Goal: Communication & Community: Answer question/provide support

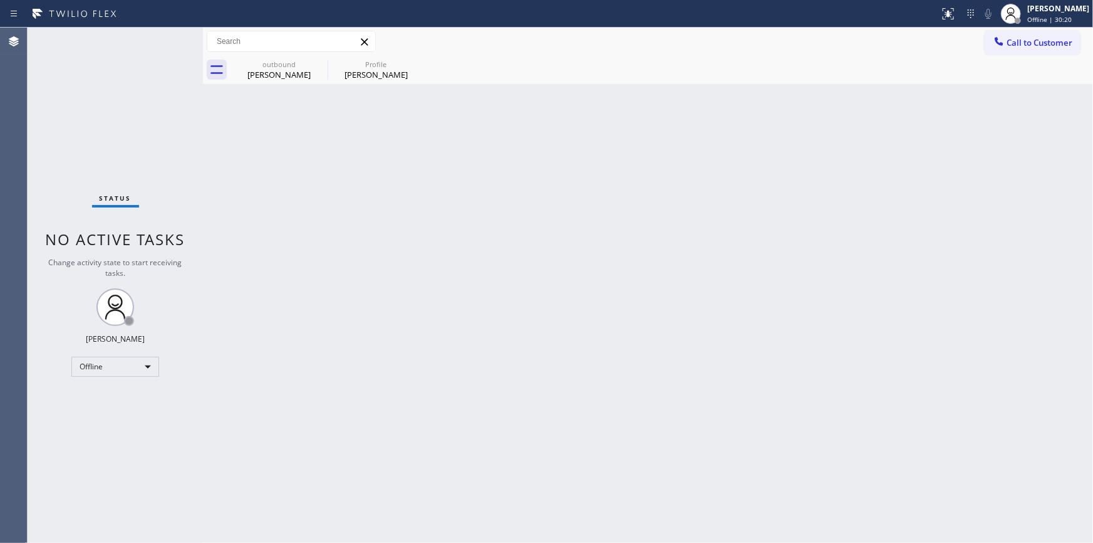
click at [803, 223] on div "Back to Dashboard Change Sender ID Customers Technicians Select a contact Outbo…" at bounding box center [648, 285] width 890 height 515
click at [102, 368] on div "Offline" at bounding box center [115, 367] width 88 height 20
click at [107, 407] on li "Unavailable" at bounding box center [114, 414] width 85 height 15
click at [721, 347] on div "Back to Dashboard Change Sender ID Customers Technicians Select a contact Outbo…" at bounding box center [648, 285] width 890 height 515
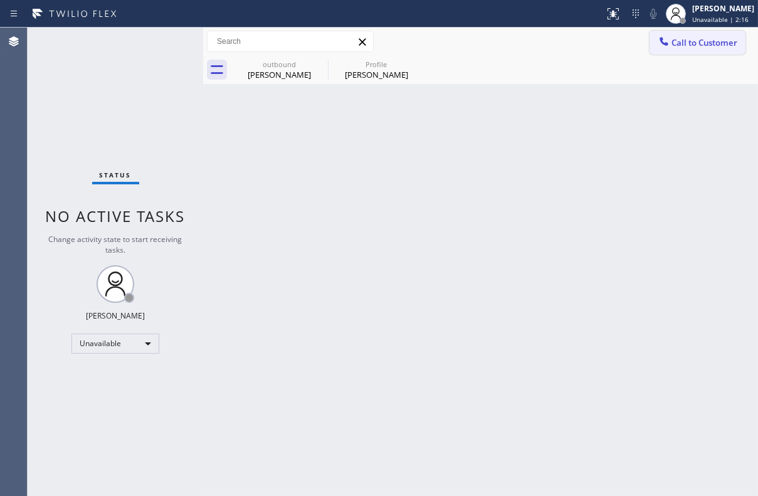
click at [678, 45] on span "Call to Customer" at bounding box center [704, 42] width 66 height 11
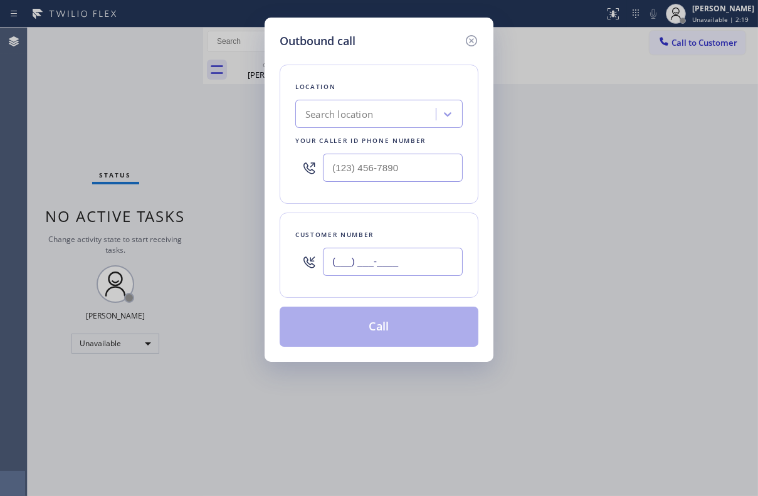
click at [389, 253] on input "(___) ___-____" at bounding box center [393, 262] width 140 height 28
paste input "714) 998-5531"
type input "[PHONE_NUMBER]"
click at [376, 172] on input "(___) ___-____" at bounding box center [393, 168] width 140 height 28
paste input "617) 219-9255"
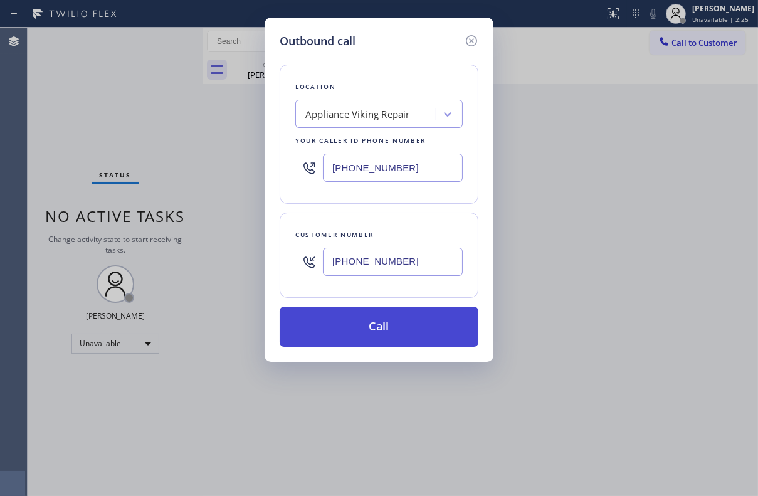
type input "[PHONE_NUMBER]"
click at [383, 329] on button "Call" at bounding box center [378, 326] width 199 height 40
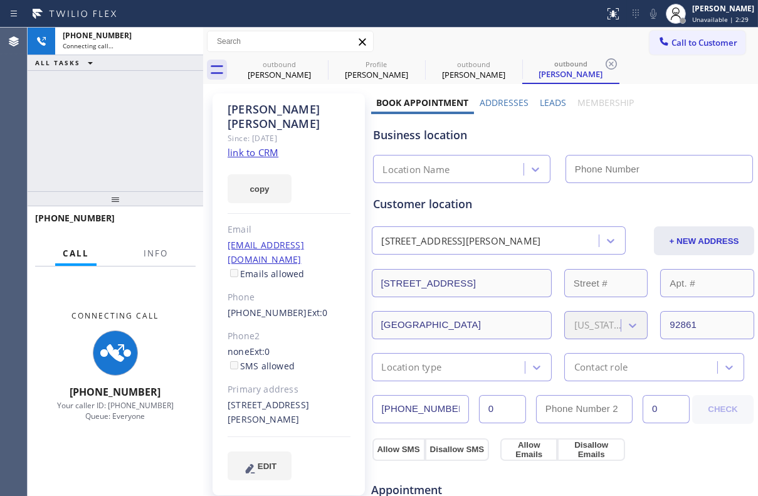
type input "[PHONE_NUMBER]"
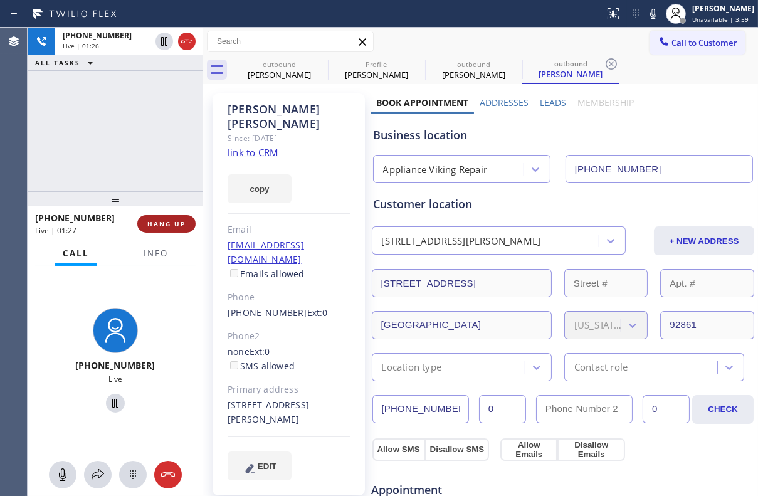
click at [163, 223] on span "HANG UP" at bounding box center [166, 223] width 38 height 9
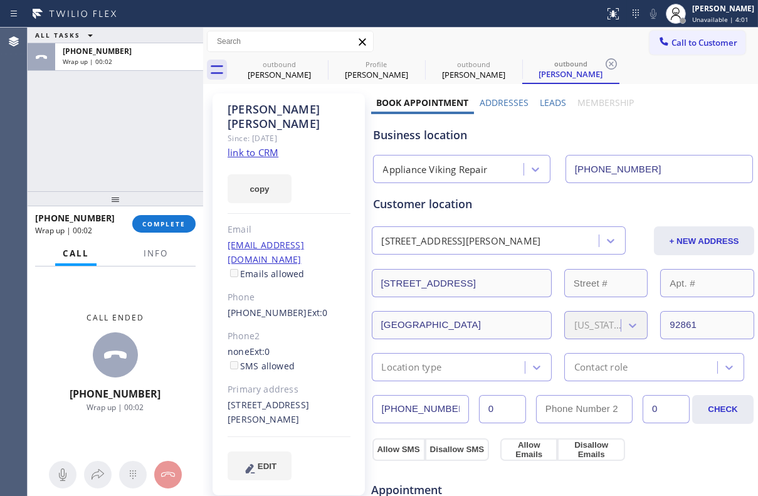
click at [548, 100] on label "Leads" at bounding box center [553, 103] width 26 height 12
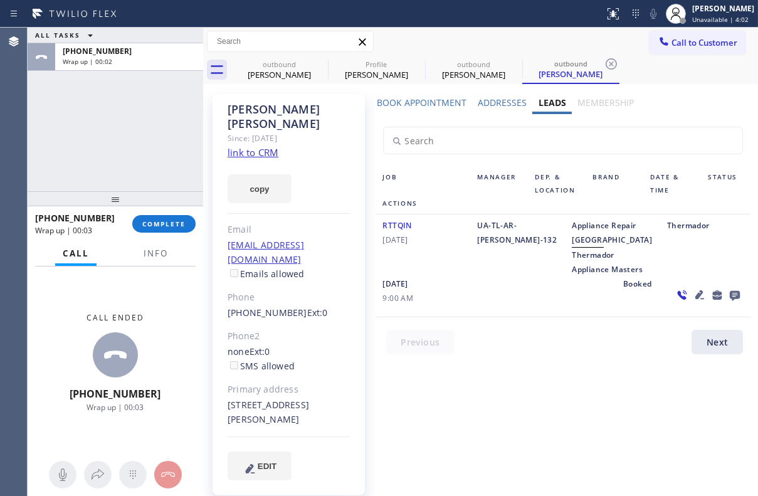
click at [729, 301] on icon at bounding box center [734, 296] width 10 height 10
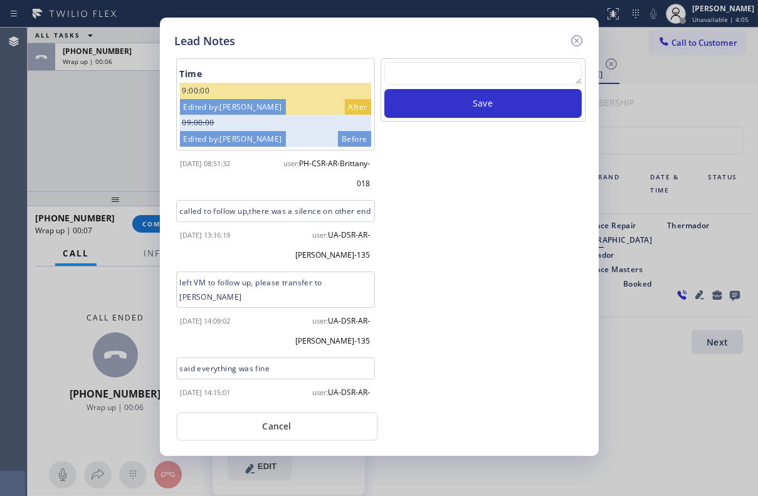
click at [470, 67] on textarea at bounding box center [482, 73] width 197 height 23
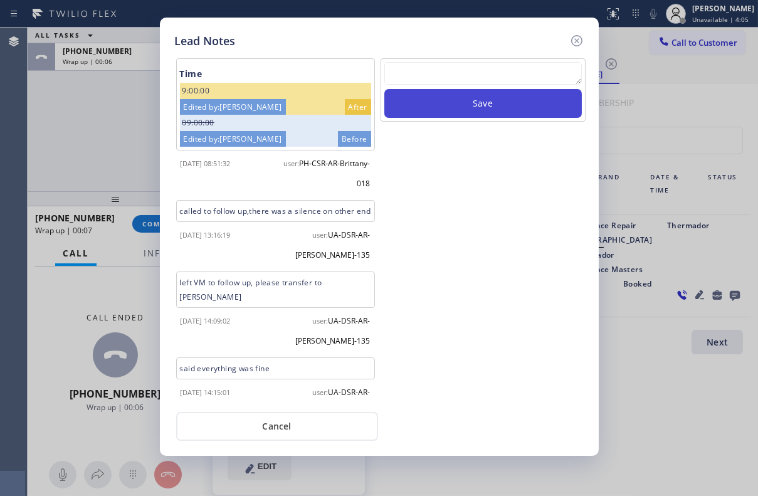
paste textarea "Routed to Voice mail// If CX will call back please transfer to me- Love:*"
type textarea "Routed to Voice mail// If CX will call back please transfer to me- Love:*"
click at [489, 105] on button "Save" at bounding box center [482, 103] width 197 height 29
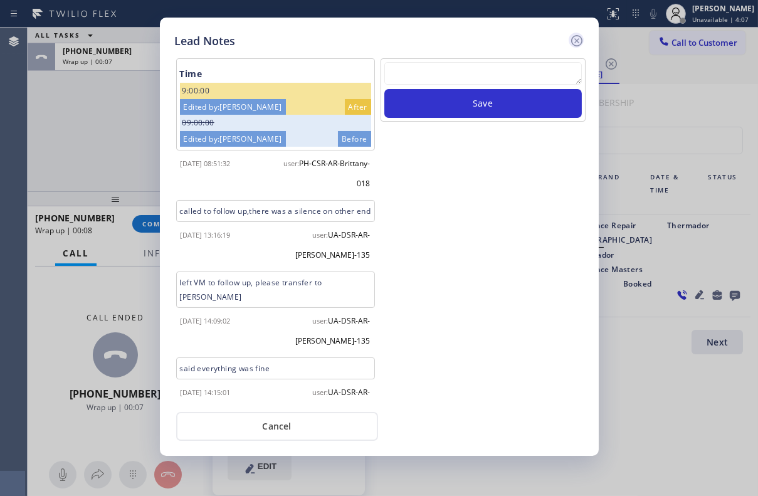
click at [576, 40] on icon at bounding box center [575, 40] width 11 height 11
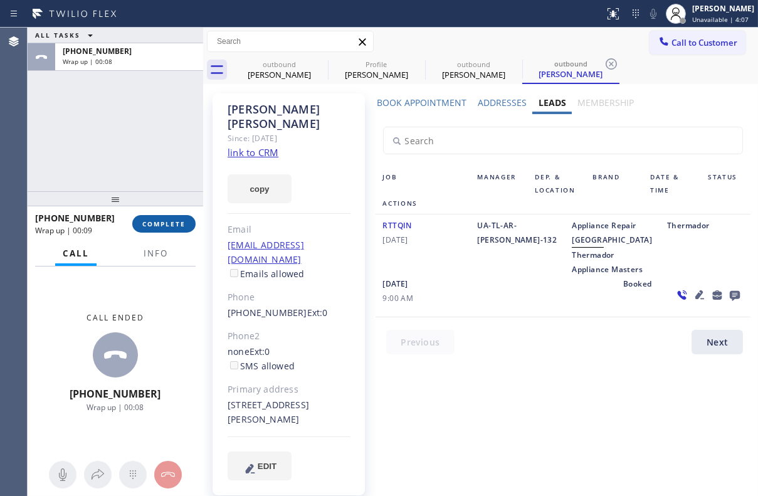
click at [171, 222] on span "COMPLETE" at bounding box center [163, 223] width 43 height 9
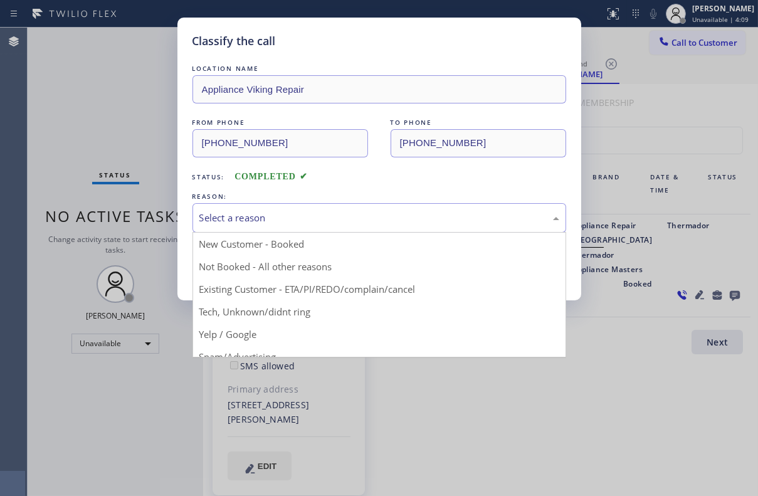
click at [252, 218] on div "Select a reason" at bounding box center [379, 218] width 360 height 14
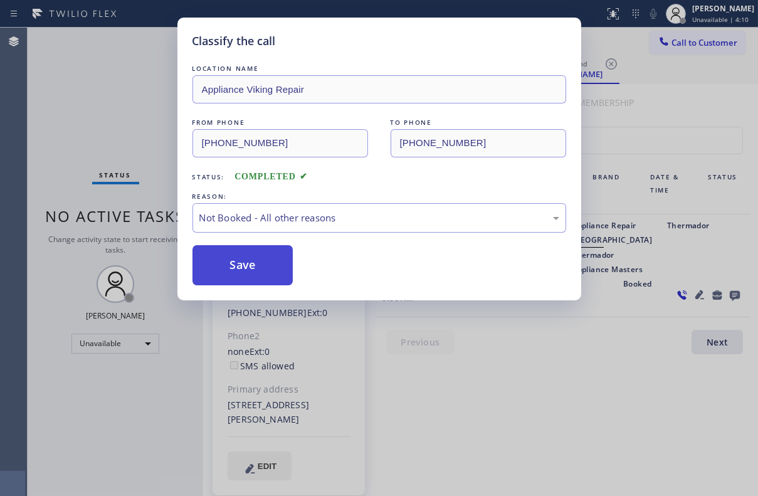
click at [237, 267] on button "Save" at bounding box center [242, 265] width 101 height 40
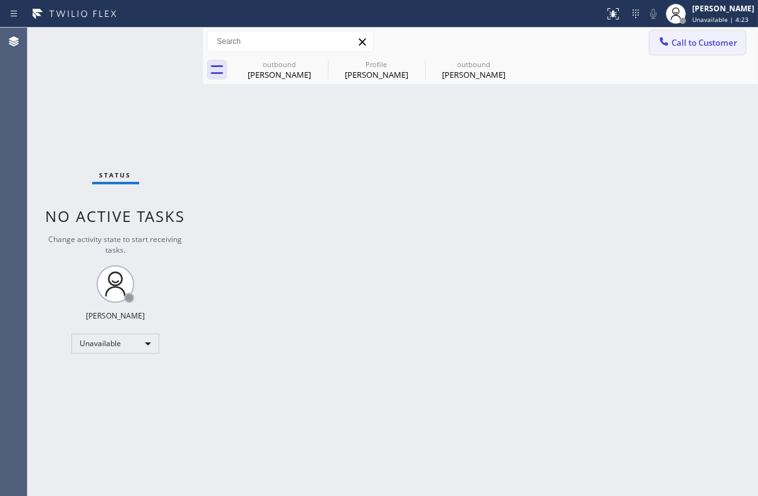
click at [701, 37] on span "Call to Customer" at bounding box center [704, 42] width 66 height 11
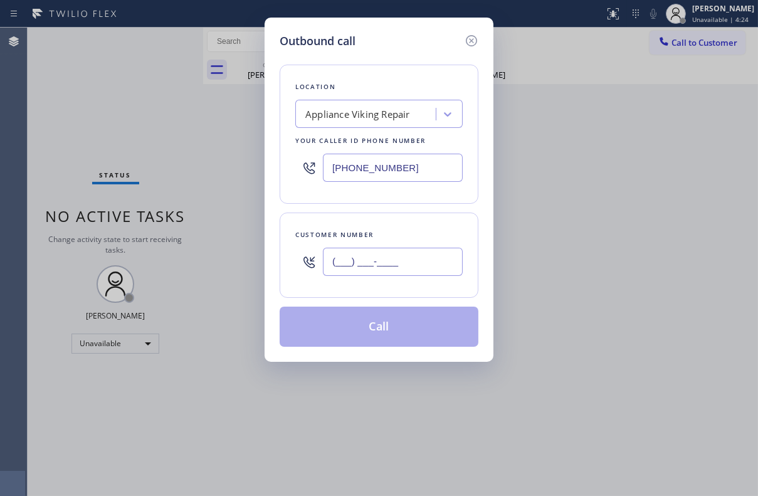
click at [412, 273] on input "(___) ___-____" at bounding box center [393, 262] width 140 height 28
paste input "480) 213-9288"
type input "[PHONE_NUMBER]"
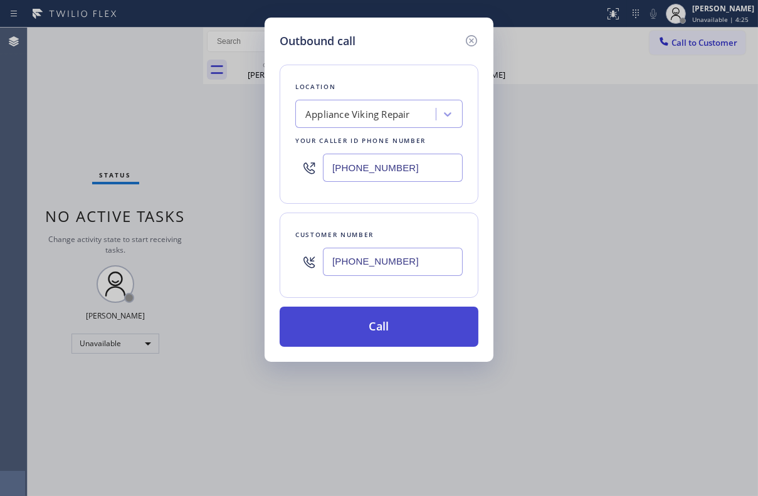
click at [395, 330] on button "Call" at bounding box center [378, 326] width 199 height 40
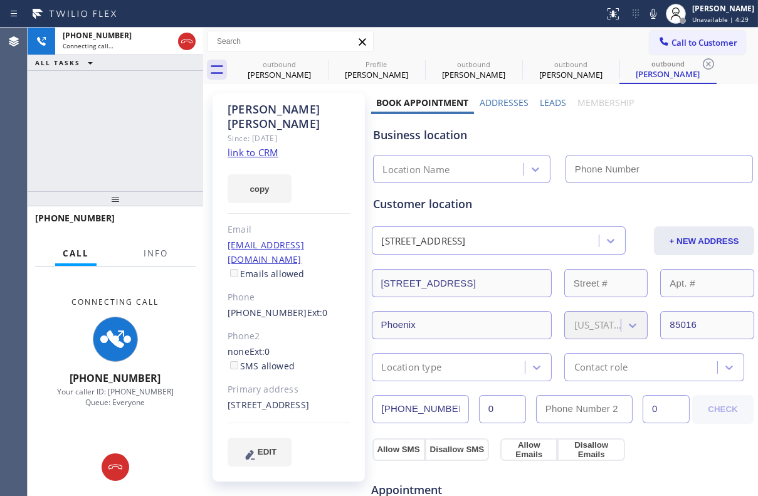
type input "[PHONE_NUMBER]"
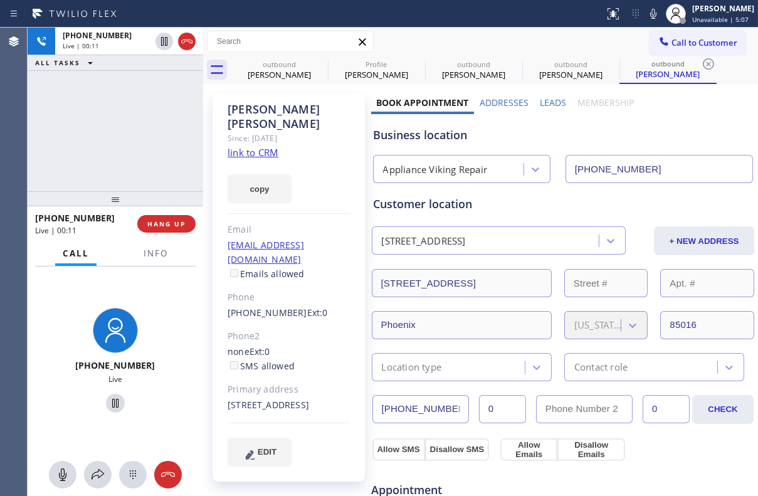
click at [551, 104] on label "Leads" at bounding box center [553, 103] width 26 height 12
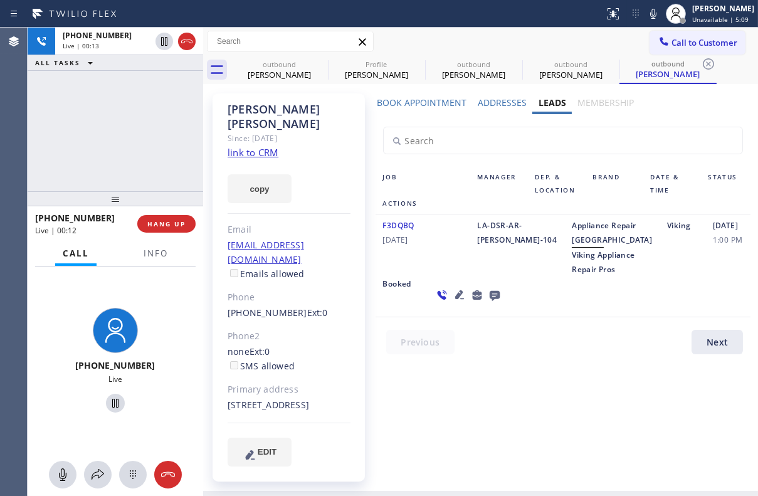
click at [489, 301] on icon at bounding box center [494, 296] width 10 height 10
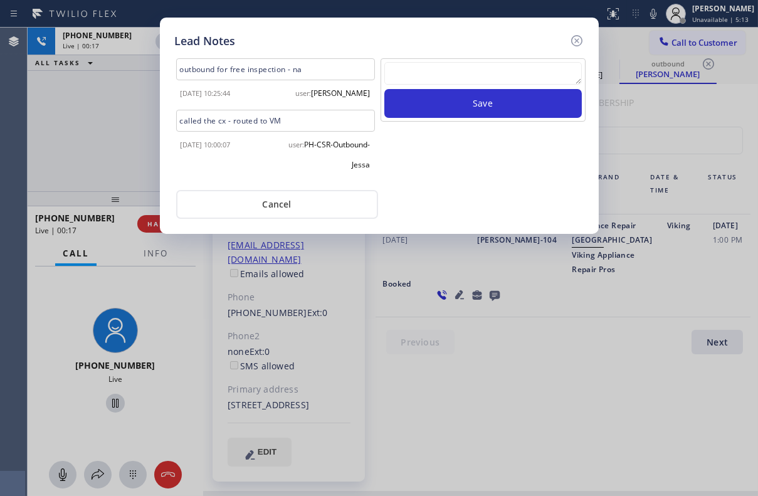
click at [480, 88] on div at bounding box center [482, 75] width 197 height 27
click at [483, 78] on textarea at bounding box center [482, 73] width 197 height 23
paste textarea "Routed to Voice mail// If CX will call back please transfer to me- Love:*"
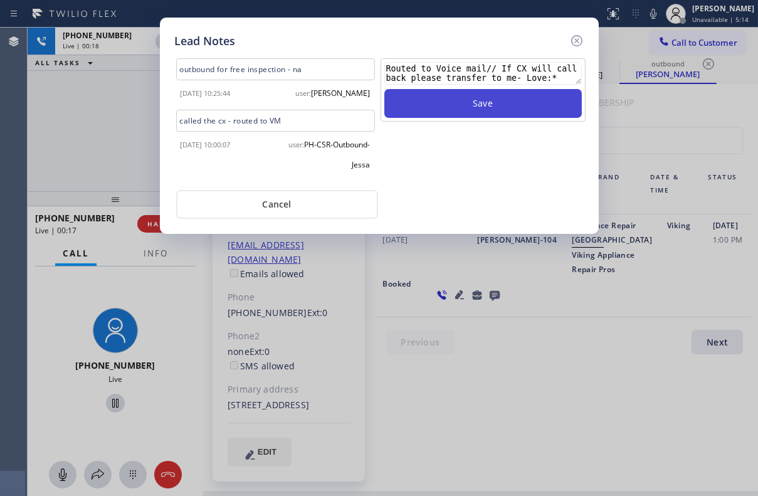
scroll to position [8, 0]
type textarea "Routed to Voice mail// If CX will call back please transfer to me- Love:*"
click at [476, 102] on button "Save" at bounding box center [482, 103] width 197 height 29
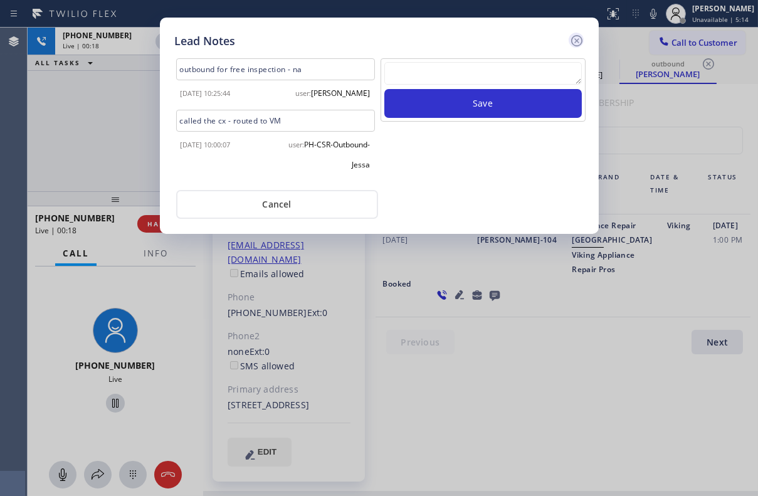
scroll to position [0, 0]
click at [576, 41] on icon at bounding box center [576, 40] width 15 height 15
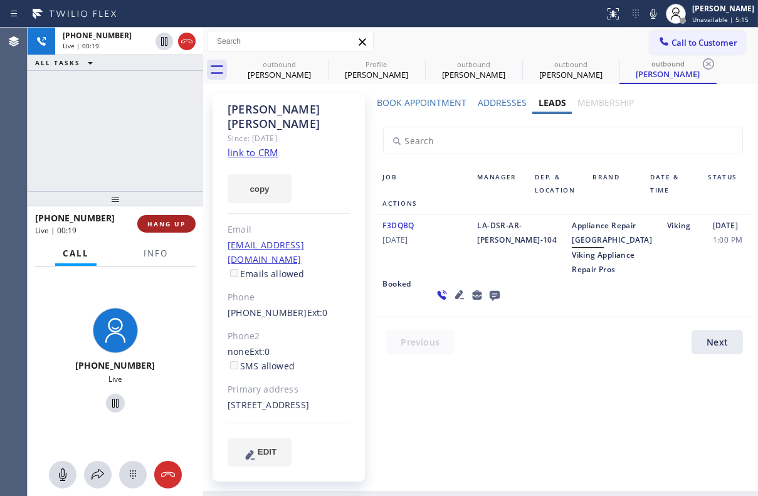
click at [165, 224] on span "HANG UP" at bounding box center [166, 223] width 38 height 9
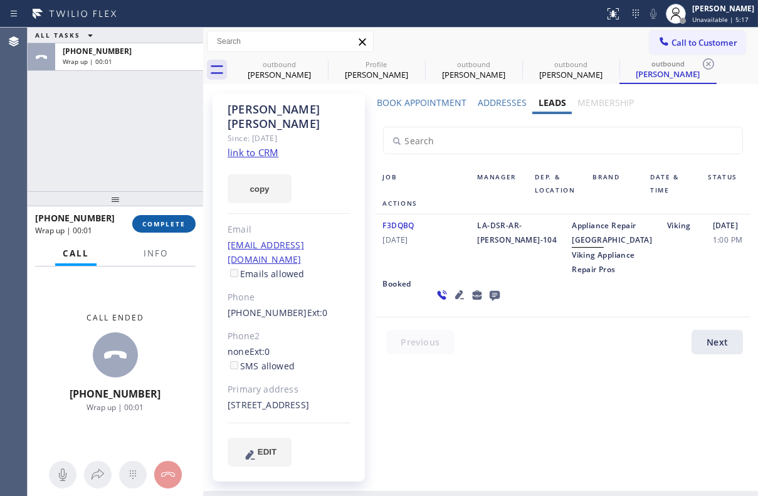
click at [174, 224] on span "COMPLETE" at bounding box center [163, 223] width 43 height 9
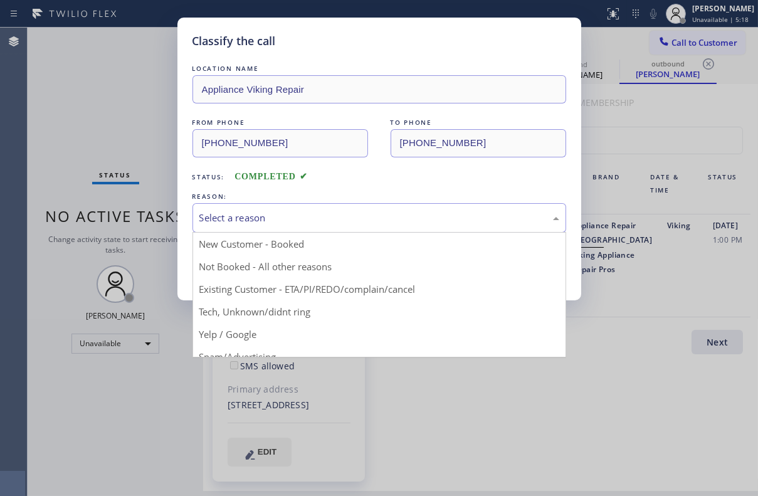
click at [308, 220] on div "Select a reason" at bounding box center [379, 218] width 360 height 14
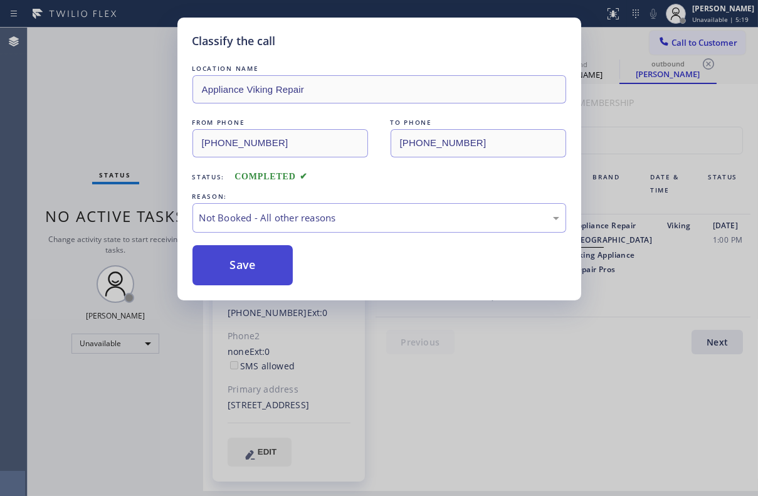
click at [251, 278] on button "Save" at bounding box center [242, 265] width 101 height 40
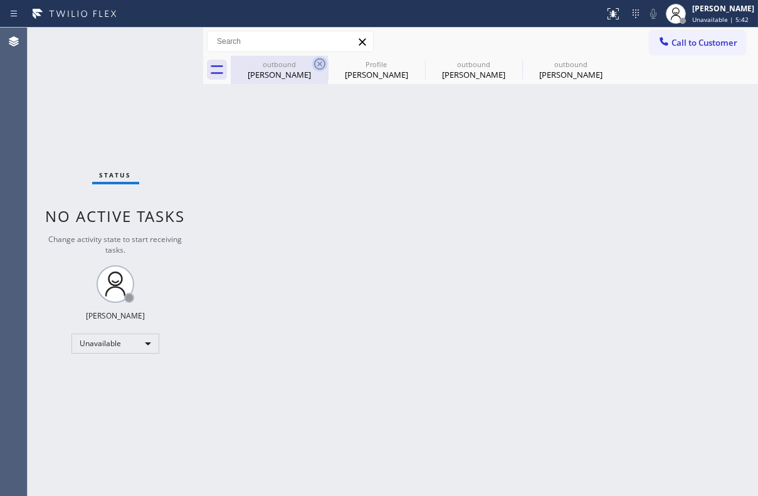
click at [316, 64] on icon at bounding box center [319, 63] width 15 height 15
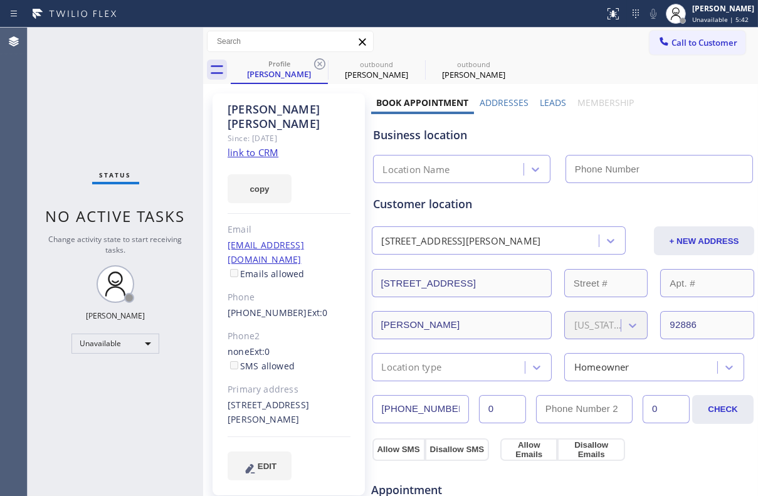
click at [316, 64] on icon at bounding box center [319, 63] width 15 height 15
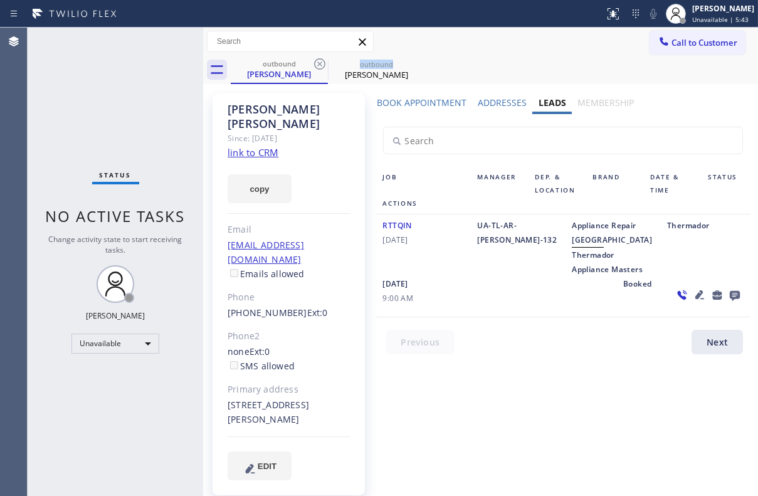
click at [316, 64] on icon at bounding box center [319, 63] width 15 height 15
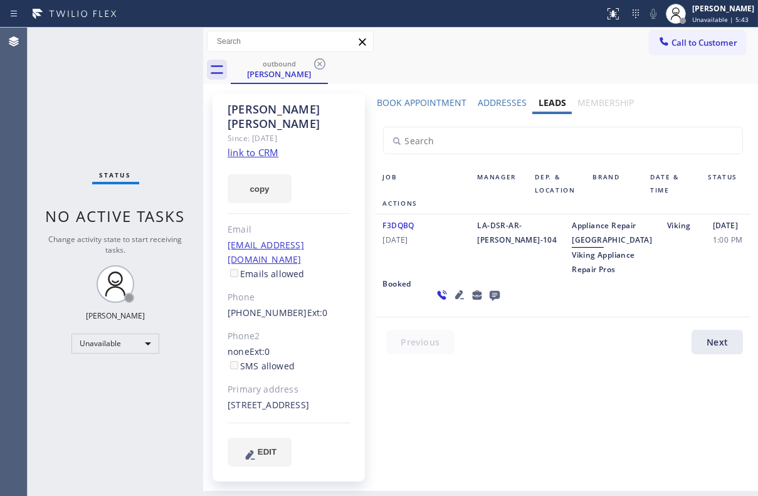
click at [316, 64] on icon at bounding box center [319, 63] width 15 height 15
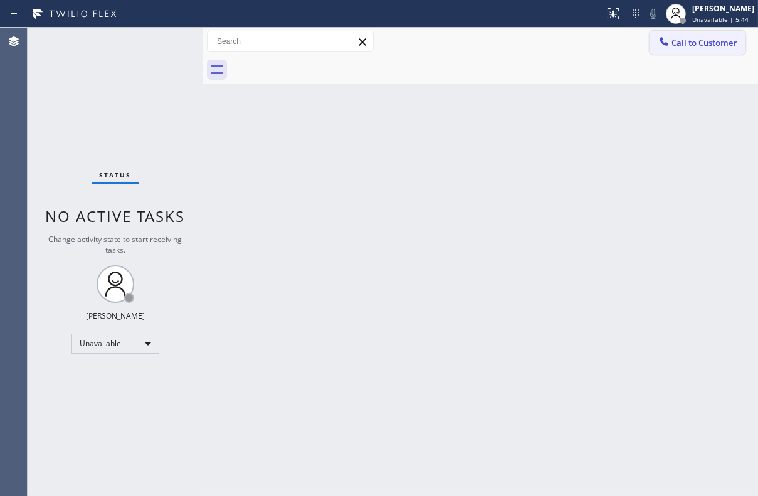
click at [704, 41] on span "Call to Customer" at bounding box center [704, 42] width 66 height 11
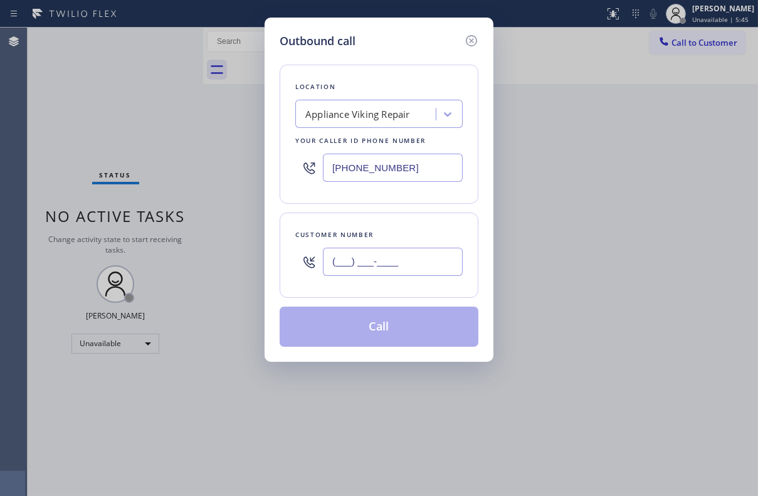
click at [378, 264] on input "(___) ___-____" at bounding box center [393, 262] width 140 height 28
paste input "305) 407-7958"
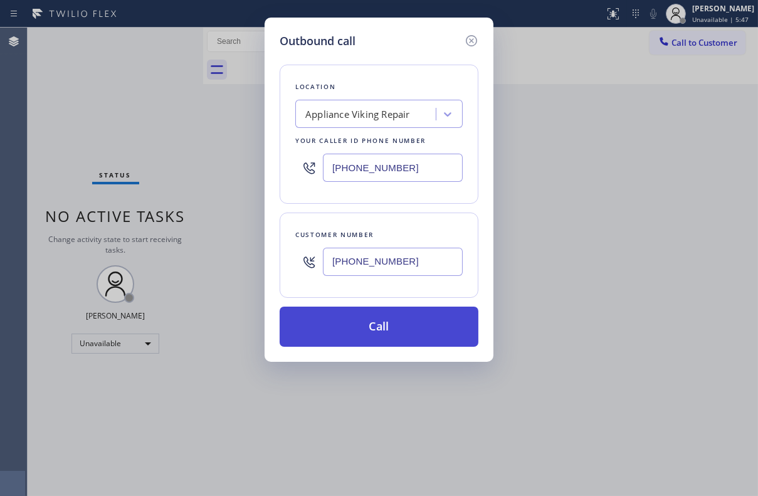
type input "[PHONE_NUMBER]"
click at [382, 328] on button "Call" at bounding box center [378, 326] width 199 height 40
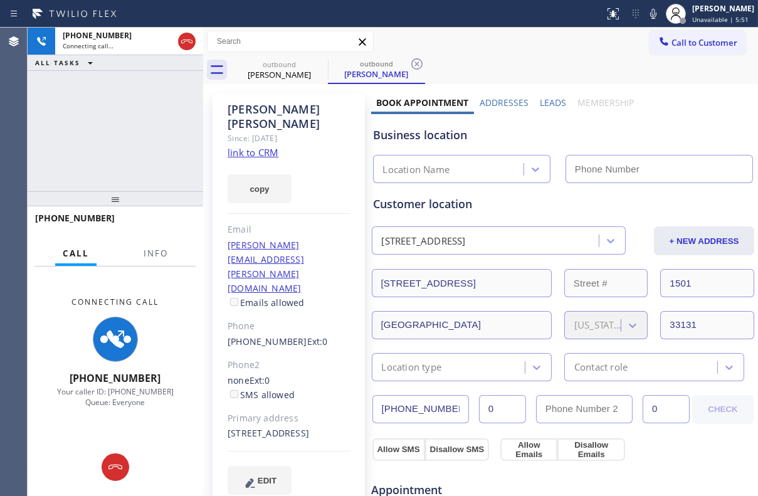
type input "[PHONE_NUMBER]"
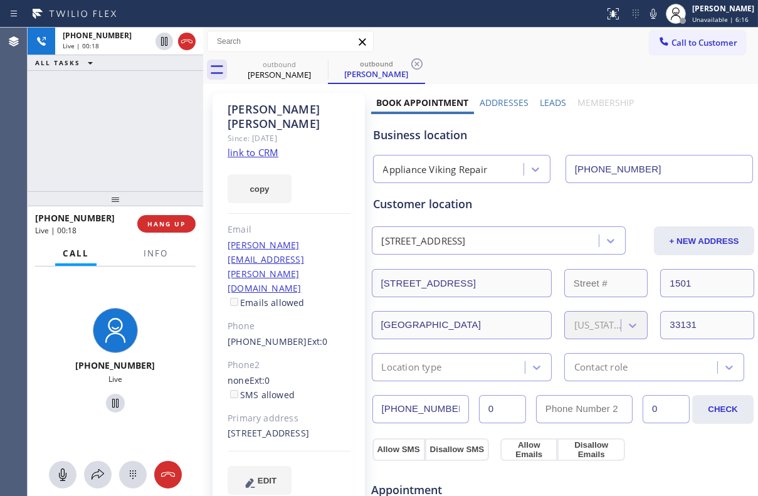
click at [555, 102] on label "Leads" at bounding box center [553, 103] width 26 height 12
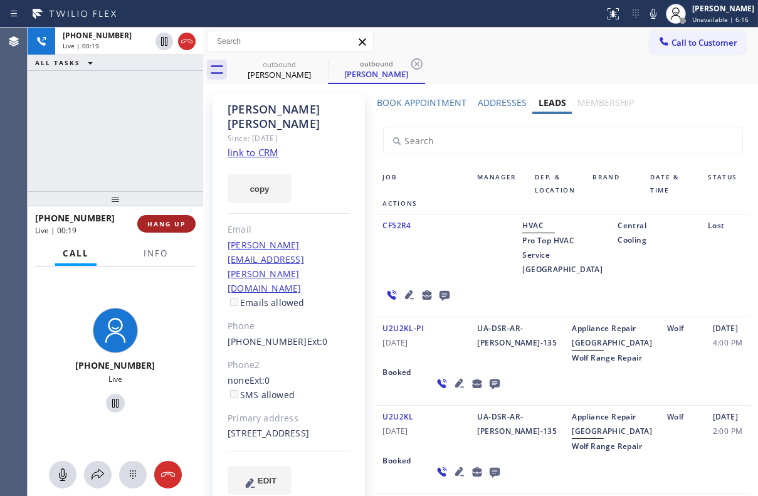
click at [172, 221] on span "HANG UP" at bounding box center [166, 223] width 38 height 9
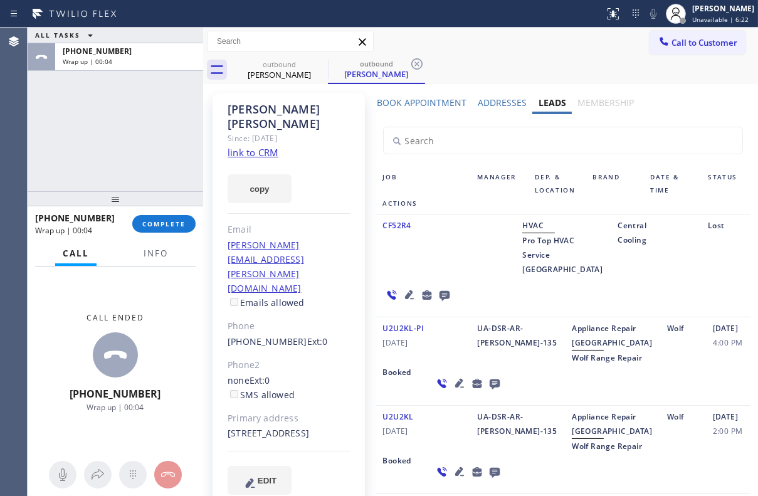
click at [489, 389] on icon at bounding box center [494, 384] width 10 height 10
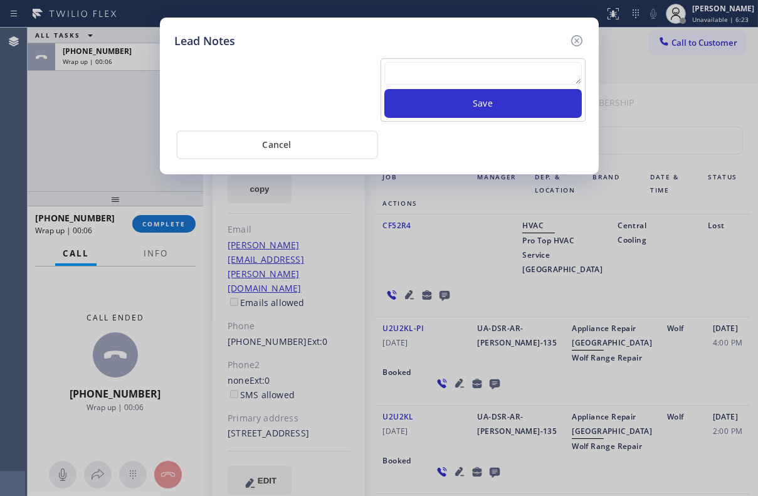
click at [432, 68] on textarea at bounding box center [482, 73] width 197 height 23
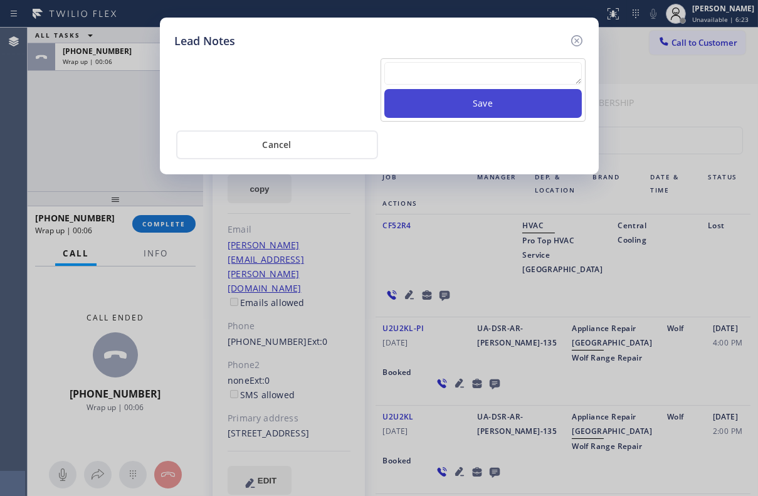
paste textarea "Routed to Voice mail// If CX will call back please transfer to me- Love:*"
type textarea "Routed to Voice mail// If CX will call back please transfer to me- Love:*"
click at [464, 97] on button "Save" at bounding box center [482, 103] width 197 height 29
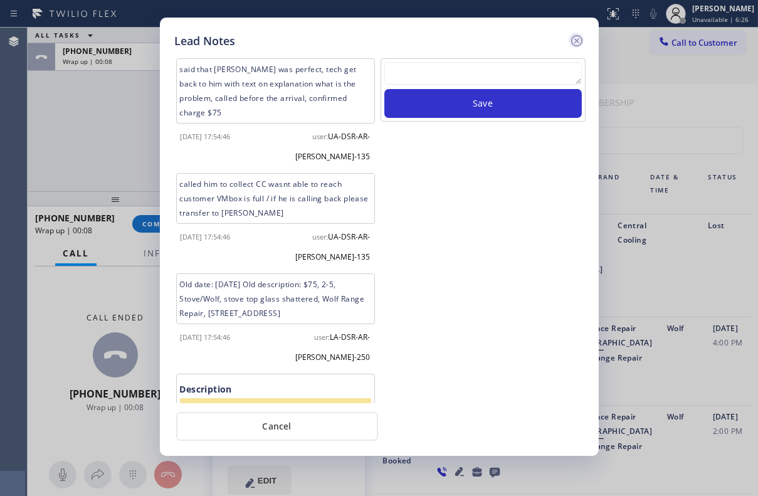
click at [573, 34] on icon at bounding box center [576, 40] width 15 height 15
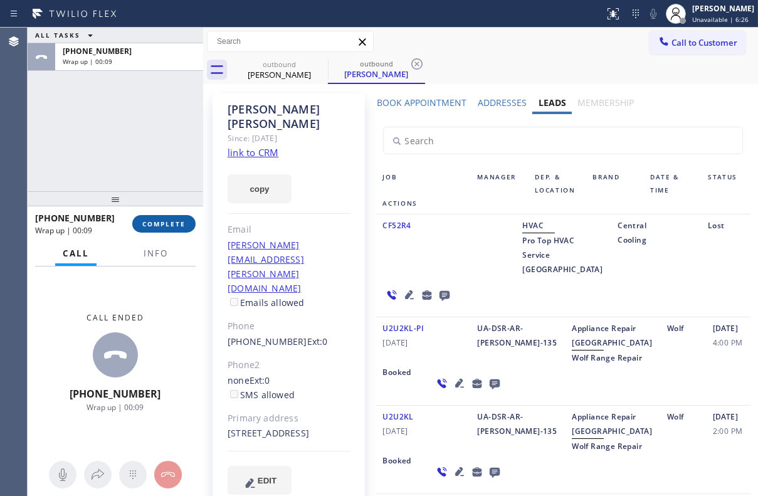
click at [169, 227] on span "COMPLETE" at bounding box center [163, 223] width 43 height 9
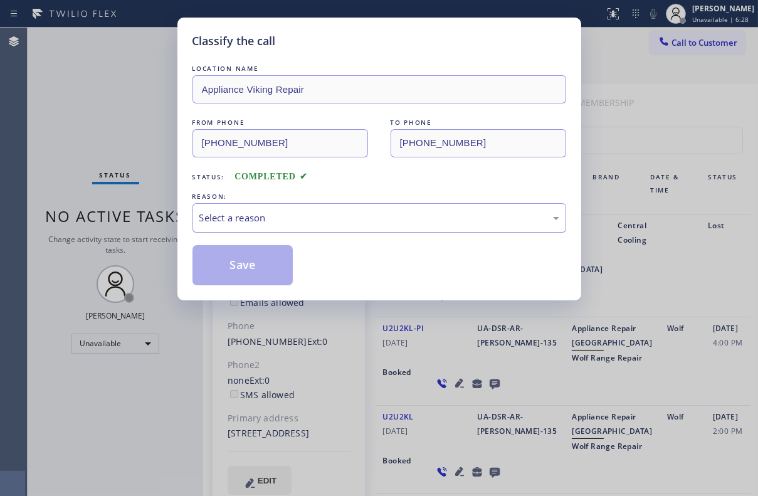
click at [321, 207] on div "Select a reason" at bounding box center [378, 217] width 373 height 29
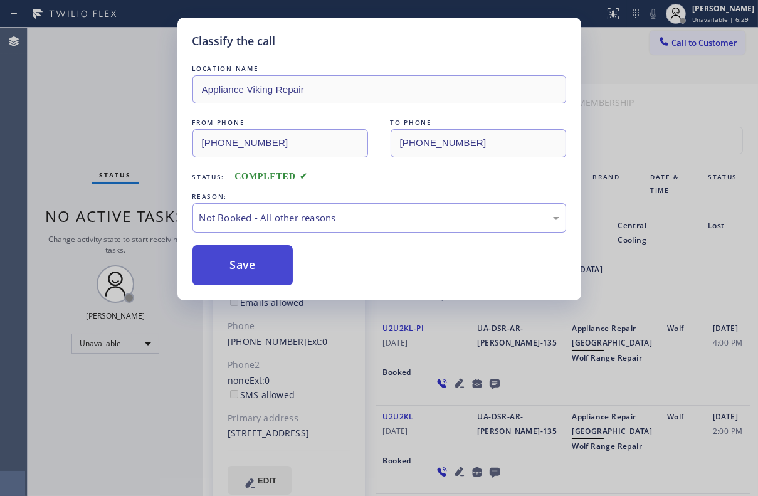
click at [233, 259] on button "Save" at bounding box center [242, 265] width 101 height 40
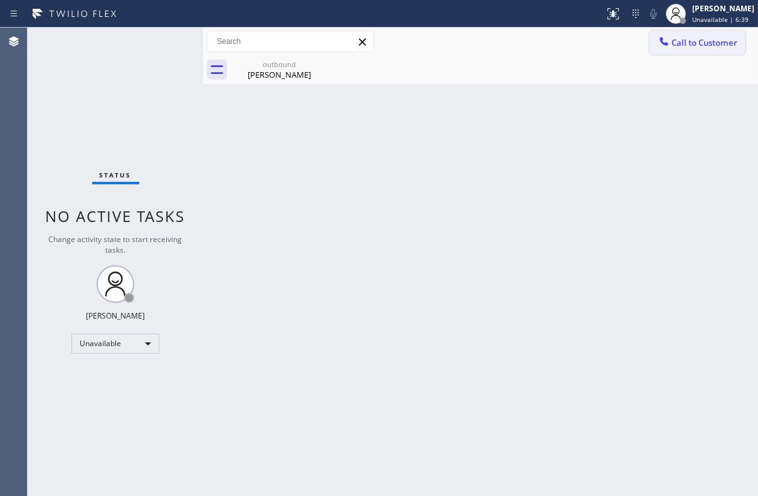
click at [692, 43] on span "Call to Customer" at bounding box center [704, 42] width 66 height 11
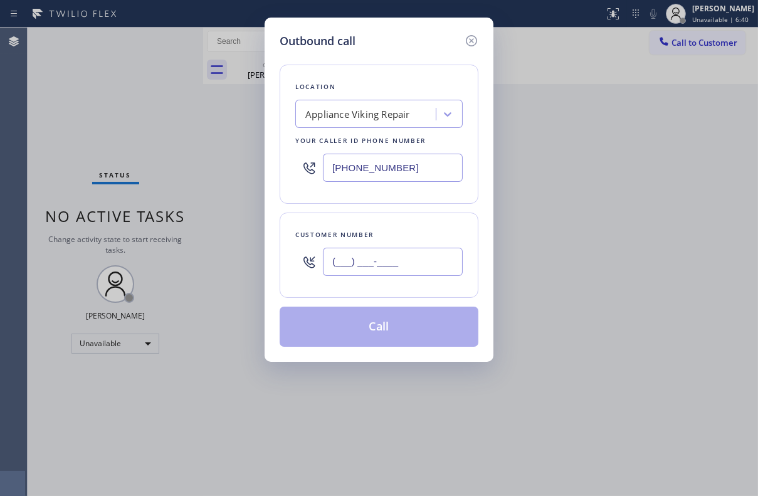
click at [394, 261] on input "(___) ___-____" at bounding box center [393, 262] width 140 height 28
paste input "847) 331-0928"
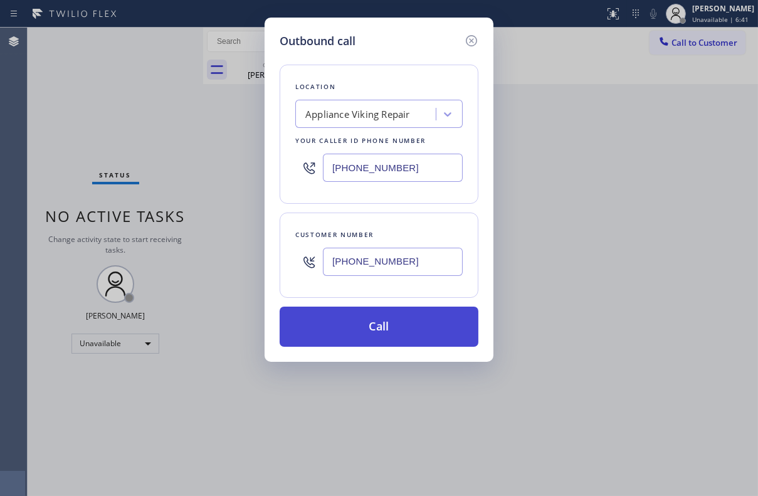
type input "[PHONE_NUMBER]"
click at [397, 326] on button "Call" at bounding box center [378, 326] width 199 height 40
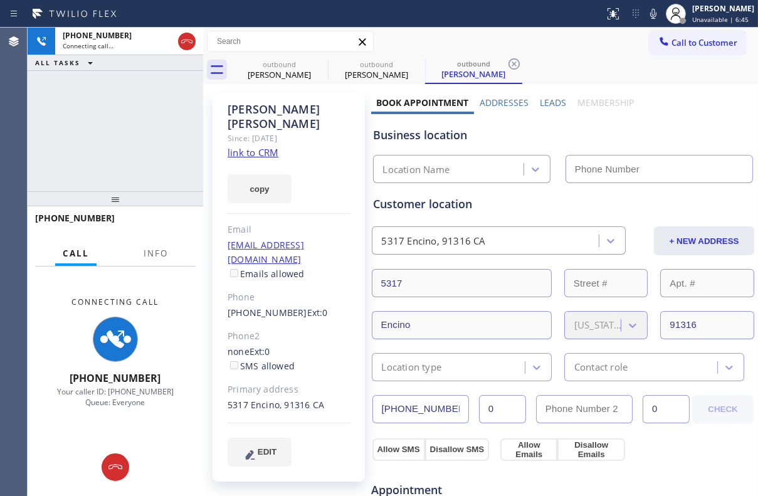
type input "[PHONE_NUMBER]"
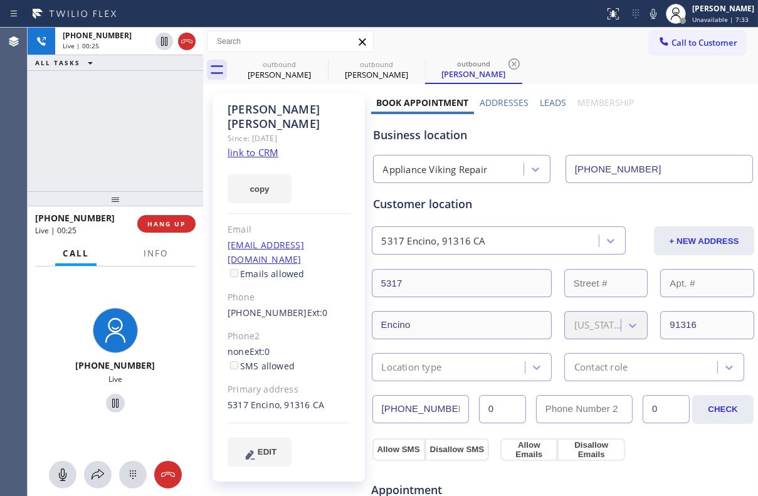
click at [546, 99] on label "Leads" at bounding box center [553, 103] width 26 height 12
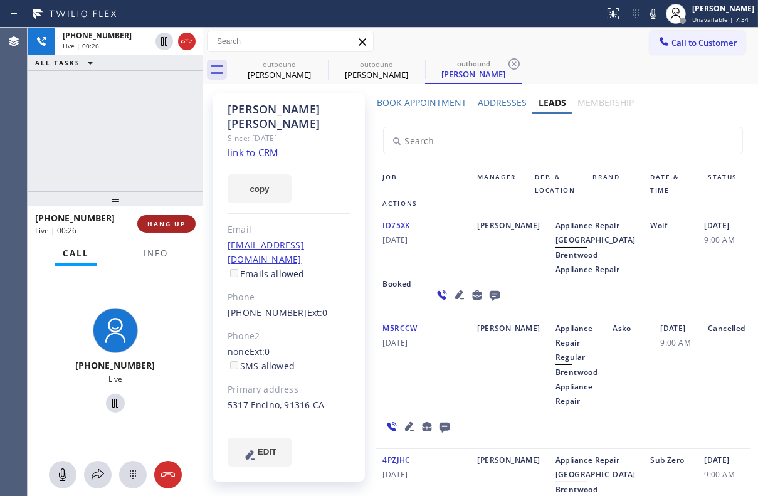
click at [169, 226] on span "HANG UP" at bounding box center [166, 223] width 38 height 9
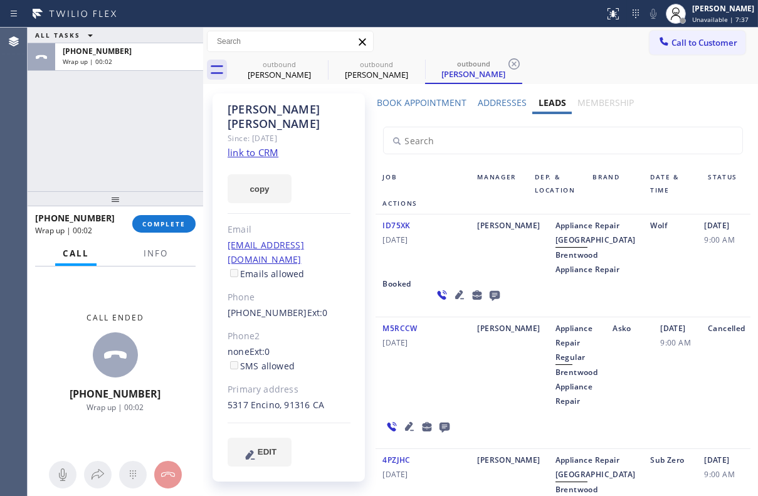
click at [489, 301] on icon at bounding box center [494, 296] width 10 height 10
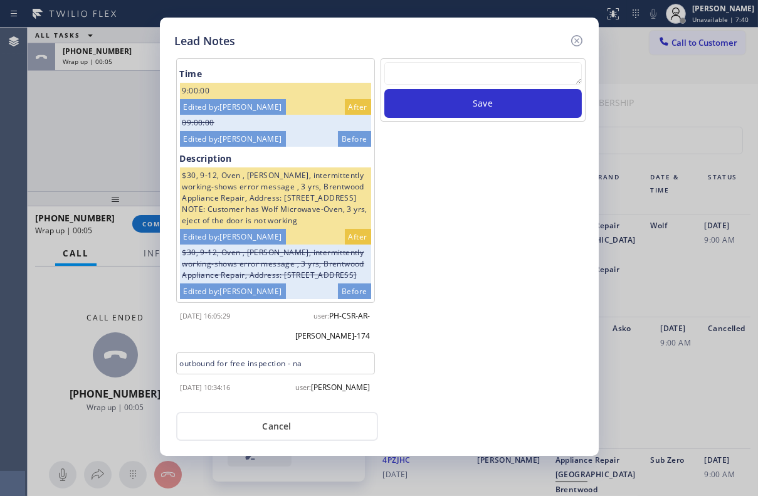
click at [469, 68] on textarea at bounding box center [482, 73] width 197 height 23
paste textarea "Routed to Voice mail// If CX will call back please transfer to me- Love:*"
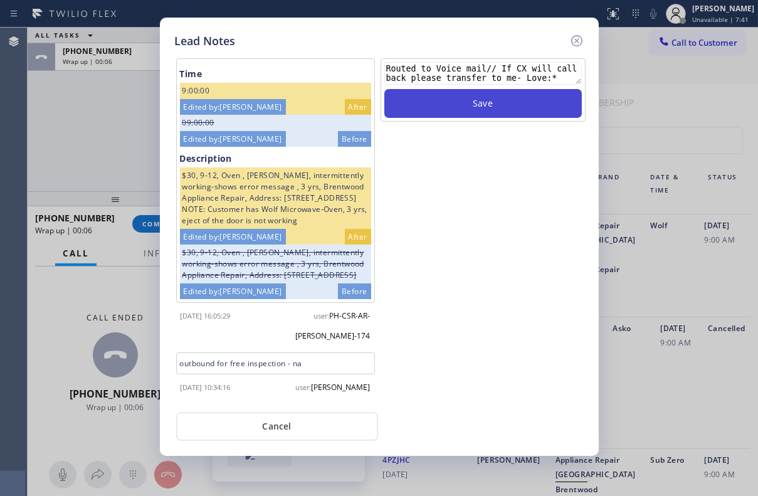
type textarea "Routed to Voice mail// If CX will call back please transfer to me- Love:*"
click at [484, 113] on button "Save" at bounding box center [482, 103] width 197 height 29
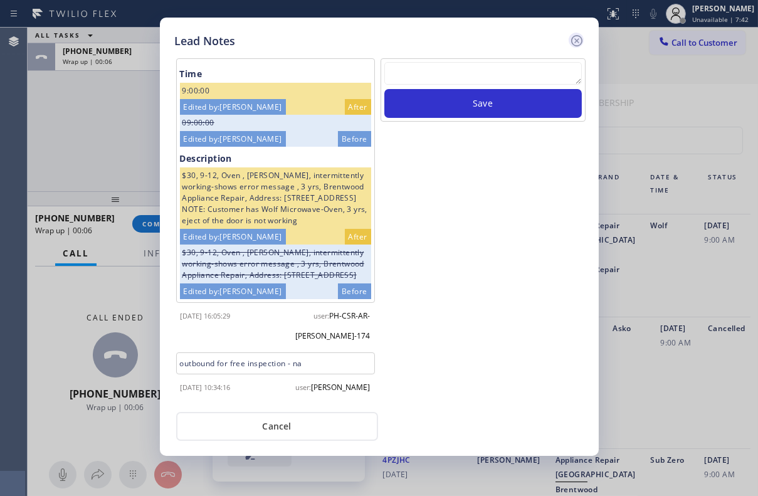
click at [577, 41] on icon at bounding box center [575, 40] width 11 height 11
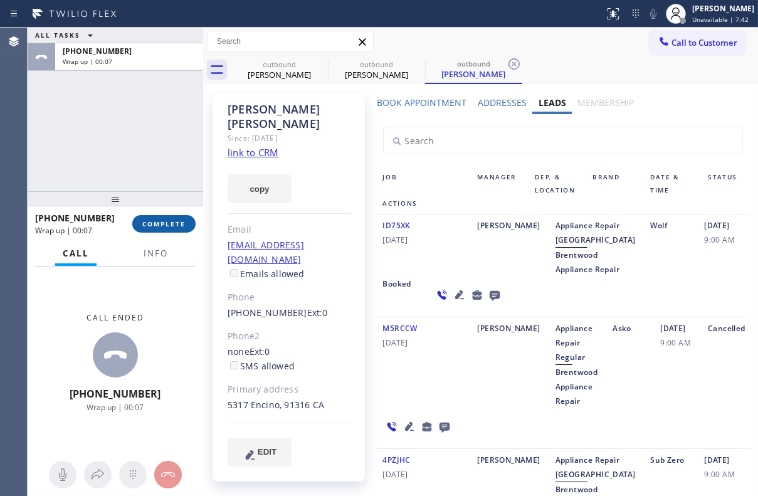
click at [169, 227] on span "COMPLETE" at bounding box center [163, 223] width 43 height 9
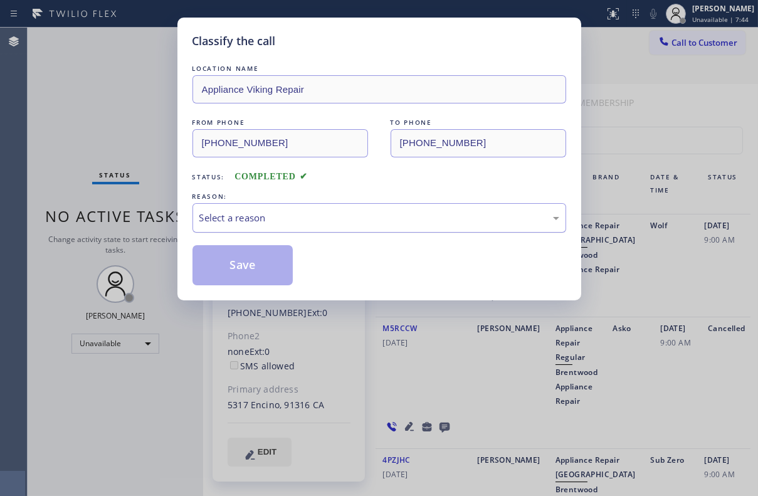
click at [333, 207] on div "Select a reason" at bounding box center [378, 217] width 373 height 29
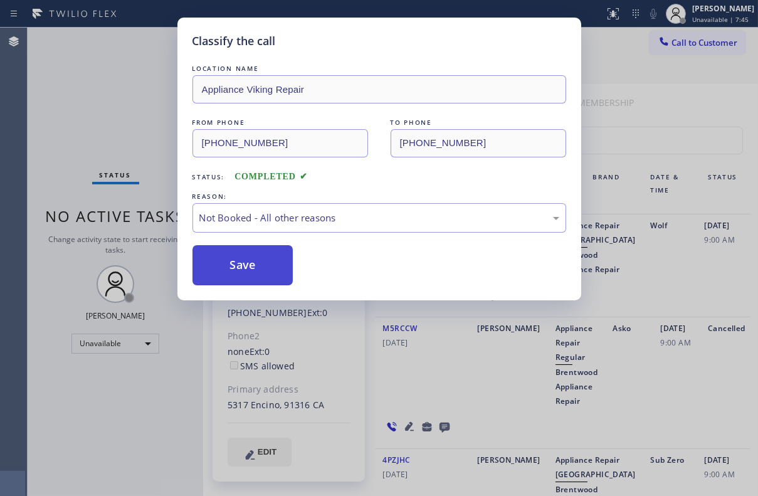
click at [243, 269] on button "Save" at bounding box center [242, 265] width 101 height 40
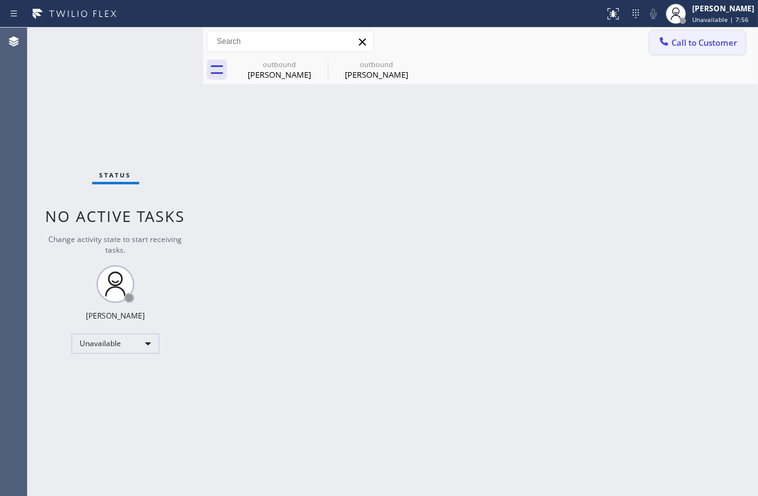
click at [682, 46] on span "Call to Customer" at bounding box center [704, 42] width 66 height 11
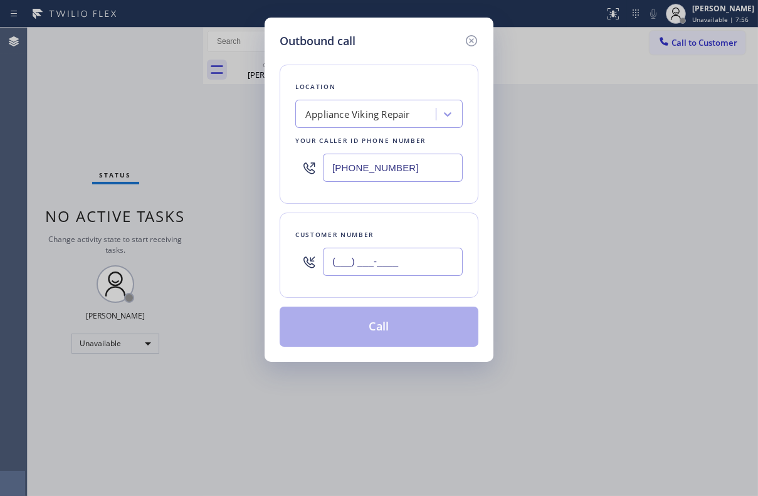
click at [390, 264] on input "(___) ___-____" at bounding box center [393, 262] width 140 height 28
paste input "510) 386-3941"
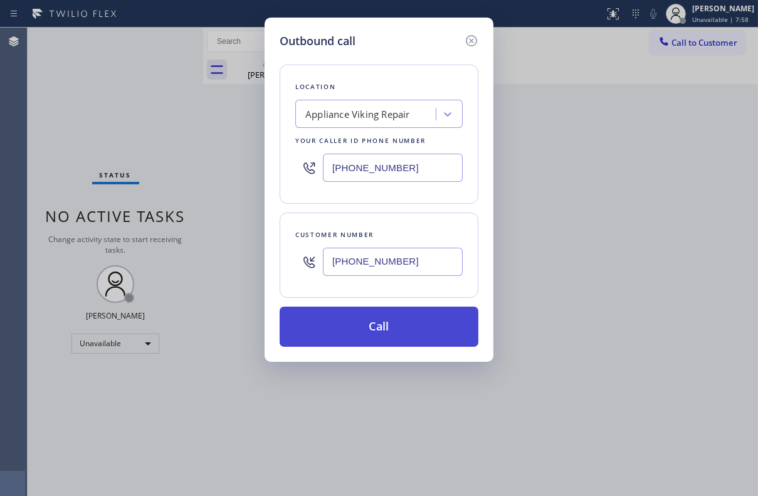
type input "[PHONE_NUMBER]"
click at [384, 330] on button "Call" at bounding box center [378, 326] width 199 height 40
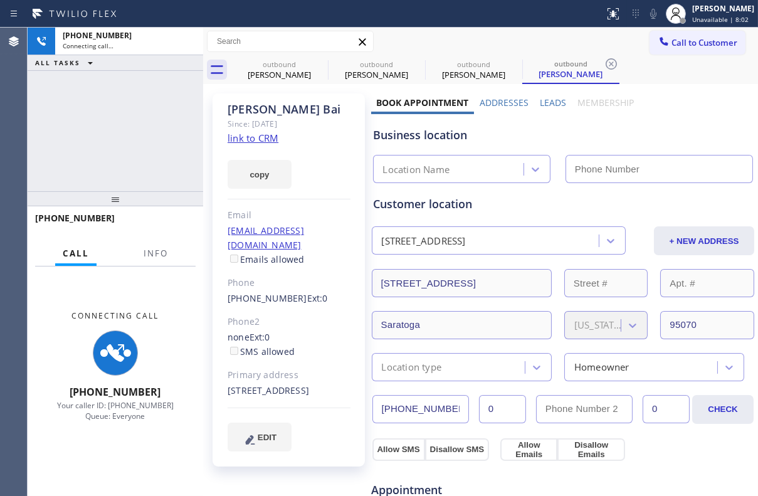
type input "[PHONE_NUMBER]"
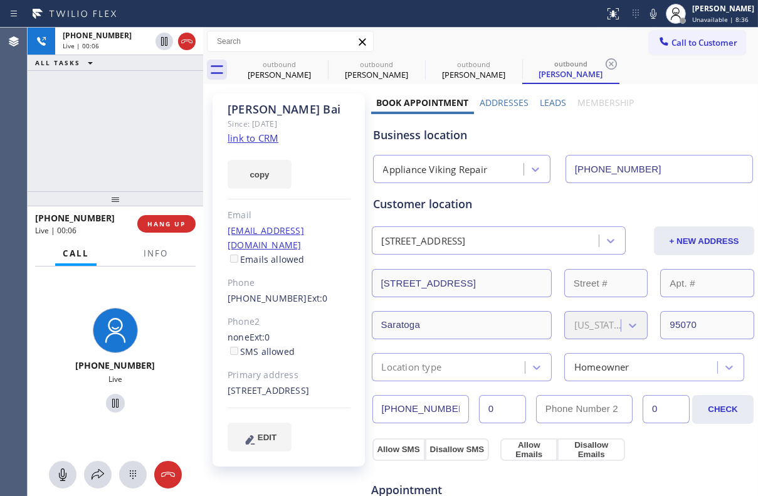
click at [546, 99] on label "Leads" at bounding box center [553, 103] width 26 height 12
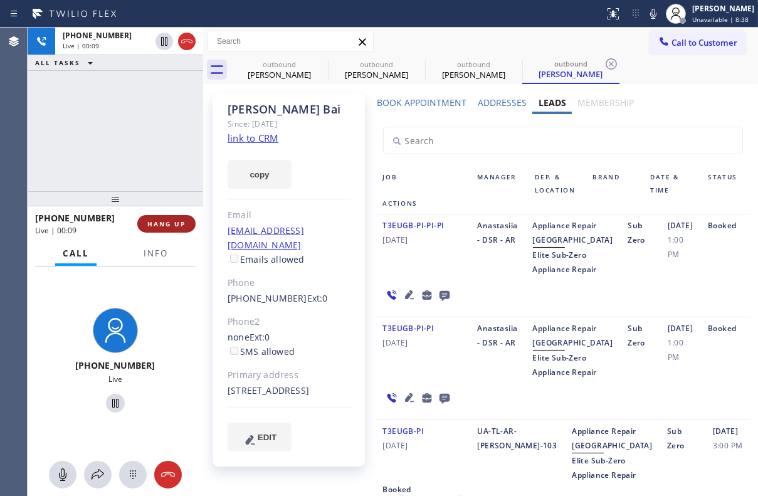
click at [182, 226] on span "HANG UP" at bounding box center [166, 223] width 38 height 9
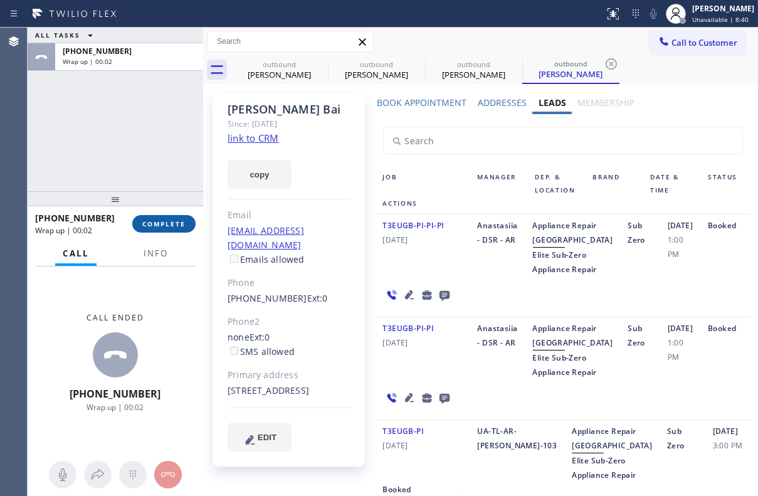
click at [147, 219] on span "COMPLETE" at bounding box center [163, 223] width 43 height 9
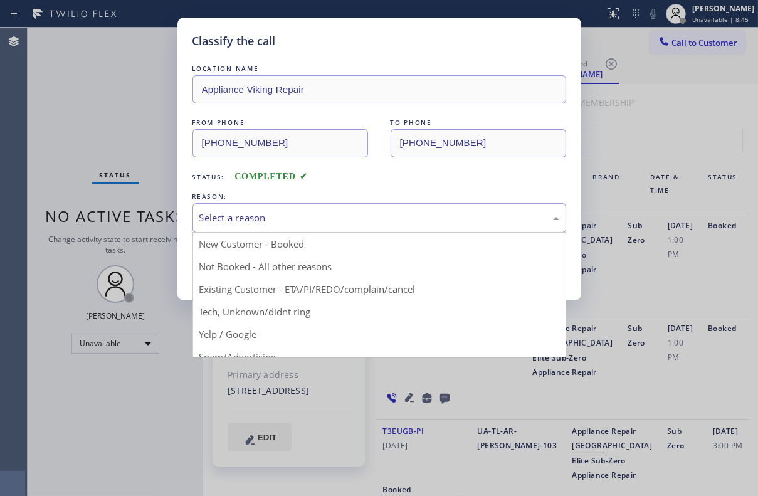
click at [331, 214] on div "Select a reason" at bounding box center [379, 218] width 360 height 14
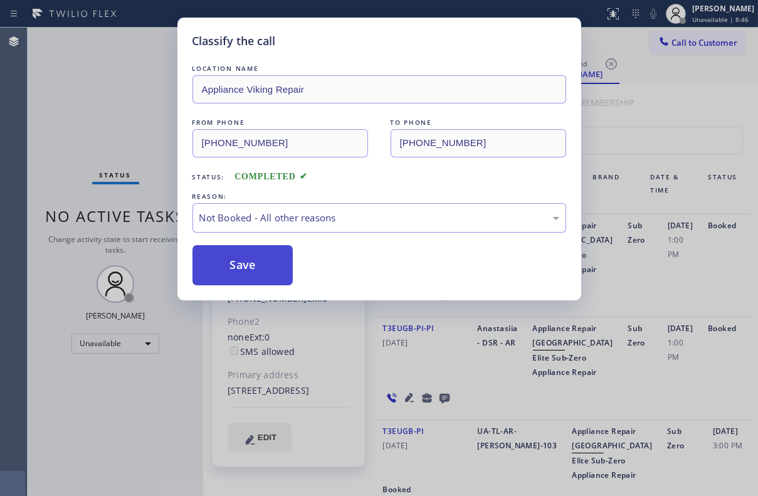
click at [243, 266] on button "Save" at bounding box center [242, 265] width 101 height 40
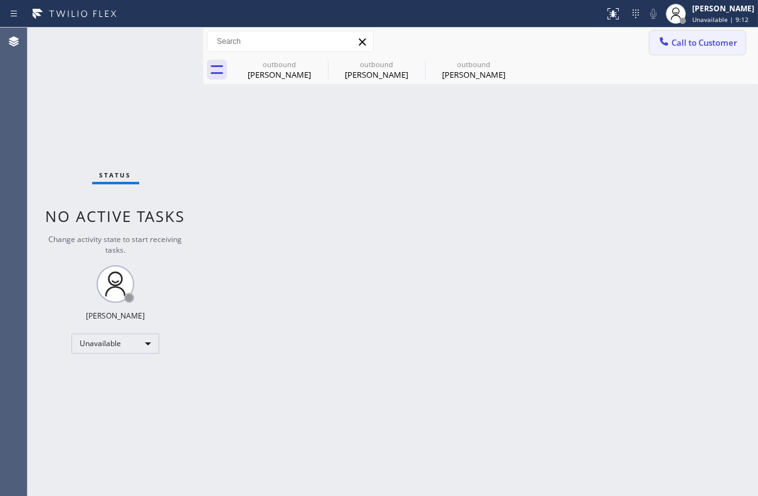
click at [706, 37] on span "Call to Customer" at bounding box center [704, 42] width 66 height 11
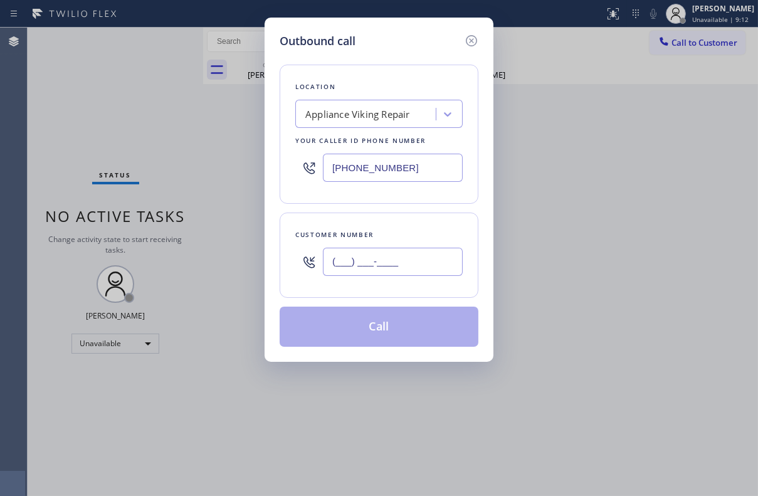
click at [370, 266] on input "(___) ___-____" at bounding box center [393, 262] width 140 height 28
paste input "415) 595-3174"
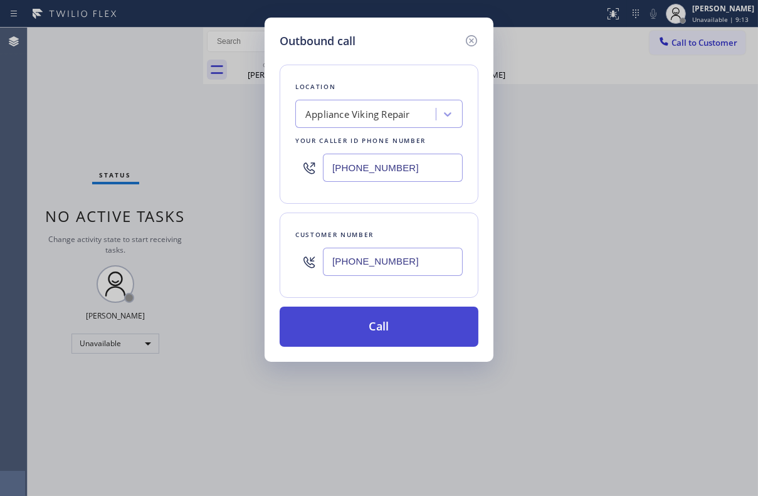
type input "[PHONE_NUMBER]"
click at [385, 335] on button "Call" at bounding box center [378, 326] width 199 height 40
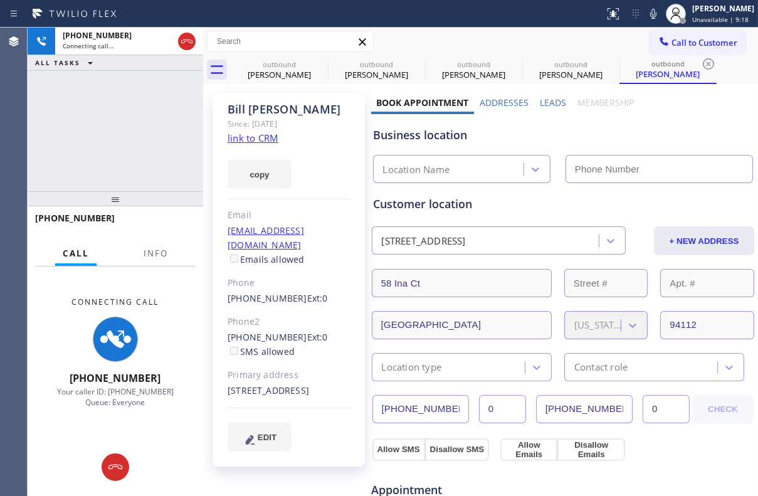
type input "[PHONE_NUMBER]"
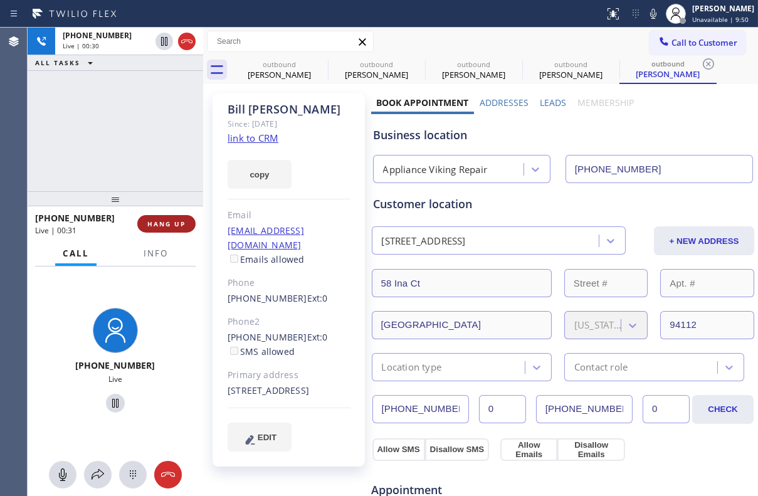
click at [172, 224] on span "HANG UP" at bounding box center [166, 223] width 38 height 9
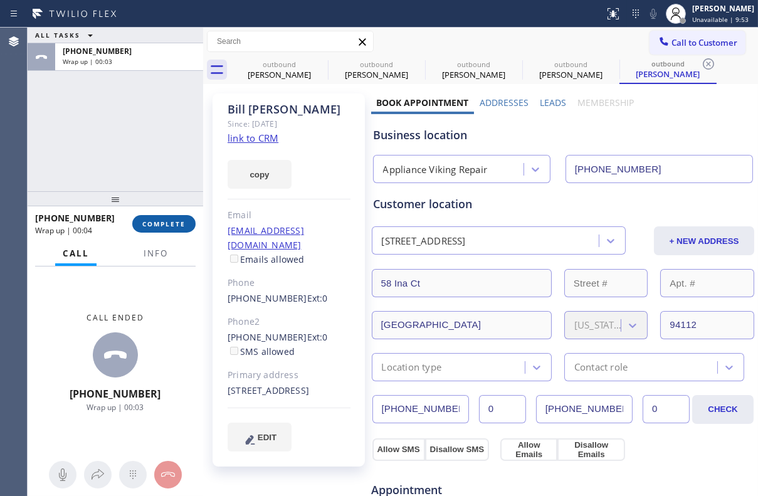
click at [174, 222] on span "COMPLETE" at bounding box center [163, 223] width 43 height 9
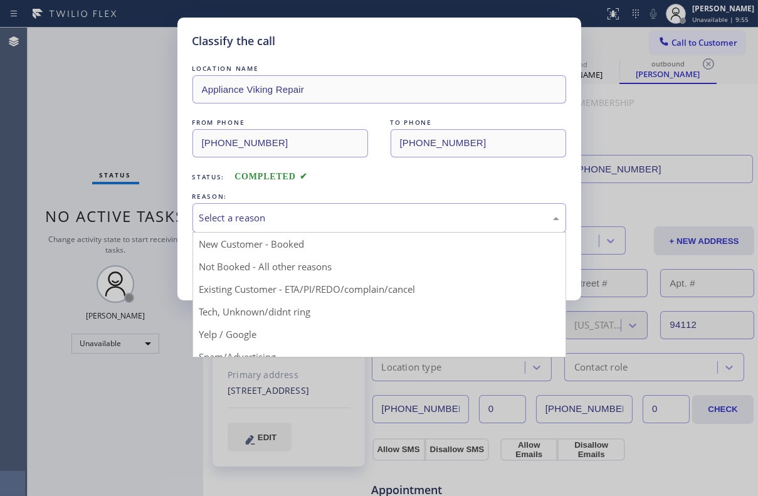
click at [308, 219] on div "Select a reason" at bounding box center [379, 218] width 360 height 14
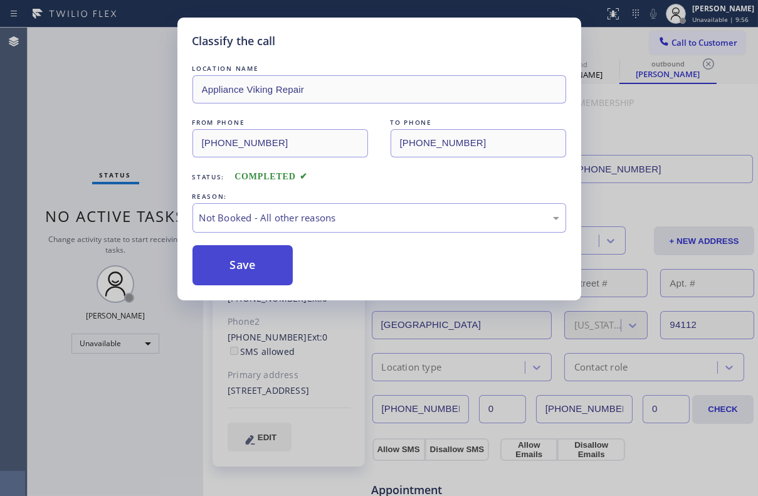
click at [255, 265] on button "Save" at bounding box center [242, 265] width 101 height 40
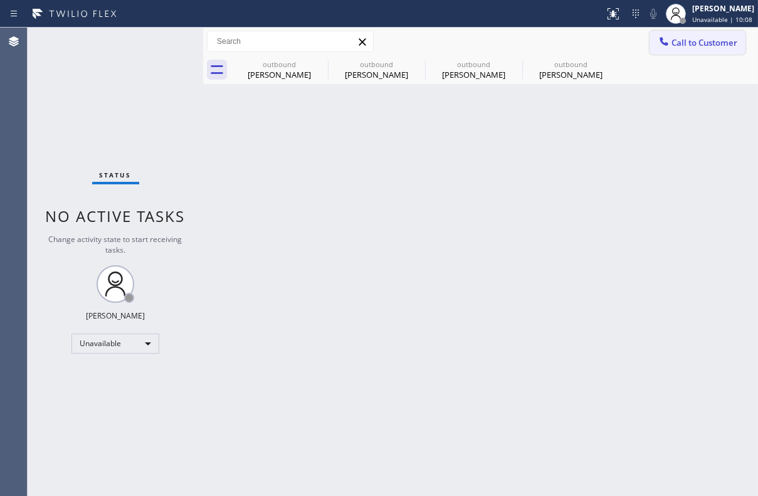
click at [702, 46] on span "Call to Customer" at bounding box center [704, 42] width 66 height 11
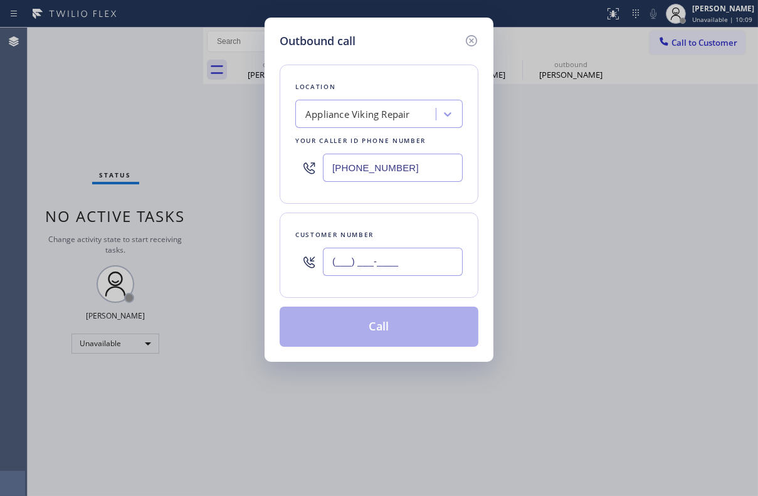
click at [402, 269] on input "(___) ___-____" at bounding box center [393, 262] width 140 height 28
paste input "805) 440-8909"
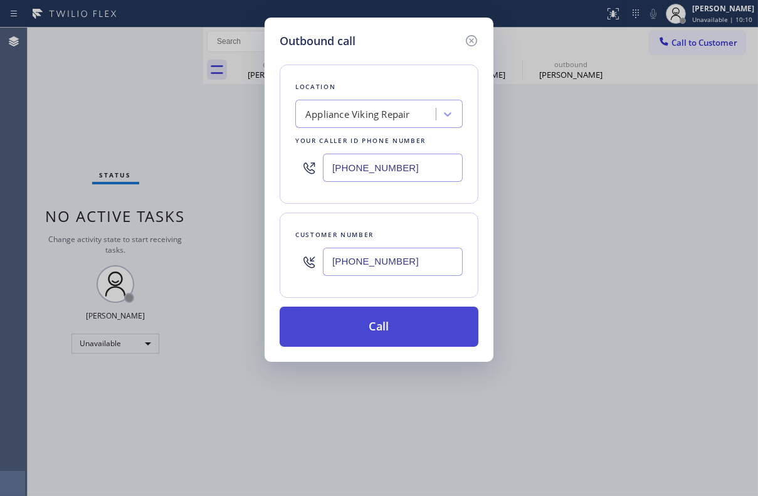
type input "[PHONE_NUMBER]"
click at [399, 326] on button "Call" at bounding box center [378, 326] width 199 height 40
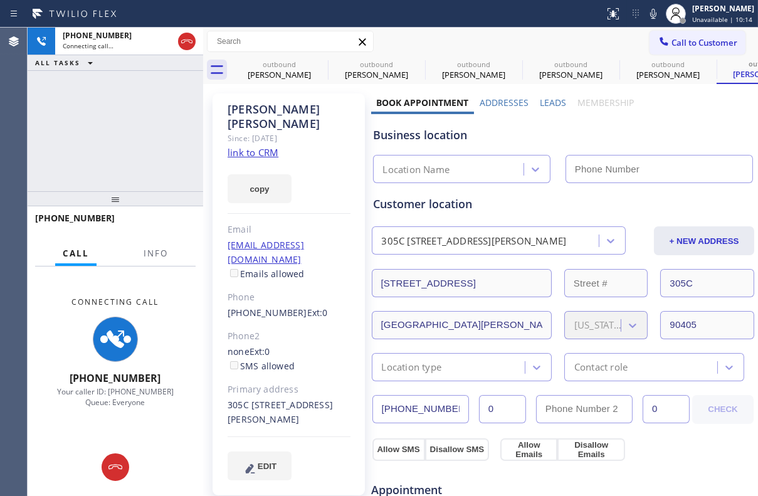
type input "[PHONE_NUMBER]"
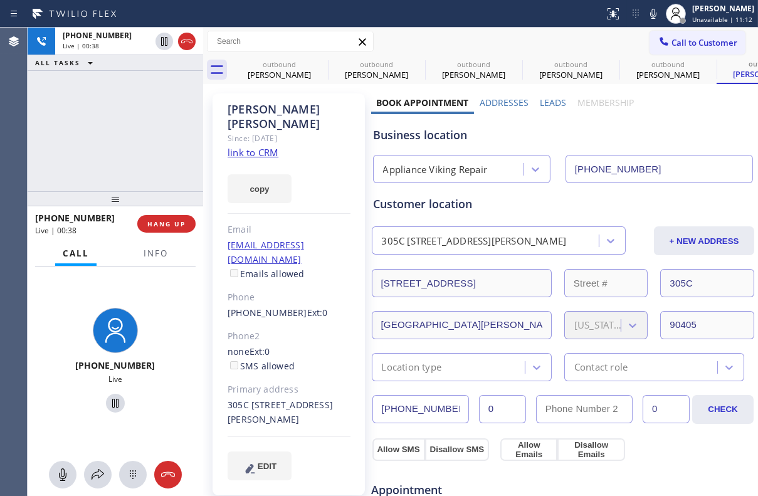
click at [551, 100] on label "Leads" at bounding box center [553, 103] width 26 height 12
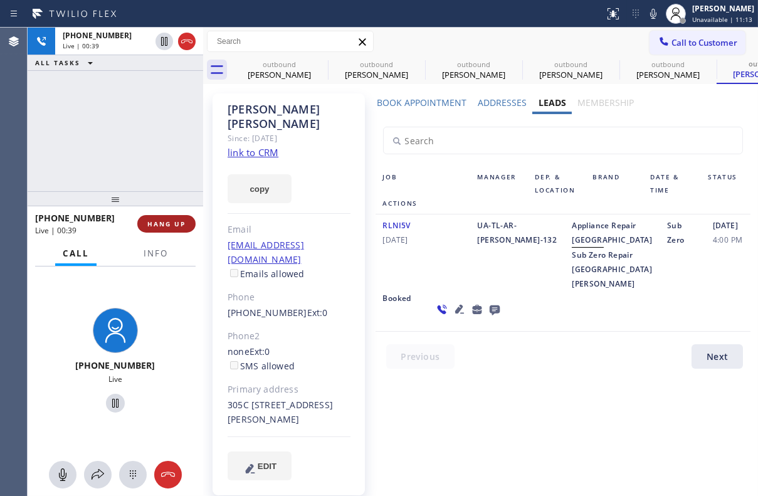
click at [150, 225] on span "HANG UP" at bounding box center [166, 223] width 38 height 9
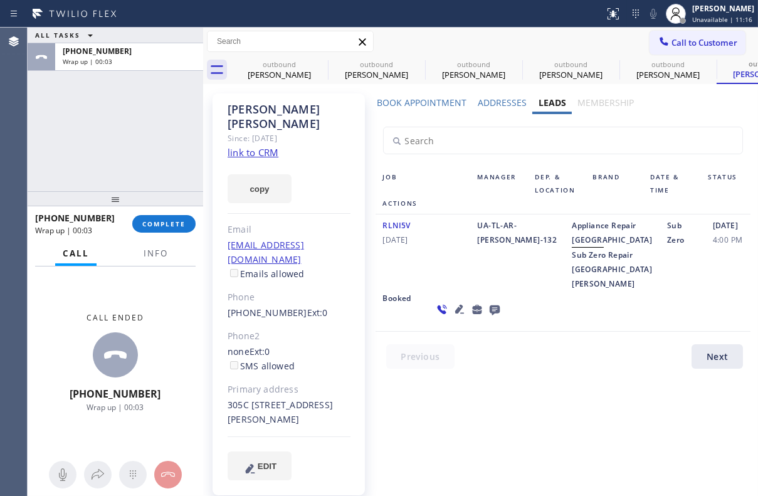
click at [487, 317] on icon at bounding box center [494, 309] width 15 height 16
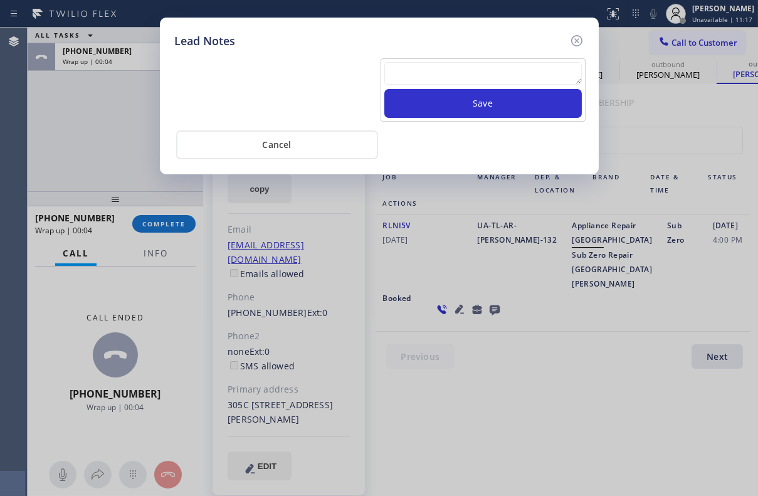
click at [484, 80] on textarea at bounding box center [482, 73] width 197 height 23
paste textarea "Routed to Voice mail// If CX will call back please transfer to me- Love:*"
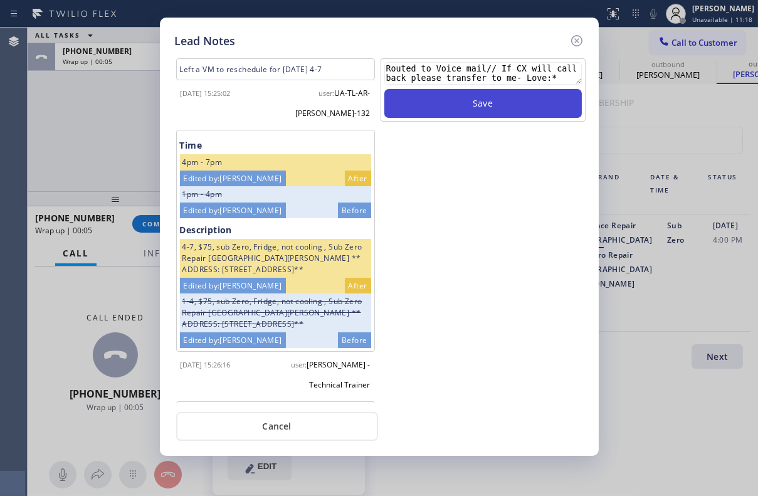
type textarea "Routed to Voice mail// If CX will call back please transfer to me- Love:*"
click at [483, 103] on button "Save" at bounding box center [482, 103] width 197 height 29
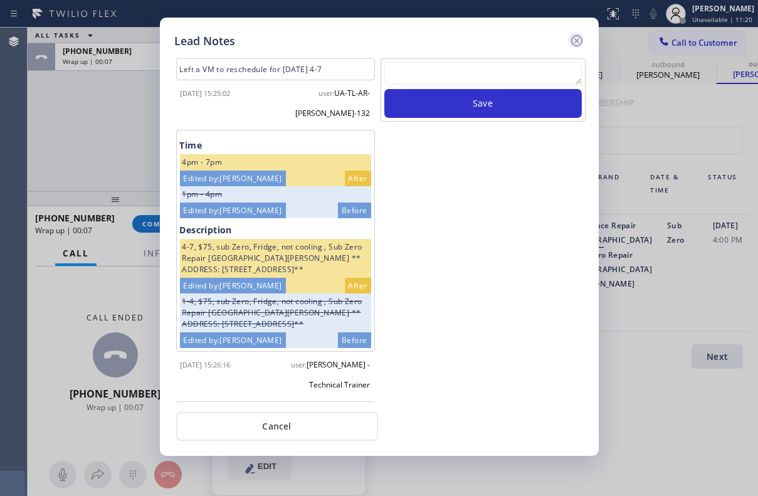
click at [577, 39] on icon at bounding box center [575, 40] width 11 height 11
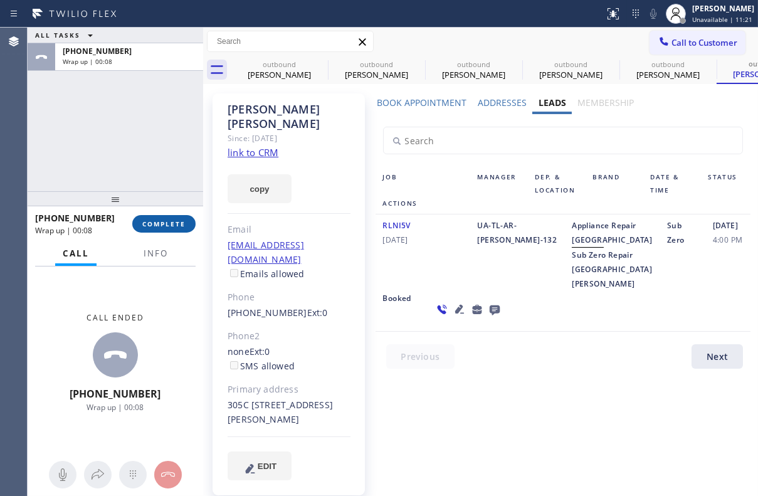
click at [169, 218] on button "COMPLETE" at bounding box center [163, 224] width 63 height 18
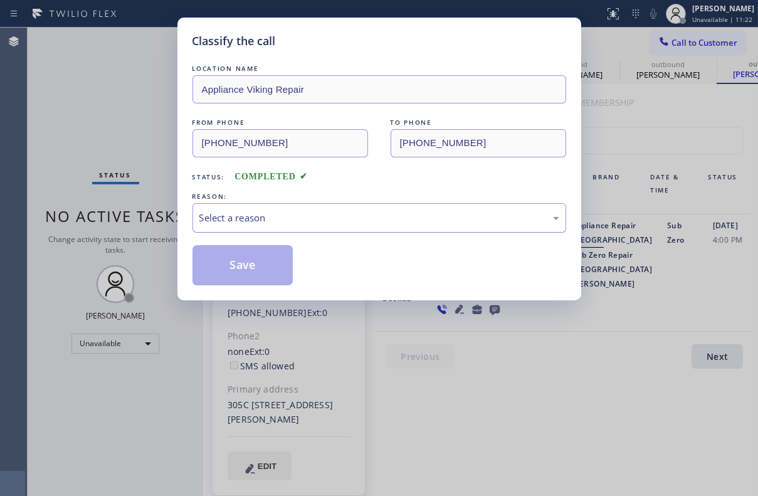
click at [340, 217] on div "Select a reason" at bounding box center [379, 218] width 360 height 14
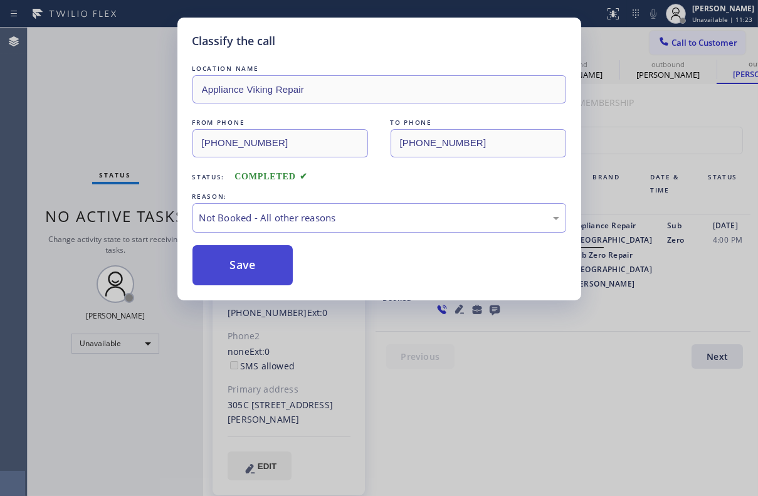
click at [256, 257] on button "Save" at bounding box center [242, 265] width 101 height 40
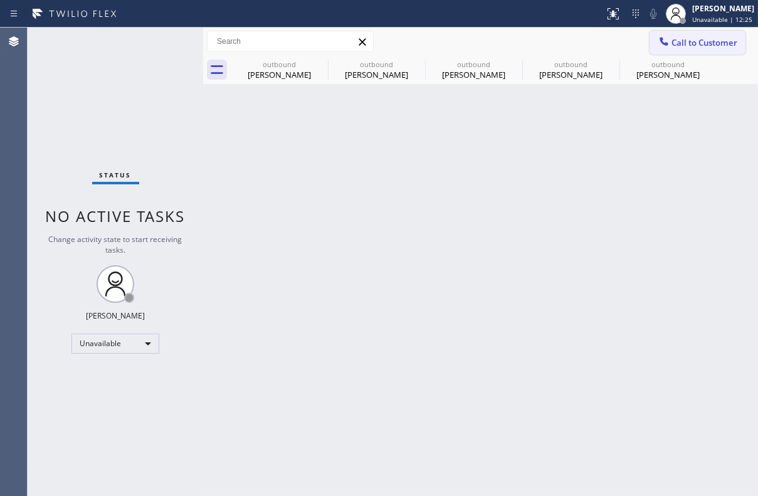
click at [677, 43] on span "Call to Customer" at bounding box center [704, 42] width 66 height 11
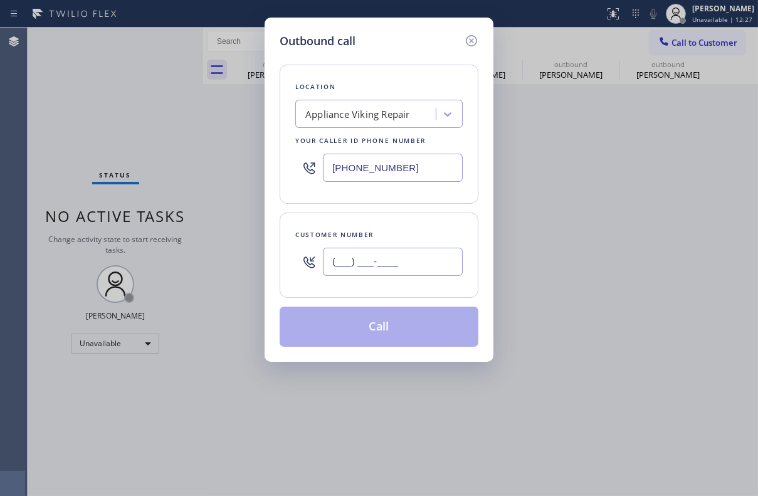
click at [390, 263] on input "(___) ___-____" at bounding box center [393, 262] width 140 height 28
paste input "602) 606-2137"
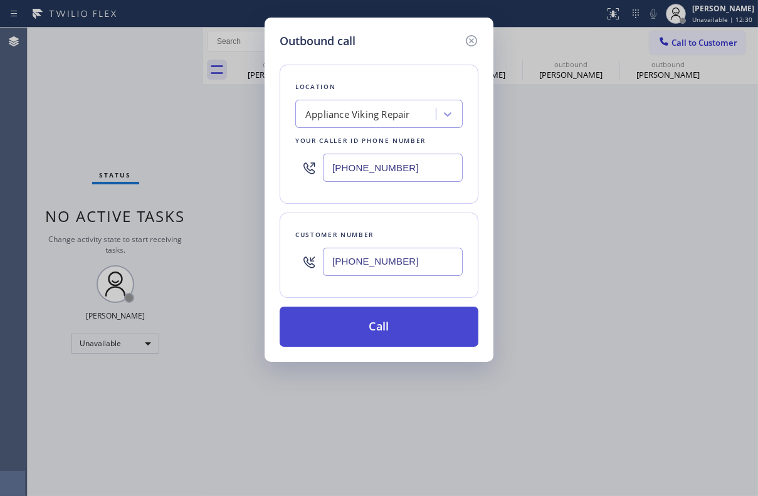
type input "[PHONE_NUMBER]"
click at [403, 326] on button "Call" at bounding box center [378, 326] width 199 height 40
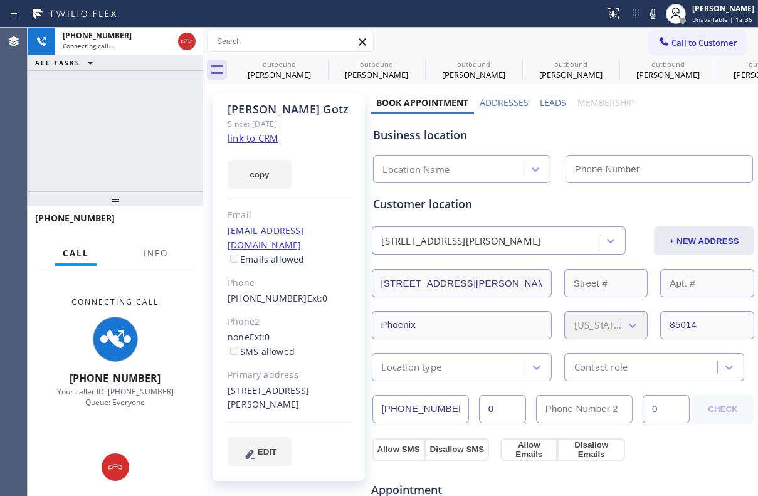
type input "[PHONE_NUMBER]"
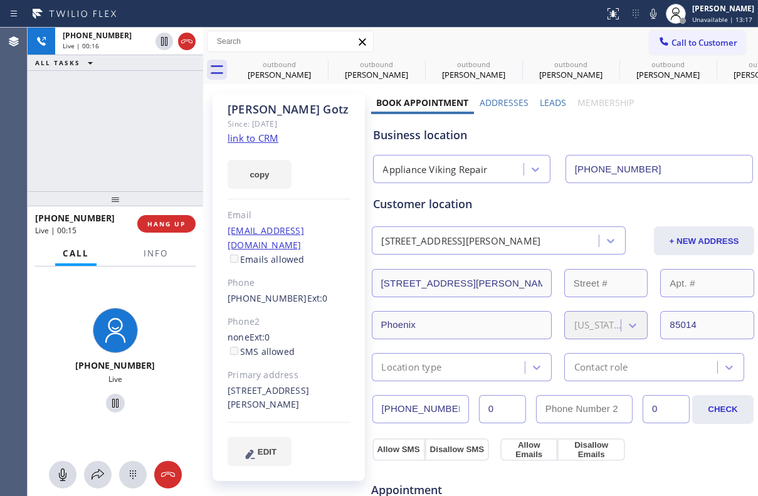
click at [551, 103] on label "Leads" at bounding box center [553, 103] width 26 height 12
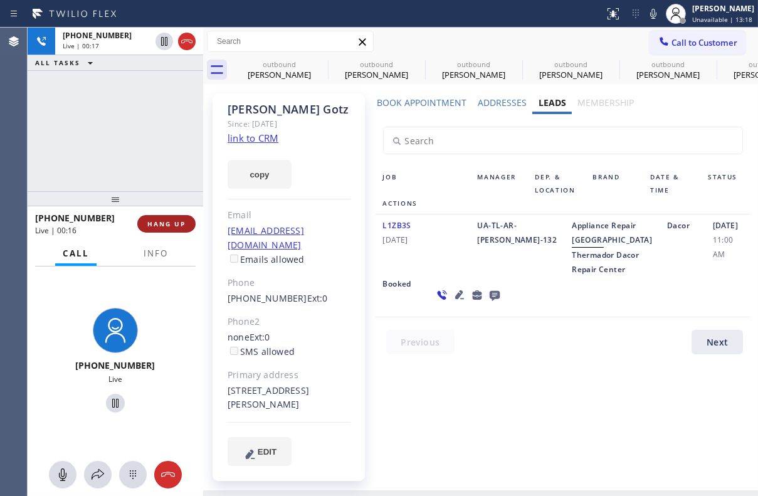
click at [167, 232] on button "HANG UP" at bounding box center [166, 224] width 58 height 18
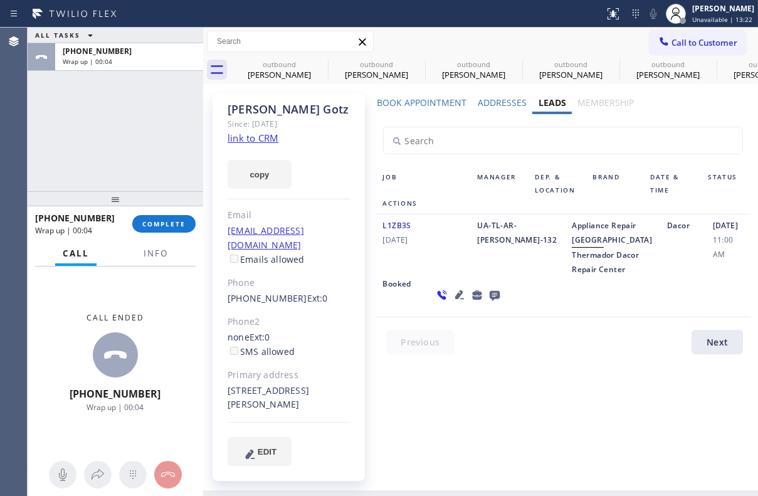
click at [487, 303] on icon at bounding box center [494, 295] width 15 height 16
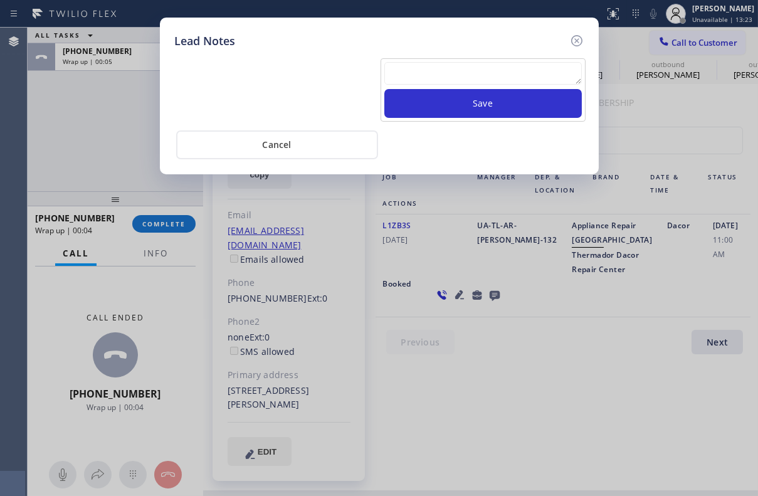
click at [451, 60] on div "Save" at bounding box center [482, 89] width 205 height 63
click at [453, 83] on textarea at bounding box center [482, 73] width 197 height 23
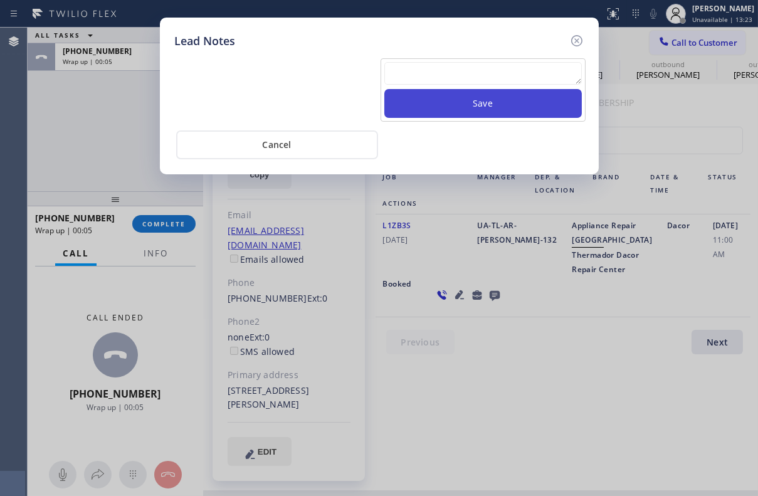
paste textarea "Routed to Voice mail// If CX will call back please transfer to me- Love:*"
type textarea "Routed to Voice mail// If CX will call back please transfer to me- Love:*"
click at [470, 103] on button "Save" at bounding box center [482, 103] width 197 height 29
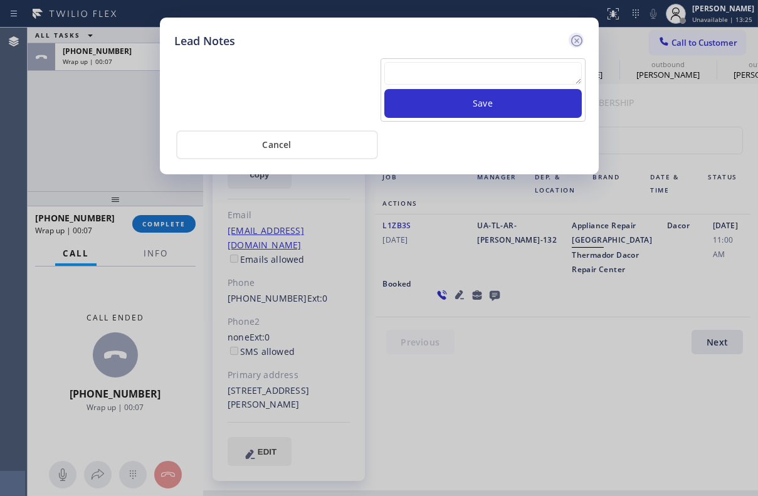
click at [573, 41] on icon at bounding box center [576, 40] width 15 height 15
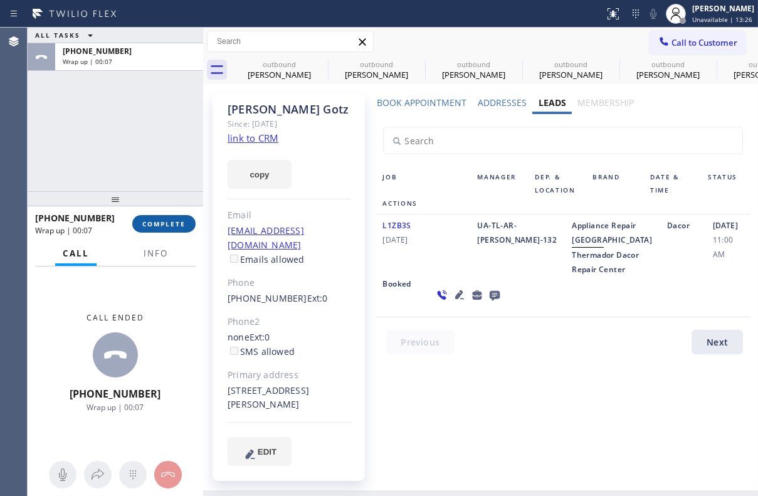
click at [167, 229] on button "COMPLETE" at bounding box center [163, 224] width 63 height 18
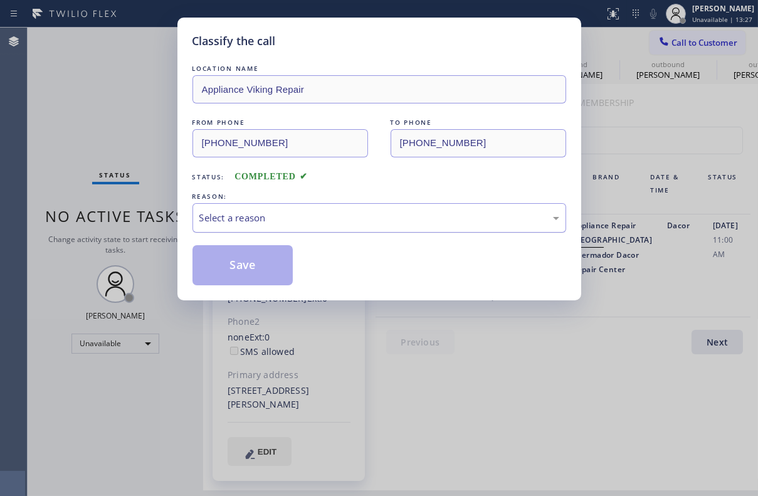
click at [281, 227] on div "Select a reason" at bounding box center [378, 217] width 373 height 29
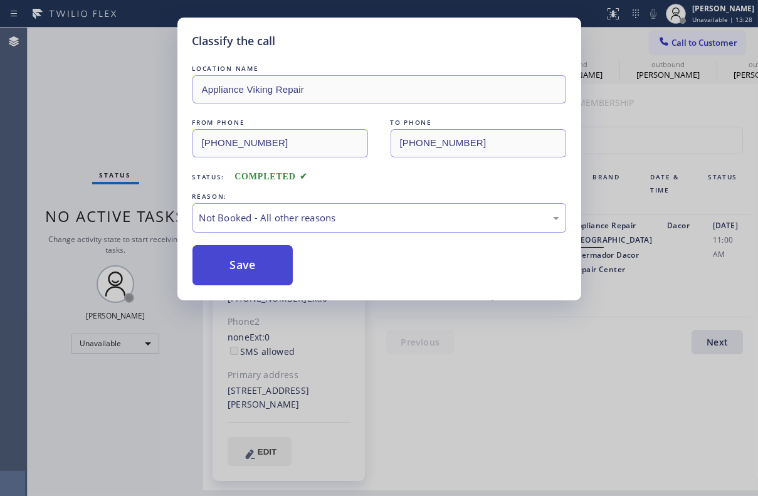
click at [245, 265] on button "Save" at bounding box center [242, 265] width 101 height 40
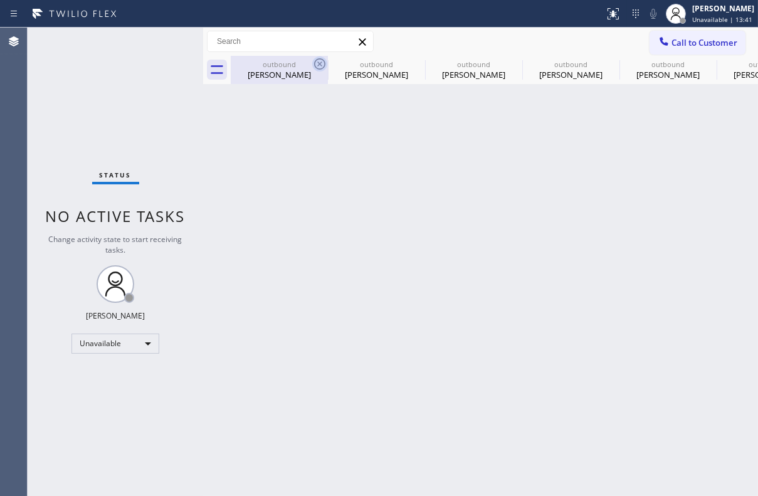
click at [316, 63] on icon at bounding box center [319, 63] width 15 height 15
click at [0, 0] on icon at bounding box center [0, 0] width 0 height 0
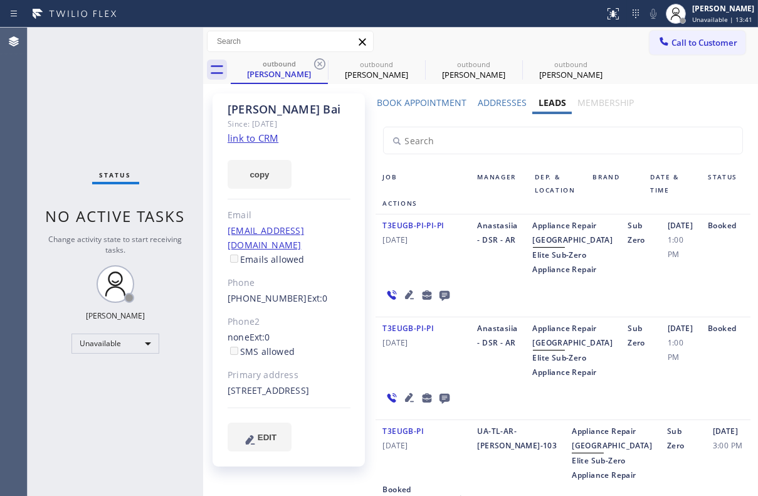
click at [316, 63] on icon at bounding box center [319, 63] width 15 height 15
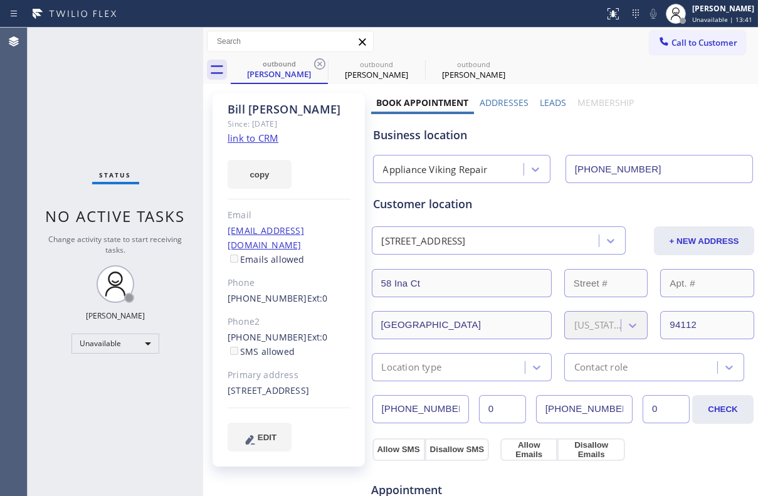
click at [316, 63] on icon at bounding box center [319, 63] width 15 height 15
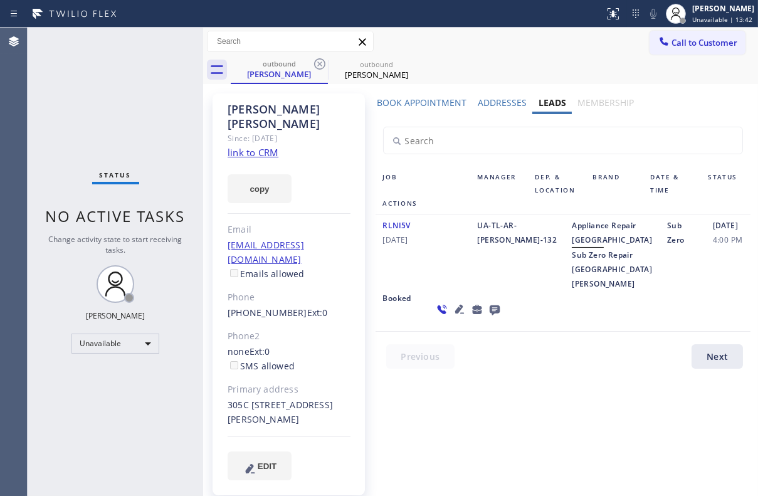
click at [316, 63] on icon at bounding box center [319, 63] width 15 height 15
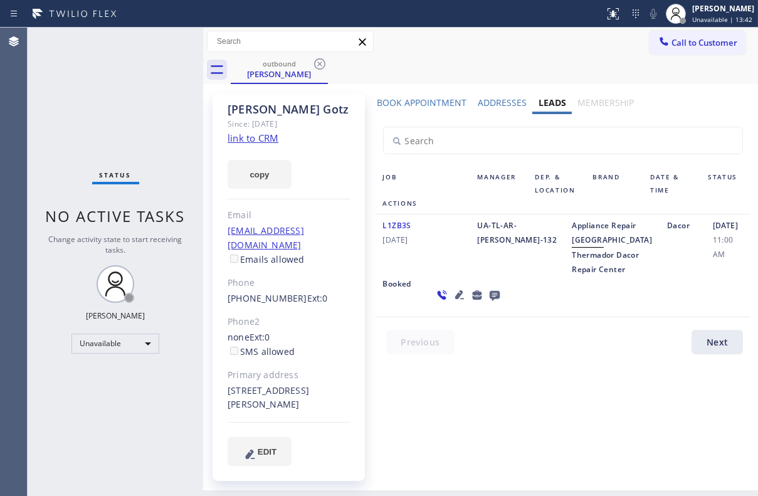
click at [316, 63] on icon at bounding box center [319, 63] width 15 height 15
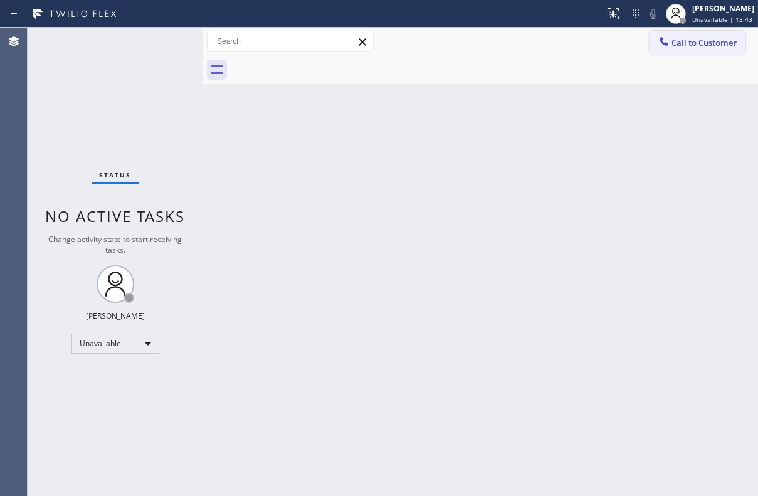
click at [702, 43] on span "Call to Customer" at bounding box center [704, 42] width 66 height 11
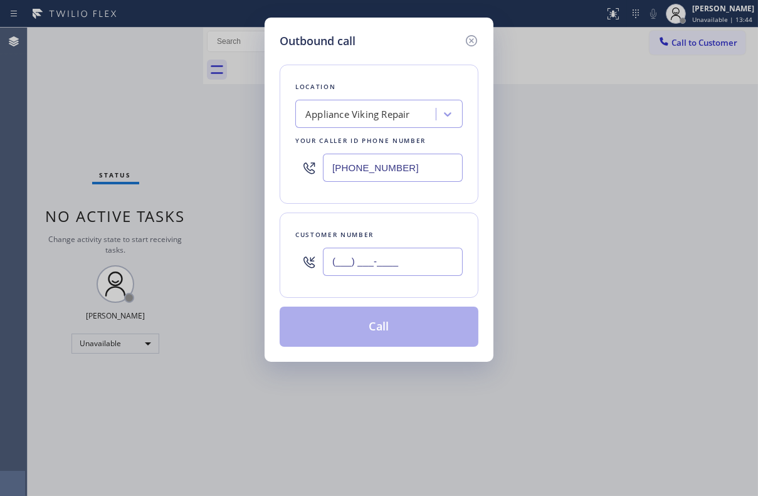
click at [415, 258] on input "(___) ___-____" at bounding box center [393, 262] width 140 height 28
paste input "253) 732-0277"
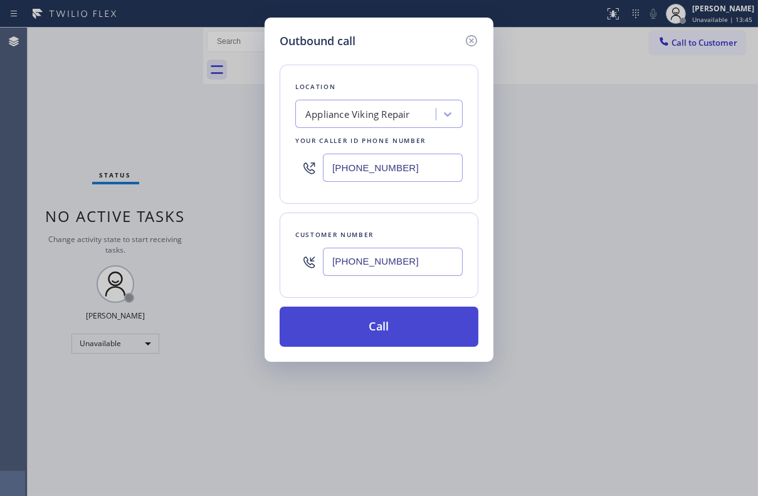
type input "[PHONE_NUMBER]"
click at [402, 330] on button "Call" at bounding box center [378, 326] width 199 height 40
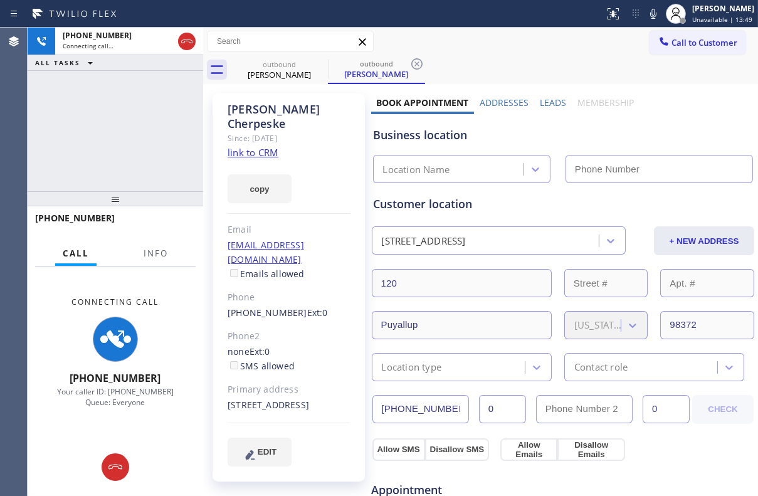
type input "[PHONE_NUMBER]"
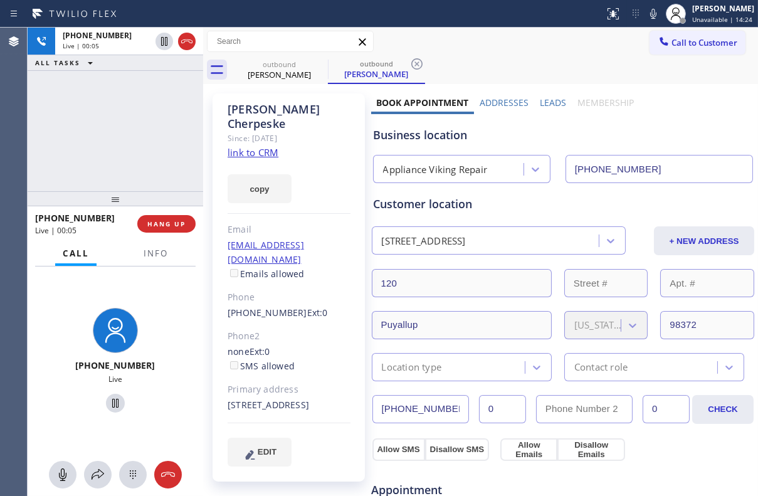
click at [541, 100] on label "Leads" at bounding box center [553, 103] width 26 height 12
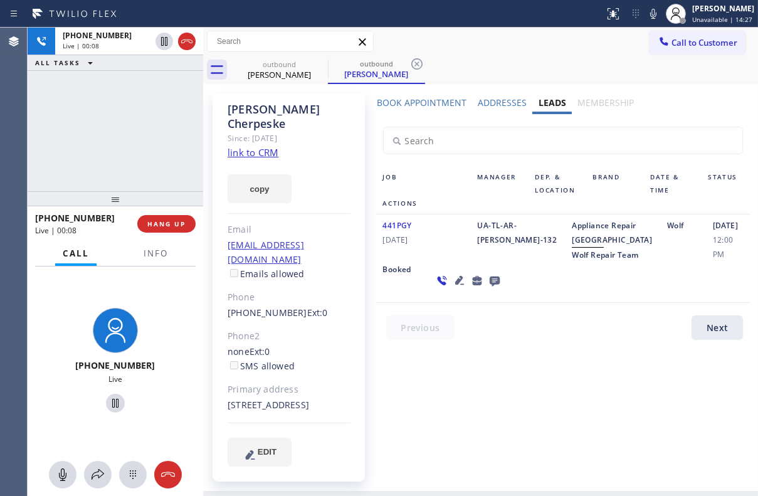
click at [487, 288] on icon at bounding box center [494, 281] width 15 height 16
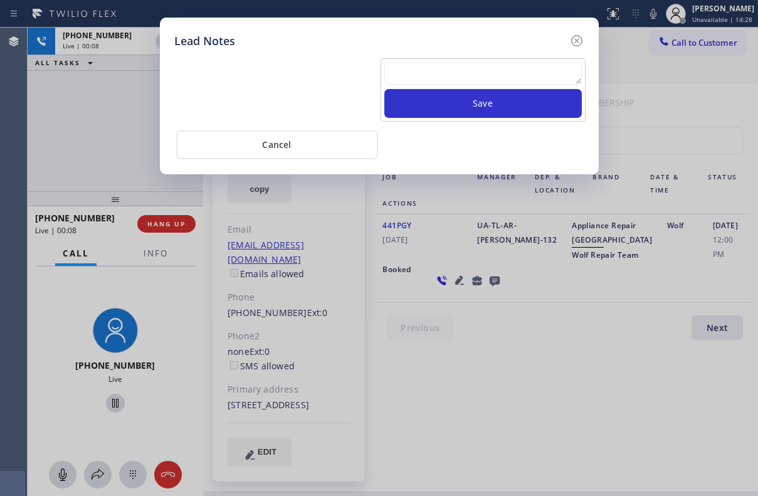
click at [437, 78] on textarea at bounding box center [482, 73] width 197 height 23
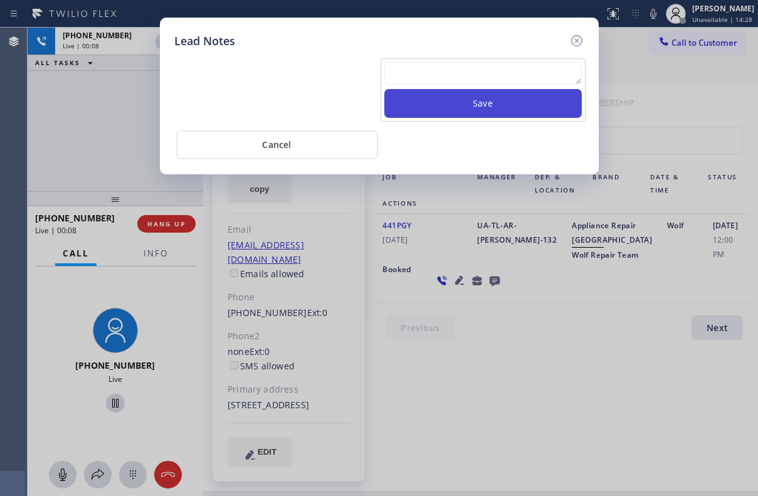
paste textarea "Routed to Voice mail// If CX will call back please transfer to me- Love:*"
type textarea "Routed to Voice mail// If CX will call back please transfer to me- Love:*"
click at [475, 107] on button "Save" at bounding box center [482, 103] width 197 height 29
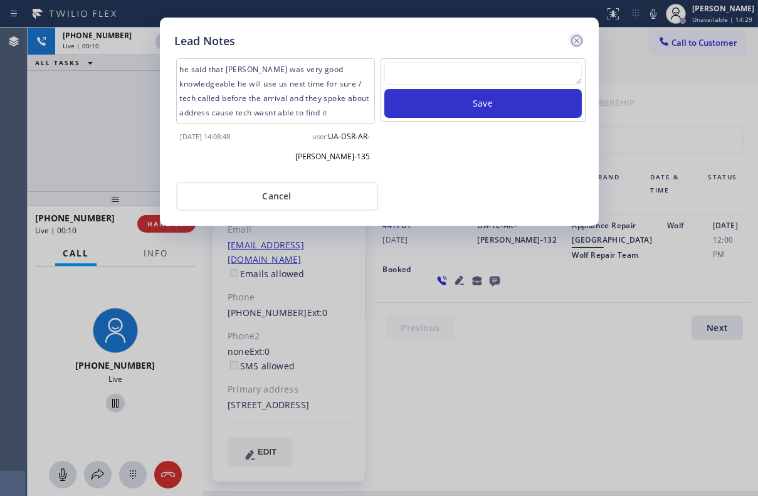
click at [575, 44] on icon at bounding box center [575, 40] width 11 height 11
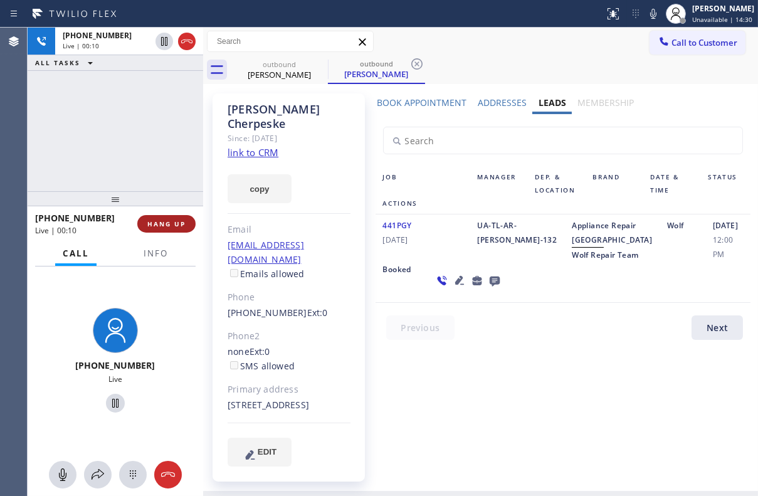
click at [156, 222] on span "HANG UP" at bounding box center [166, 223] width 38 height 9
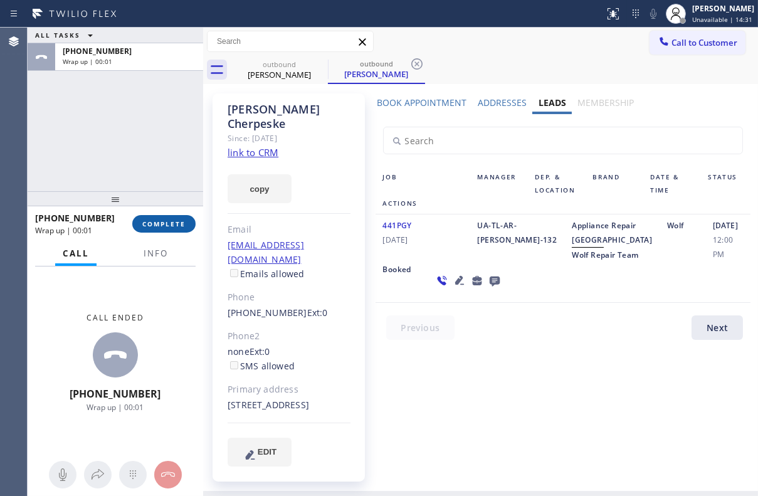
click at [164, 232] on button "COMPLETE" at bounding box center [163, 224] width 63 height 18
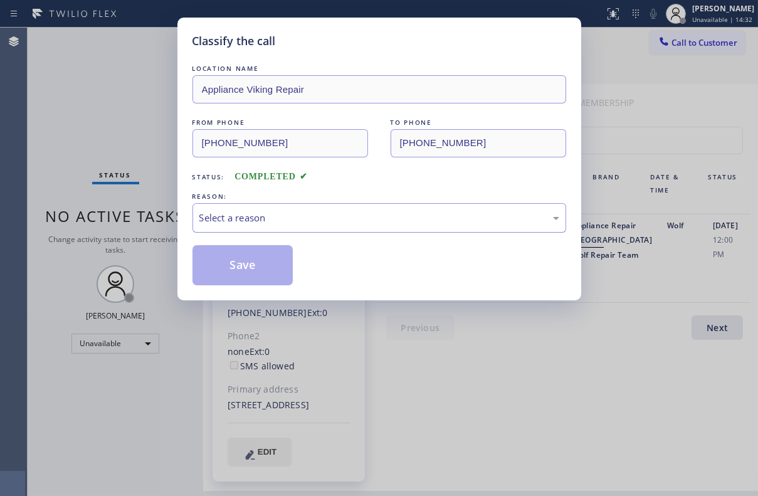
click at [325, 229] on div "Select a reason" at bounding box center [378, 217] width 373 height 29
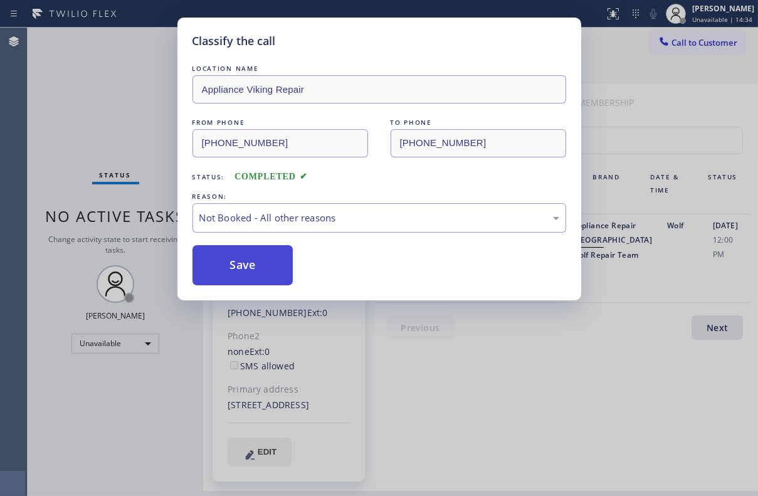
click at [238, 271] on button "Save" at bounding box center [242, 265] width 101 height 40
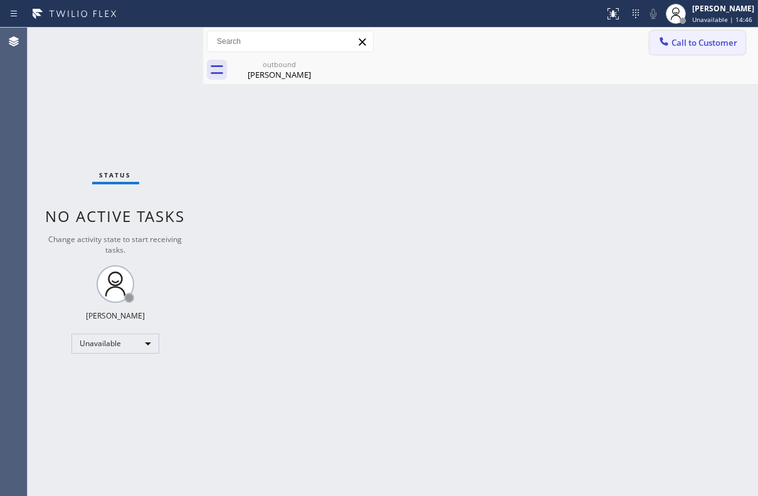
click at [685, 38] on span "Call to Customer" at bounding box center [704, 42] width 66 height 11
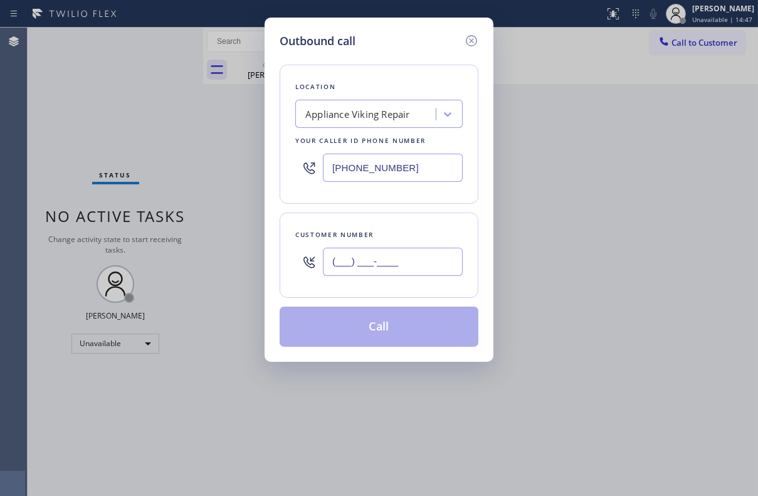
click at [386, 274] on input "(___) ___-____" at bounding box center [393, 262] width 140 height 28
paste input "310) 770-8186"
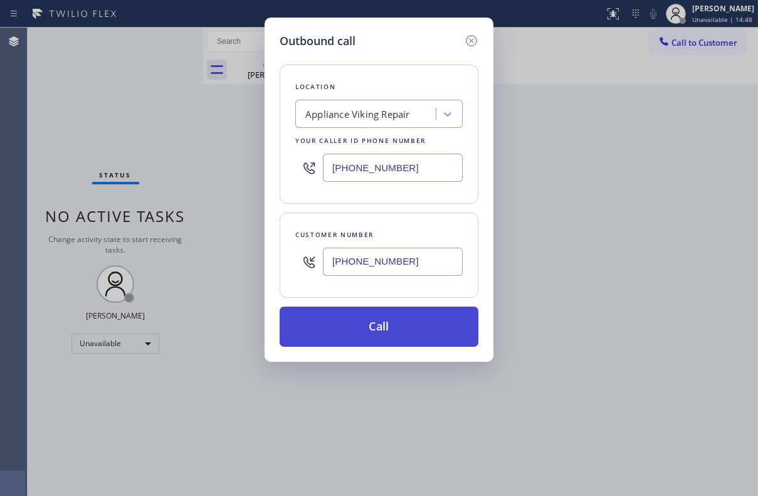
type input "[PHONE_NUMBER]"
click at [387, 327] on button "Call" at bounding box center [378, 326] width 199 height 40
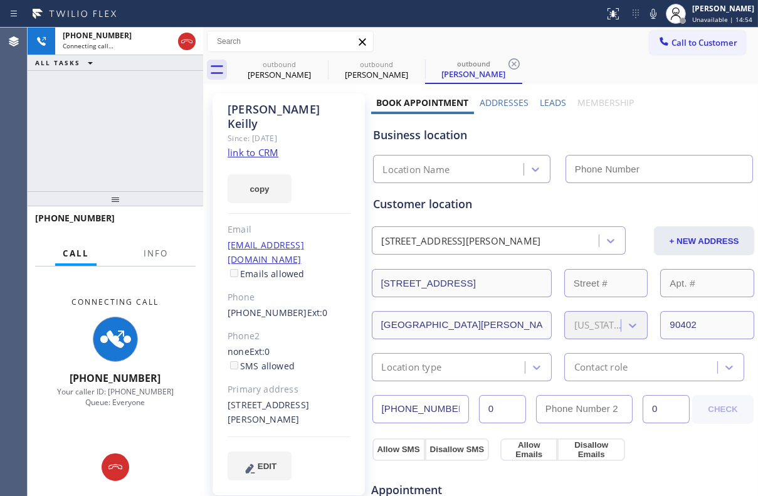
type input "[PHONE_NUMBER]"
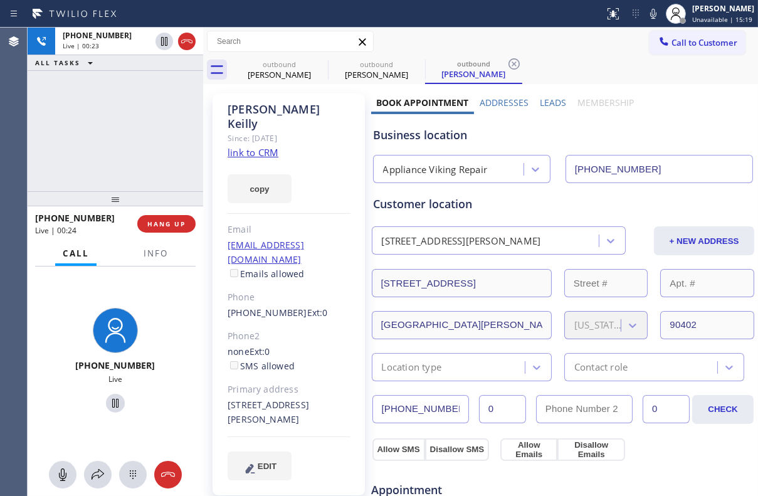
click at [550, 103] on label "Leads" at bounding box center [553, 103] width 26 height 12
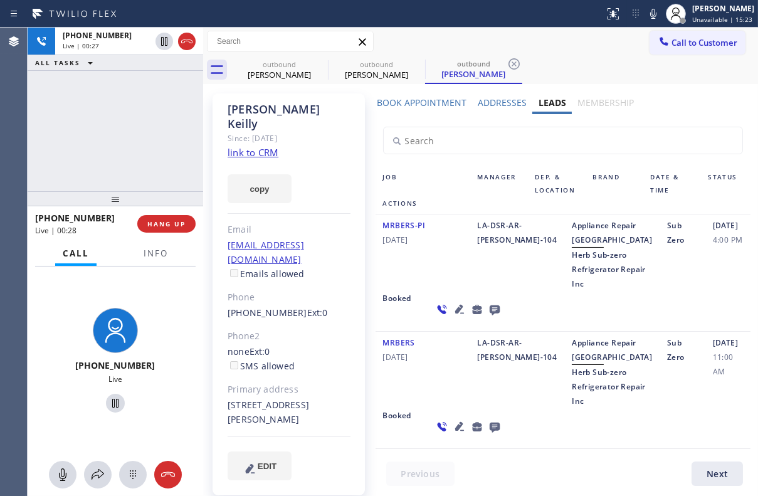
click at [489, 315] on icon at bounding box center [494, 310] width 10 height 10
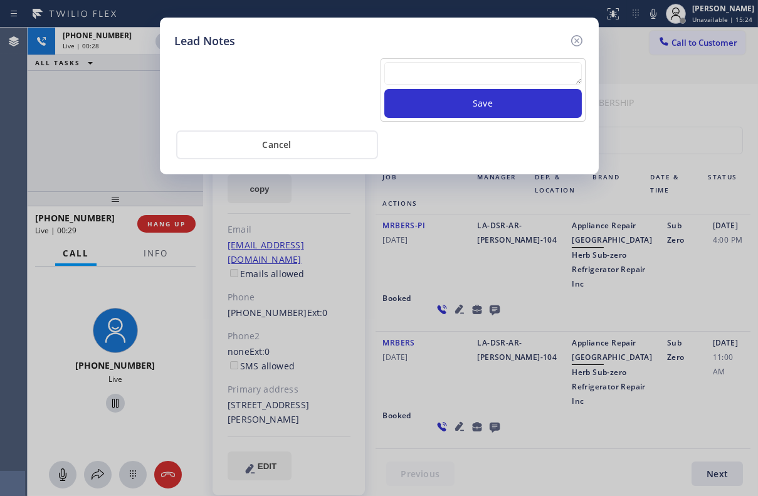
click at [455, 72] on textarea at bounding box center [482, 73] width 197 height 23
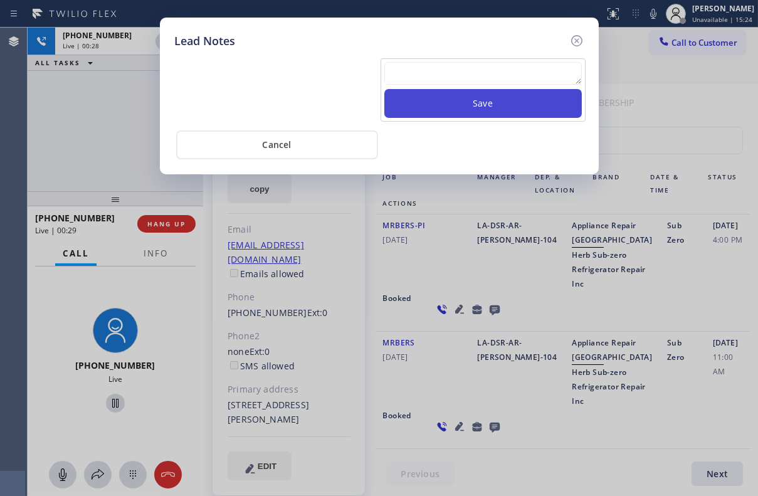
paste textarea "Routed to Voice mail// If CX will call back please transfer to me- Love:*"
type textarea "Routed to Voice mail// If CX will call back please transfer to me- Love:*"
click at [480, 107] on button "Save" at bounding box center [482, 103] width 197 height 29
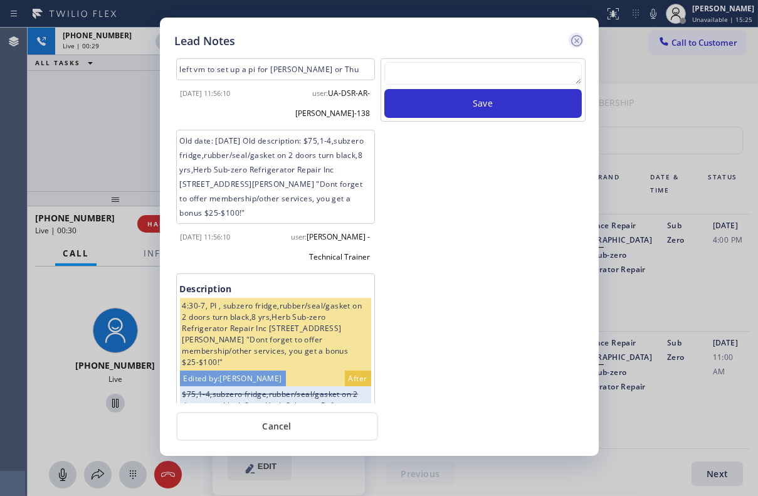
click at [572, 43] on icon at bounding box center [575, 40] width 11 height 11
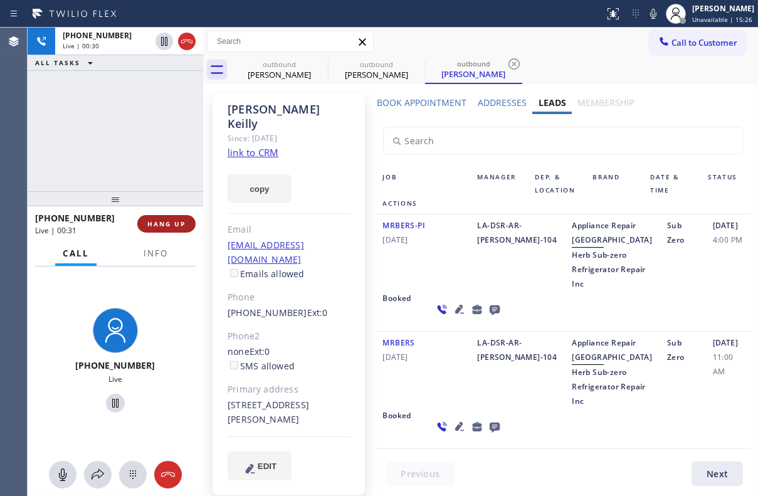
click at [175, 226] on span "HANG UP" at bounding box center [166, 223] width 38 height 9
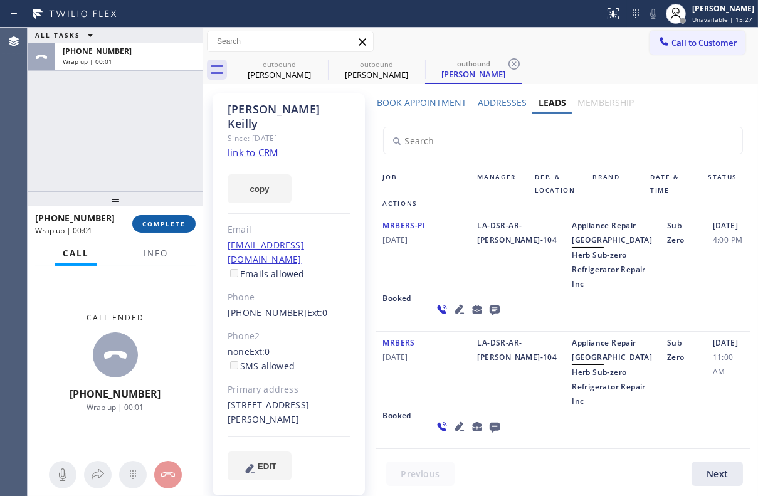
click at [167, 224] on span "COMPLETE" at bounding box center [163, 223] width 43 height 9
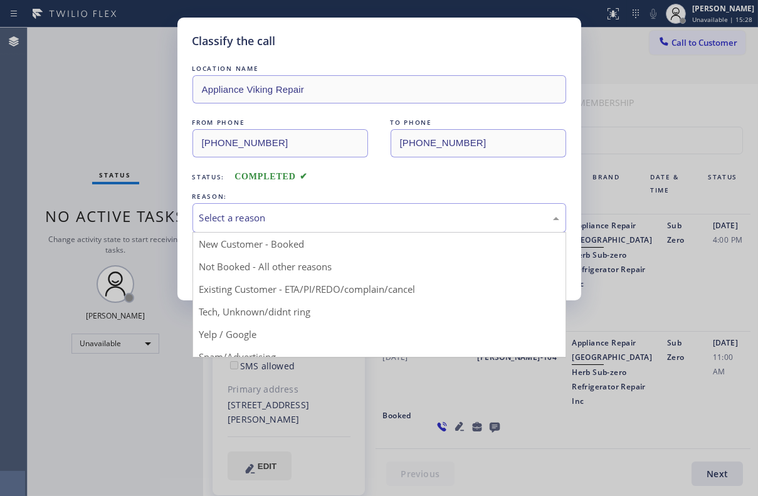
click at [251, 221] on div "Select a reason" at bounding box center [379, 218] width 360 height 14
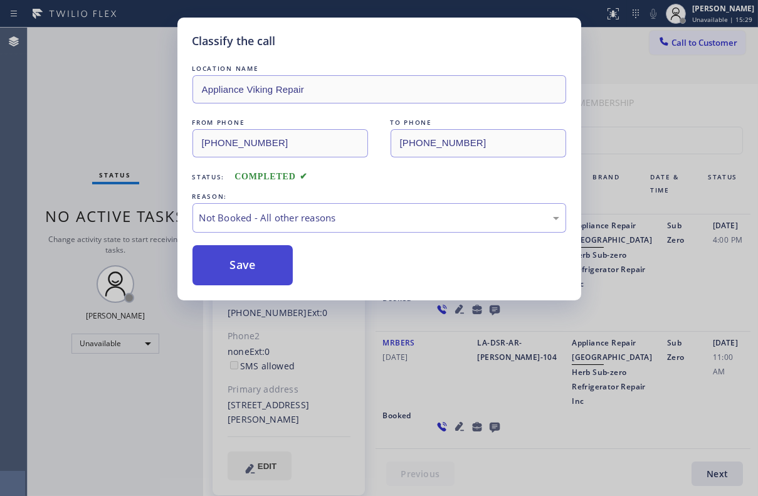
click at [231, 266] on button "Save" at bounding box center [242, 265] width 101 height 40
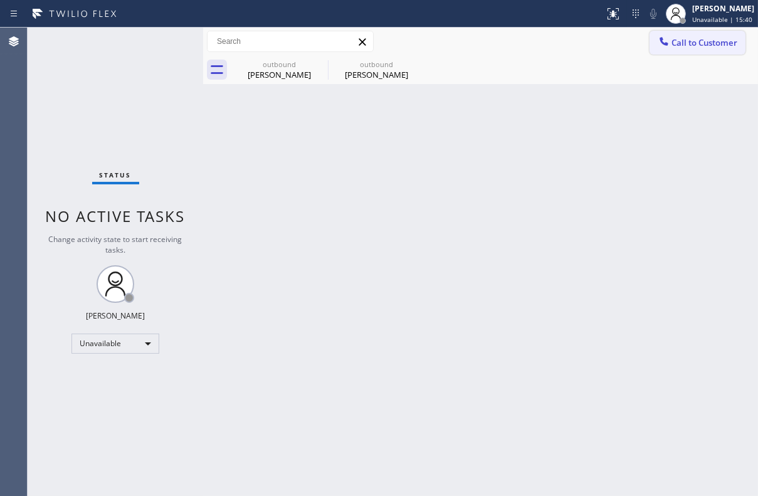
click at [701, 44] on span "Call to Customer" at bounding box center [704, 42] width 66 height 11
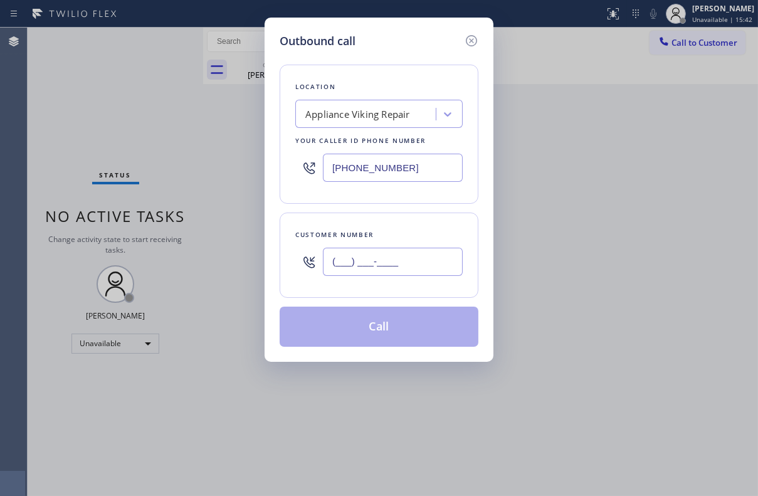
click at [409, 266] on input "(___) ___-____" at bounding box center [393, 262] width 140 height 28
paste input "415) 676-1876"
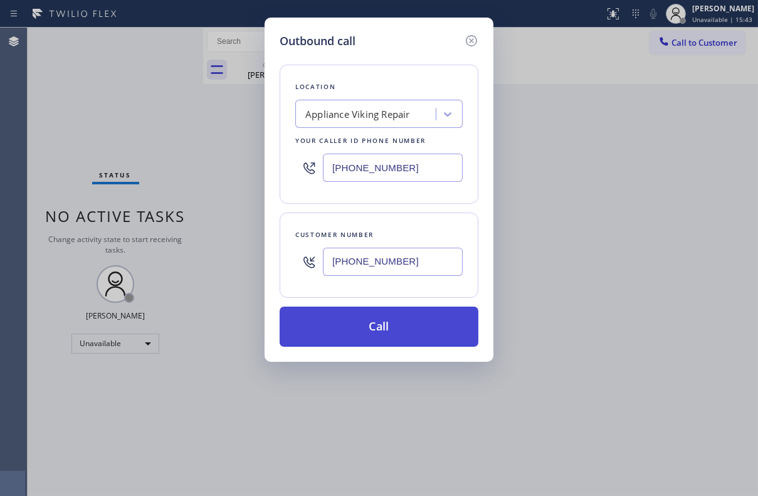
type input "[PHONE_NUMBER]"
click at [394, 331] on button "Call" at bounding box center [378, 326] width 199 height 40
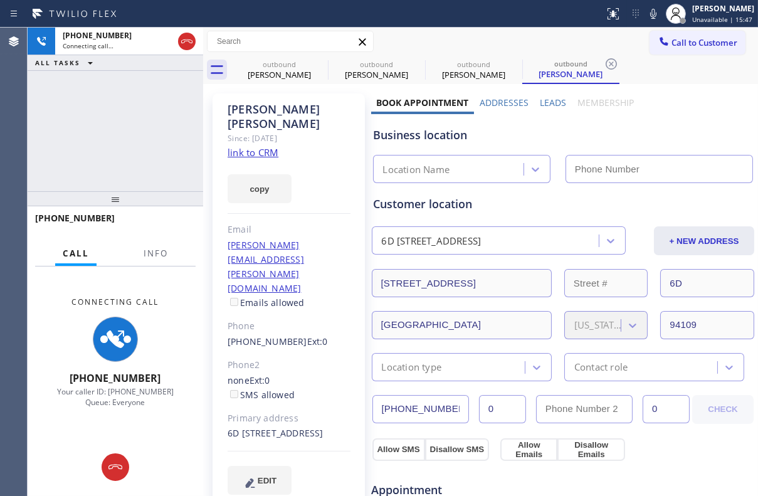
type input "[PHONE_NUMBER]"
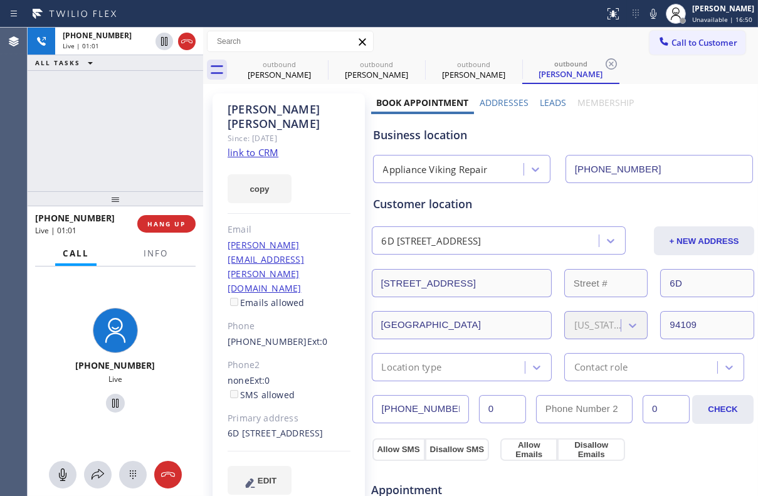
click at [546, 103] on label "Leads" at bounding box center [553, 103] width 26 height 12
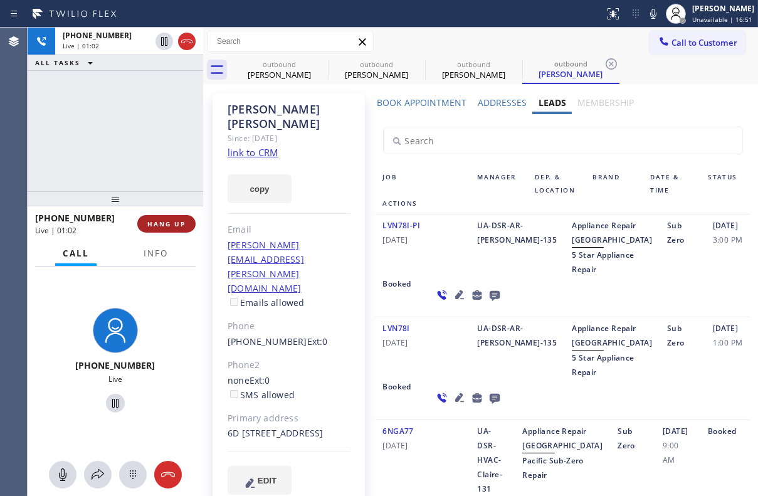
click at [182, 229] on button "HANG UP" at bounding box center [166, 224] width 58 height 18
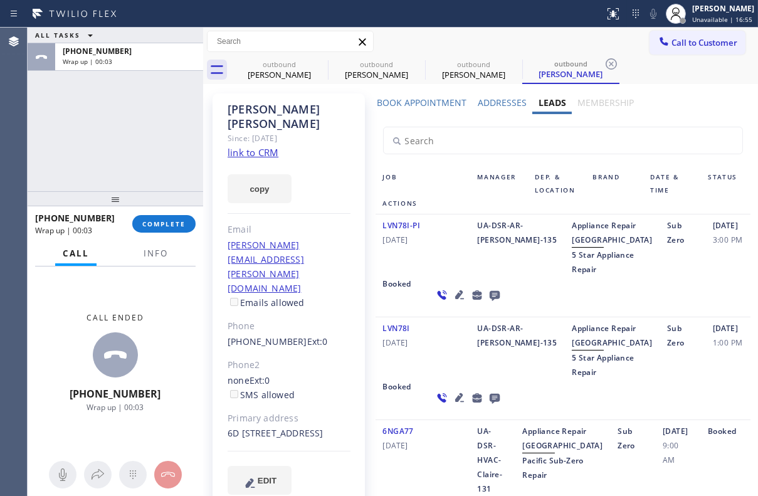
click at [489, 301] on icon at bounding box center [494, 296] width 10 height 10
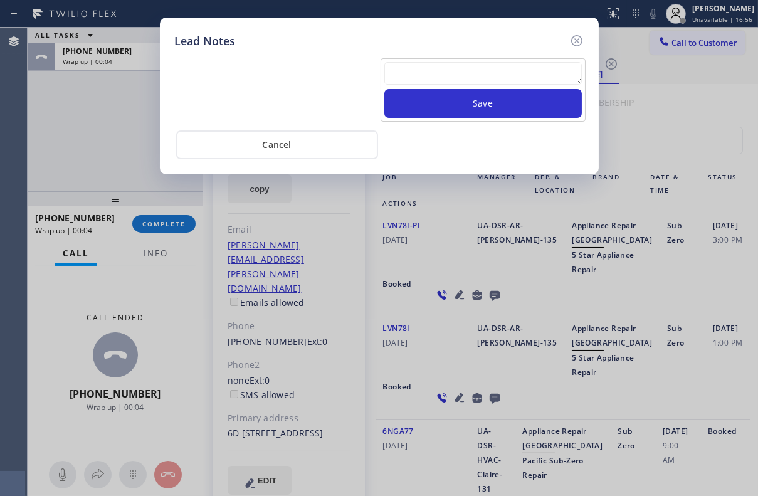
click at [429, 68] on textarea at bounding box center [482, 73] width 197 height 23
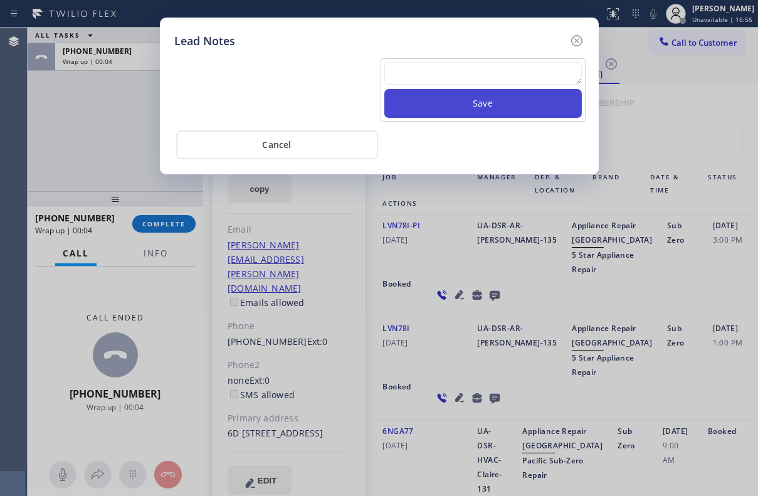
paste textarea "Routed to Voice mail// If CX will call back please transfer to me- Love:*"
type textarea "Routed to Voice mail// If CX will call back please transfer to me- Love:*"
click at [456, 95] on button "Save" at bounding box center [482, 103] width 197 height 29
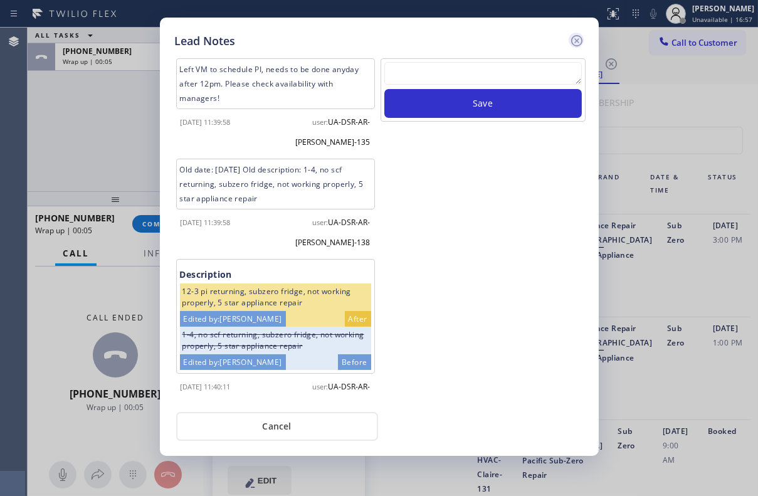
click at [573, 36] on icon at bounding box center [575, 40] width 11 height 11
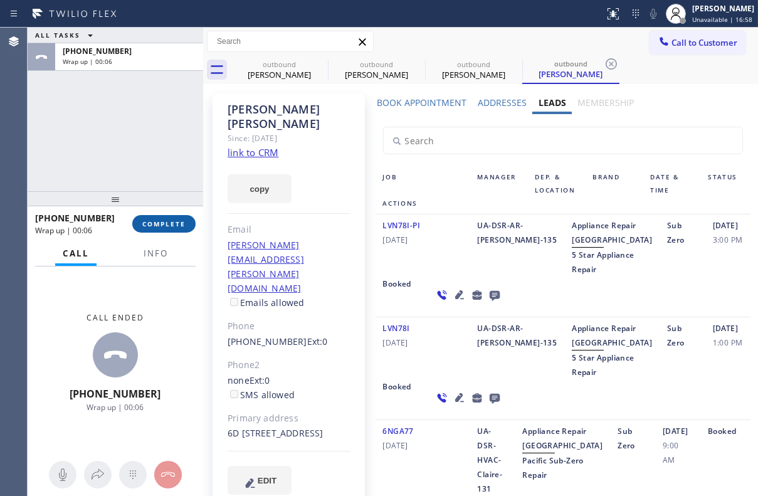
click at [171, 228] on button "COMPLETE" at bounding box center [163, 224] width 63 height 18
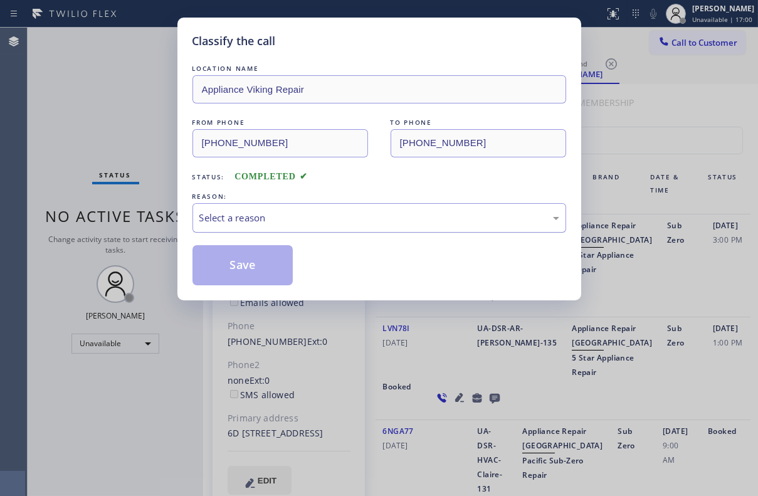
click at [311, 207] on div "Select a reason" at bounding box center [378, 217] width 373 height 29
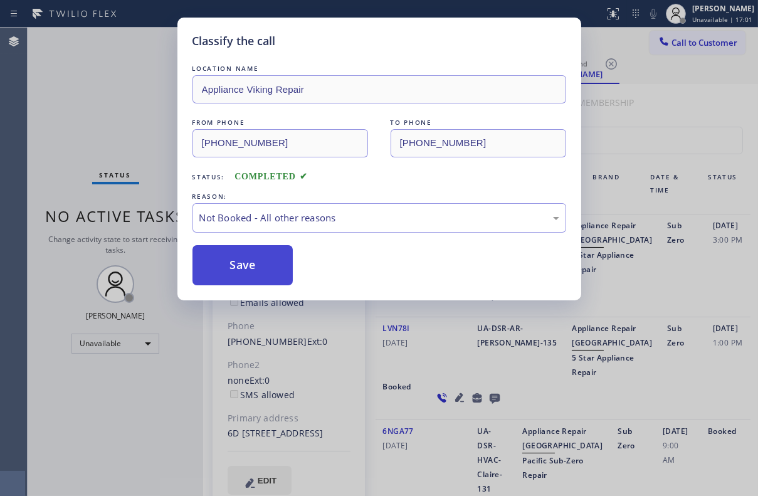
click at [223, 274] on button "Save" at bounding box center [242, 265] width 101 height 40
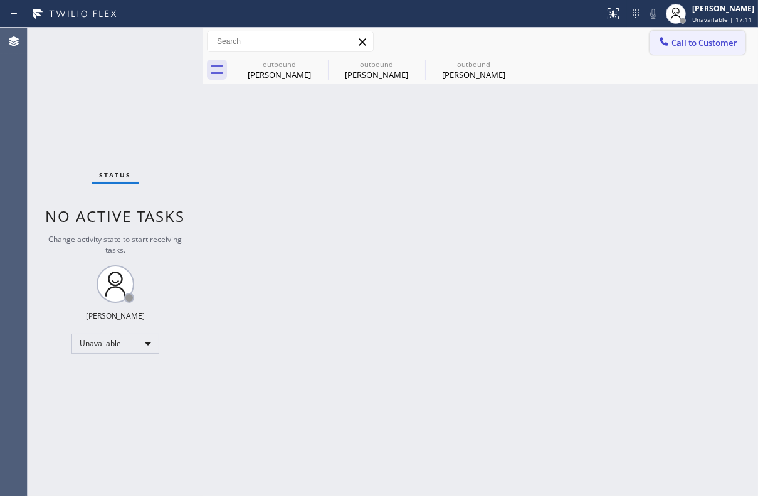
click at [721, 37] on span "Call to Customer" at bounding box center [704, 42] width 66 height 11
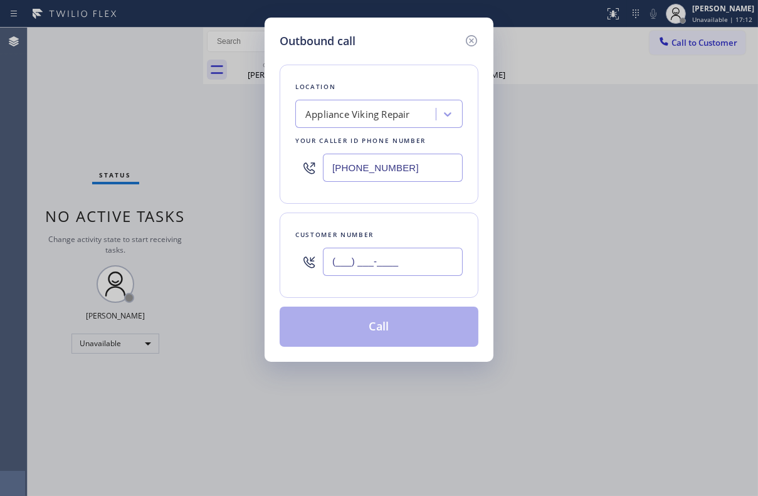
click at [372, 261] on input "(___) ___-____" at bounding box center [393, 262] width 140 height 28
paste input "310) 892-9736"
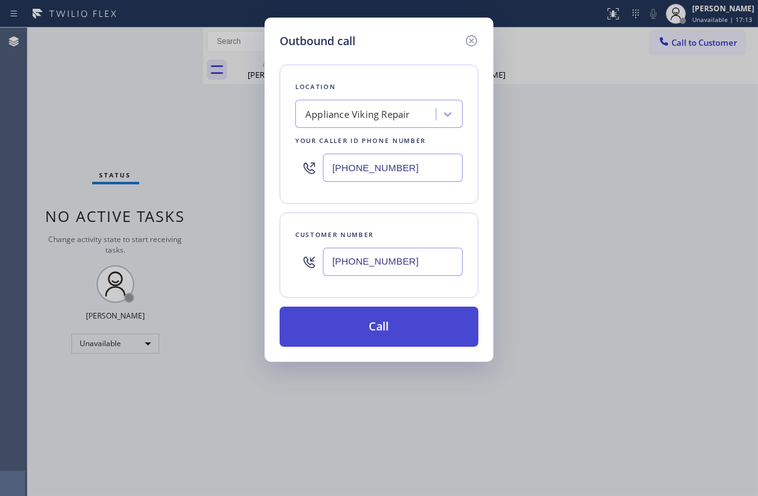
type input "[PHONE_NUMBER]"
click at [372, 317] on button "Call" at bounding box center [378, 326] width 199 height 40
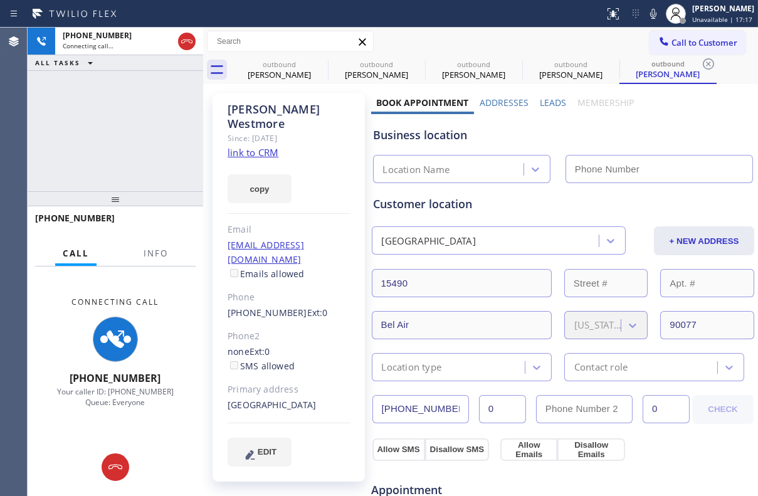
type input "[PHONE_NUMBER]"
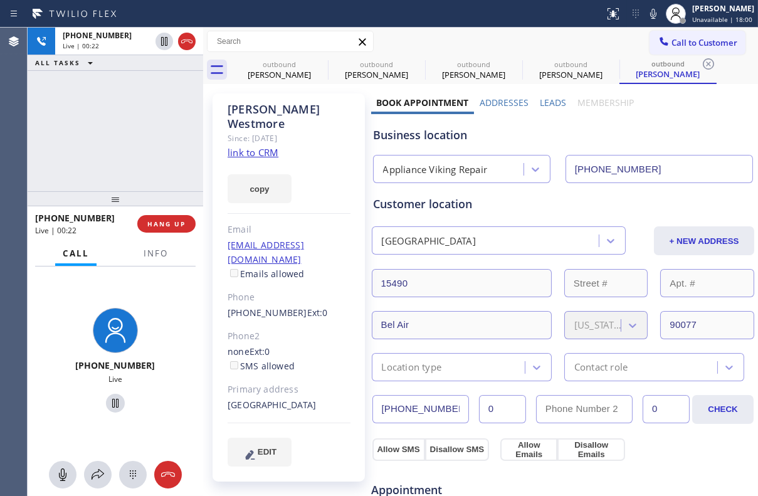
click at [547, 100] on label "Leads" at bounding box center [553, 103] width 26 height 12
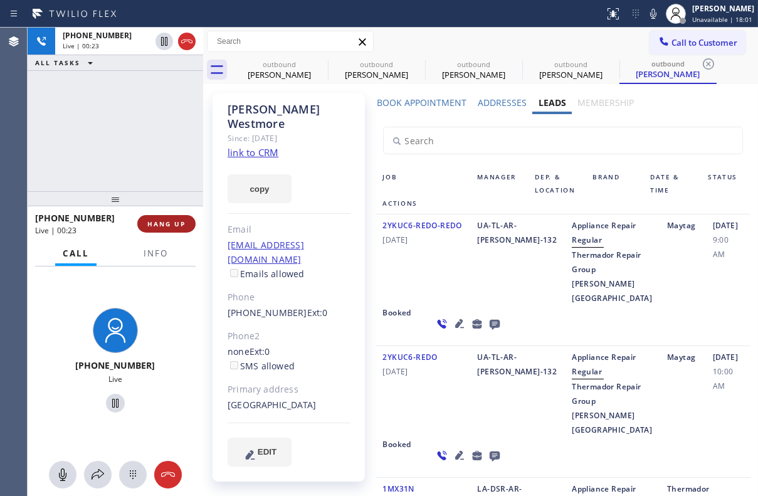
click at [163, 227] on span "HANG UP" at bounding box center [166, 223] width 38 height 9
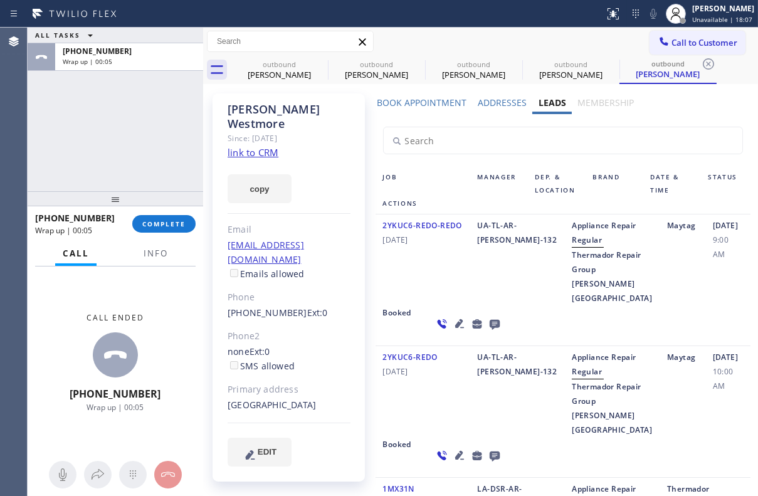
click at [489, 330] on icon at bounding box center [494, 325] width 10 height 10
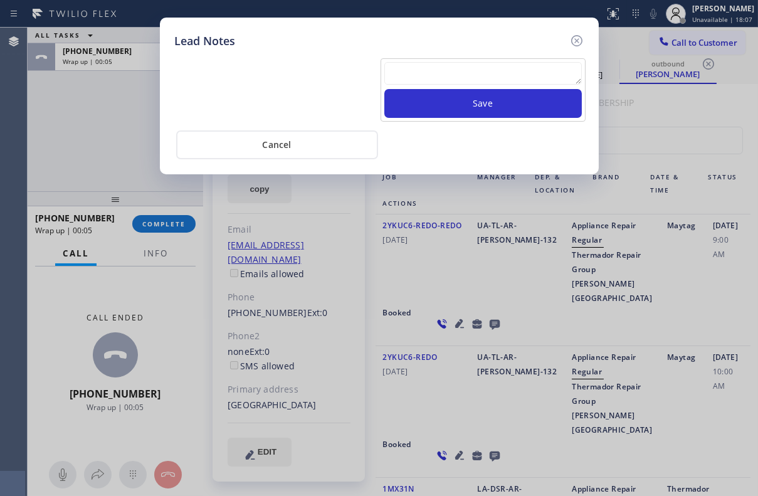
click at [469, 60] on div "Save" at bounding box center [482, 89] width 205 height 63
click at [471, 70] on textarea at bounding box center [482, 73] width 197 height 23
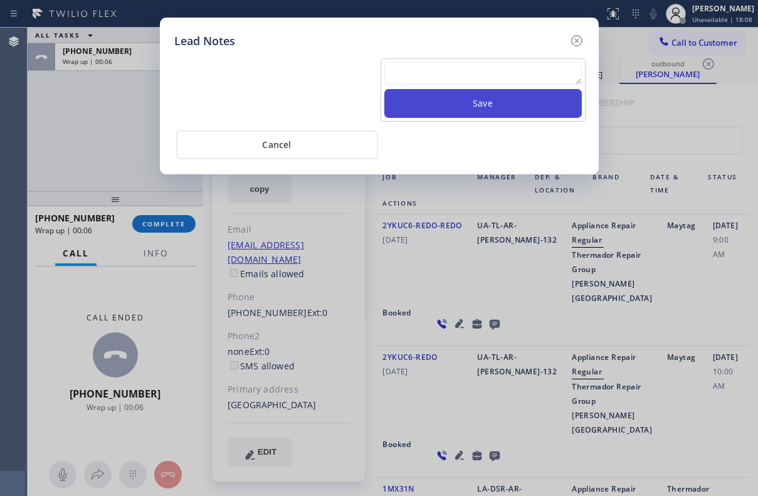
paste textarea "Routed to Voice mail// If CX will call back please transfer to me- Love:*"
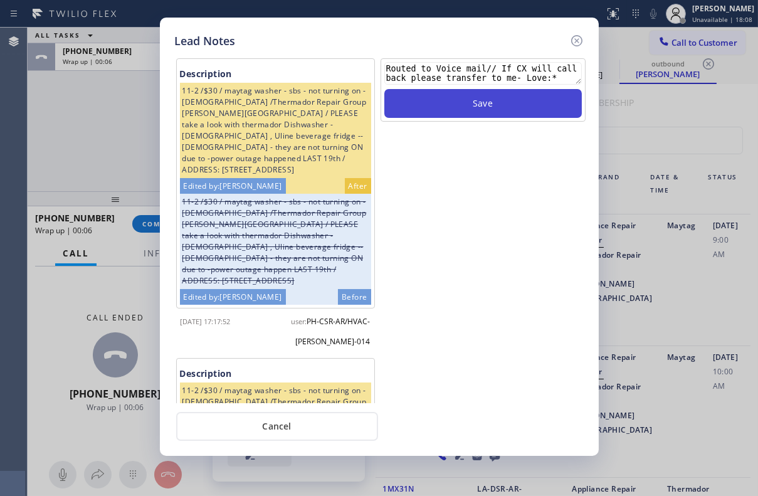
type textarea "Routed to Voice mail// If CX will call back please transfer to me- Love:*"
click at [483, 101] on button "Save" at bounding box center [482, 103] width 197 height 29
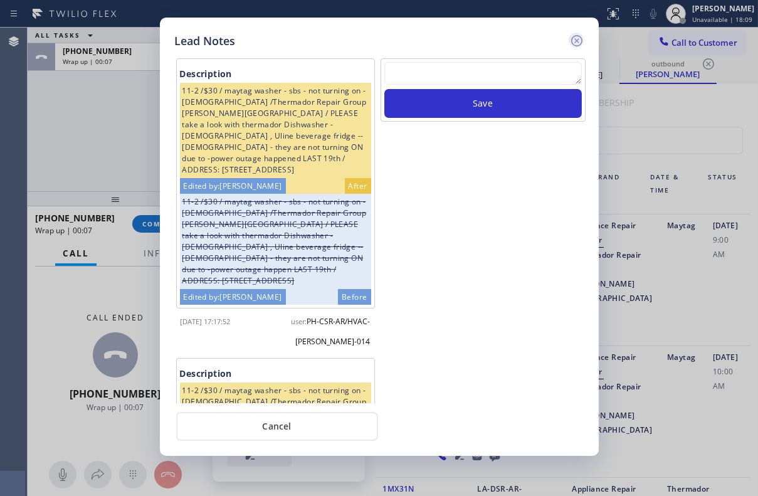
click at [579, 40] on icon at bounding box center [576, 40] width 15 height 15
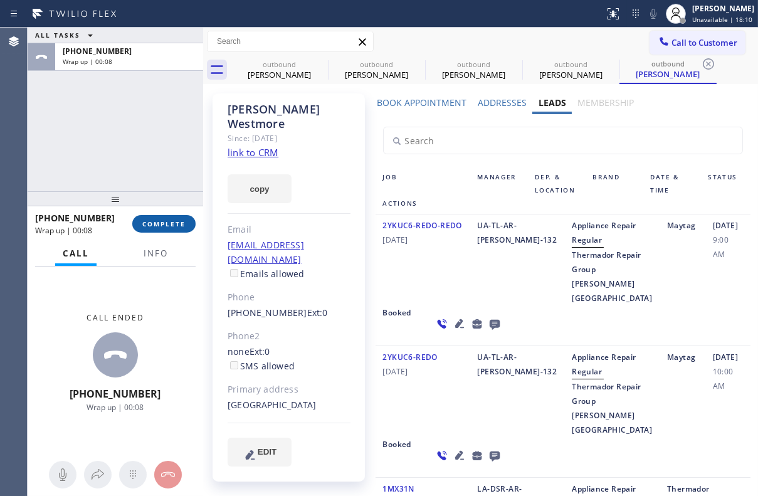
click at [164, 224] on span "COMPLETE" at bounding box center [163, 223] width 43 height 9
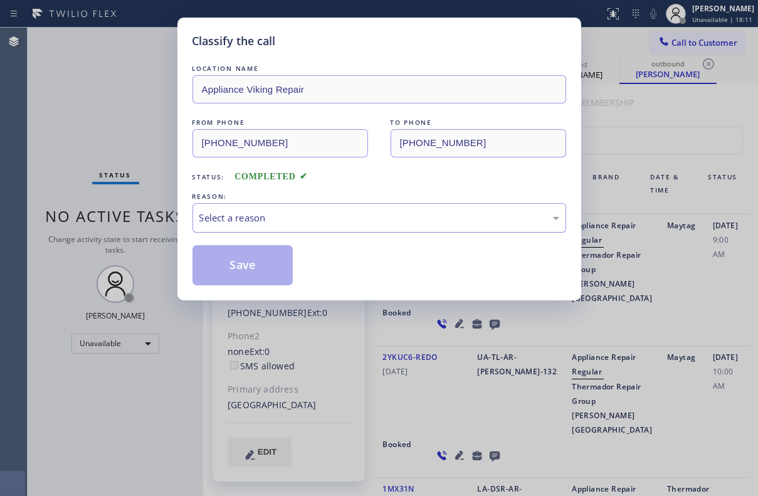
click at [296, 223] on div "Select a reason" at bounding box center [379, 218] width 360 height 14
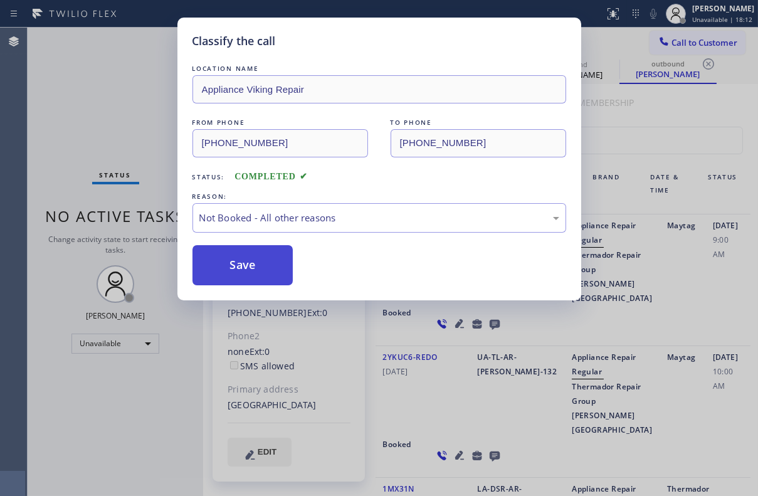
click at [244, 257] on button "Save" at bounding box center [242, 265] width 101 height 40
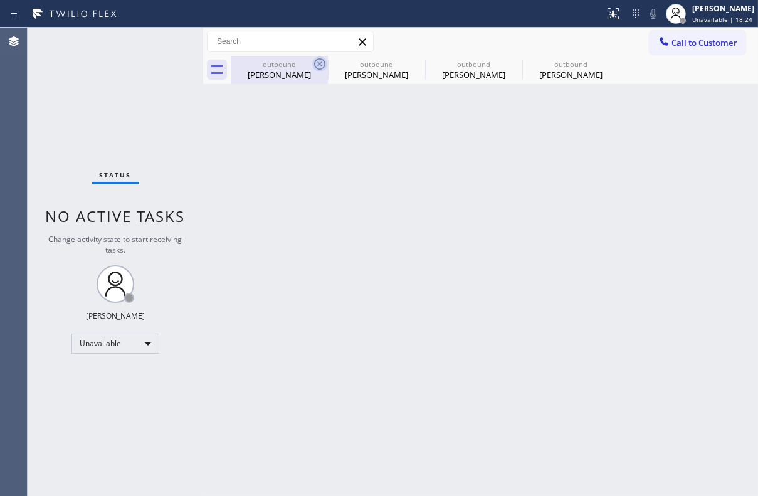
click at [324, 66] on icon at bounding box center [319, 63] width 11 height 11
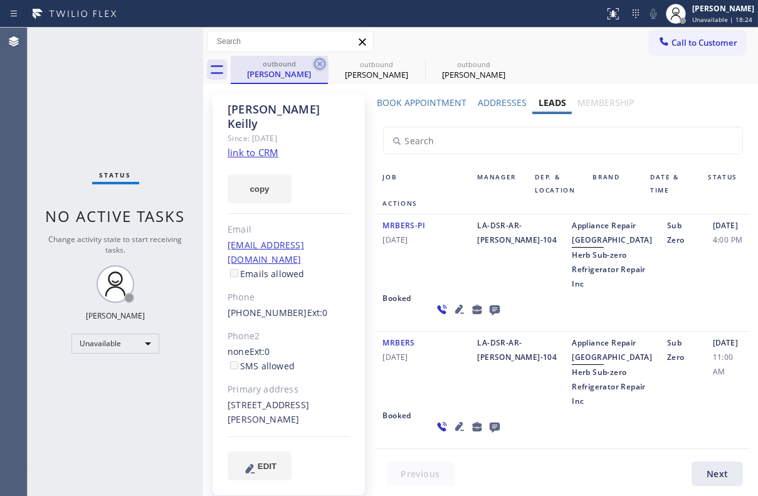
click at [322, 66] on icon at bounding box center [319, 63] width 15 height 15
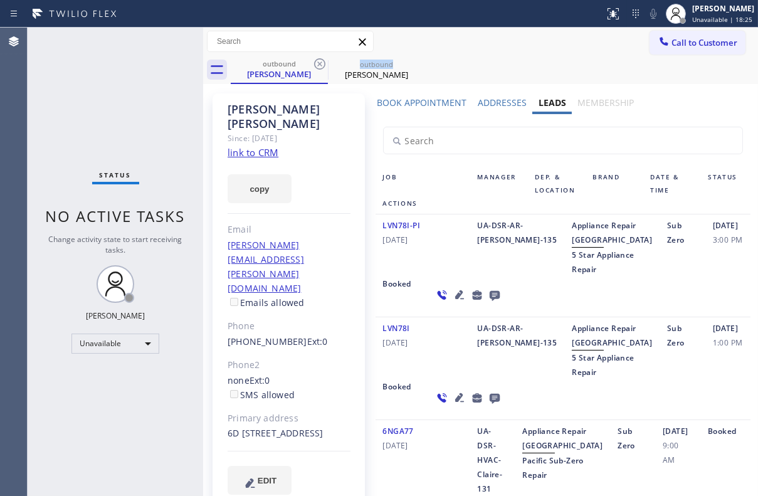
click at [322, 66] on icon at bounding box center [319, 63] width 15 height 15
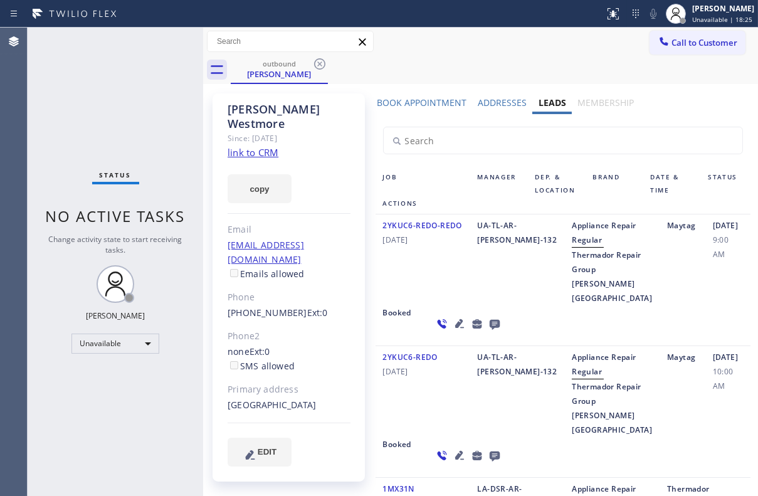
click at [322, 66] on icon at bounding box center [319, 63] width 15 height 15
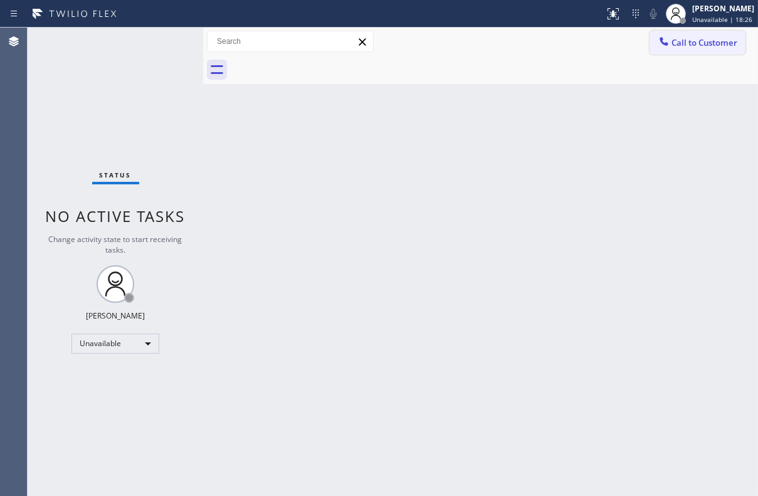
click at [704, 43] on span "Call to Customer" at bounding box center [704, 42] width 66 height 11
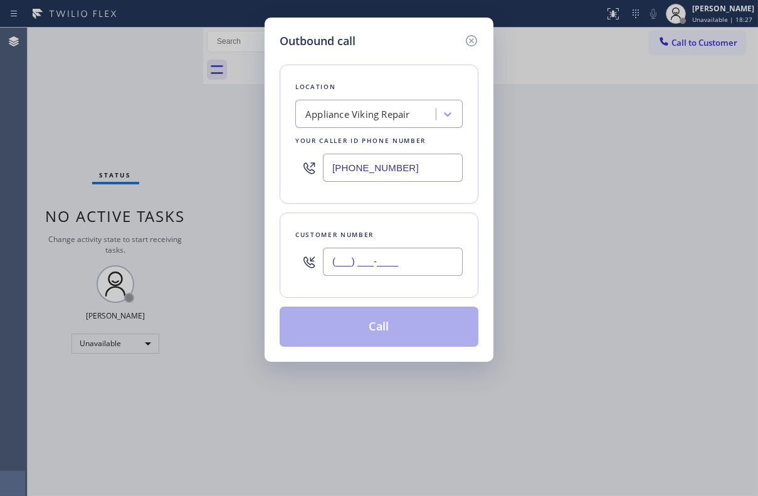
click at [381, 254] on input "(___) ___-____" at bounding box center [393, 262] width 140 height 28
paste input "415) 215-3322"
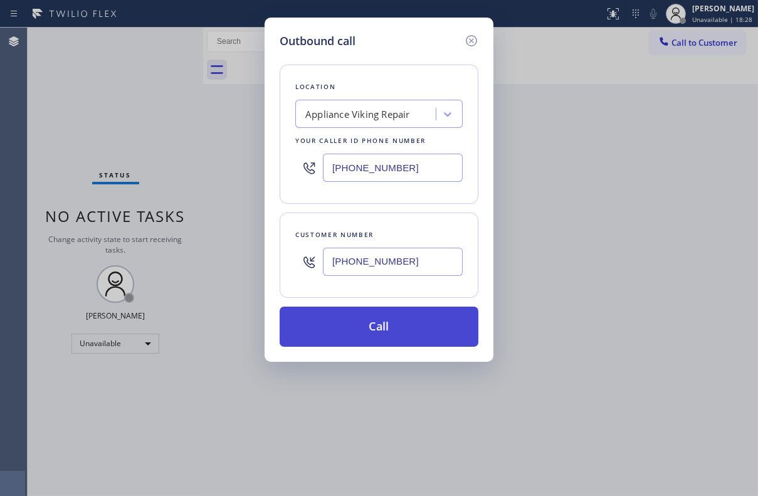
type input "[PHONE_NUMBER]"
click at [367, 332] on button "Call" at bounding box center [378, 326] width 199 height 40
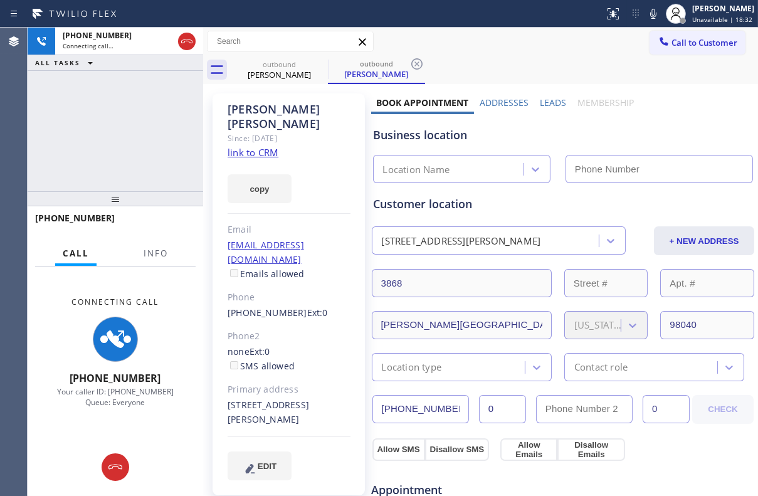
type input "[PHONE_NUMBER]"
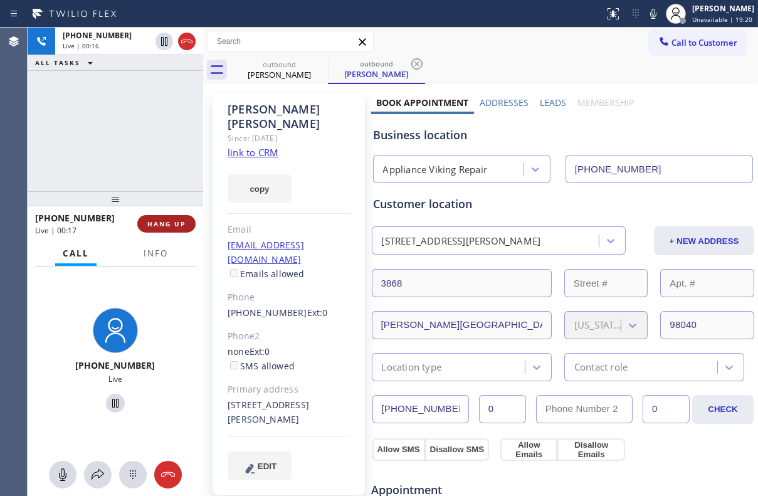
click at [167, 215] on button "HANG UP" at bounding box center [166, 224] width 58 height 18
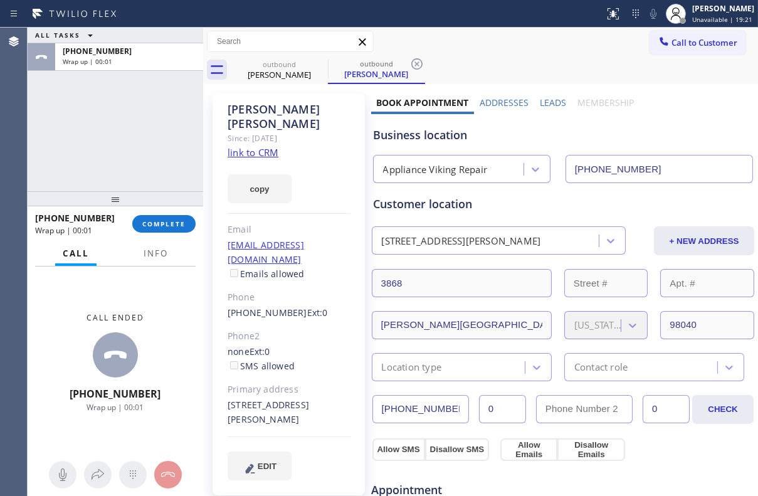
click at [551, 105] on label "Leads" at bounding box center [553, 103] width 26 height 12
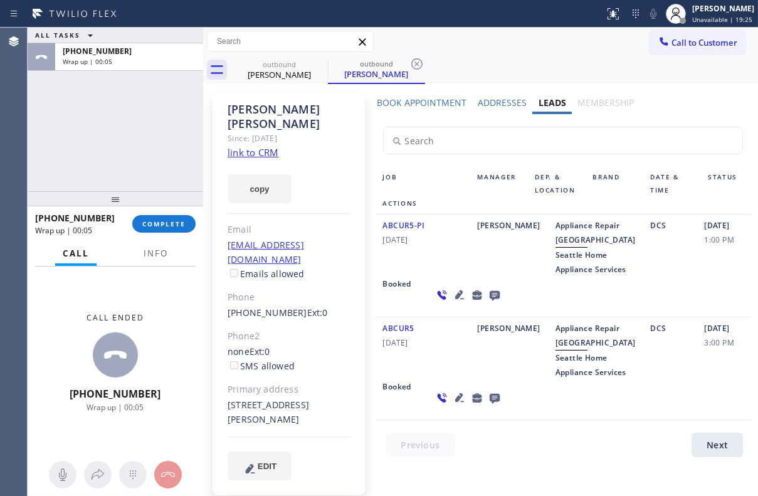
click at [489, 301] on icon at bounding box center [494, 296] width 10 height 10
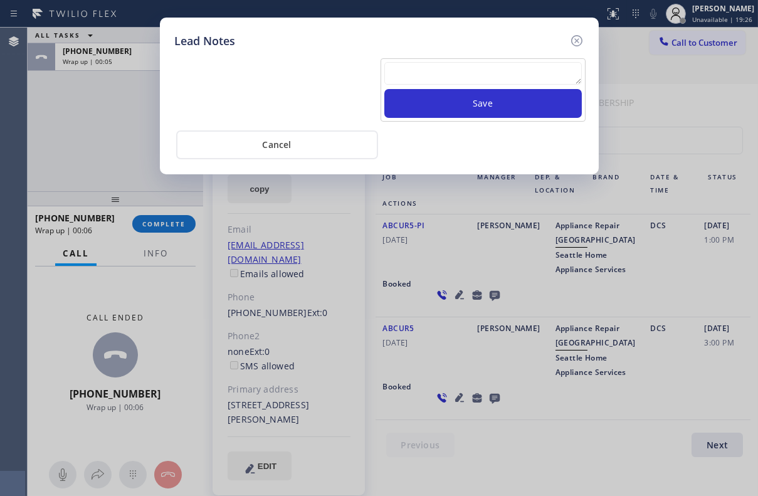
click at [422, 68] on textarea at bounding box center [482, 73] width 197 height 23
paste textarea "Routed to Voice mail// If CX will call back please transfer to me- Love:*"
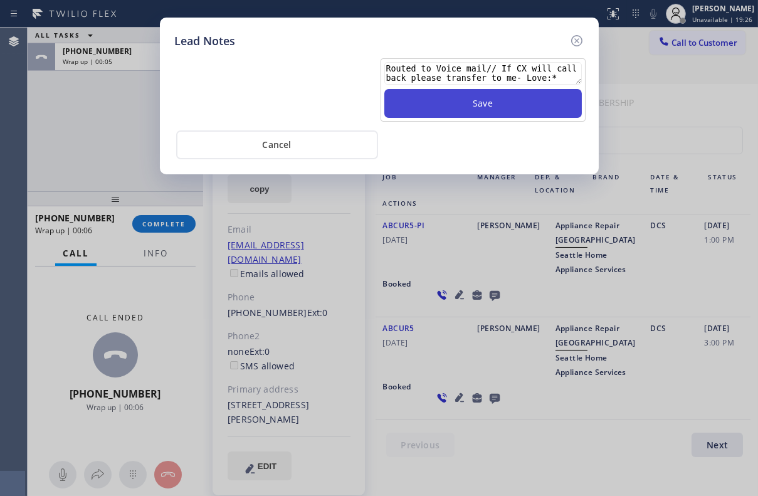
scroll to position [8, 0]
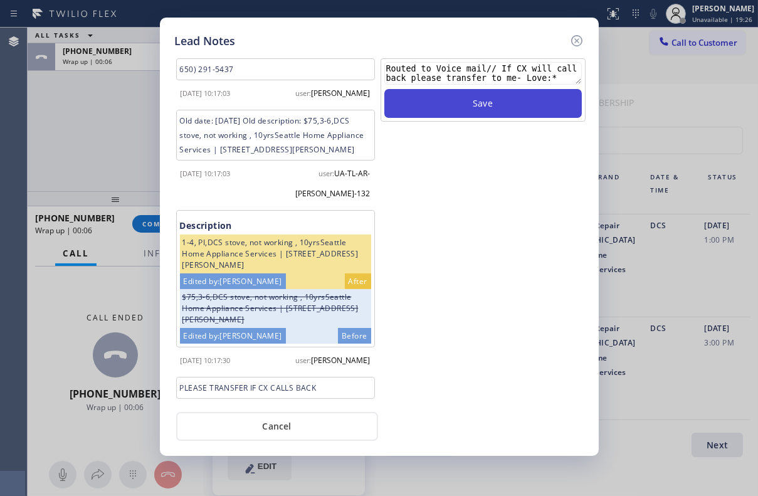
type textarea "Routed to Voice mail// If CX will call back please transfer to me- Love:*"
click at [435, 107] on button "Save" at bounding box center [482, 103] width 197 height 29
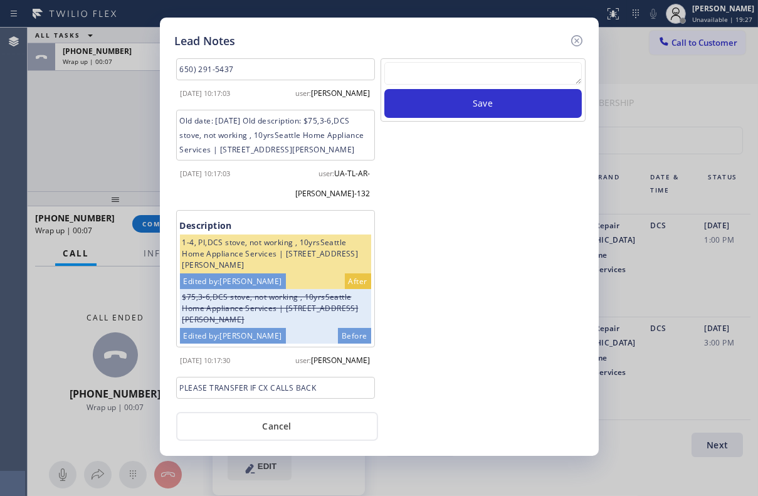
scroll to position [0, 0]
click at [575, 37] on icon at bounding box center [576, 40] width 15 height 15
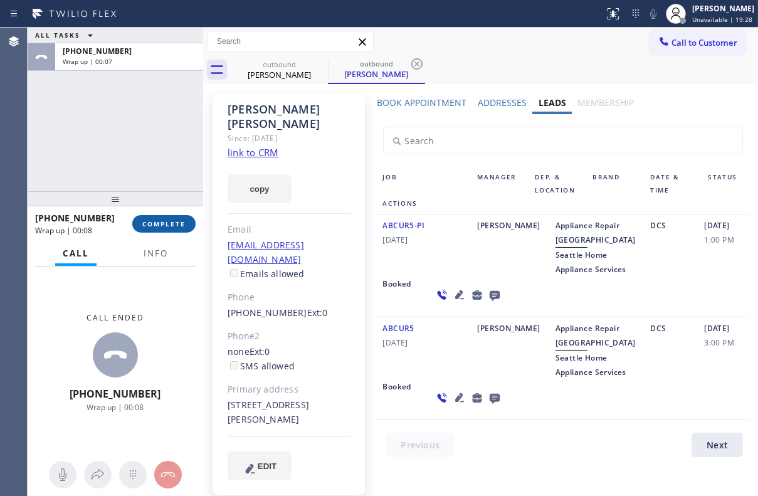
click at [152, 218] on button "COMPLETE" at bounding box center [163, 224] width 63 height 18
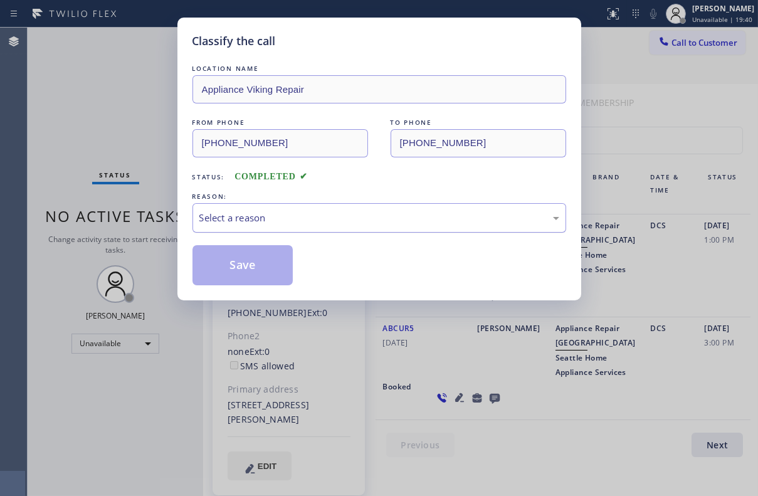
click at [256, 211] on div "Select a reason" at bounding box center [379, 218] width 360 height 14
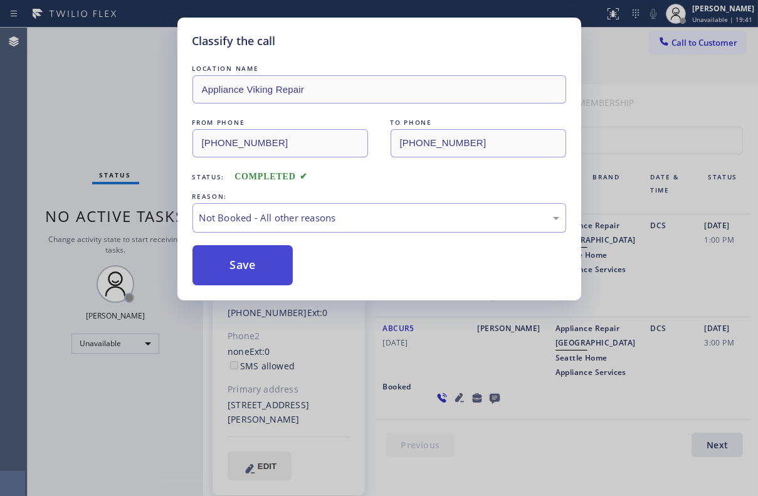
click at [254, 259] on button "Save" at bounding box center [242, 265] width 101 height 40
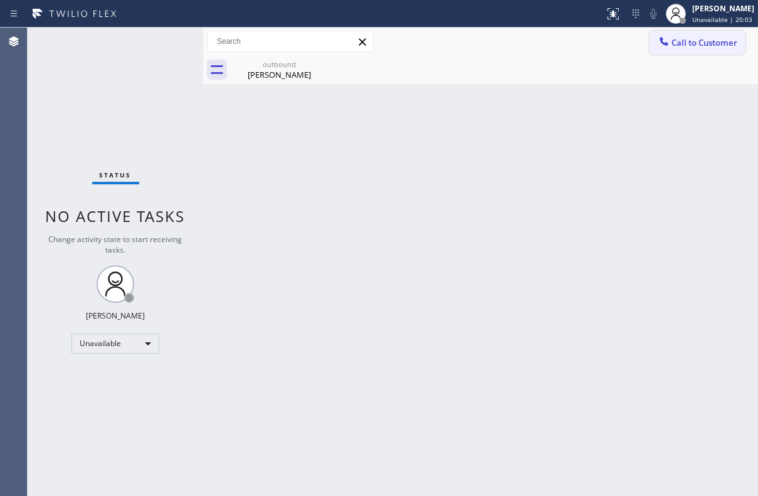
click at [682, 43] on span "Call to Customer" at bounding box center [704, 42] width 66 height 11
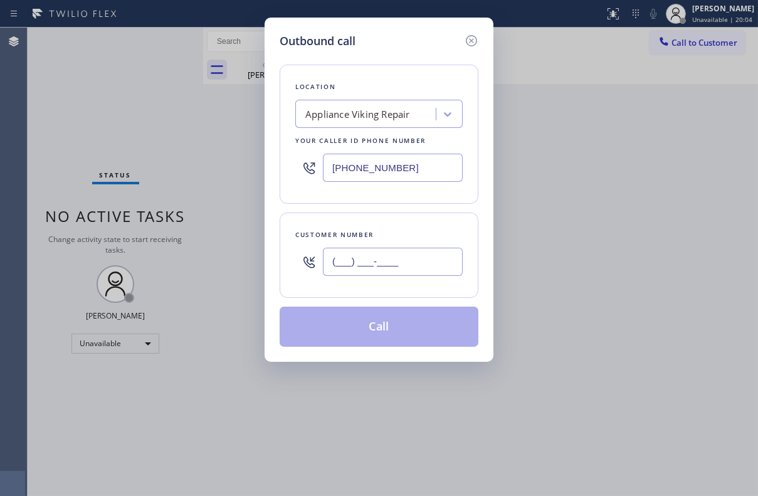
click at [366, 260] on input "(___) ___-____" at bounding box center [393, 262] width 140 height 28
paste input "818) 249-3417"
type input "[PHONE_NUMBER]"
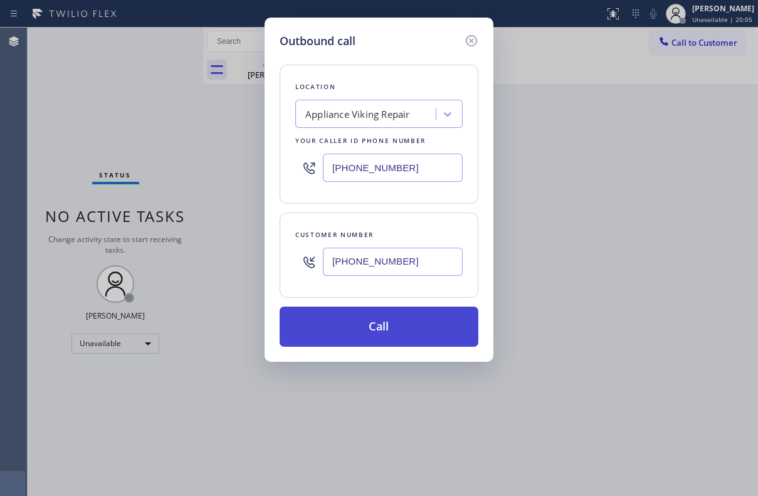
click at [377, 326] on button "Call" at bounding box center [378, 326] width 199 height 40
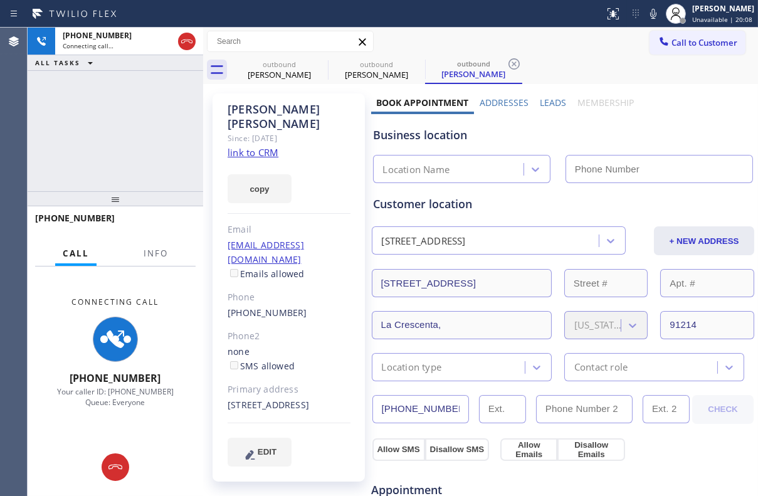
click at [548, 100] on label "Leads" at bounding box center [553, 103] width 26 height 12
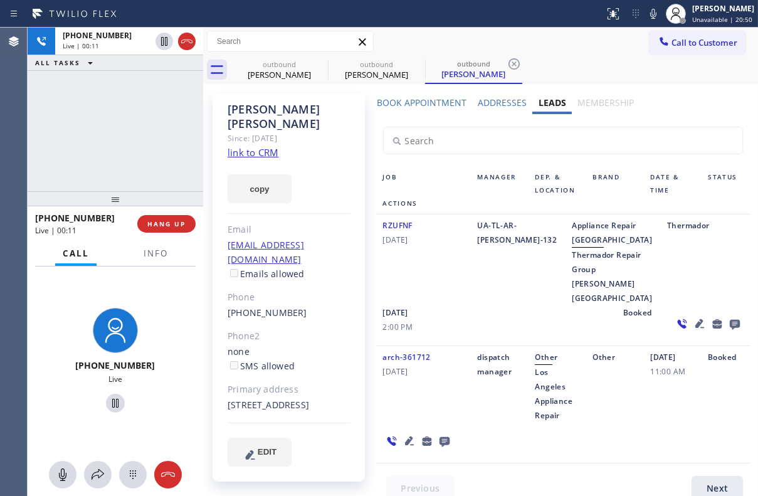
click at [729, 330] on icon at bounding box center [734, 325] width 10 height 10
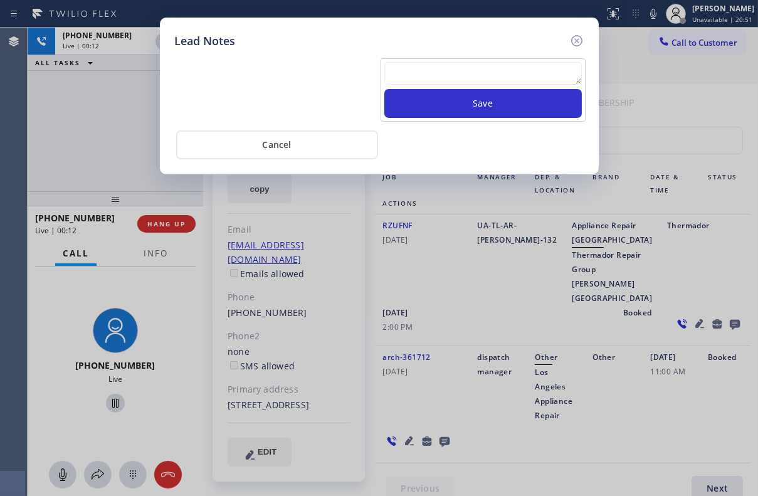
click at [430, 75] on textarea at bounding box center [482, 73] width 197 height 23
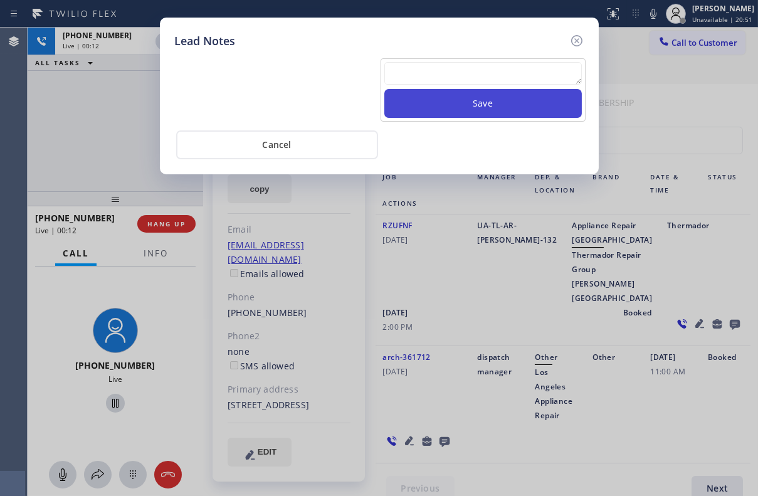
paste textarea "Routed to Voice mail// If CX will call back please transfer to me- Love:*"
type textarea "Routed to Voice mail// If CX will call back please transfer to me- Love:*"
click at [439, 107] on button "Save" at bounding box center [482, 103] width 197 height 29
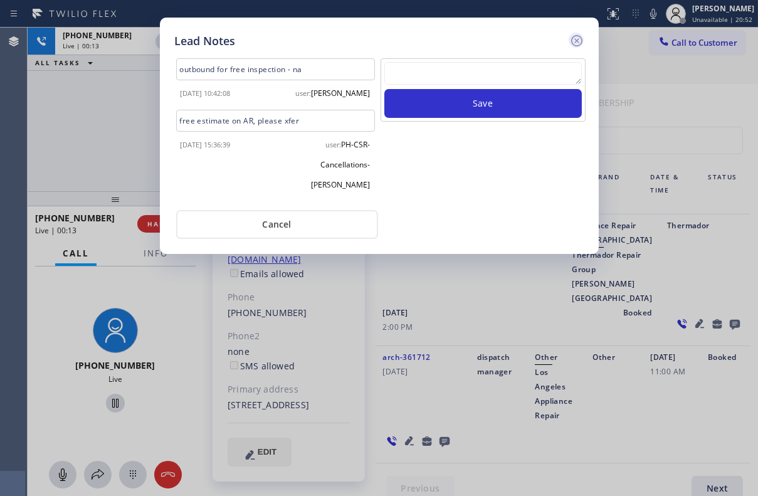
click at [575, 37] on icon at bounding box center [576, 40] width 15 height 15
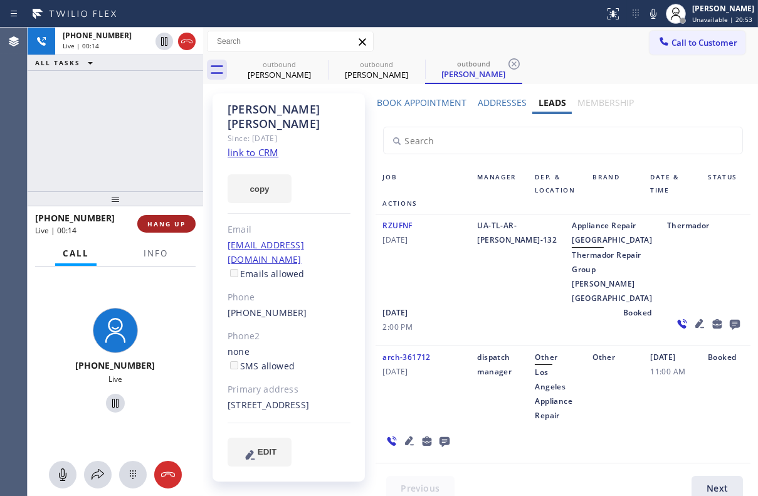
click at [176, 224] on span "HANG UP" at bounding box center [166, 223] width 38 height 9
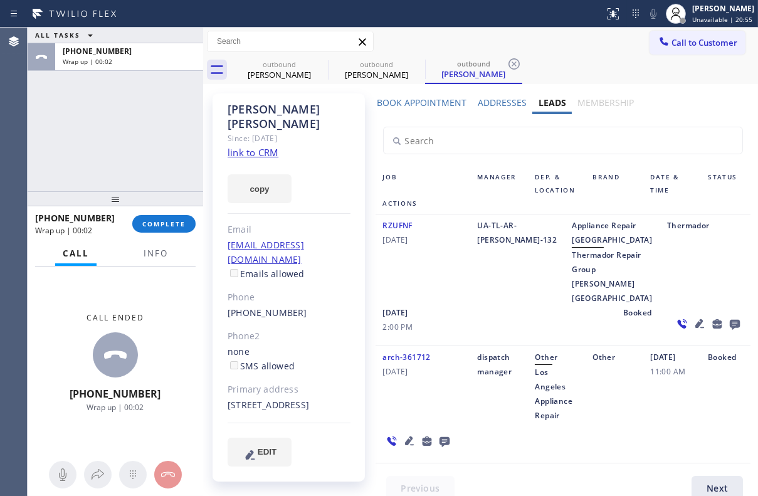
click at [182, 234] on div "[PHONE_NUMBER] Wrap up | 00:02 COMPLETE" at bounding box center [115, 223] width 160 height 33
click at [182, 227] on span "COMPLETE" at bounding box center [163, 223] width 43 height 9
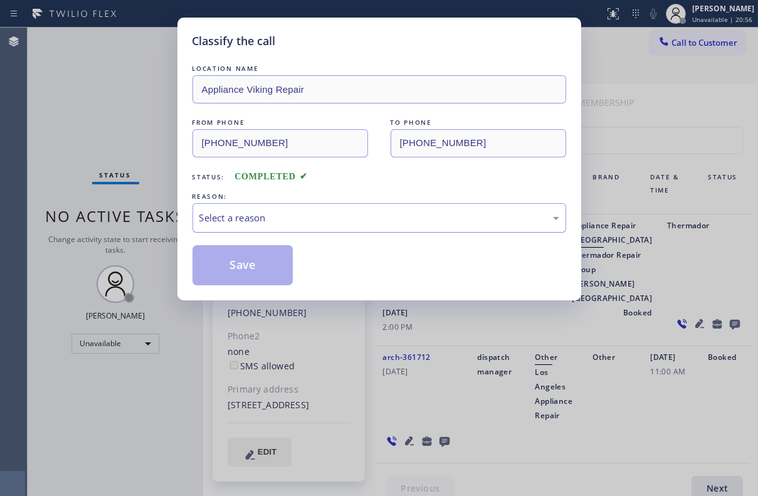
click at [313, 214] on div "Select a reason" at bounding box center [379, 218] width 360 height 14
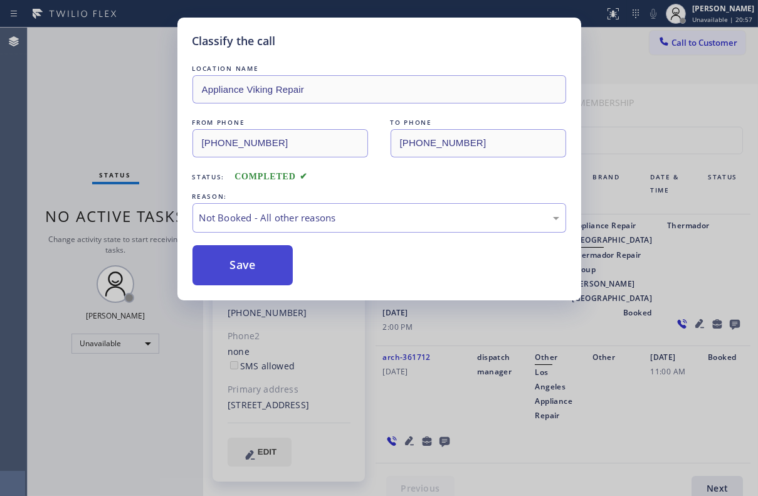
click at [248, 268] on button "Save" at bounding box center [242, 265] width 101 height 40
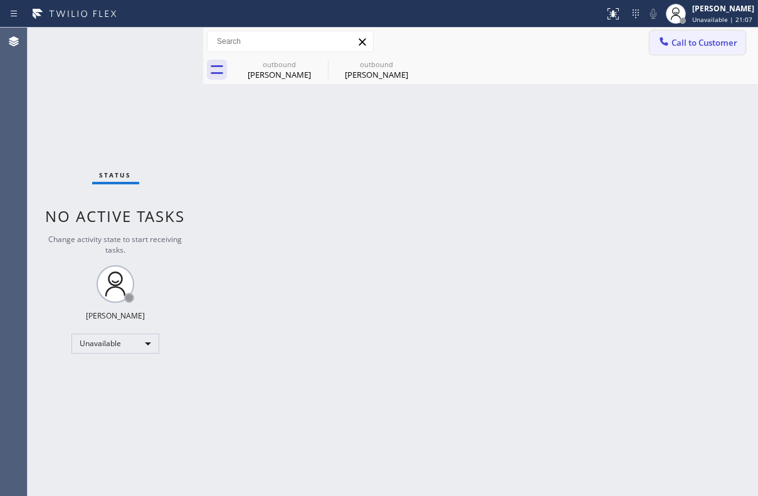
click at [711, 38] on span "Call to Customer" at bounding box center [704, 42] width 66 height 11
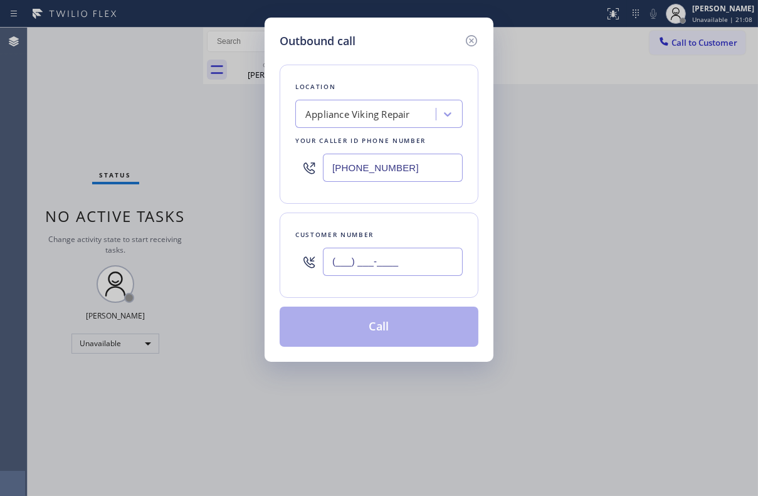
click at [351, 259] on input "(___) ___-____" at bounding box center [393, 262] width 140 height 28
paste input "206) 669-6394"
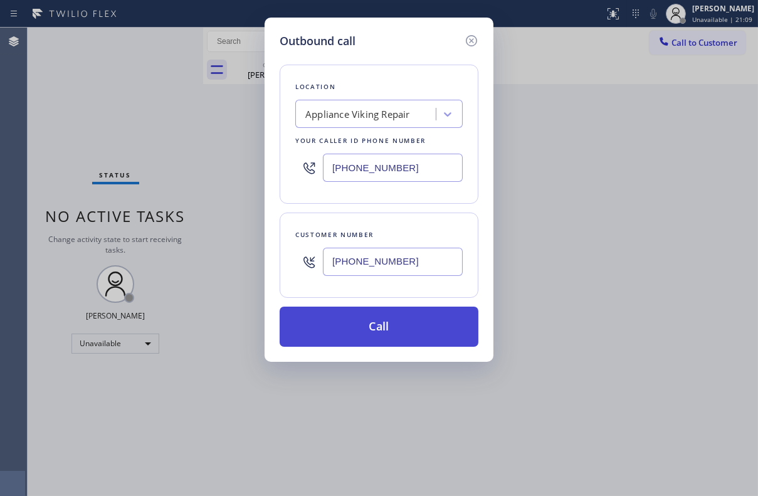
type input "[PHONE_NUMBER]"
click at [390, 325] on button "Call" at bounding box center [378, 326] width 199 height 40
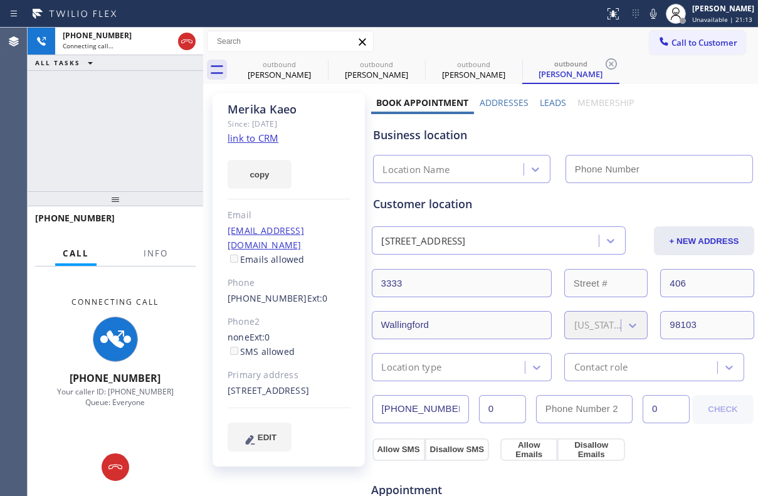
type input "[PHONE_NUMBER]"
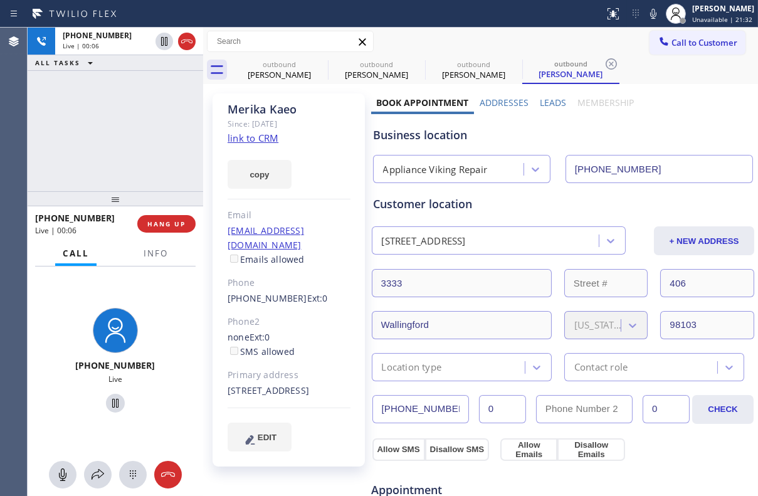
click at [541, 102] on label "Leads" at bounding box center [553, 103] width 26 height 12
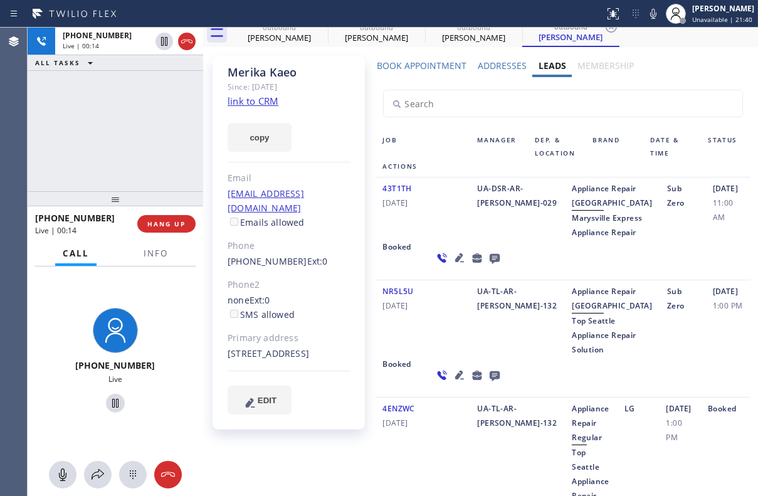
scroll to position [56, 0]
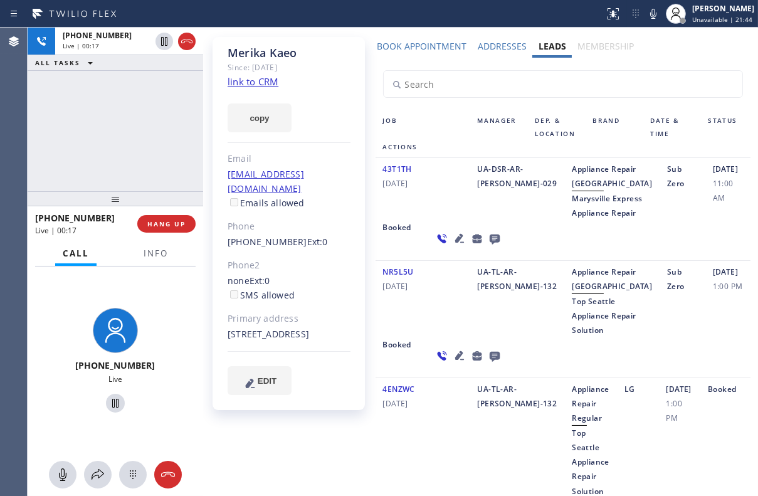
click at [452, 363] on icon at bounding box center [459, 355] width 15 height 15
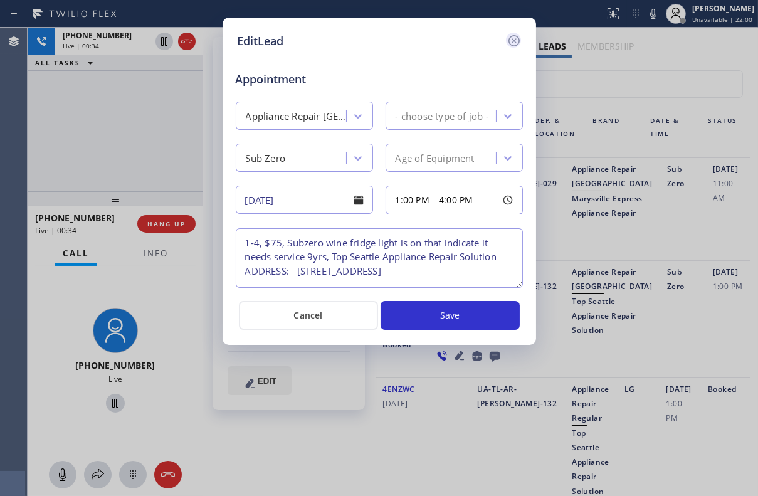
click at [514, 43] on icon at bounding box center [513, 40] width 15 height 15
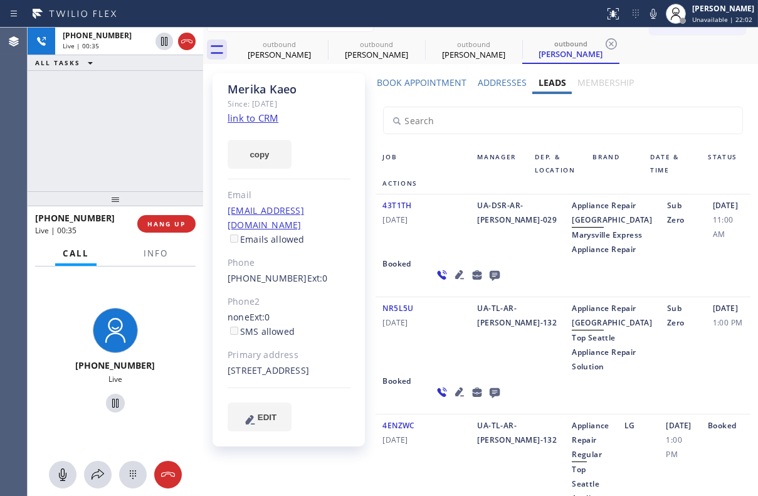
scroll to position [0, 0]
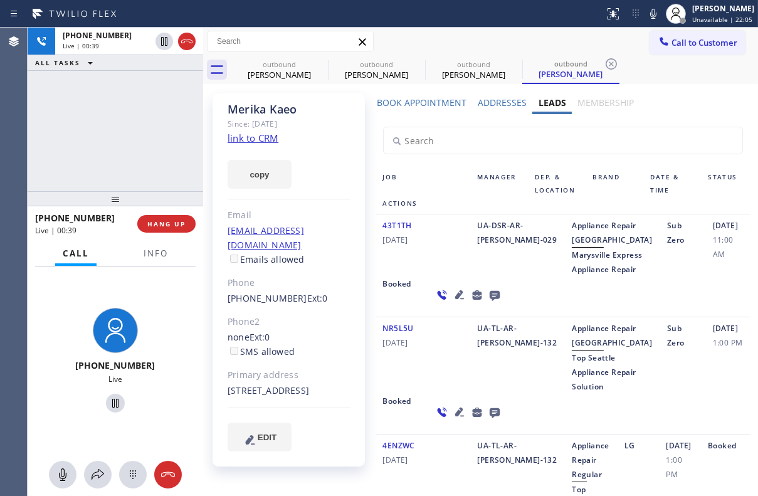
click at [489, 301] on icon at bounding box center [494, 296] width 10 height 10
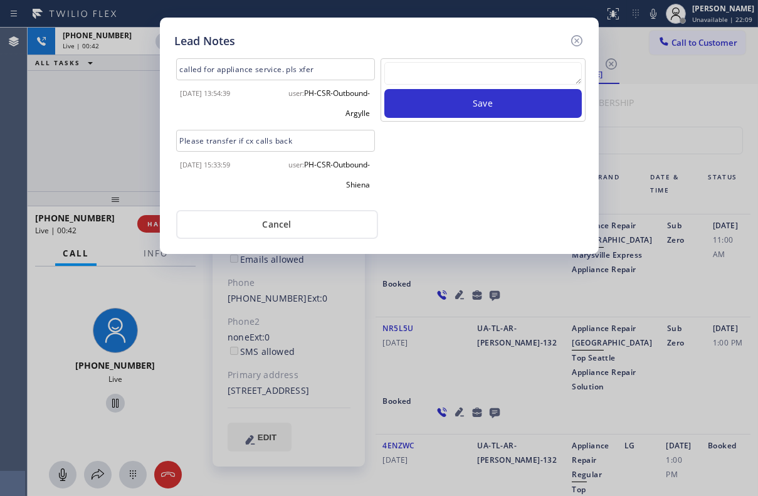
click at [439, 69] on textarea at bounding box center [482, 73] width 197 height 23
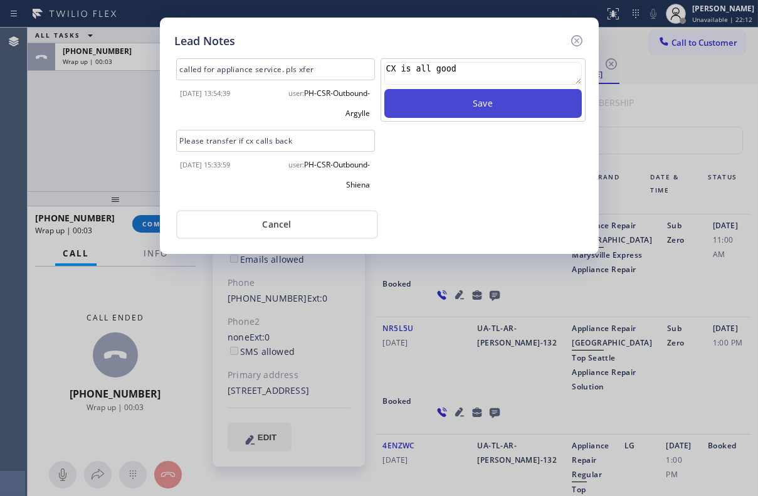
type textarea "CX is all good"
click at [471, 98] on button "Save" at bounding box center [482, 103] width 197 height 29
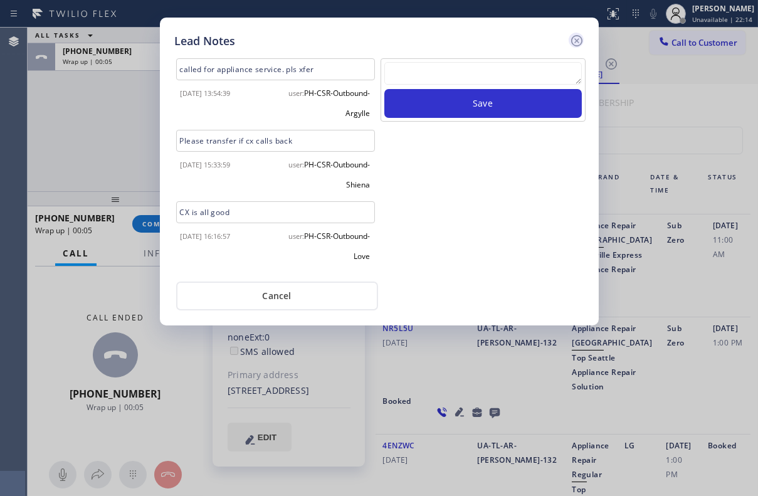
click at [571, 38] on icon at bounding box center [575, 40] width 11 height 11
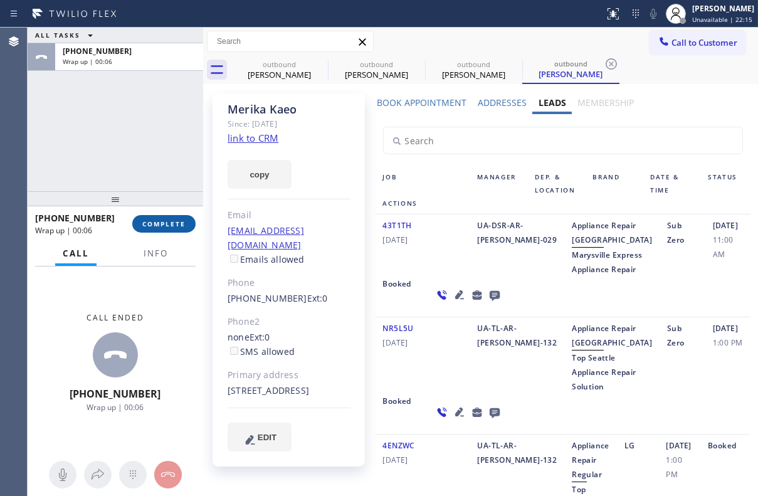
click at [160, 226] on span "COMPLETE" at bounding box center [163, 223] width 43 height 9
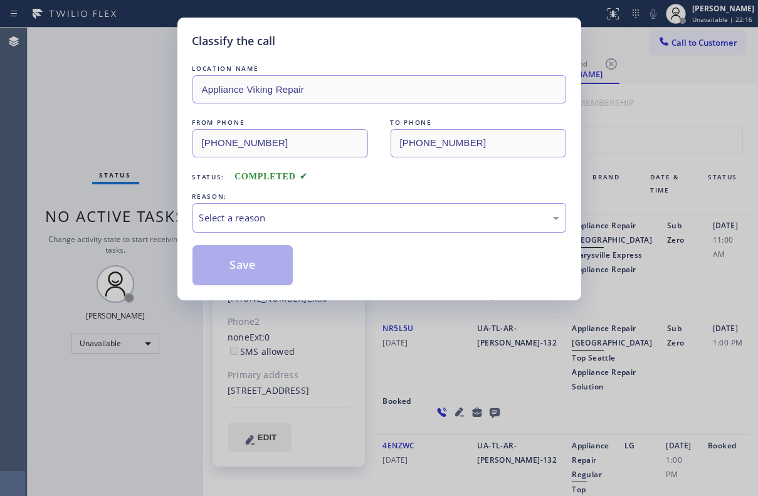
click at [332, 218] on div "Select a reason" at bounding box center [379, 218] width 360 height 14
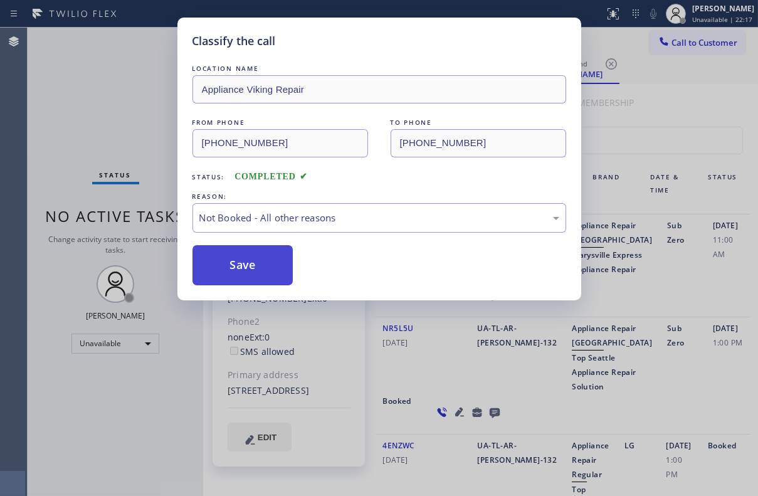
click at [233, 261] on button "Save" at bounding box center [242, 265] width 101 height 40
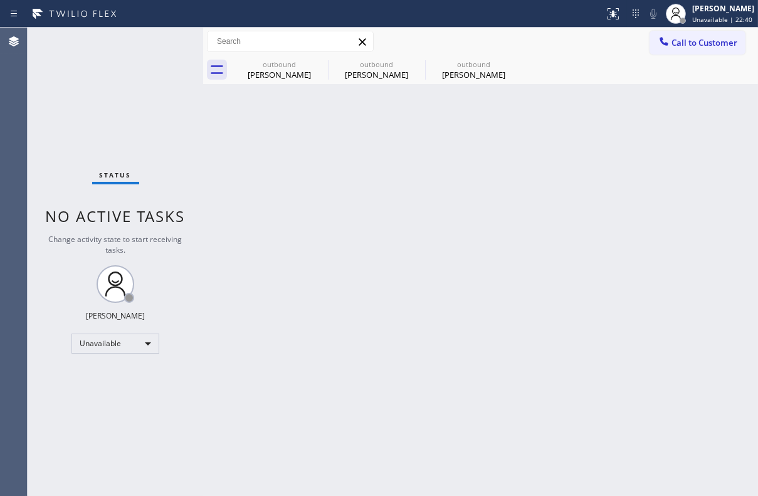
click at [701, 47] on span "Call to Customer" at bounding box center [704, 42] width 66 height 11
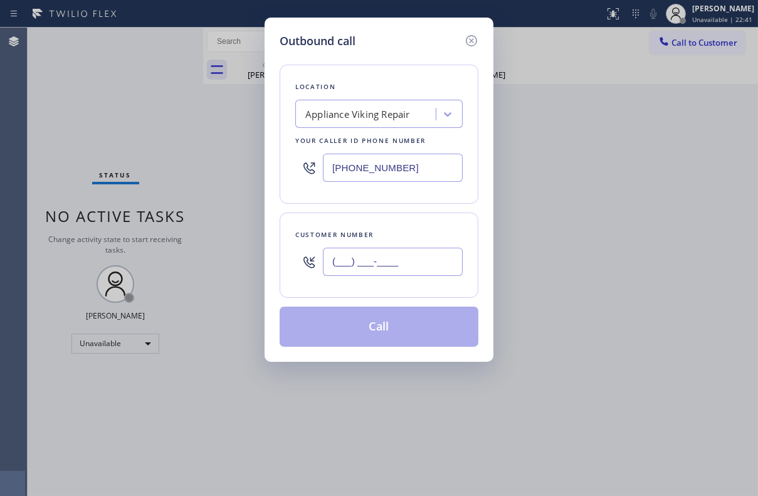
click at [410, 258] on input "(___) ___-____" at bounding box center [393, 262] width 140 height 28
paste input "602) 908-1600"
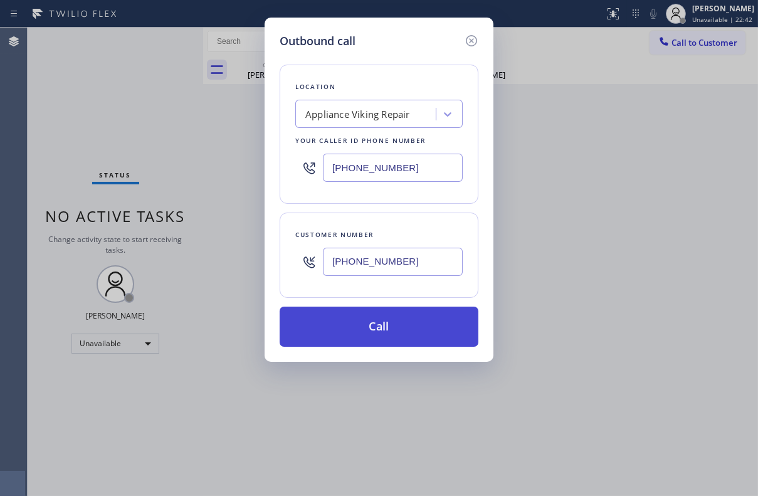
type input "[PHONE_NUMBER]"
click at [400, 333] on button "Call" at bounding box center [378, 326] width 199 height 40
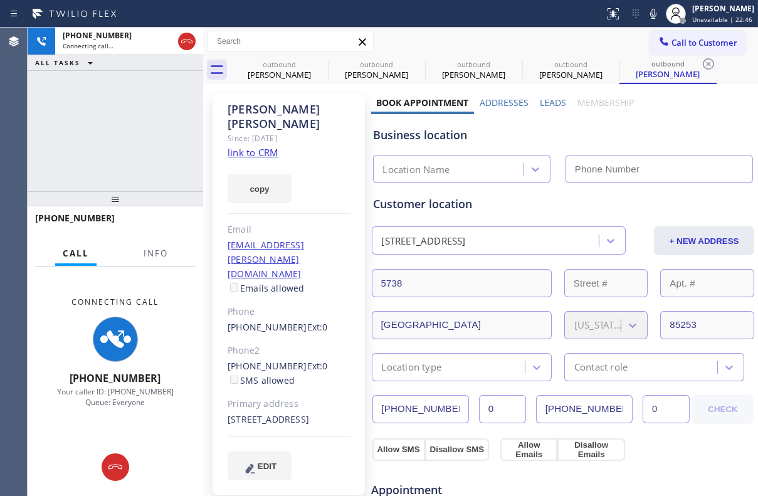
type input "[PHONE_NUMBER]"
click at [553, 100] on label "Leads" at bounding box center [553, 103] width 26 height 12
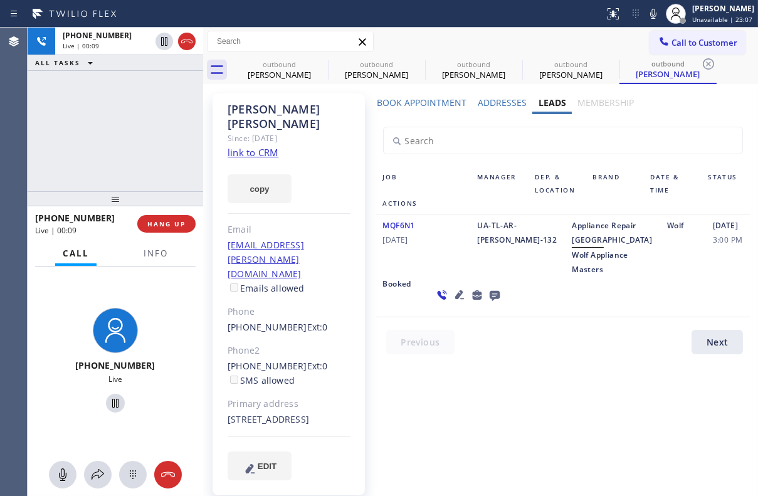
click at [452, 302] on icon at bounding box center [459, 294] width 15 height 15
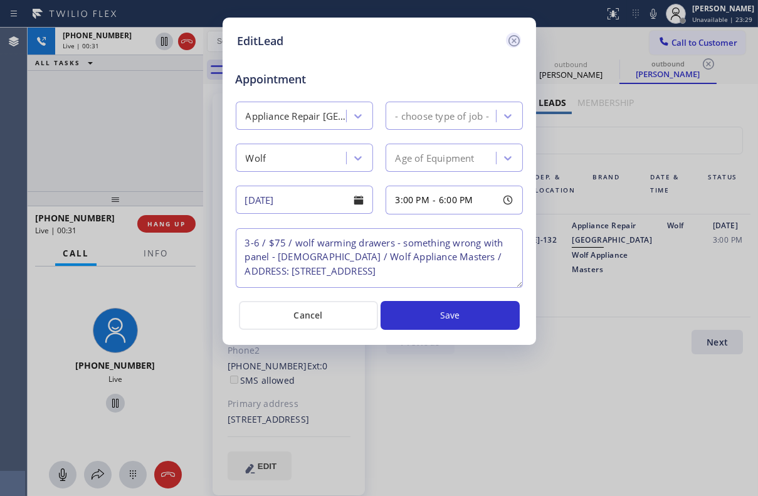
click at [514, 38] on icon at bounding box center [513, 40] width 15 height 15
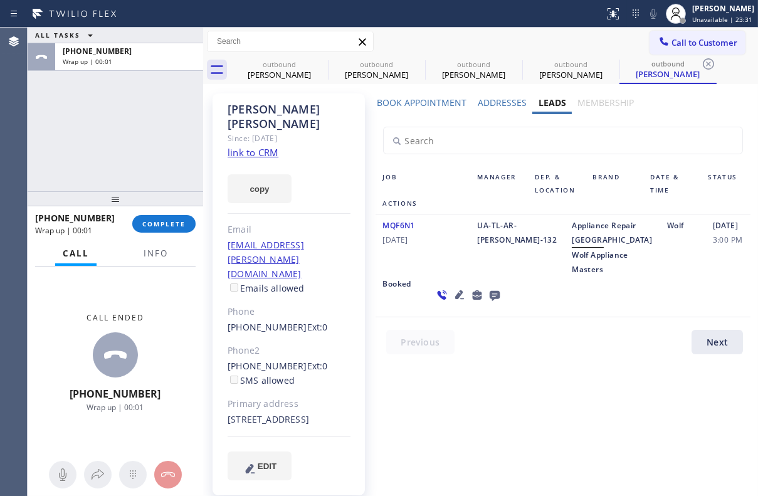
click at [489, 301] on icon at bounding box center [494, 296] width 10 height 10
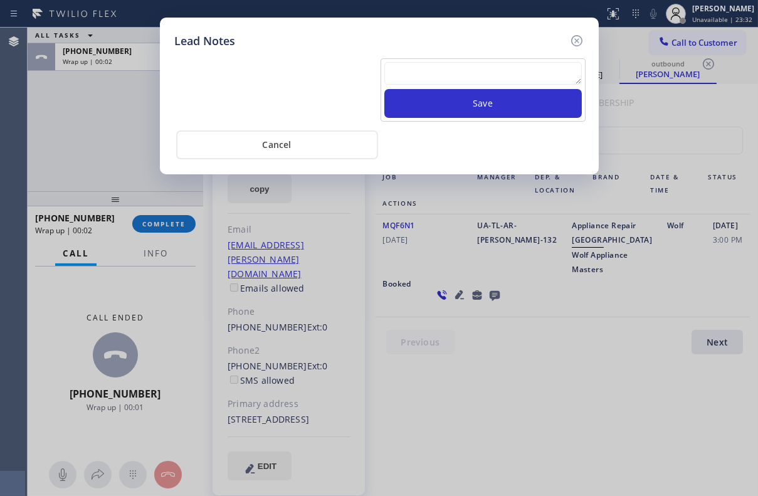
click at [504, 78] on textarea at bounding box center [482, 73] width 197 height 23
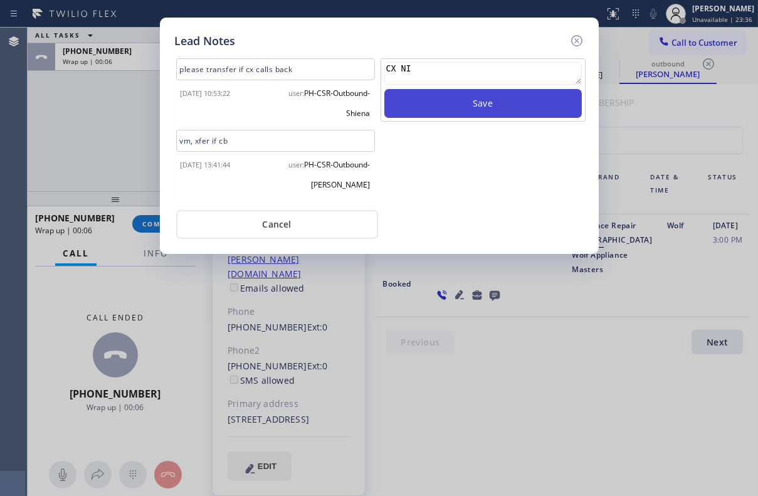
type textarea "CX NI"
click at [501, 106] on button "Save" at bounding box center [482, 103] width 197 height 29
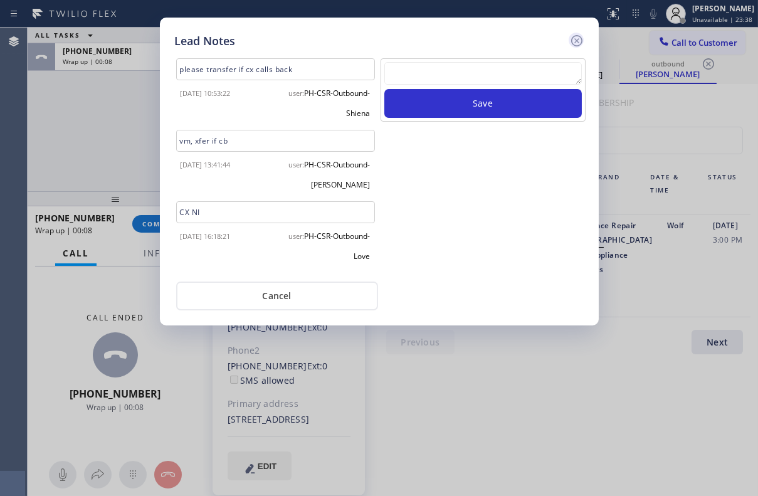
click at [573, 43] on icon at bounding box center [576, 40] width 15 height 15
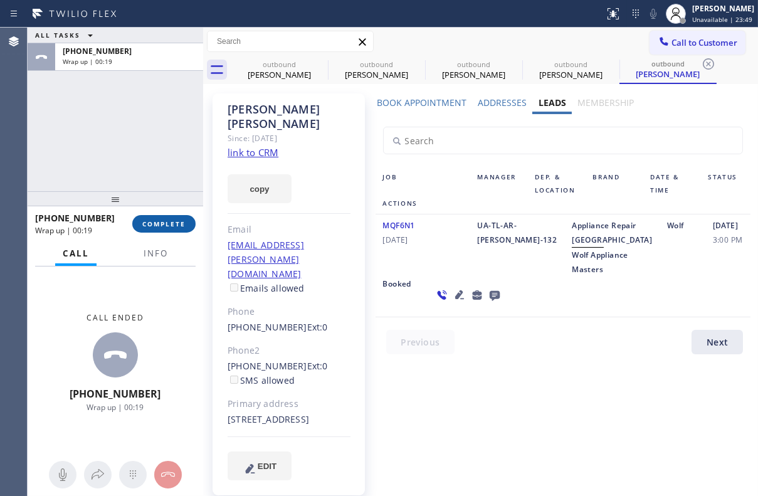
click at [166, 226] on span "COMPLETE" at bounding box center [163, 223] width 43 height 9
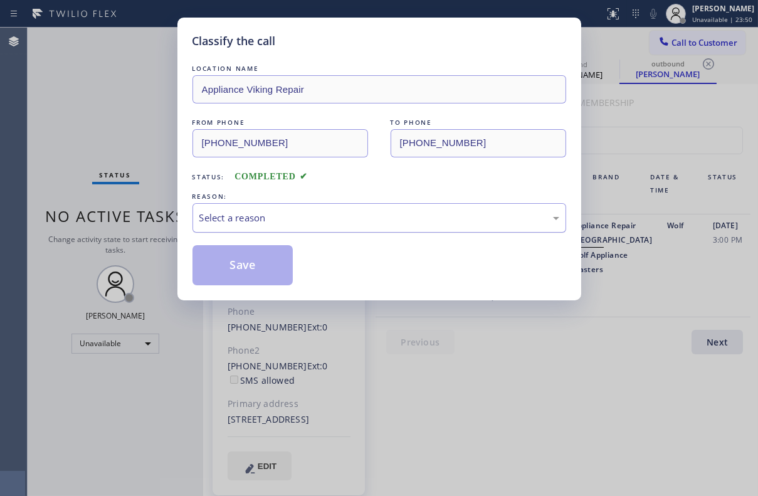
click at [315, 212] on div "Select a reason" at bounding box center [379, 218] width 360 height 14
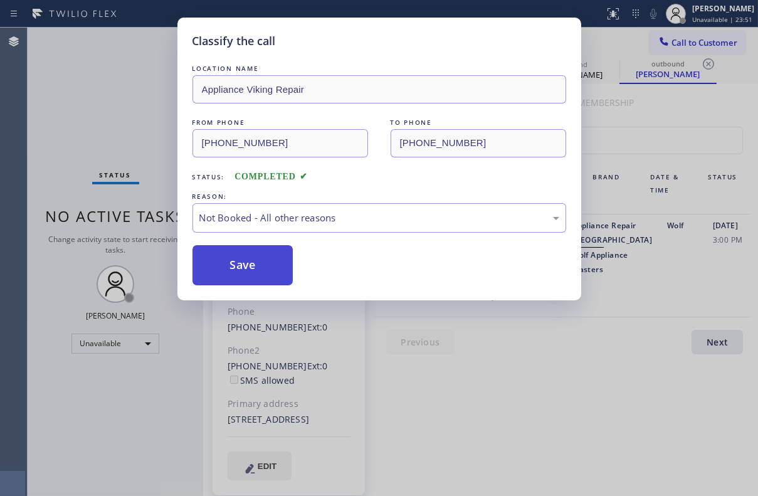
click at [220, 269] on button "Save" at bounding box center [242, 265] width 101 height 40
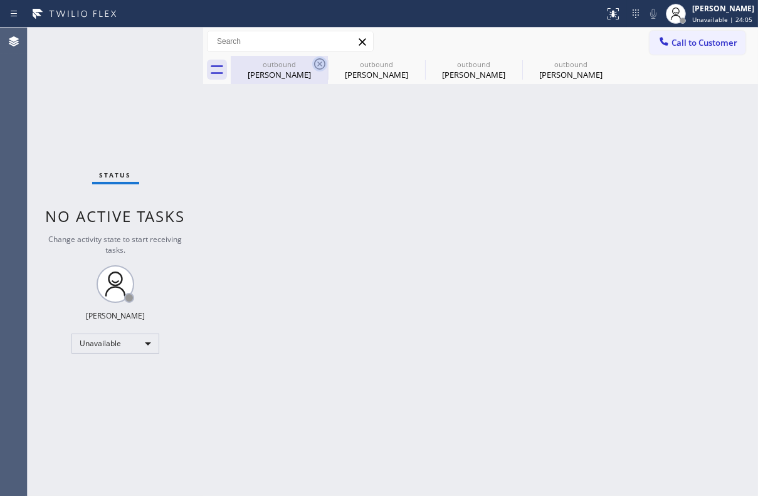
click at [319, 61] on icon at bounding box center [319, 63] width 15 height 15
click at [0, 0] on icon at bounding box center [0, 0] width 0 height 0
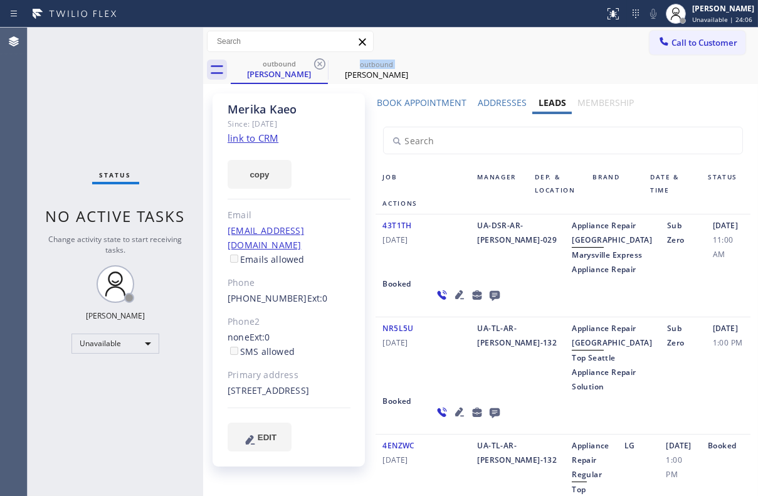
click at [319, 61] on icon at bounding box center [319, 63] width 15 height 15
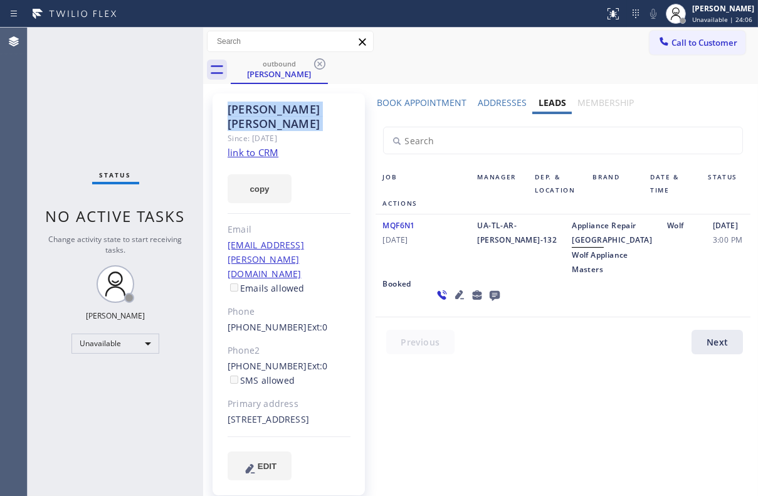
click at [319, 61] on icon at bounding box center [319, 63] width 15 height 15
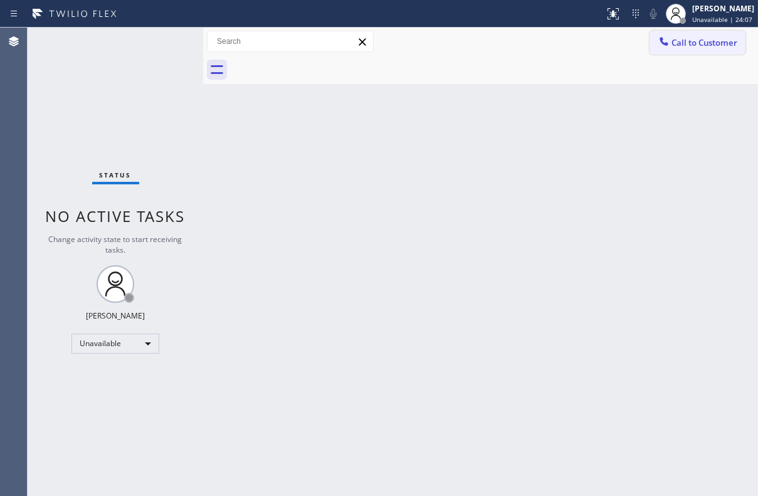
click at [703, 44] on span "Call to Customer" at bounding box center [704, 42] width 66 height 11
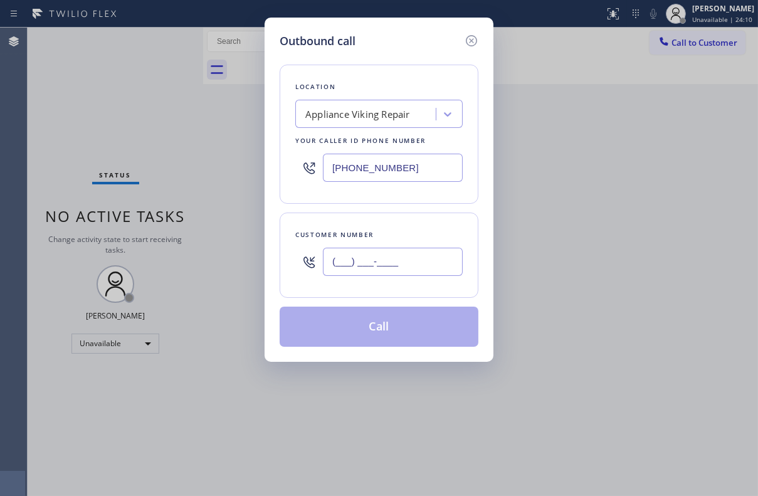
click at [384, 268] on input "(___) ___-____" at bounding box center [393, 262] width 140 height 28
paste input "415) 516-1758"
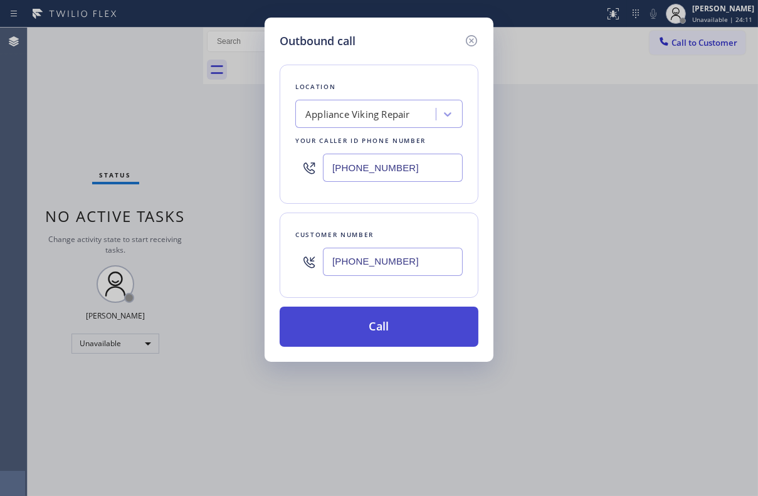
type input "[PHONE_NUMBER]"
click at [377, 330] on button "Call" at bounding box center [378, 326] width 199 height 40
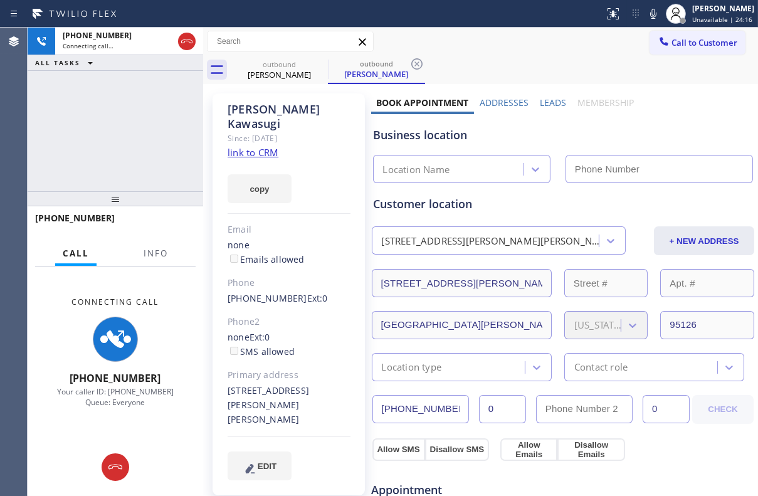
type input "[PHONE_NUMBER]"
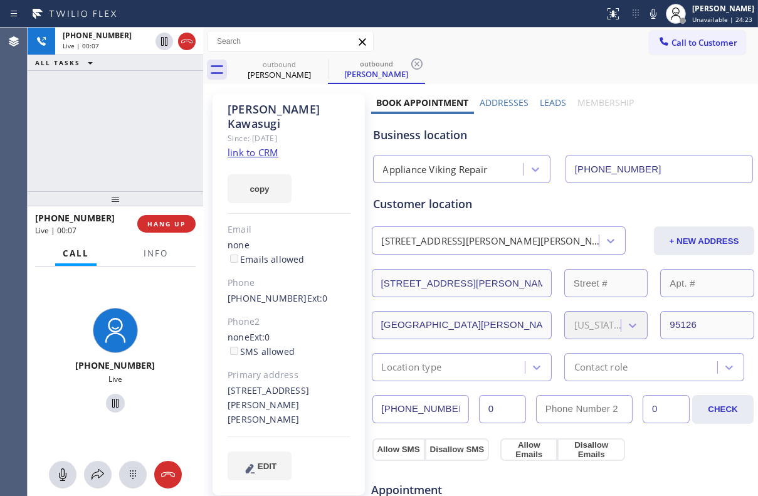
click at [544, 98] on label "Leads" at bounding box center [553, 103] width 26 height 12
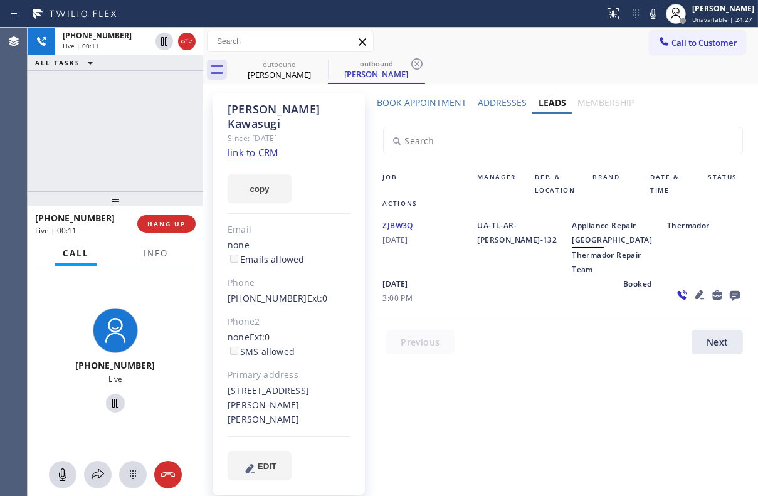
click at [729, 301] on icon at bounding box center [734, 296] width 10 height 10
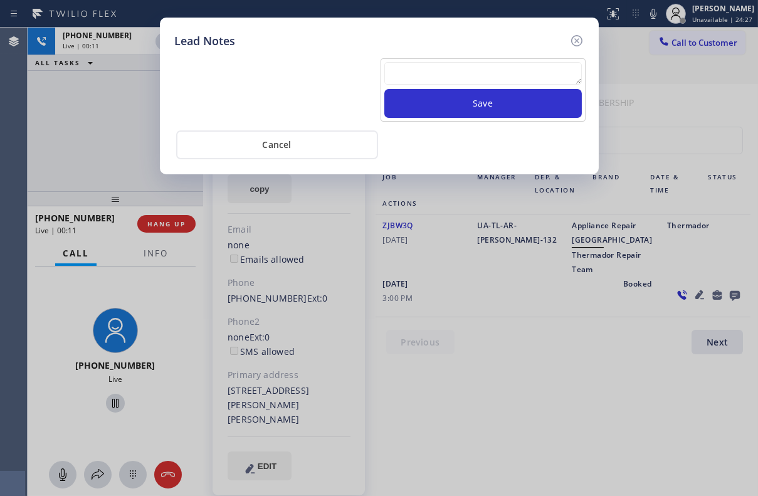
click at [446, 63] on textarea at bounding box center [482, 73] width 197 height 23
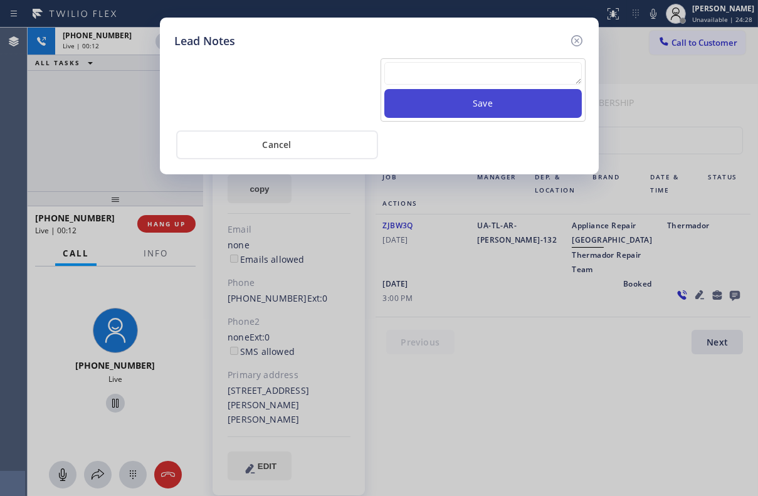
paste textarea "Routed to Voice mail// If CX will call back please transfer to me- Love:*"
type textarea "Routed to Voice mail// If CX will call back please transfer to me- Love:*"
click at [476, 109] on button "Save" at bounding box center [482, 103] width 197 height 29
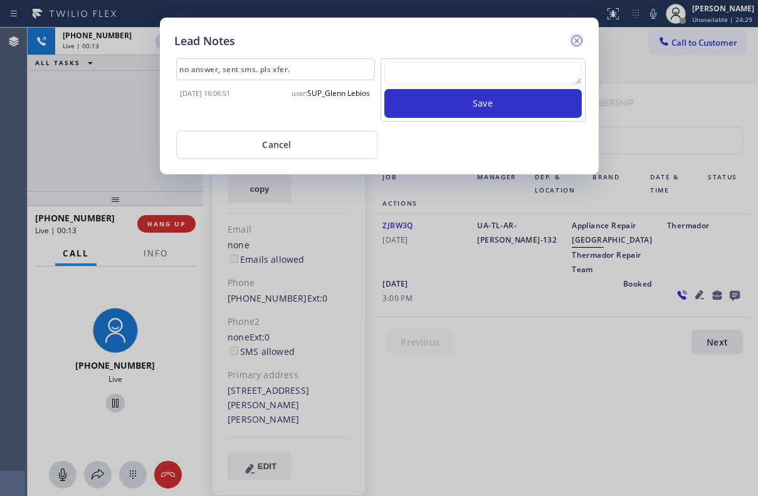
click at [573, 42] on icon at bounding box center [576, 40] width 15 height 15
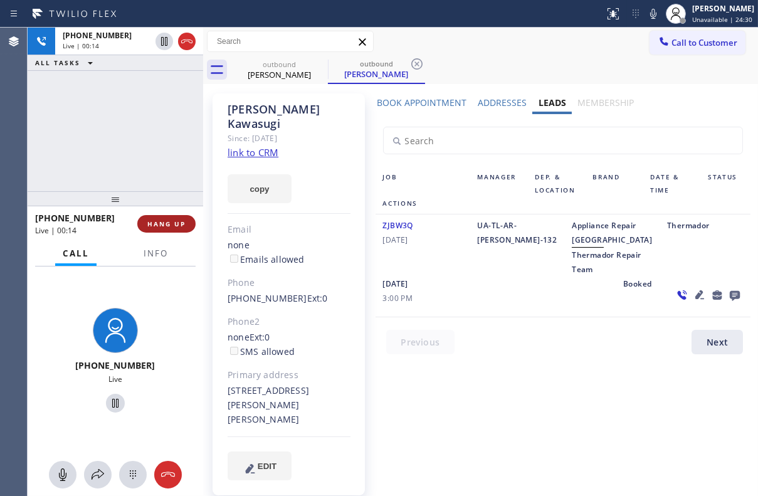
click at [175, 230] on button "HANG UP" at bounding box center [166, 224] width 58 height 18
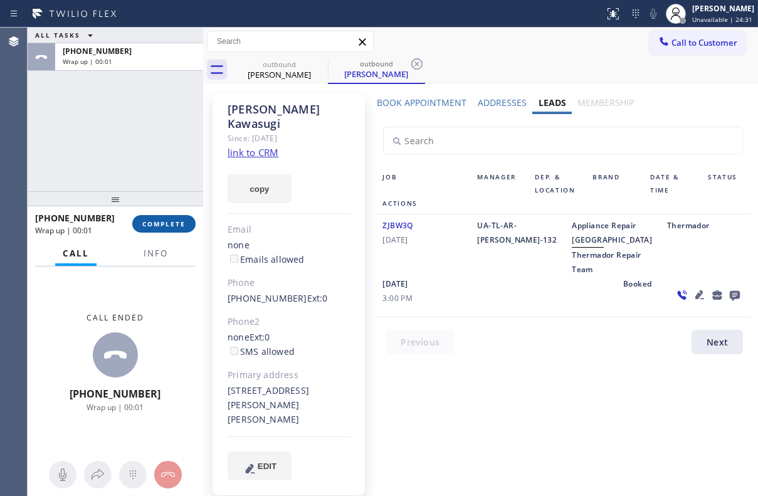
click at [169, 225] on span "COMPLETE" at bounding box center [163, 223] width 43 height 9
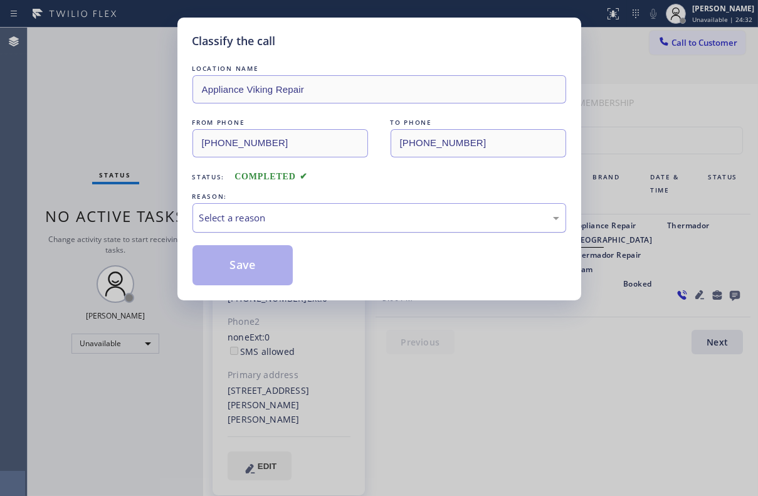
click at [283, 206] on div "Select a reason" at bounding box center [378, 217] width 373 height 29
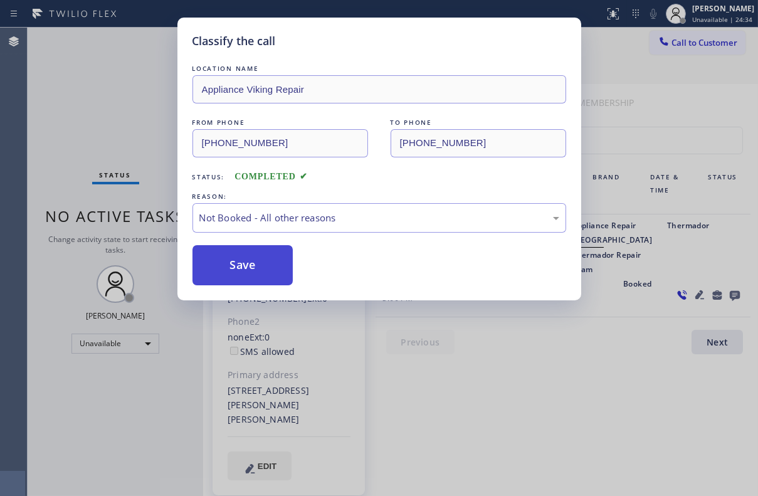
click at [251, 268] on button "Save" at bounding box center [242, 265] width 101 height 40
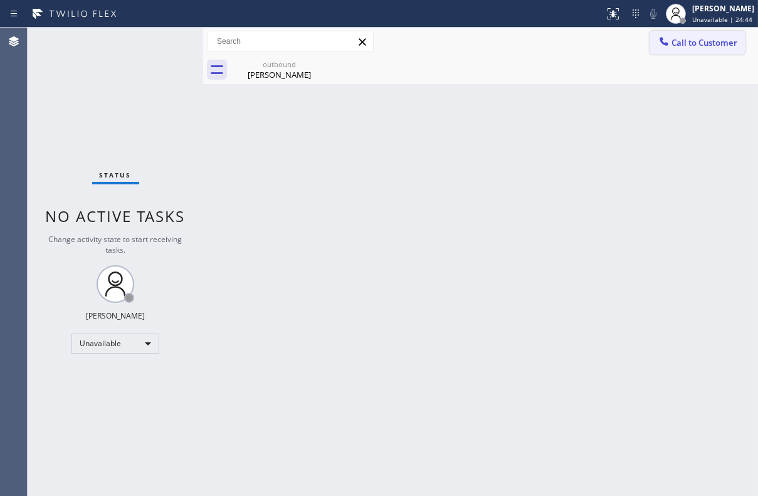
click at [688, 46] on span "Call to Customer" at bounding box center [704, 42] width 66 height 11
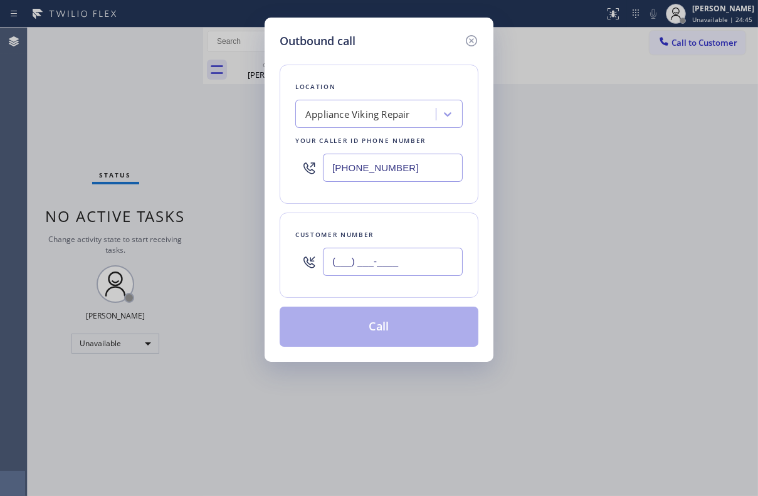
click at [372, 264] on input "(___) ___-____" at bounding box center [393, 262] width 140 height 28
paste input "415) 680-0338"
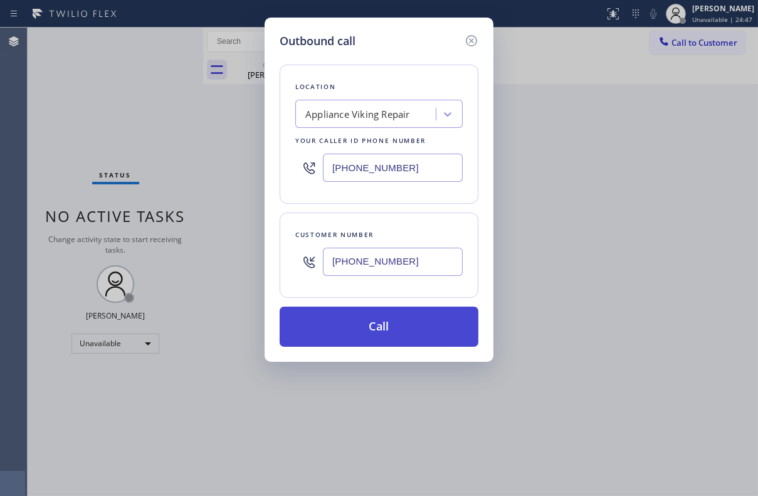
click at [374, 323] on button "Call" at bounding box center [378, 326] width 199 height 40
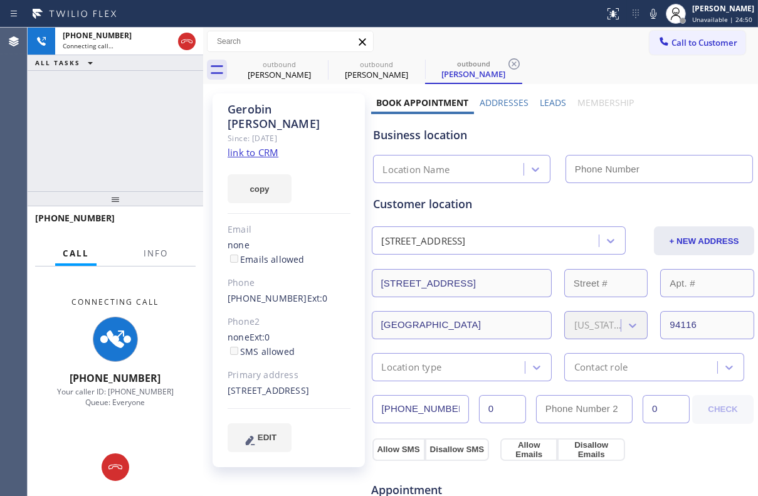
click at [543, 105] on label "Leads" at bounding box center [553, 103] width 26 height 12
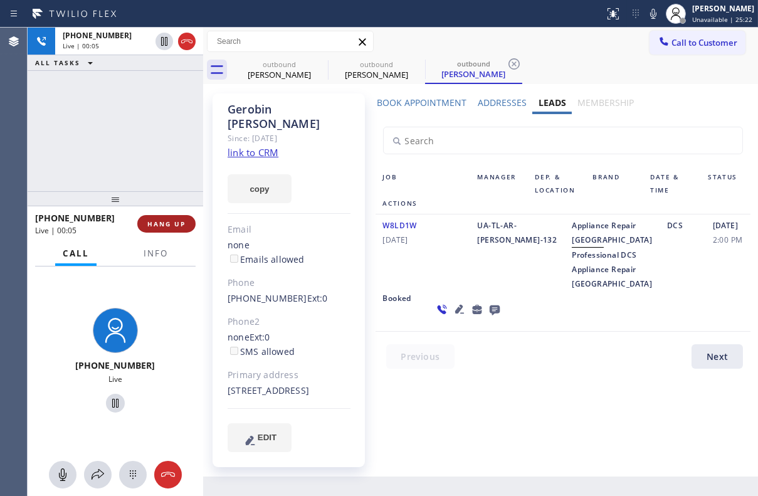
click at [152, 225] on span "HANG UP" at bounding box center [166, 223] width 38 height 9
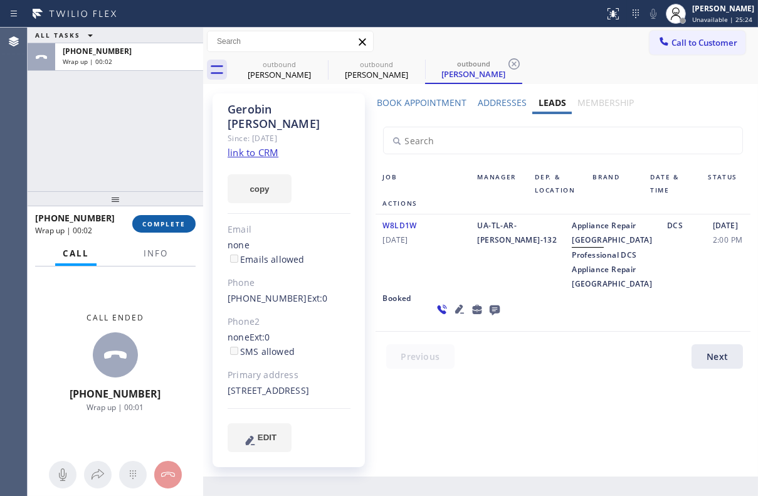
click at [153, 226] on span "COMPLETE" at bounding box center [163, 223] width 43 height 9
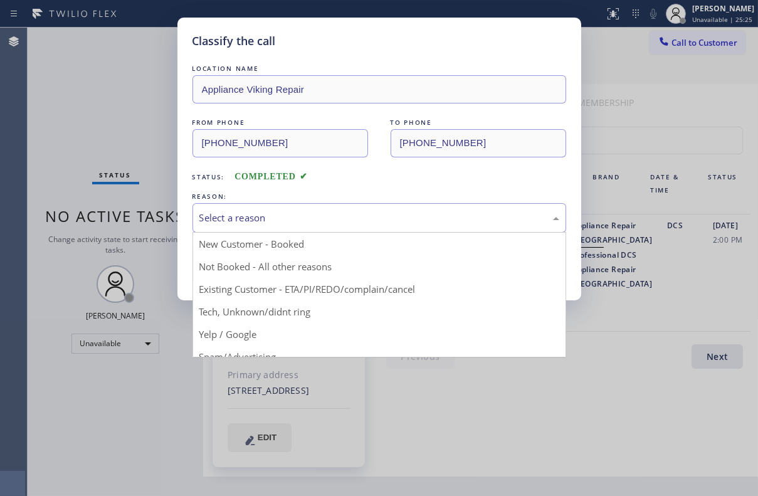
click at [316, 214] on div "Select a reason" at bounding box center [379, 218] width 360 height 14
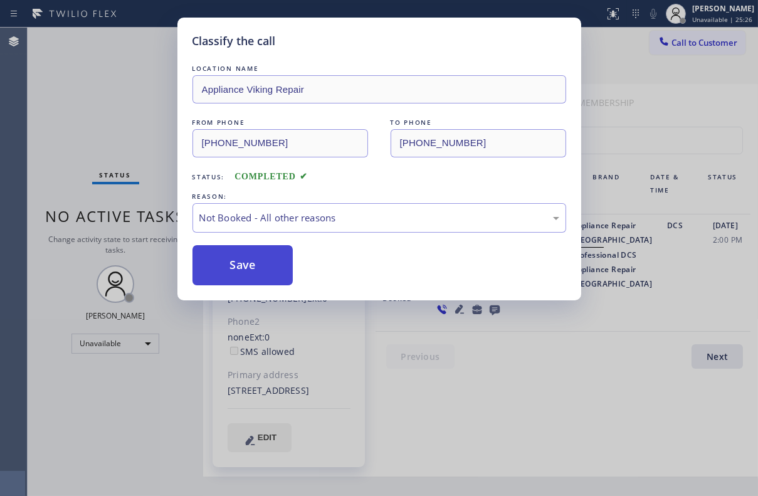
click at [262, 268] on button "Save" at bounding box center [242, 265] width 101 height 40
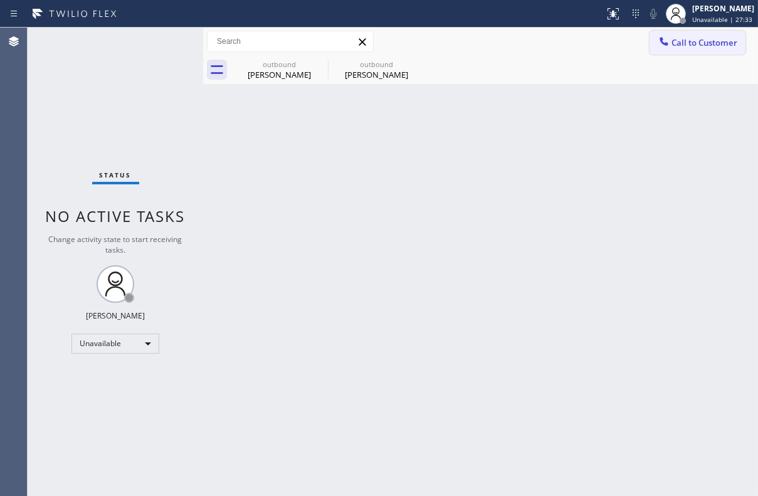
click at [692, 44] on span "Call to Customer" at bounding box center [704, 42] width 66 height 11
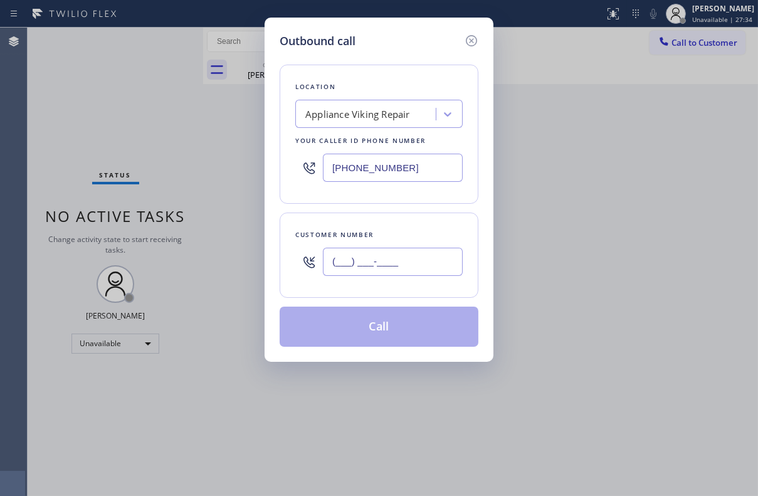
click at [407, 261] on input "(___) ___-____" at bounding box center [393, 262] width 140 height 28
paste input "415) 595-1180"
type input "[PHONE_NUMBER]"
click at [379, 335] on button "Call" at bounding box center [378, 326] width 199 height 40
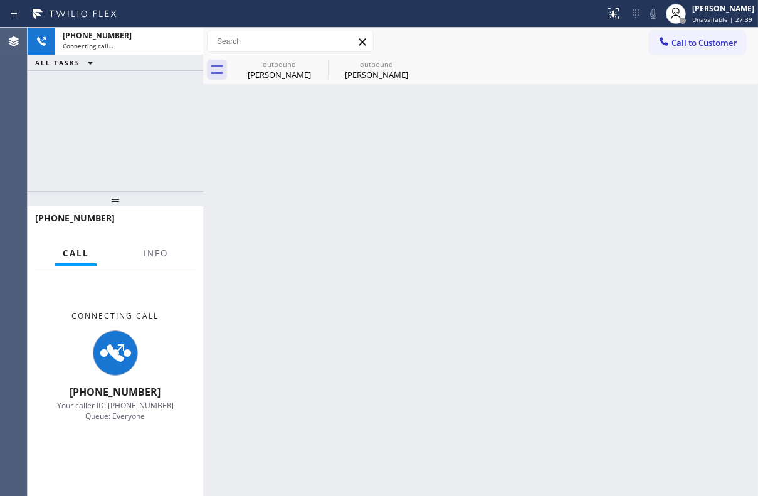
click at [378, 335] on div "Back to Dashboard Change Sender ID Customers Technicians Select a contact Outbo…" at bounding box center [480, 262] width 555 height 468
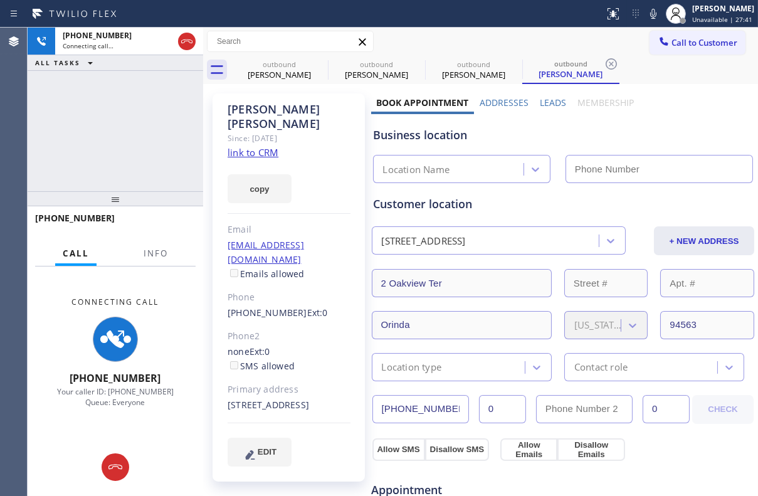
click at [545, 101] on label "Leads" at bounding box center [553, 103] width 26 height 12
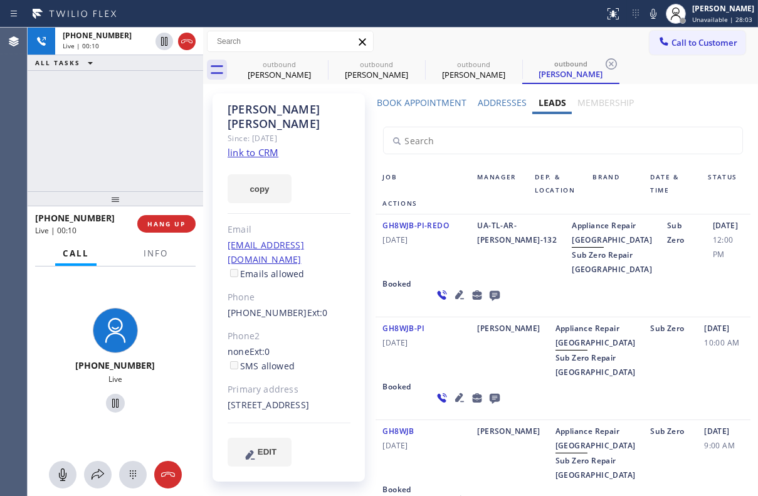
click at [487, 303] on icon at bounding box center [494, 295] width 15 height 16
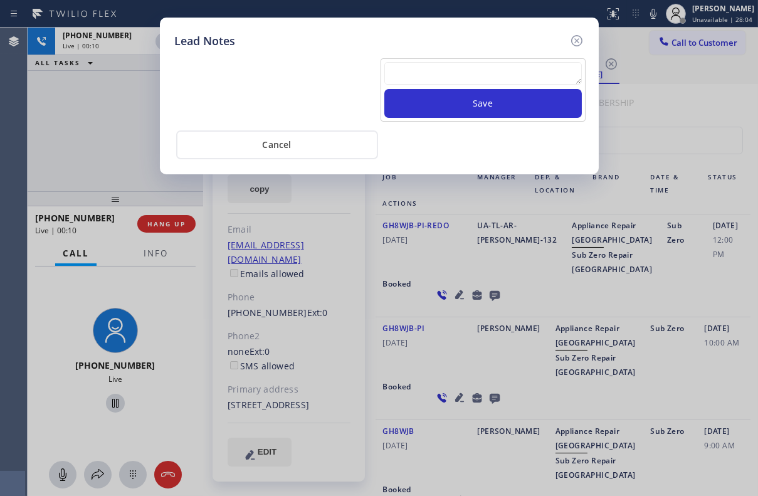
click at [413, 65] on textarea at bounding box center [482, 73] width 197 height 23
paste textarea "Routed to Voice mail// If CX will call back please transfer to me- Love:*"
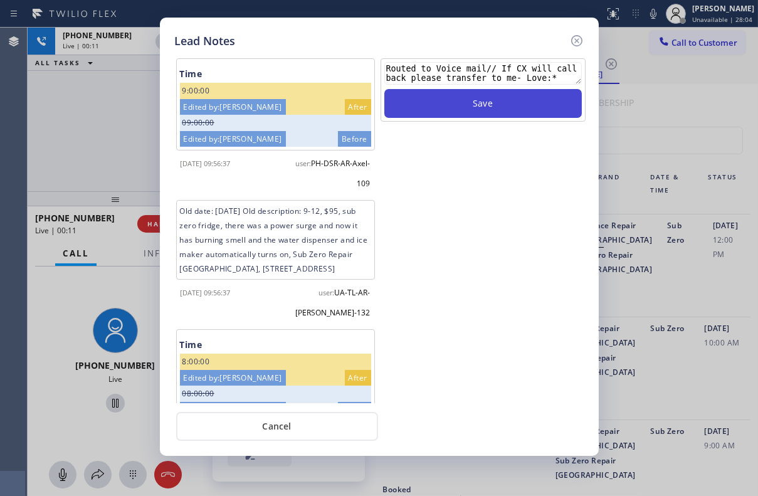
type textarea "Routed to Voice mail// If CX will call back please transfer to me- Love:*"
click at [453, 98] on button "Save" at bounding box center [482, 103] width 197 height 29
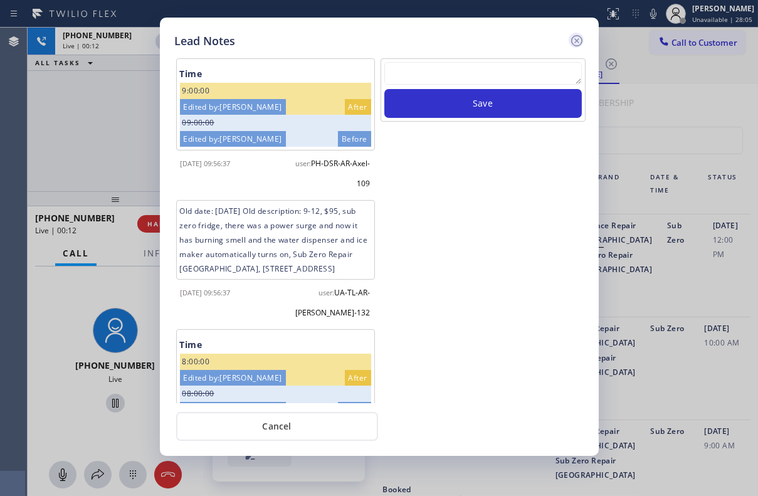
click at [578, 44] on icon at bounding box center [575, 40] width 11 height 11
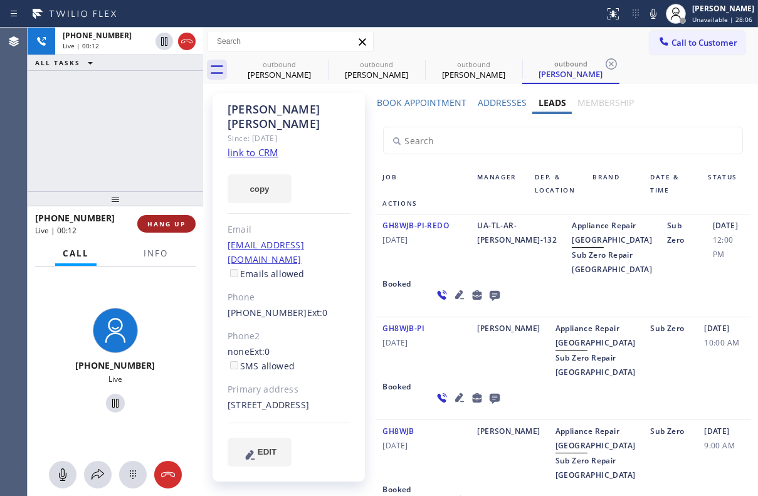
click at [158, 218] on button "HANG UP" at bounding box center [166, 224] width 58 height 18
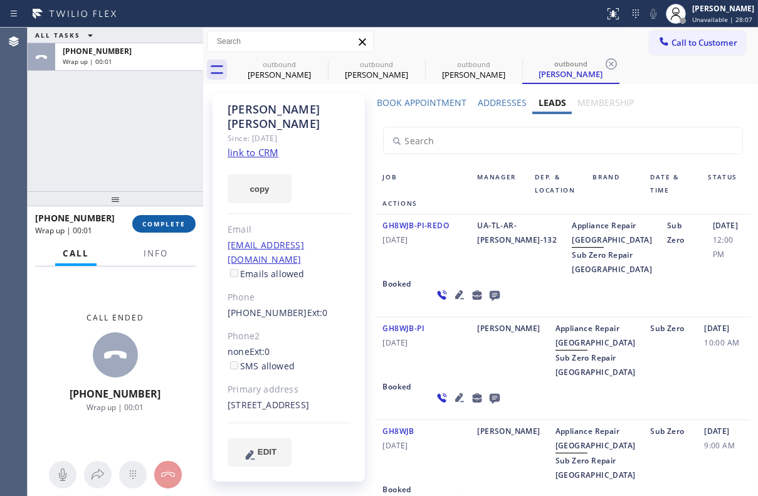
click at [163, 221] on span "COMPLETE" at bounding box center [163, 223] width 43 height 9
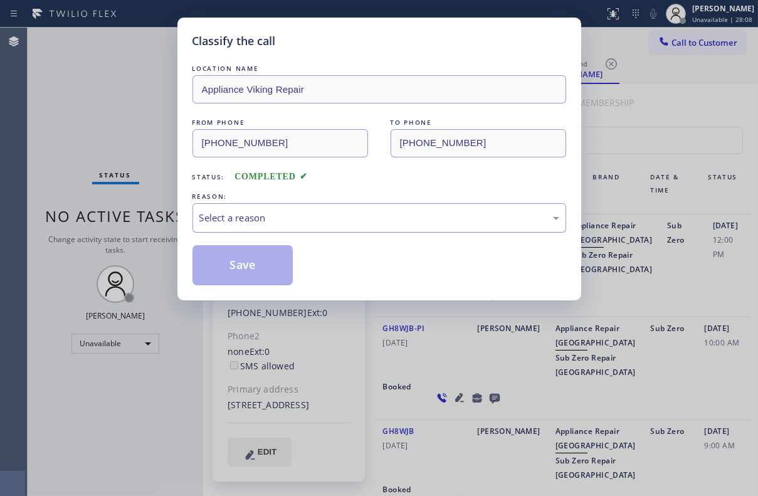
click at [268, 213] on div "Select a reason" at bounding box center [379, 218] width 360 height 14
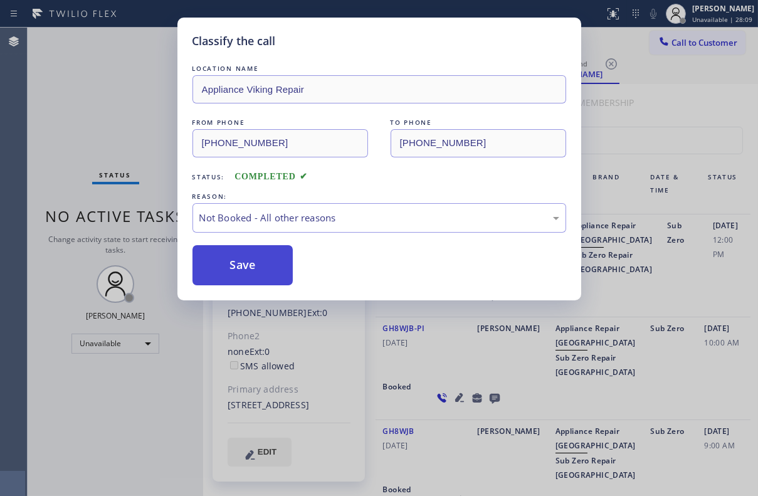
click at [238, 267] on button "Save" at bounding box center [242, 265] width 101 height 40
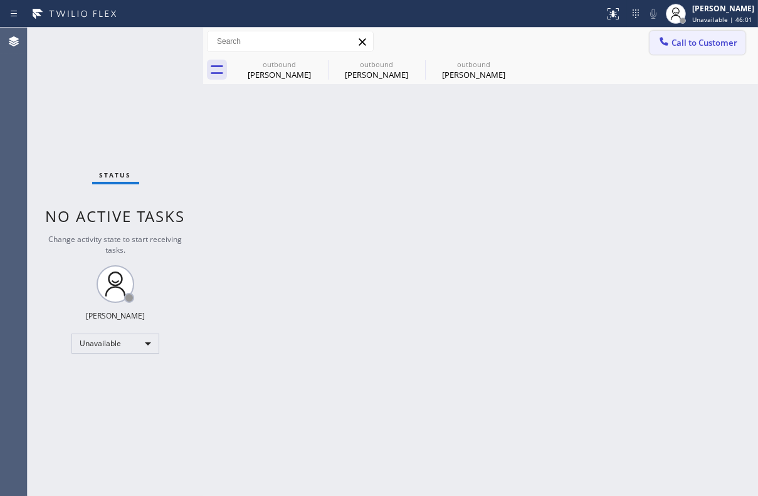
click at [697, 46] on span "Call to Customer" at bounding box center [704, 42] width 66 height 11
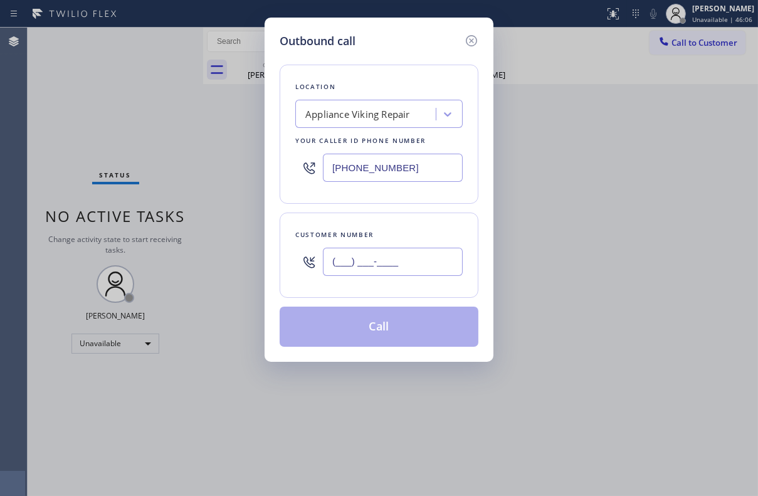
click at [401, 264] on input "(___) ___-____" at bounding box center [393, 262] width 140 height 28
paste input "310) 692-5281"
type input "[PHONE_NUMBER]"
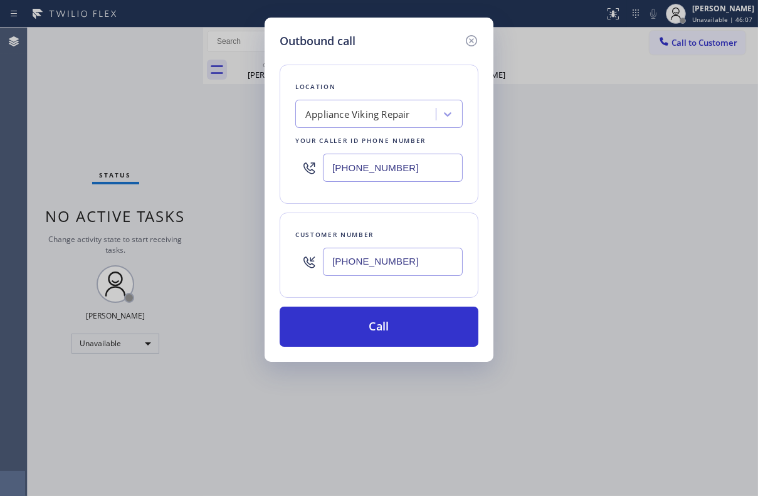
drag, startPoint x: 402, startPoint y: 173, endPoint x: 291, endPoint y: 175, distance: 111.6
click at [291, 175] on div "Location Appliance Viking Repair Your caller id phone number [PHONE_NUMBER]" at bounding box center [378, 134] width 199 height 139
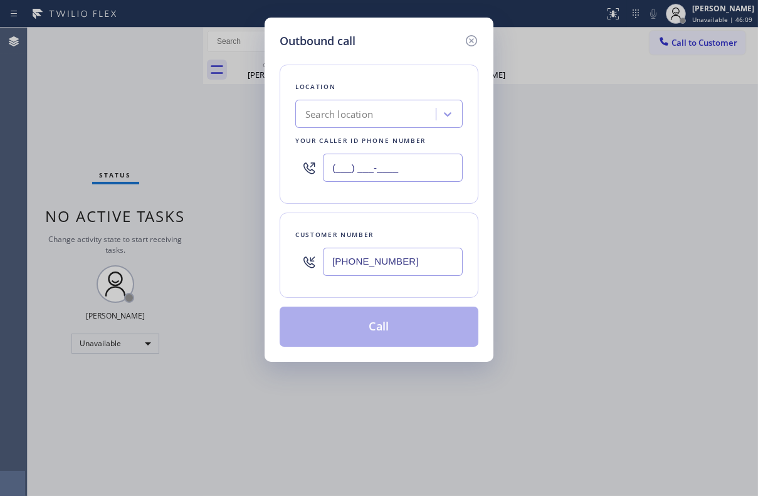
type input "(___) ___-____"
click at [374, 109] on div "Search location" at bounding box center [367, 114] width 137 height 22
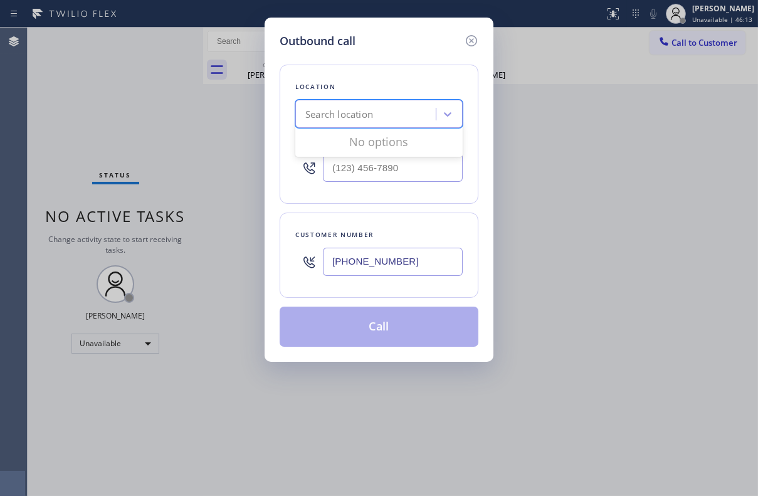
paste input "Westchester Heating and Air Conditioning"
type input "Westchester Heating and Air Conditioning"
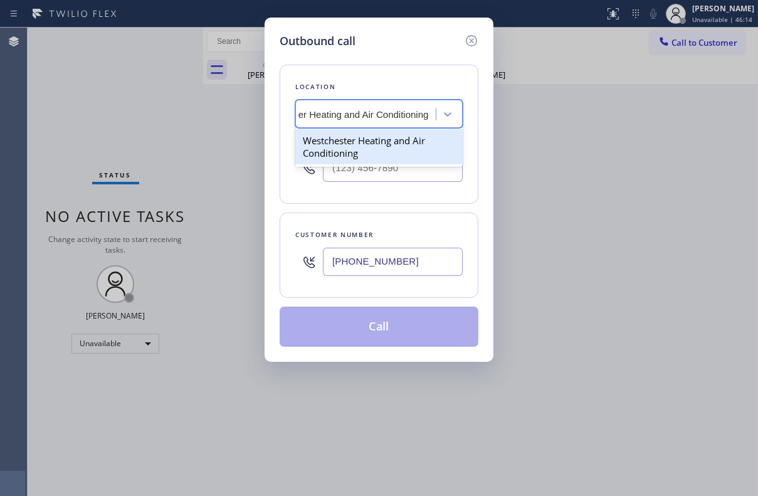
scroll to position [0, 50]
click at [372, 150] on div "Westchester Heating and Air Conditioning" at bounding box center [378, 146] width 167 height 35
type input "[PHONE_NUMBER]"
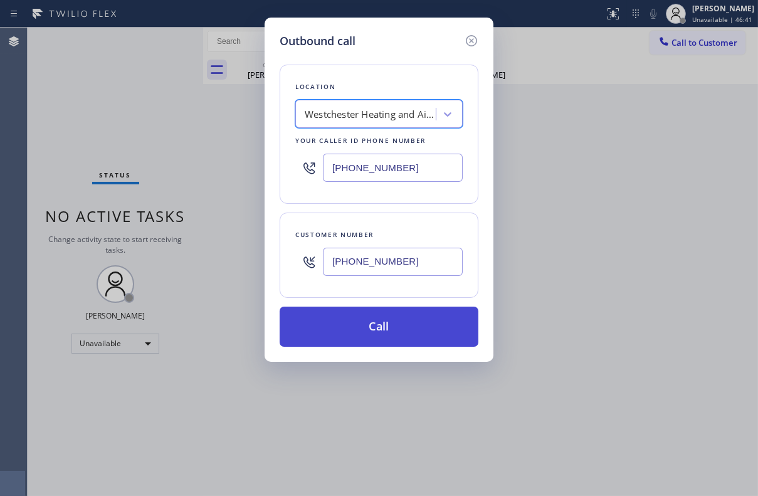
click at [394, 320] on button "Call" at bounding box center [378, 326] width 199 height 40
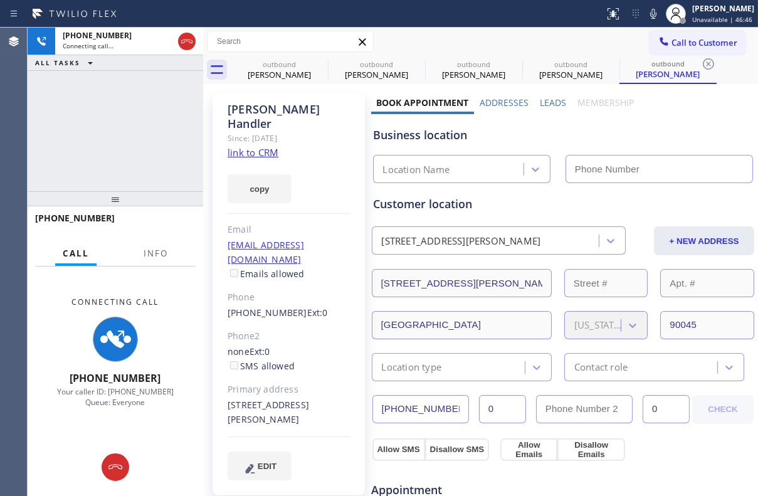
type input "[PHONE_NUMBER]"
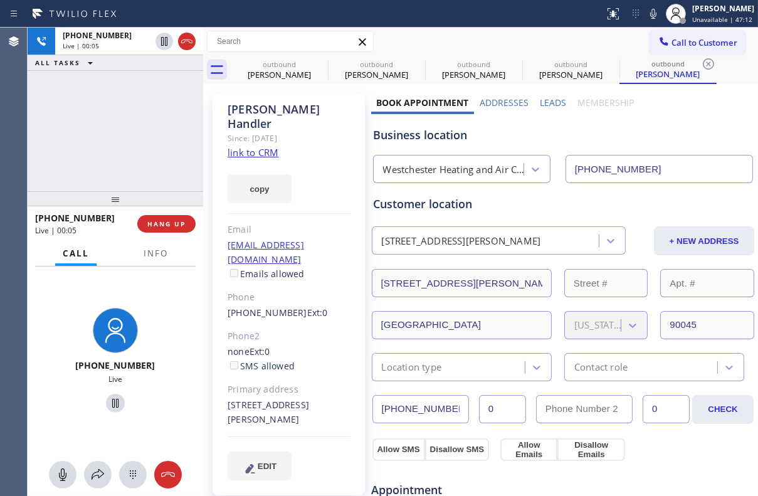
click at [544, 99] on label "Leads" at bounding box center [553, 103] width 26 height 12
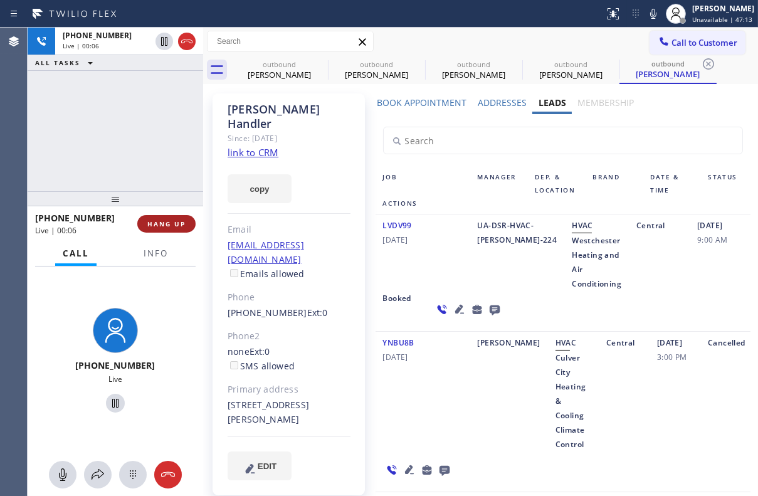
click at [177, 226] on span "HANG UP" at bounding box center [166, 223] width 38 height 9
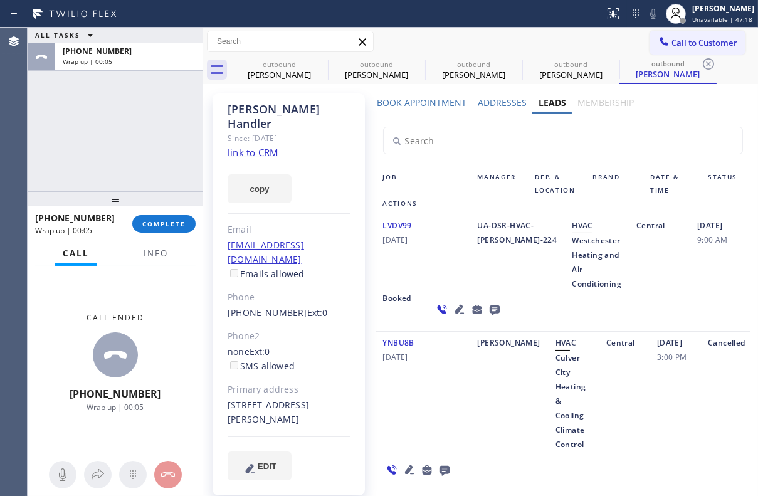
click at [489, 313] on icon at bounding box center [494, 310] width 10 height 10
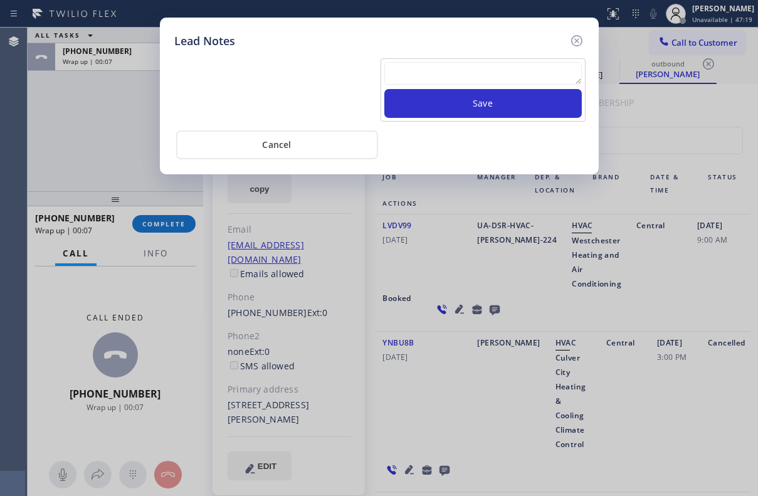
click at [443, 78] on textarea at bounding box center [482, 73] width 197 height 23
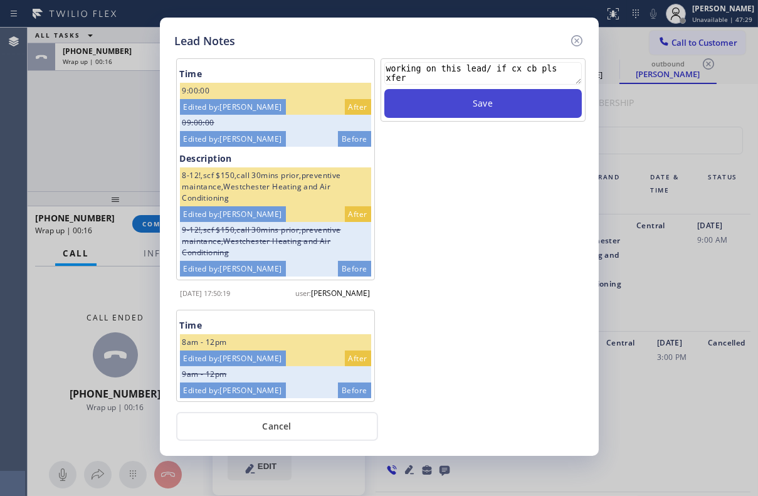
type textarea "working on this lead/ if cx cb pls xfer"
click at [457, 102] on button "Save" at bounding box center [482, 103] width 197 height 29
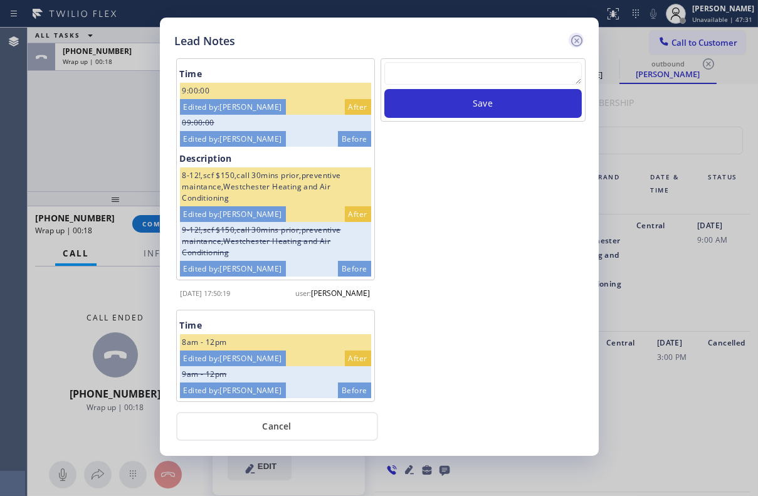
click at [578, 39] on icon at bounding box center [576, 40] width 15 height 15
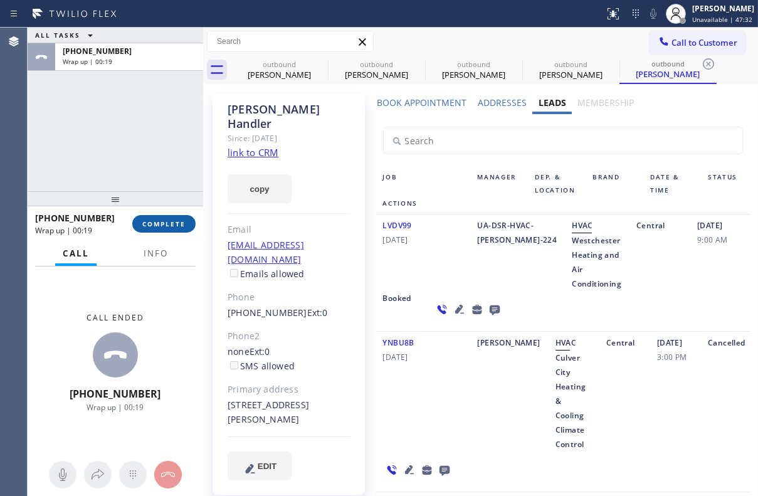
click at [167, 223] on span "COMPLETE" at bounding box center [163, 223] width 43 height 9
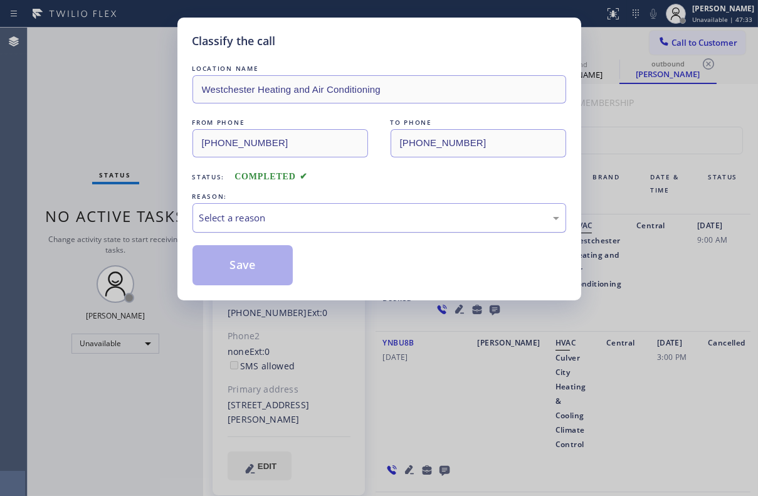
click at [257, 211] on div "Select a reason" at bounding box center [379, 218] width 360 height 14
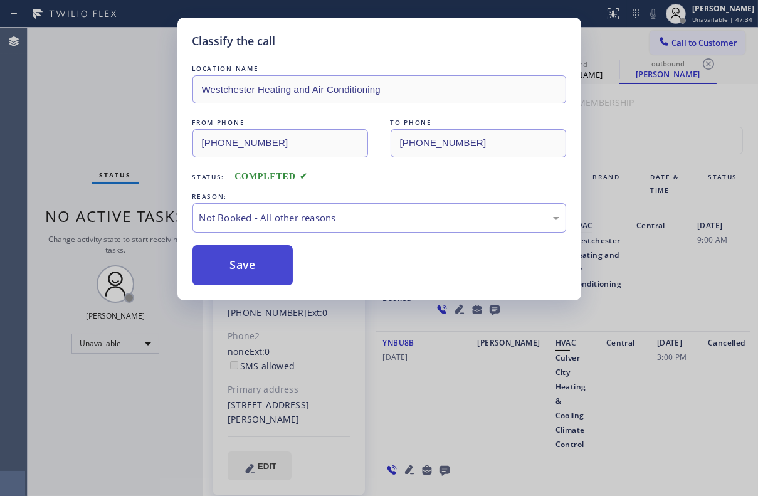
click at [245, 264] on button "Save" at bounding box center [242, 265] width 101 height 40
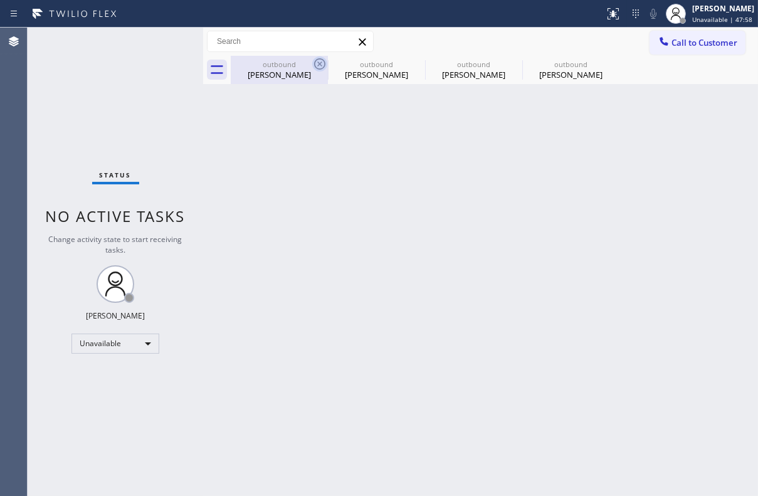
click at [321, 66] on icon at bounding box center [319, 63] width 15 height 15
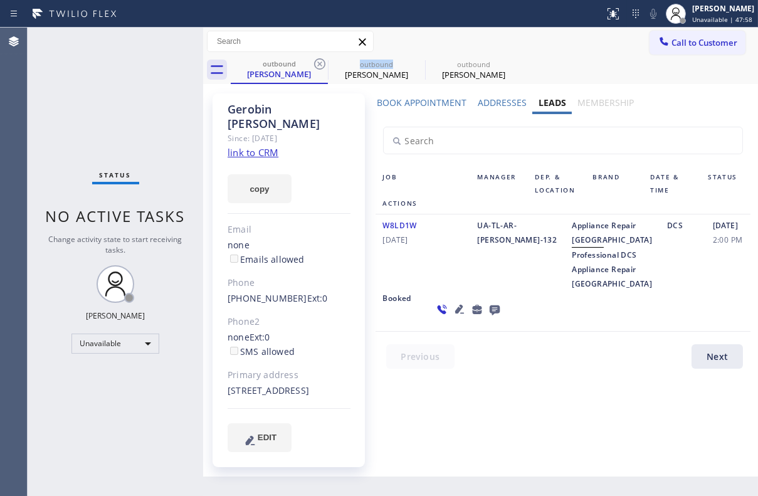
click at [321, 66] on icon at bounding box center [319, 63] width 15 height 15
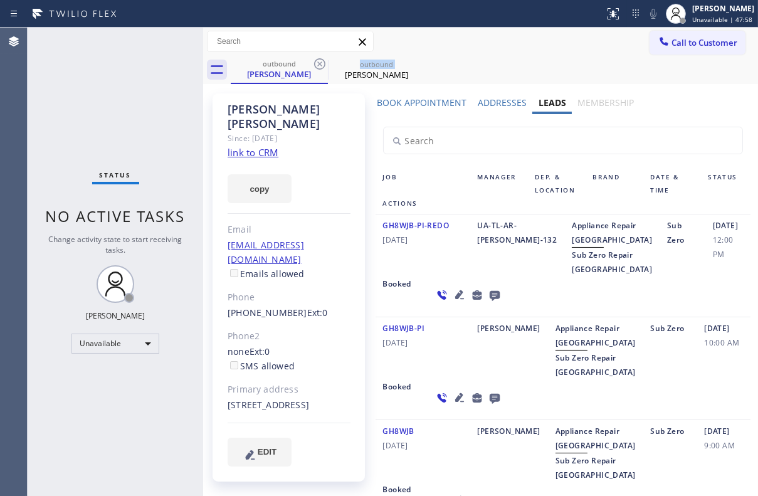
click at [321, 66] on icon at bounding box center [319, 63] width 15 height 15
click at [0, 0] on icon at bounding box center [0, 0] width 0 height 0
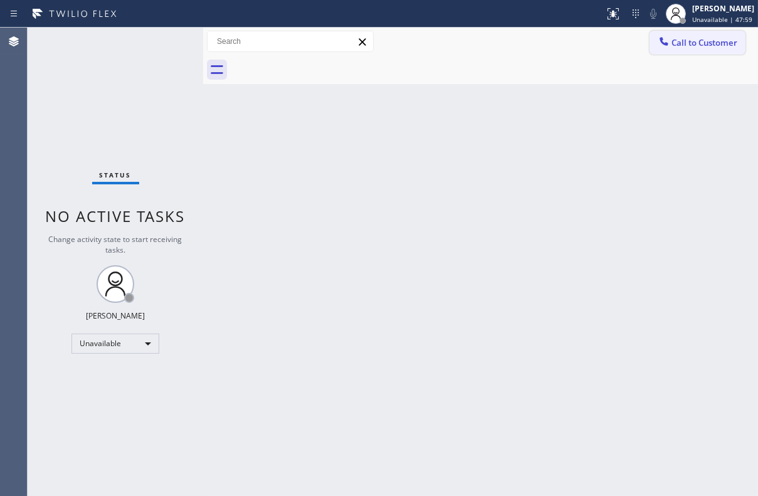
click at [692, 44] on span "Call to Customer" at bounding box center [704, 42] width 66 height 11
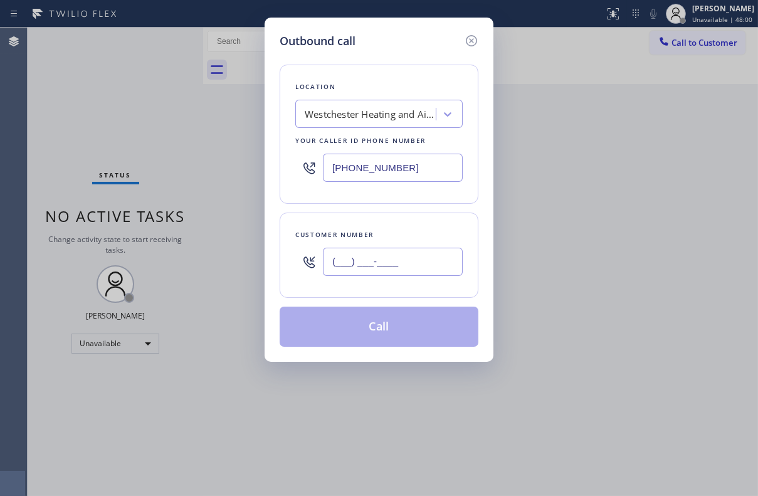
click at [373, 251] on input "(___) ___-____" at bounding box center [393, 262] width 140 height 28
paste input "623) 271-7610"
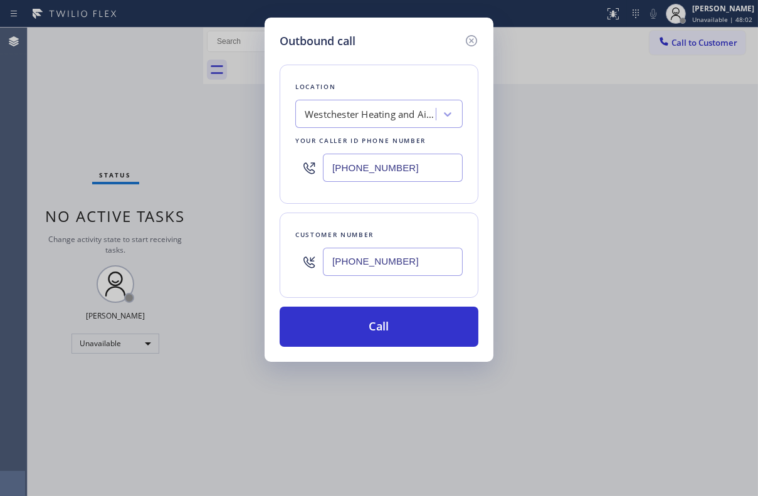
type input "[PHONE_NUMBER]"
drag, startPoint x: 417, startPoint y: 177, endPoint x: 261, endPoint y: 166, distance: 157.1
click at [261, 166] on div "Outbound call Location [GEOGRAPHIC_DATA] Heating and Air Conditioning Your call…" at bounding box center [379, 248] width 758 height 496
paste input "617) 219-9255"
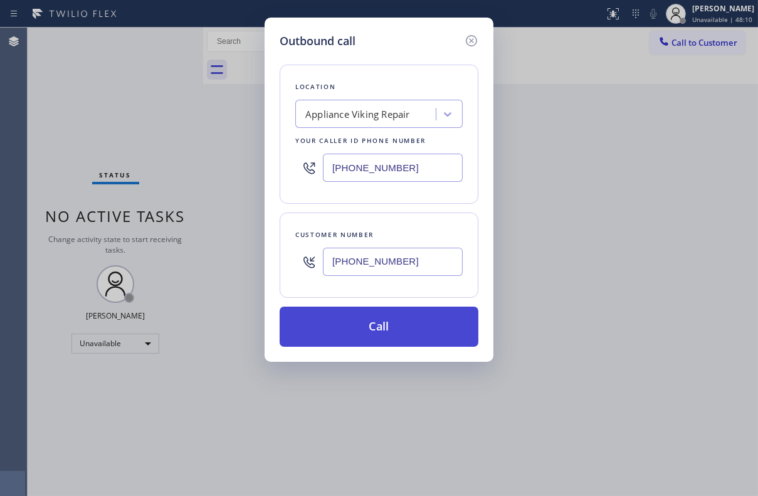
type input "[PHONE_NUMBER]"
click at [377, 325] on button "Call" at bounding box center [378, 326] width 199 height 40
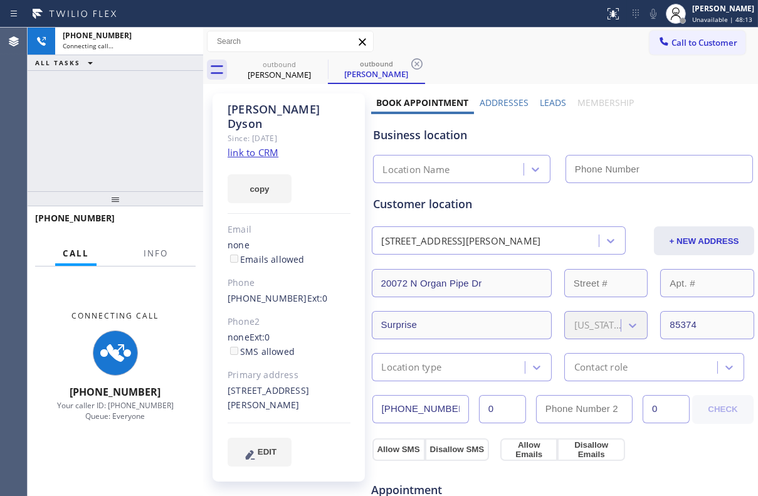
click at [544, 100] on label "Leads" at bounding box center [553, 103] width 26 height 12
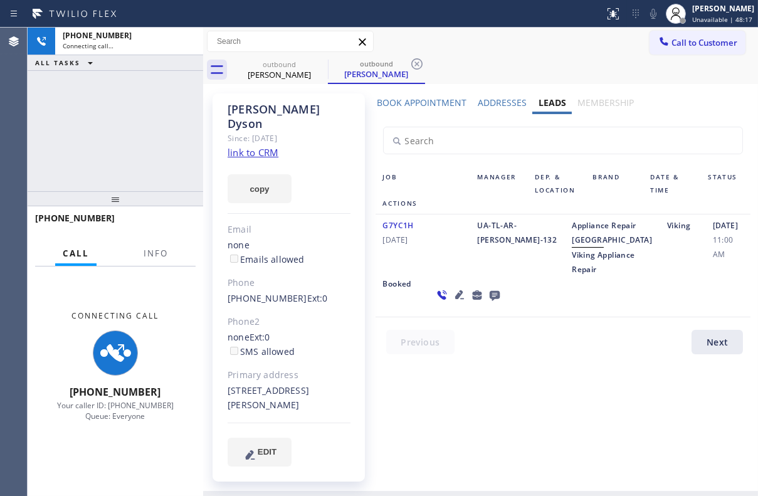
click at [489, 301] on icon at bounding box center [494, 296] width 10 height 10
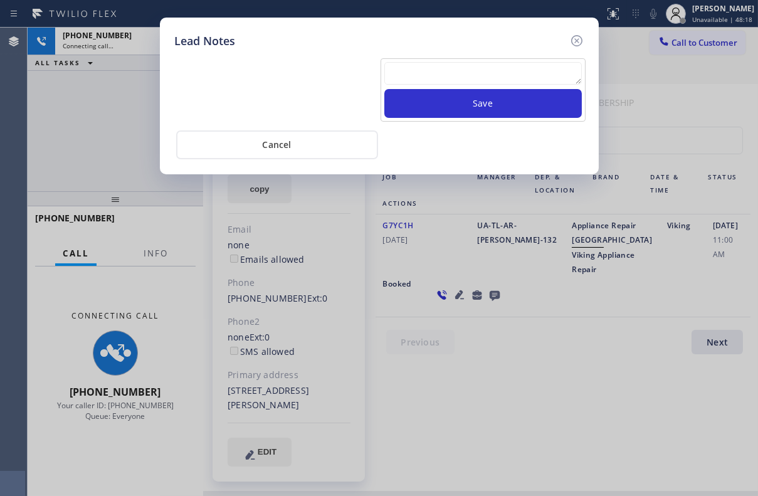
click at [443, 67] on textarea at bounding box center [482, 73] width 197 height 23
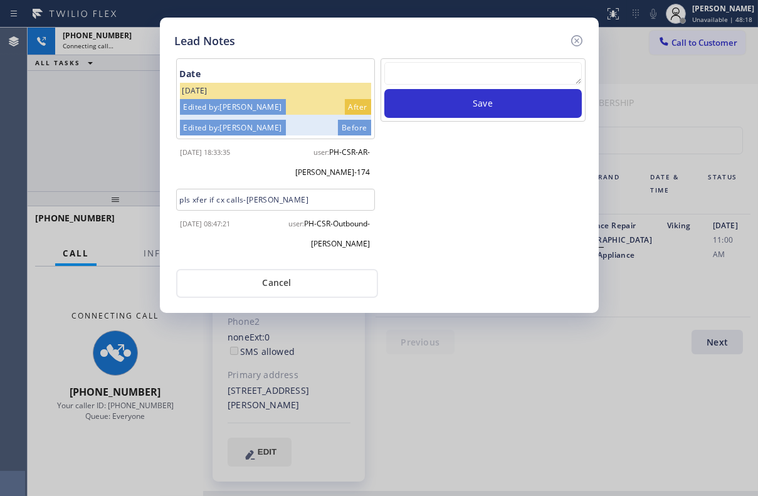
paste textarea "Routed to Voice mail// If CX will call back please transfer to me- Love:*"
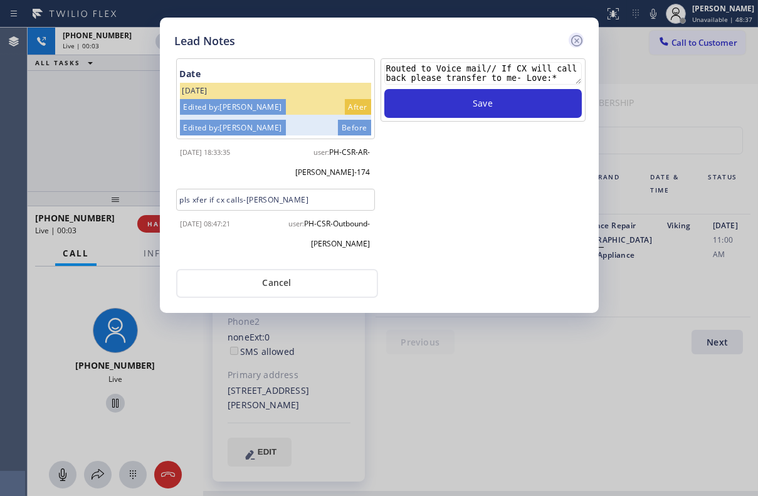
type textarea "Routed to Voice mail// If CX will call back please transfer to me- Love:*"
click at [575, 43] on icon at bounding box center [576, 40] width 15 height 15
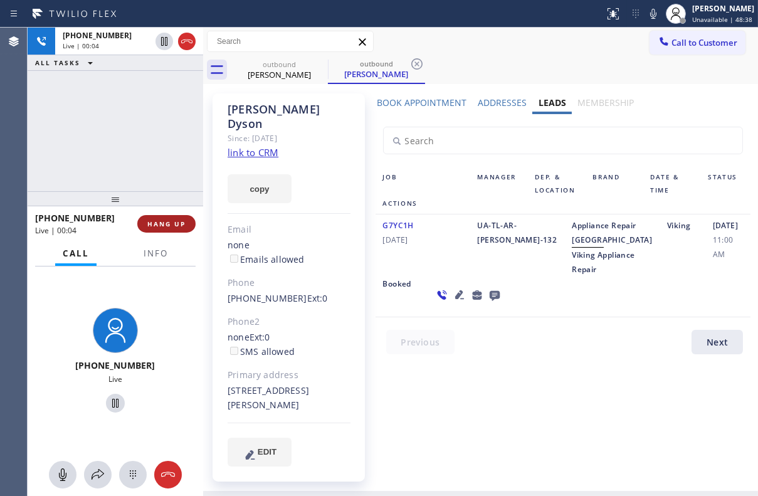
click at [160, 219] on span "HANG UP" at bounding box center [166, 223] width 38 height 9
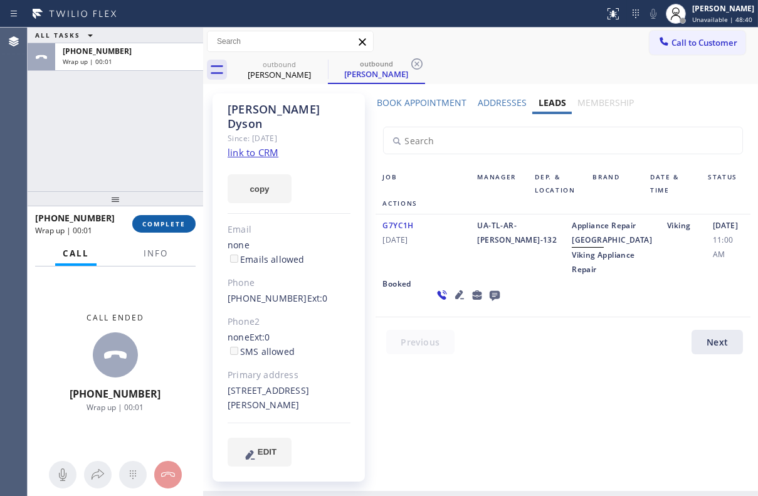
click at [165, 224] on span "COMPLETE" at bounding box center [163, 223] width 43 height 9
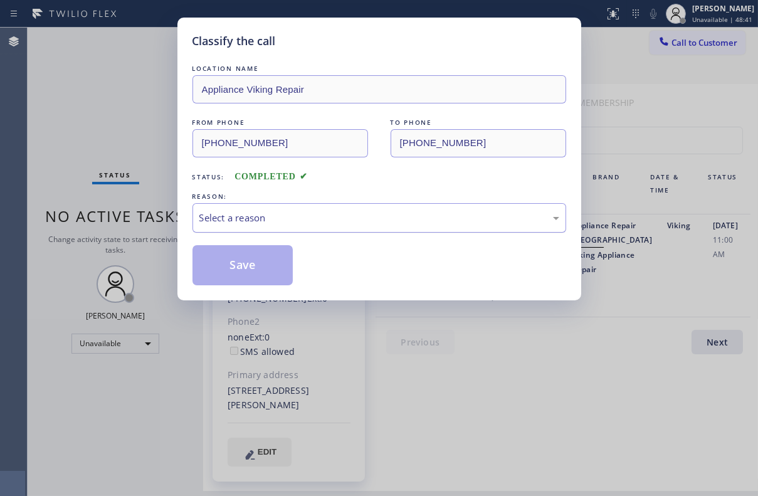
click at [306, 221] on div "Select a reason" at bounding box center [379, 218] width 360 height 14
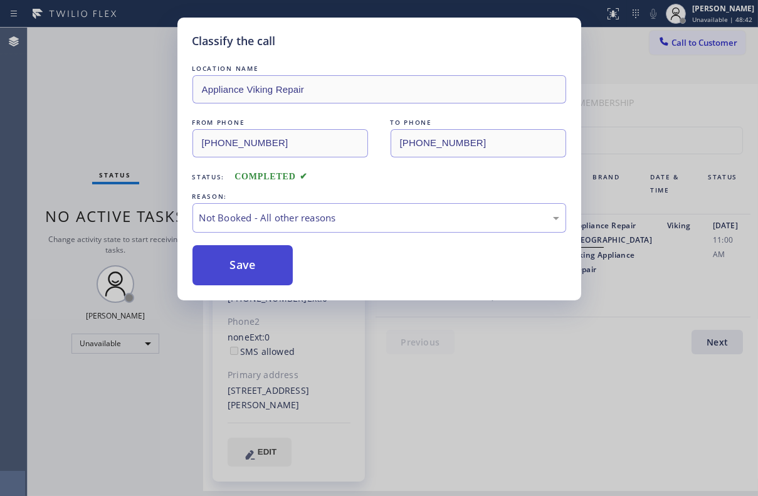
click at [236, 259] on button "Save" at bounding box center [242, 265] width 101 height 40
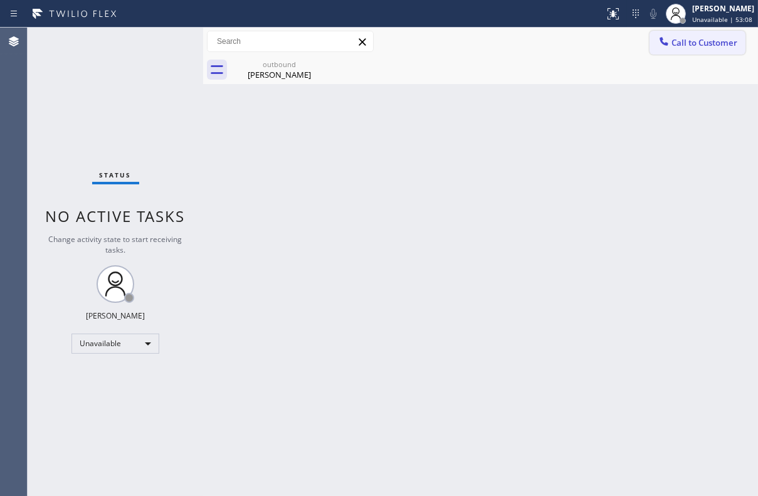
click at [691, 47] on span "Call to Customer" at bounding box center [704, 42] width 66 height 11
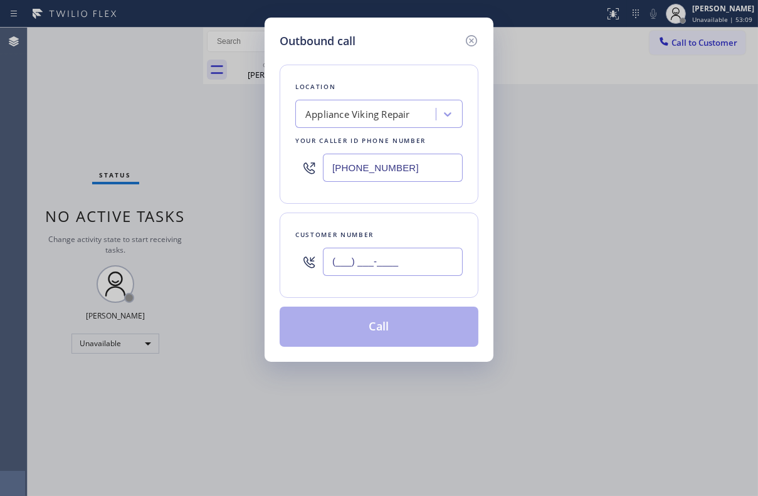
click at [356, 260] on input "(___) ___-____" at bounding box center [393, 262] width 140 height 28
paste input "415) 254-4820"
type input "[PHONE_NUMBER]"
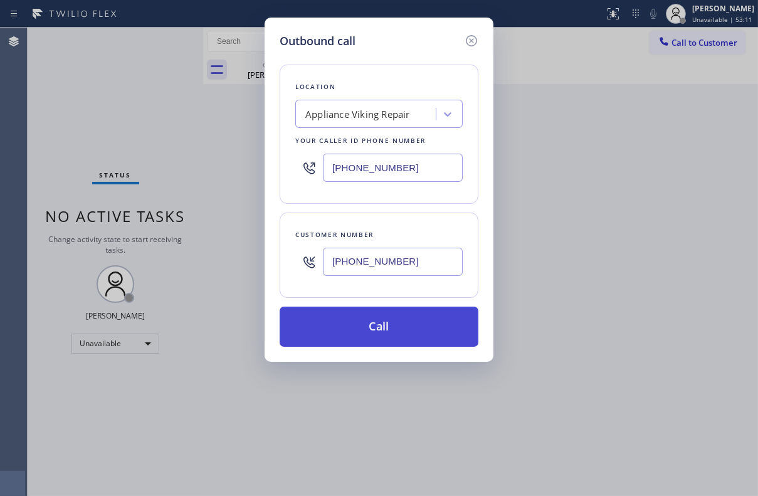
click at [378, 330] on button "Call" at bounding box center [378, 326] width 199 height 40
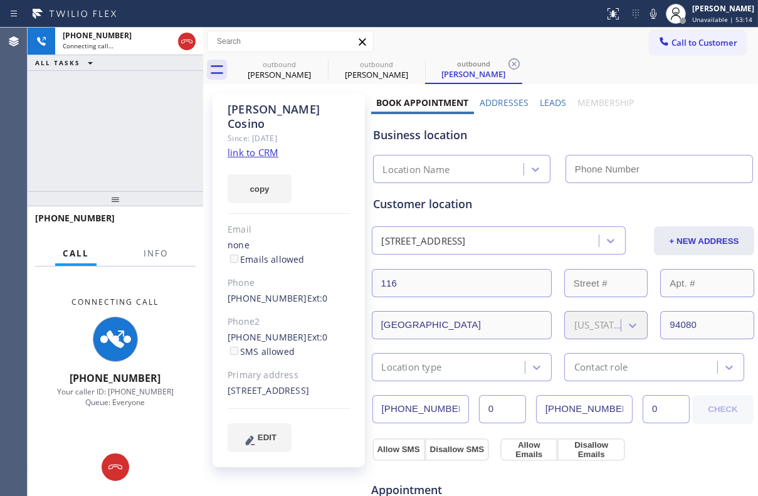
click at [545, 105] on label "Leads" at bounding box center [553, 103] width 26 height 12
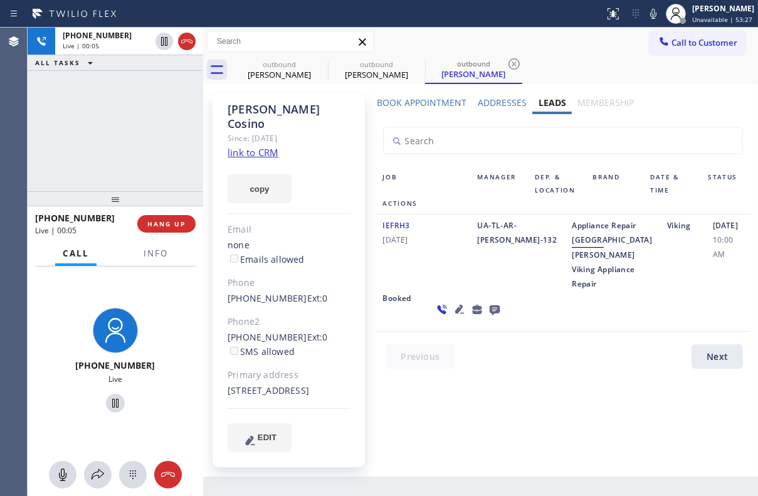
click at [489, 315] on icon at bounding box center [494, 310] width 10 height 10
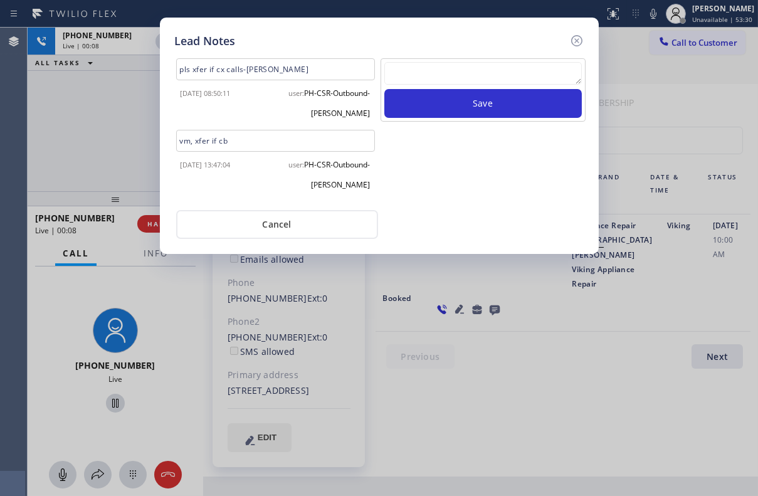
click at [457, 68] on textarea at bounding box center [482, 73] width 197 height 23
paste textarea "Routed to Voice mail// If CX will call back please transfer to me- Love:*"
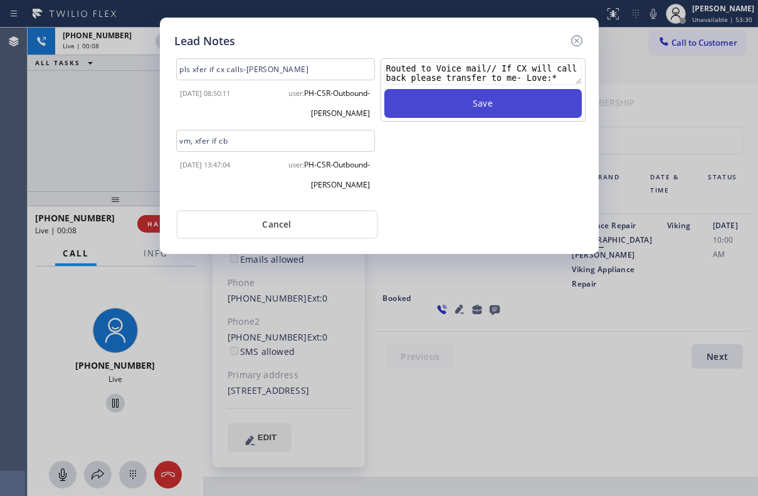
type textarea "Routed to Voice mail// If CX will call back please transfer to me- Love:*"
click at [479, 110] on button "Save" at bounding box center [482, 103] width 197 height 29
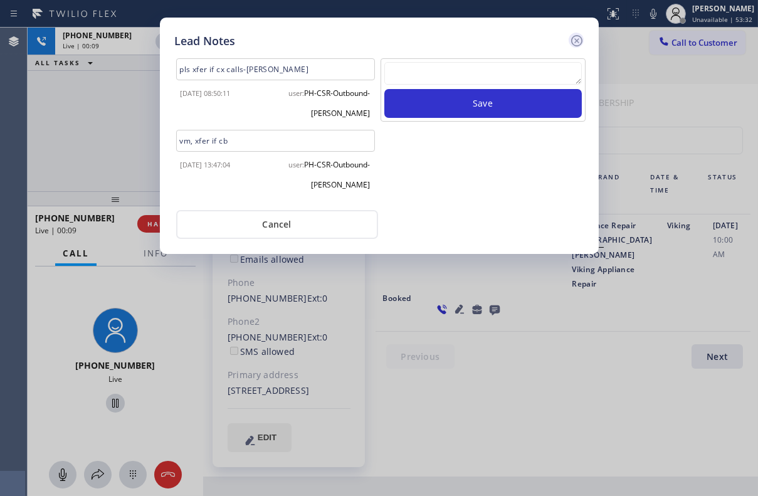
click at [575, 37] on icon at bounding box center [576, 40] width 15 height 15
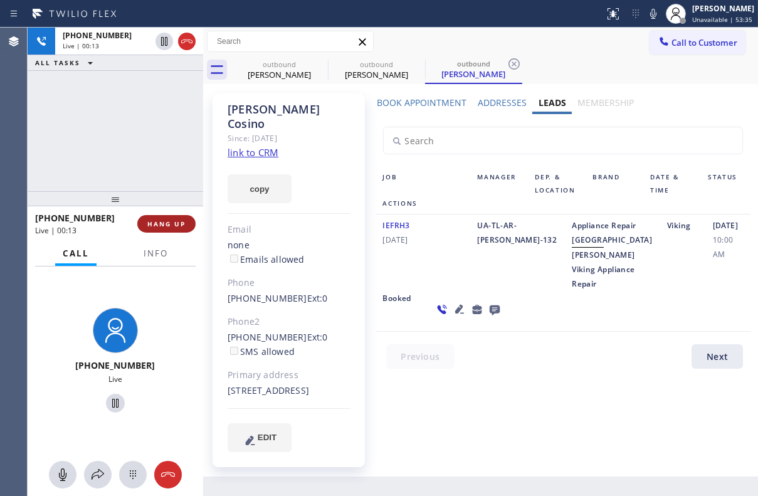
click at [179, 230] on button "HANG UP" at bounding box center [166, 224] width 58 height 18
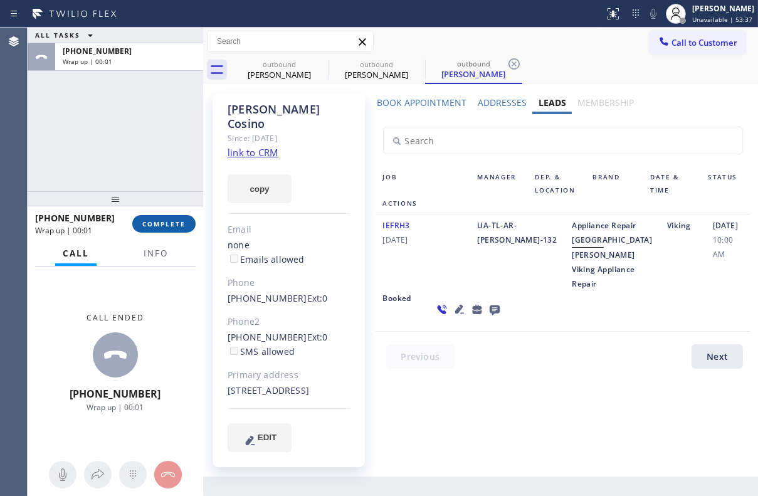
click at [175, 226] on span "COMPLETE" at bounding box center [163, 223] width 43 height 9
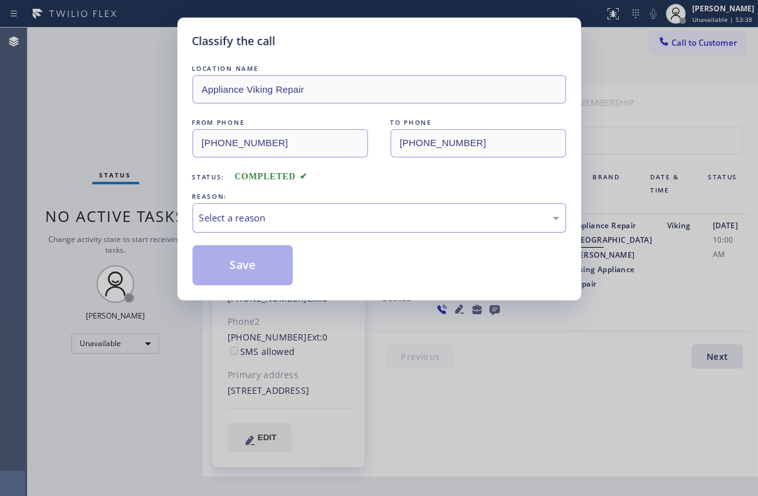
click at [263, 213] on div "Select a reason" at bounding box center [379, 218] width 360 height 14
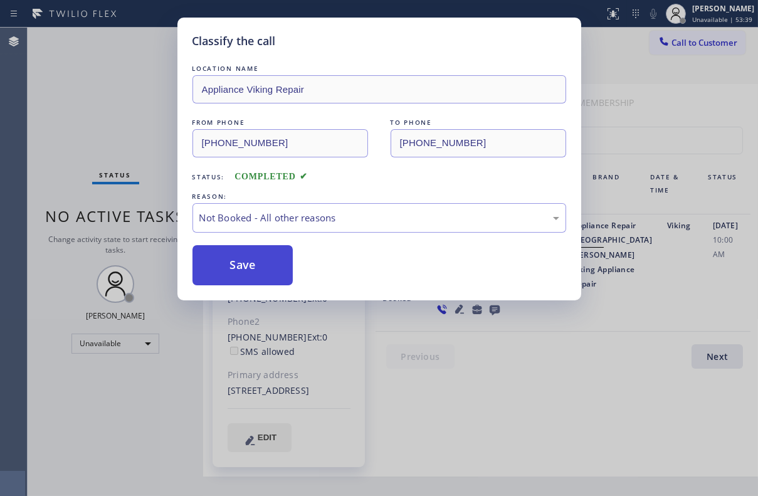
click at [239, 267] on button "Save" at bounding box center [242, 265] width 101 height 40
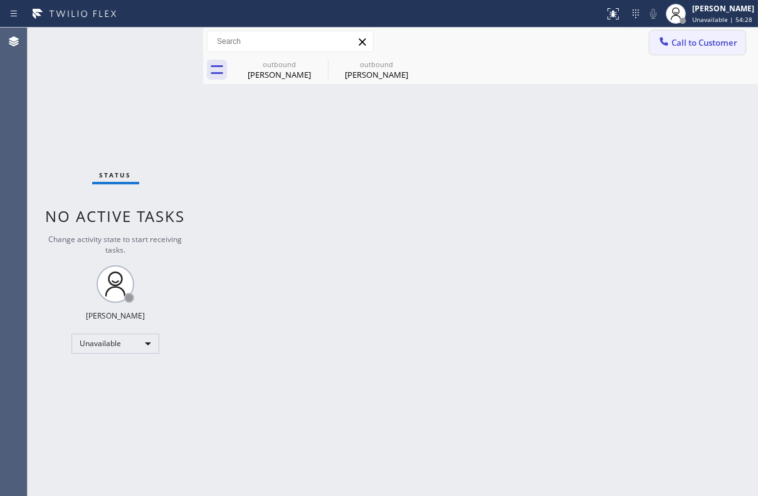
click at [667, 46] on icon at bounding box center [663, 41] width 13 height 13
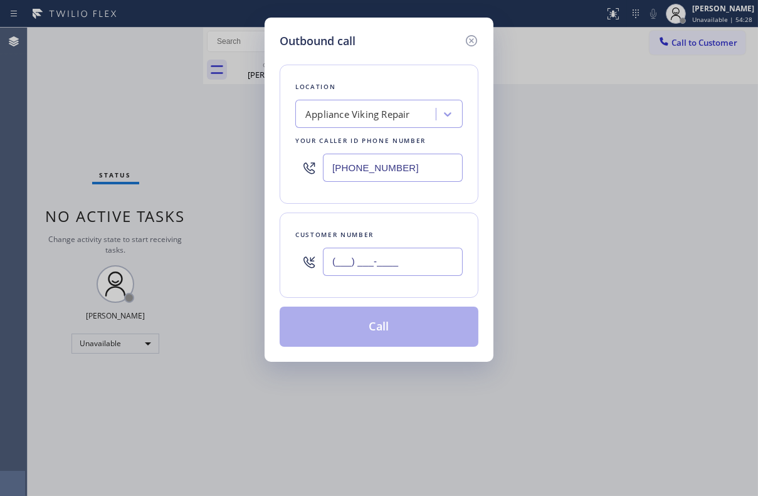
click at [394, 266] on input "(___) ___-____" at bounding box center [393, 262] width 140 height 28
paste input "310) 403-2741"
type input "[PHONE_NUMBER]"
click at [375, 336] on button "Call" at bounding box center [378, 326] width 199 height 40
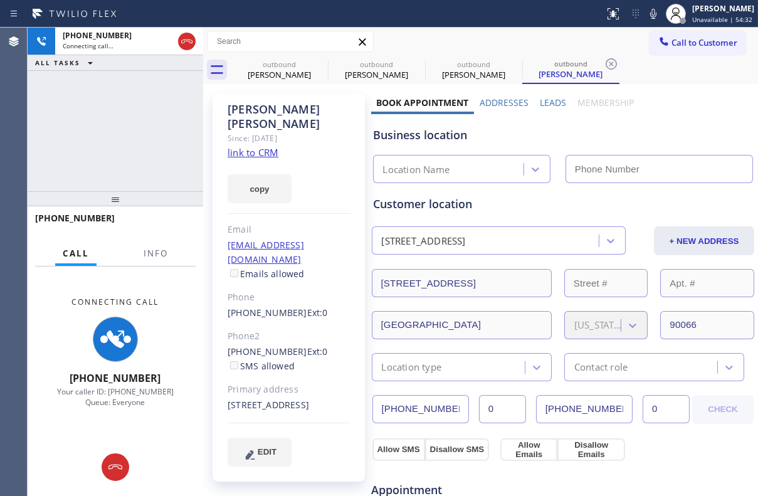
click at [545, 100] on label "Leads" at bounding box center [553, 103] width 26 height 12
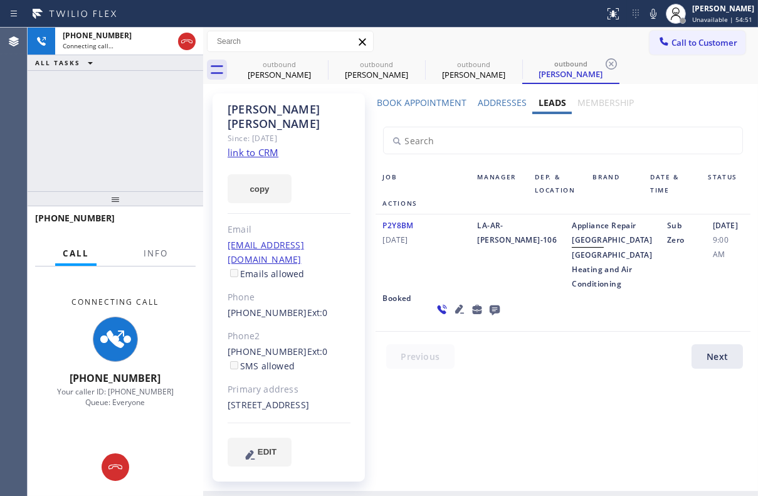
click at [440, 409] on div "Book Appointment Addresses Leads Membership Business location Appliance Viking …" at bounding box center [563, 292] width 384 height 391
click at [489, 315] on icon at bounding box center [494, 310] width 10 height 10
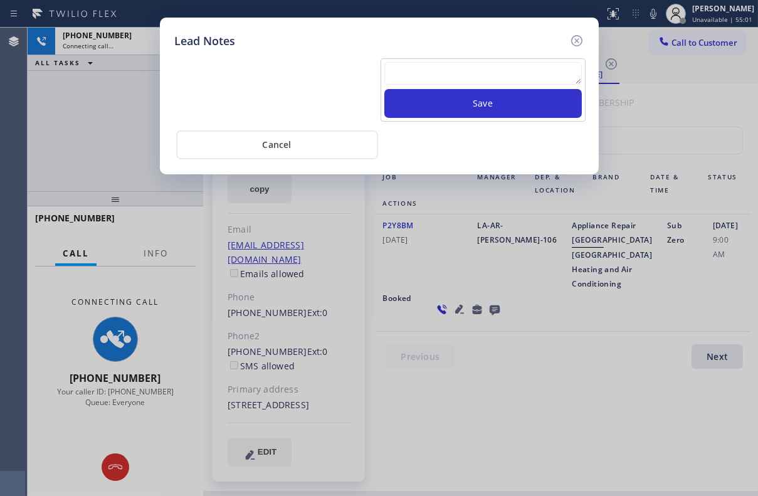
click at [491, 73] on textarea at bounding box center [482, 73] width 197 height 23
paste textarea "Routed to Voice mail// If CX will call back please transfer to me- Love:*"
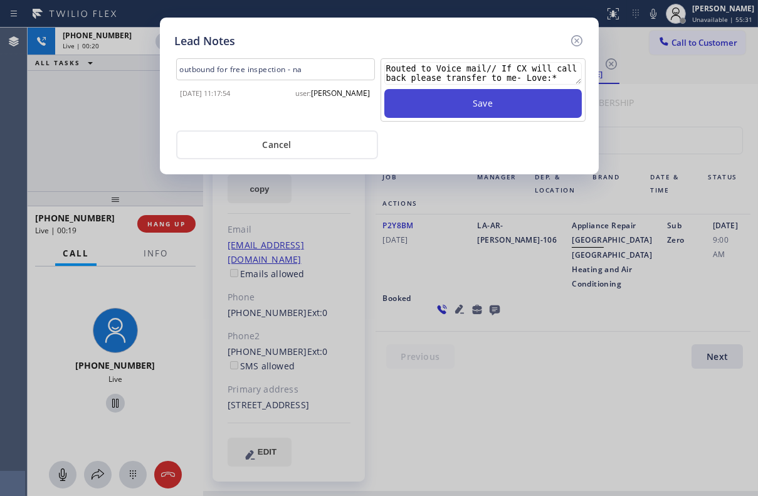
type textarea "Routed to Voice mail// If CX will call back please transfer to me- Love:*"
click at [484, 111] on button "Save" at bounding box center [482, 103] width 197 height 29
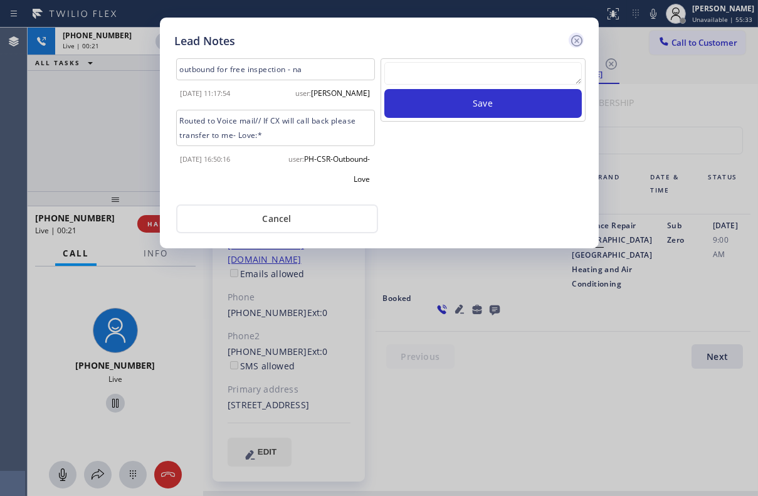
click at [572, 40] on icon at bounding box center [576, 40] width 15 height 15
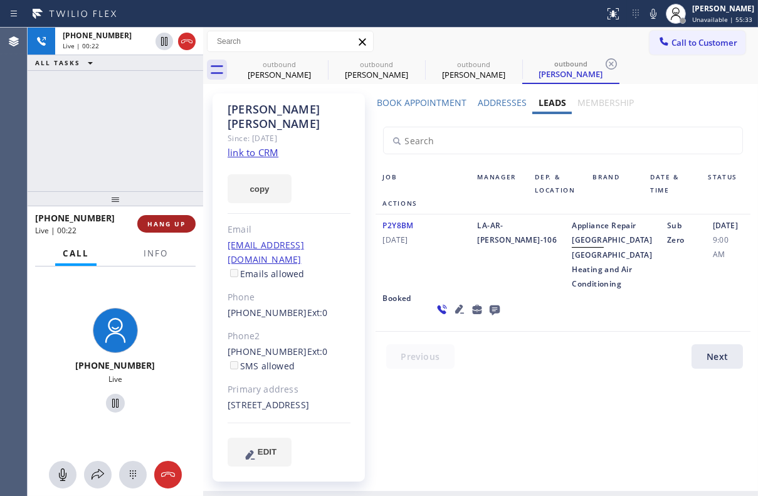
click at [183, 224] on span "HANG UP" at bounding box center [166, 223] width 38 height 9
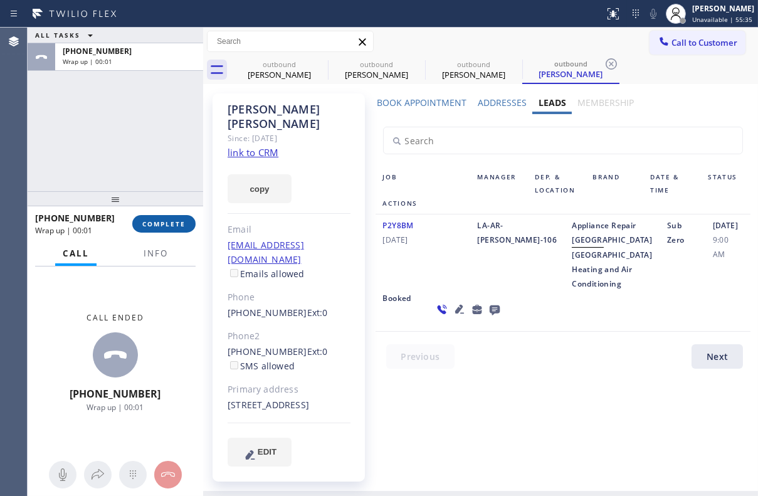
click at [156, 226] on span "COMPLETE" at bounding box center [163, 223] width 43 height 9
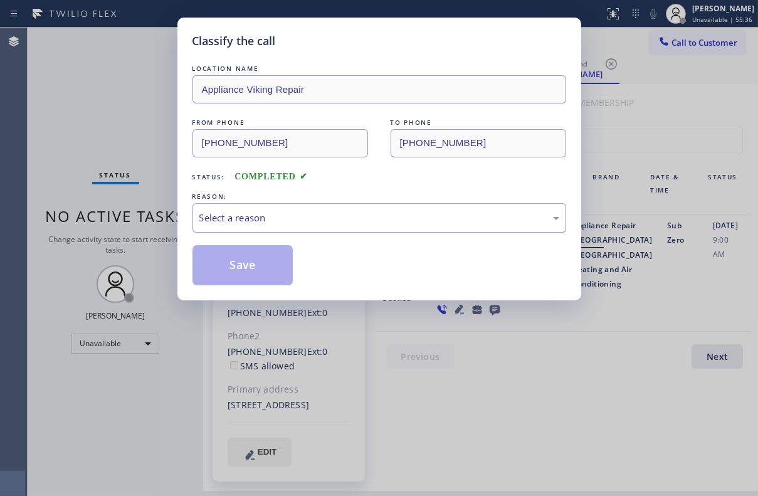
click at [402, 215] on div "Select a reason" at bounding box center [379, 218] width 360 height 14
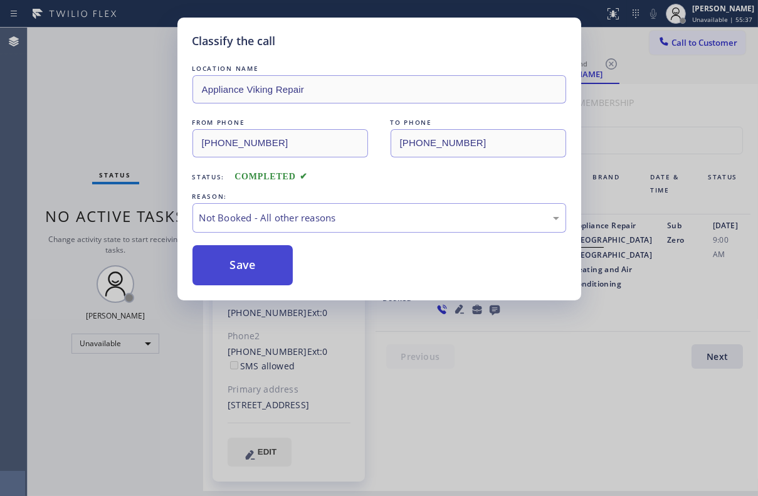
click at [246, 263] on button "Save" at bounding box center [242, 265] width 101 height 40
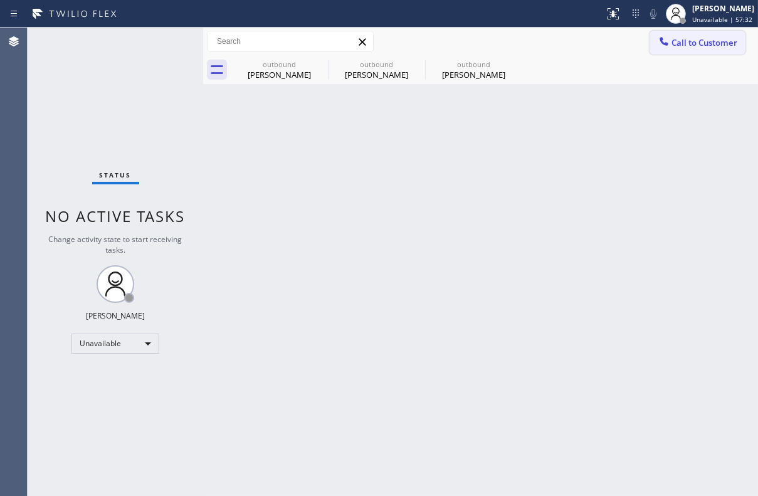
click at [692, 42] on span "Call to Customer" at bounding box center [704, 42] width 66 height 11
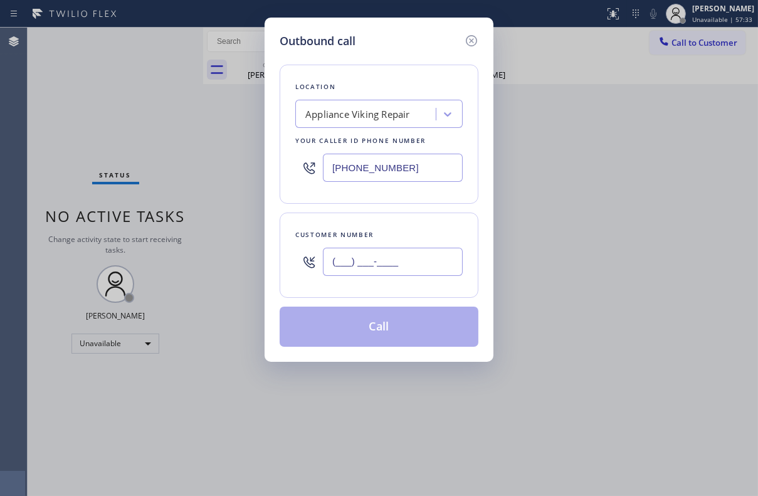
click at [408, 256] on input "(___) ___-____" at bounding box center [393, 262] width 140 height 28
paste input "310) 795-5295"
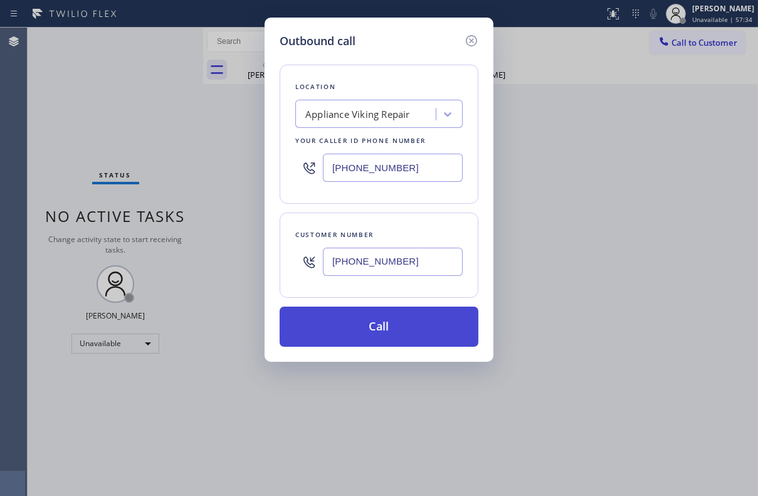
type input "[PHONE_NUMBER]"
click at [405, 329] on button "Call" at bounding box center [378, 326] width 199 height 40
click at [379, 321] on button "Call" at bounding box center [378, 326] width 199 height 40
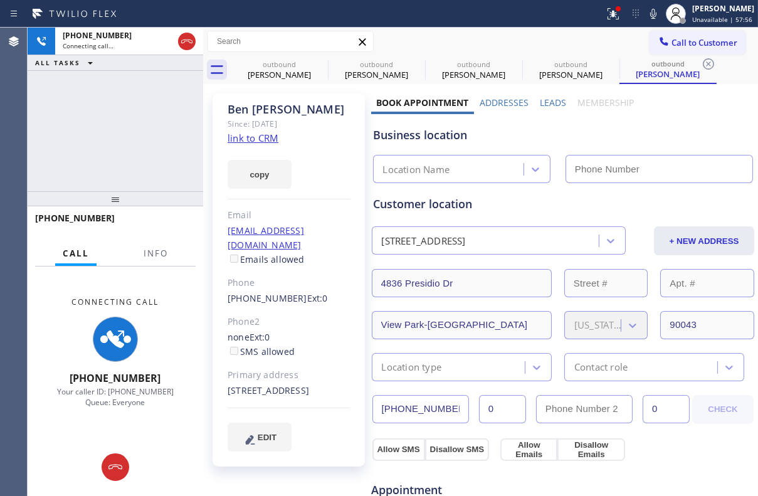
type input "[PHONE_NUMBER]"
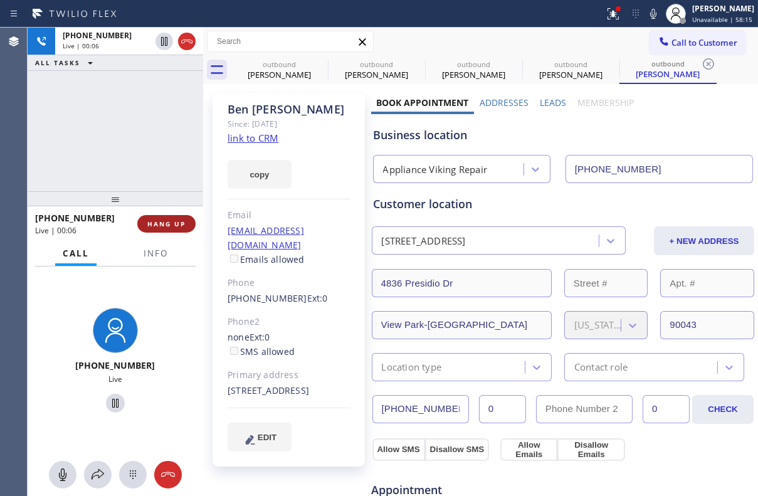
click at [164, 226] on span "HANG UP" at bounding box center [166, 223] width 38 height 9
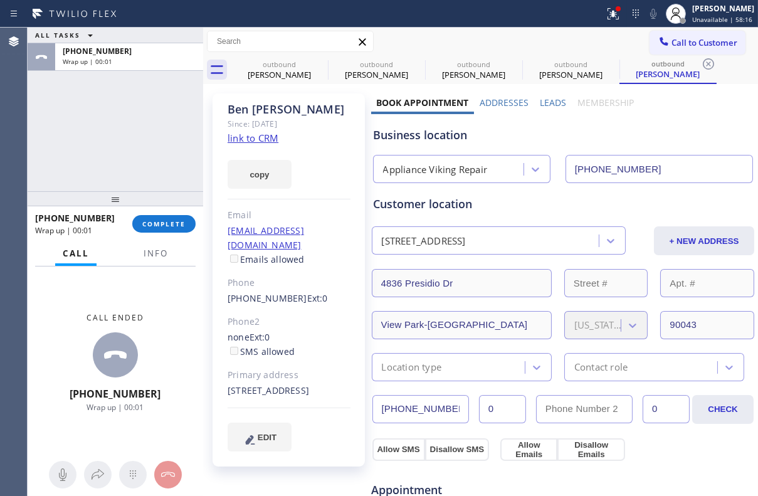
click at [545, 103] on label "Leads" at bounding box center [553, 103] width 26 height 12
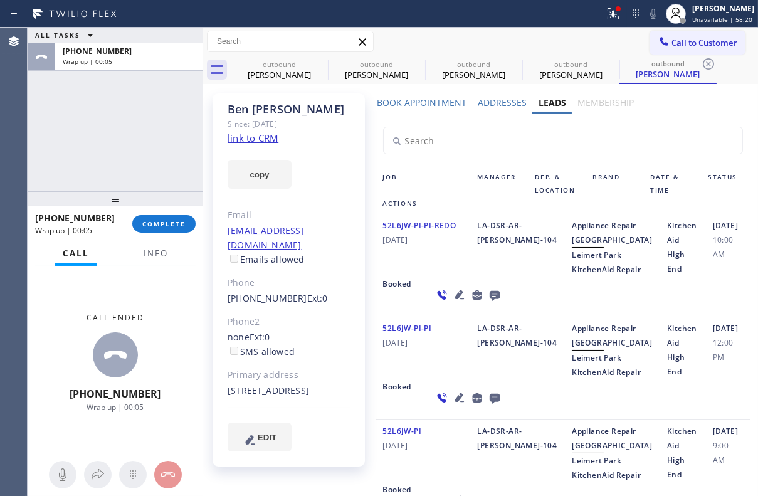
click at [489, 301] on icon at bounding box center [494, 296] width 10 height 10
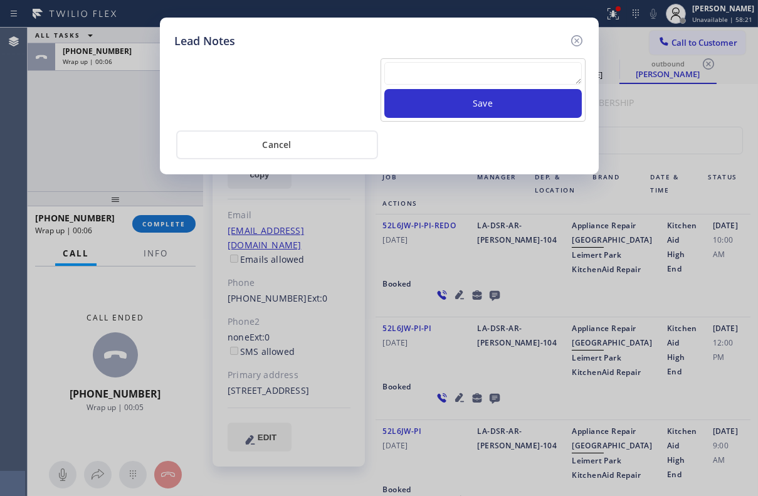
click at [462, 75] on textarea at bounding box center [482, 73] width 197 height 23
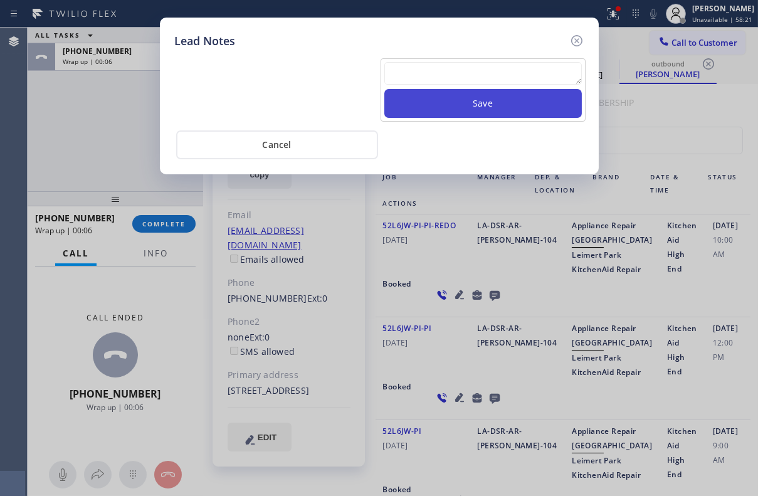
paste textarea "Routed to Voice mail// If CX will call back please transfer to me- Love:*"
type textarea "Routed to Voice mail// If CX will call back please transfer to me- Love:*"
click at [477, 108] on button "Save" at bounding box center [482, 103] width 197 height 29
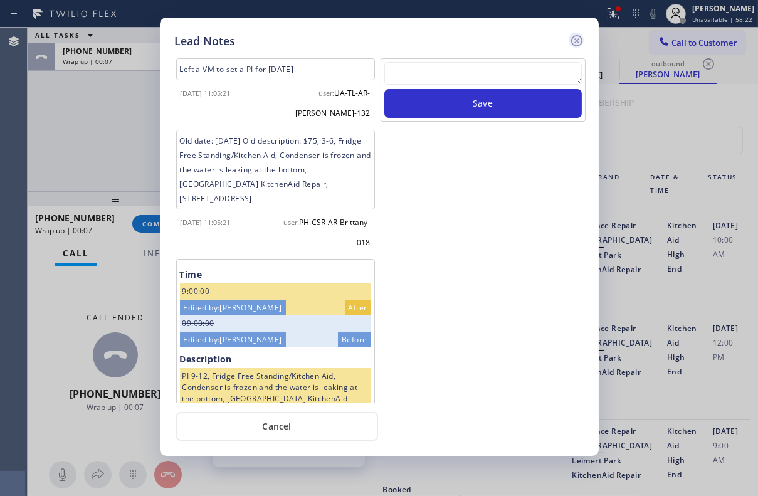
scroll to position [0, 0]
click at [578, 39] on icon at bounding box center [576, 40] width 15 height 15
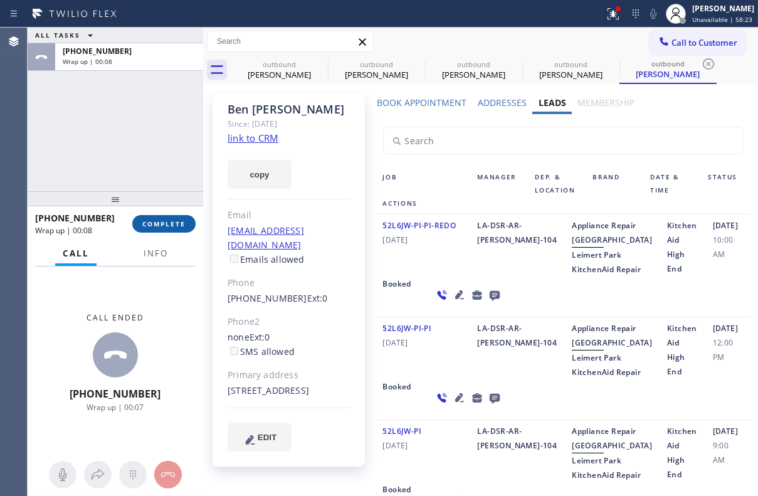
click at [169, 225] on span "COMPLETE" at bounding box center [163, 223] width 43 height 9
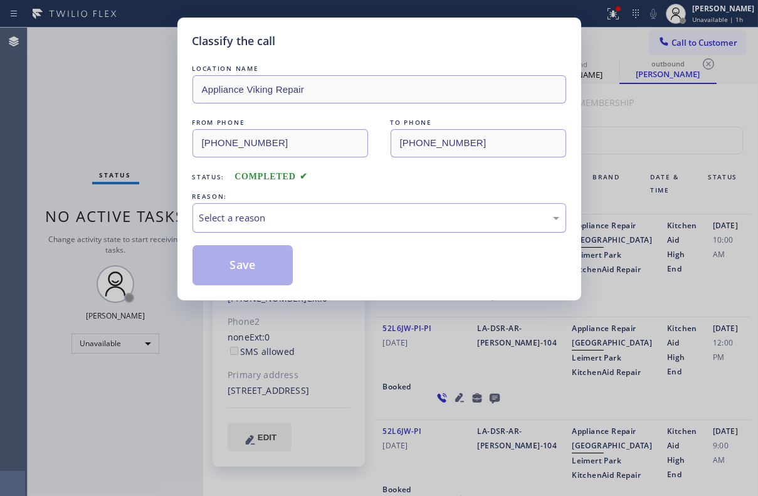
click at [269, 224] on div "Select a reason" at bounding box center [378, 217] width 373 height 29
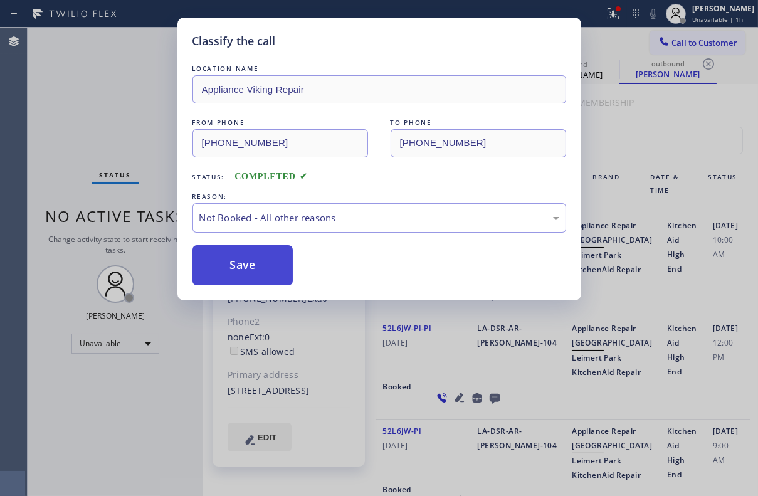
click at [253, 263] on button "Save" at bounding box center [242, 265] width 101 height 40
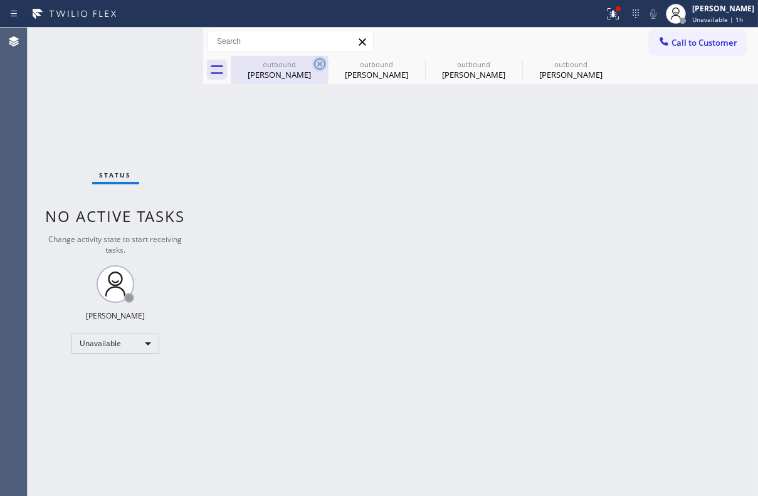
click at [320, 66] on icon at bounding box center [319, 63] width 15 height 15
click at [0, 0] on icon at bounding box center [0, 0] width 0 height 0
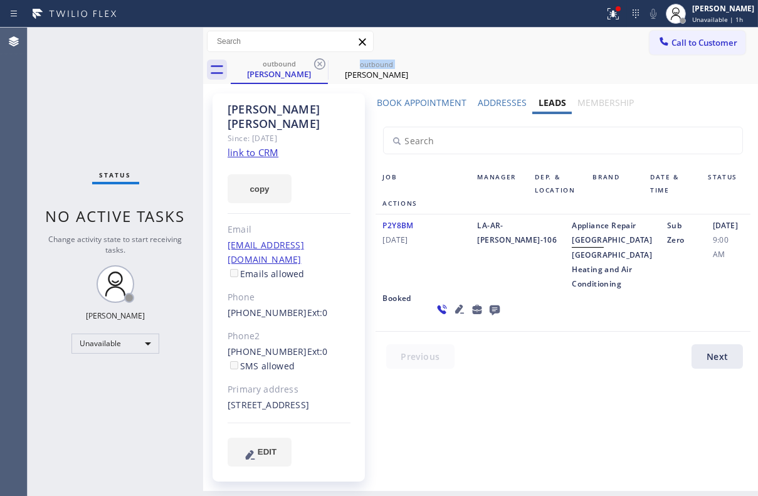
click at [320, 66] on icon at bounding box center [319, 63] width 15 height 15
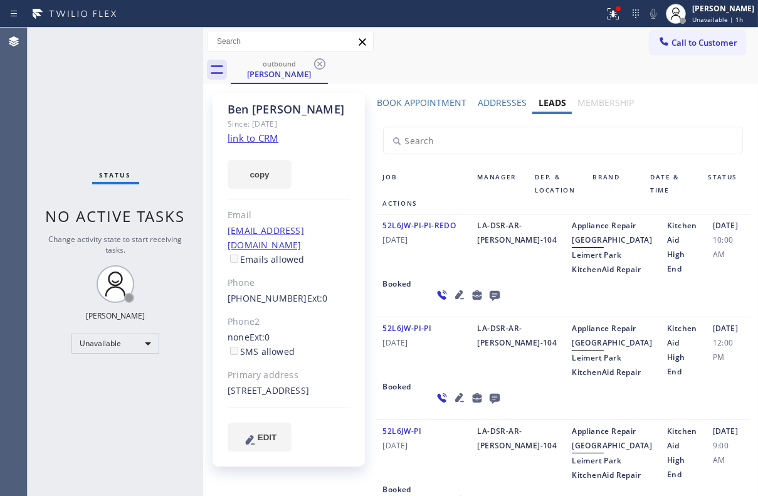
click at [320, 66] on icon at bounding box center [319, 63] width 15 height 15
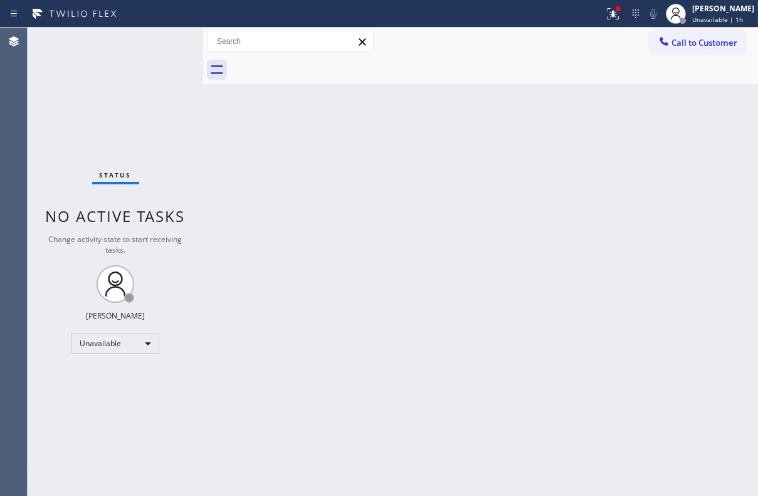
click at [706, 37] on span "Call to Customer" at bounding box center [704, 42] width 66 height 11
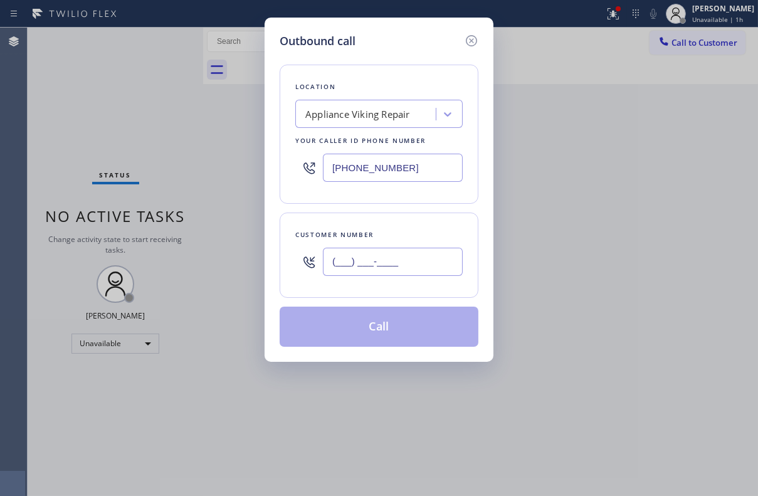
click at [399, 256] on input "(___) ___-____" at bounding box center [393, 262] width 140 height 28
paste input "415) 519-4789"
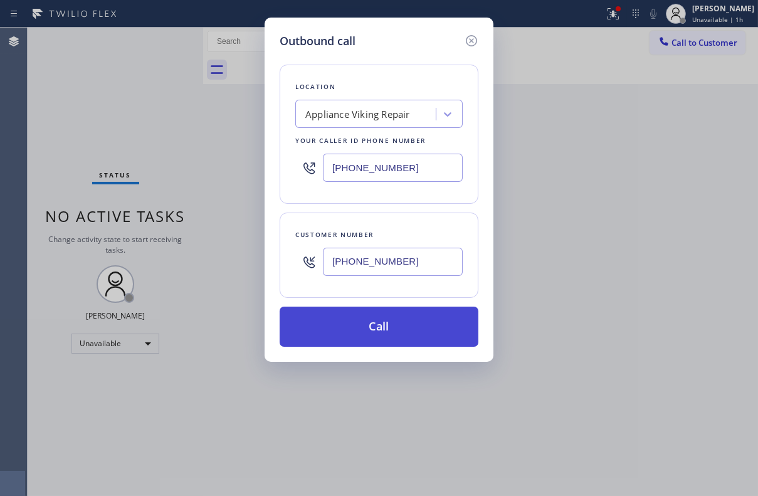
type input "[PHONE_NUMBER]"
click at [391, 319] on button "Call" at bounding box center [378, 326] width 199 height 40
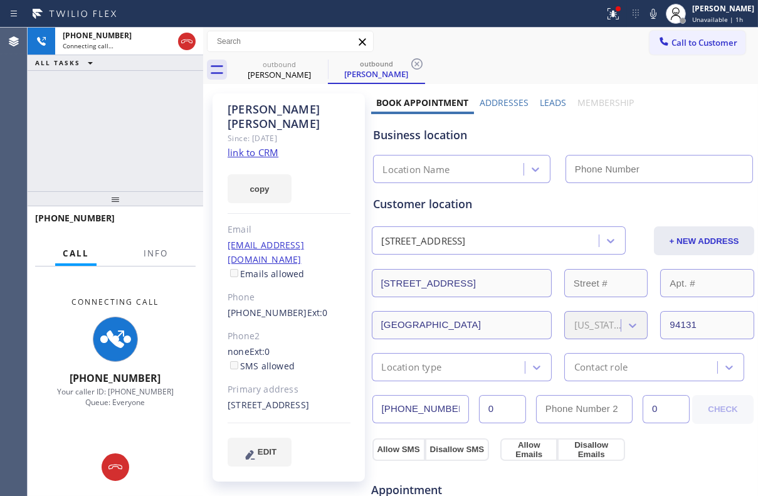
click at [553, 98] on label "Leads" at bounding box center [553, 103] width 26 height 12
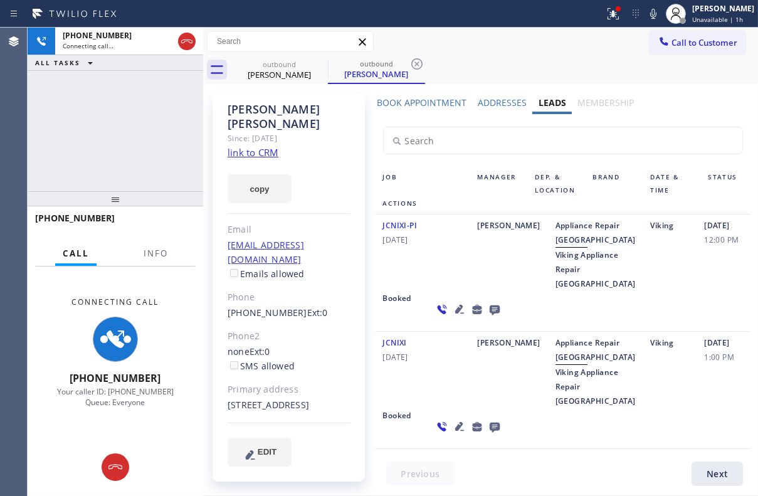
click at [489, 315] on icon at bounding box center [494, 310] width 10 height 10
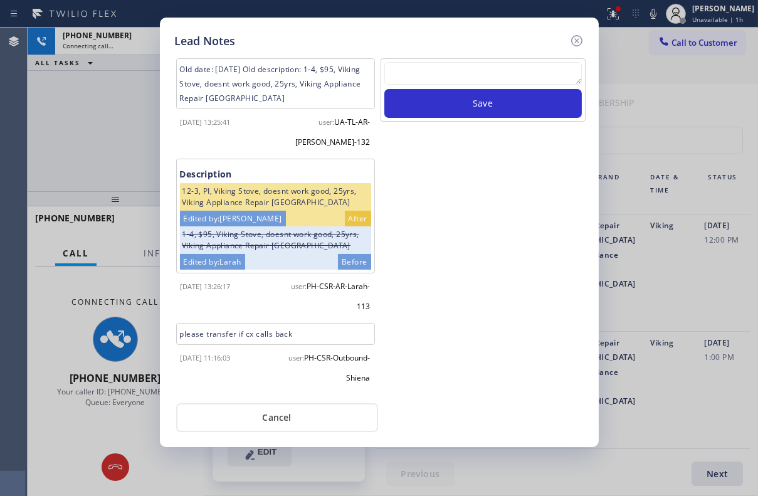
click at [417, 74] on textarea at bounding box center [482, 73] width 197 height 23
paste textarea "Routed to Voice mail// If CX will call back please transfer to me- Love:*"
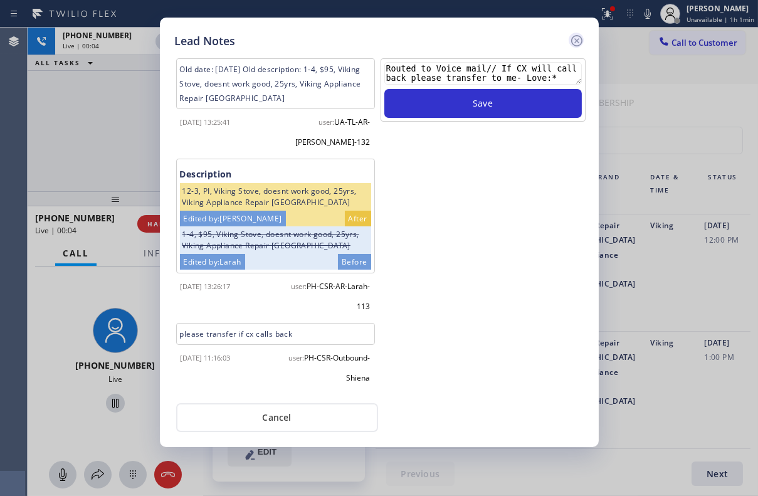
type textarea "Routed to Voice mail// If CX will call back please transfer to me- Love:*"
click at [573, 44] on icon at bounding box center [576, 40] width 15 height 15
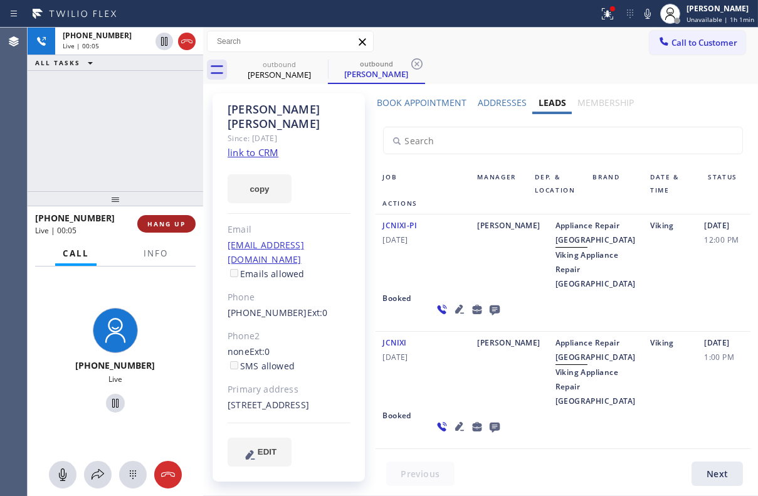
click at [160, 227] on span "HANG UP" at bounding box center [166, 223] width 38 height 9
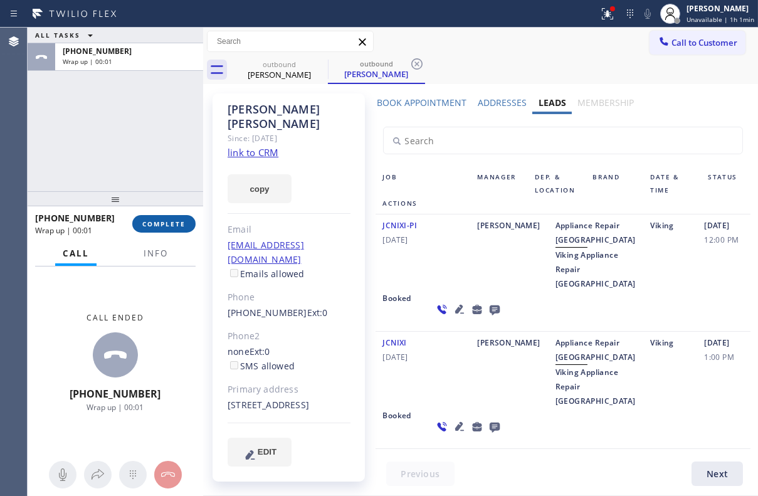
click at [163, 224] on span "COMPLETE" at bounding box center [163, 223] width 43 height 9
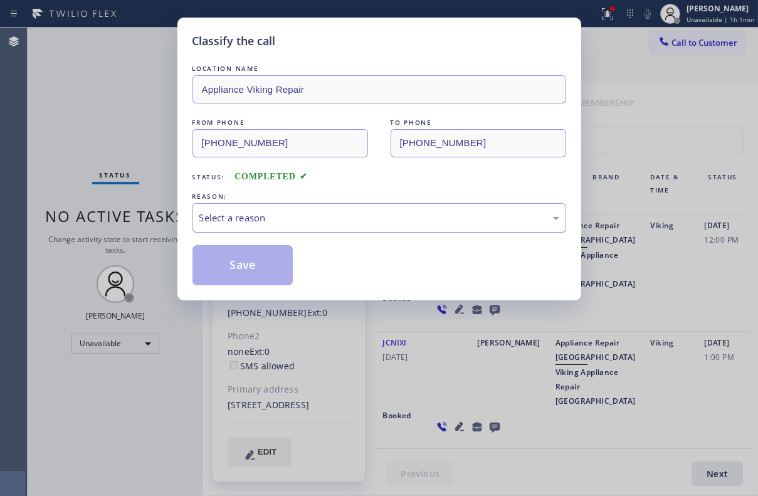
click at [295, 211] on div "Select a reason" at bounding box center [379, 218] width 360 height 14
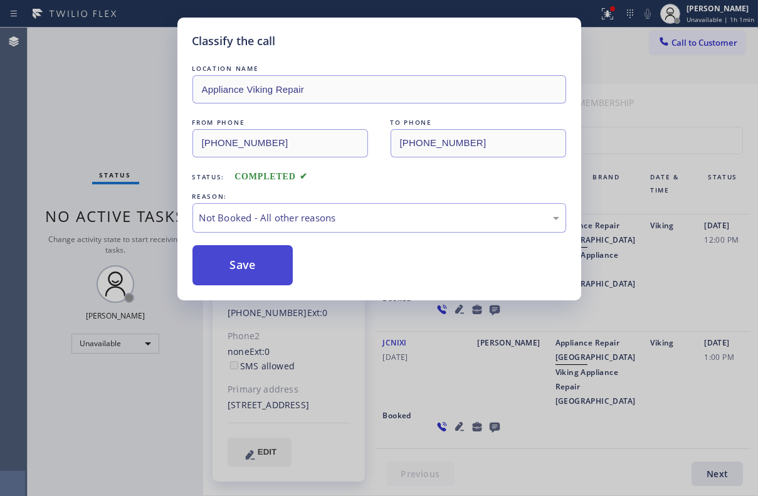
click at [271, 261] on button "Save" at bounding box center [242, 265] width 101 height 40
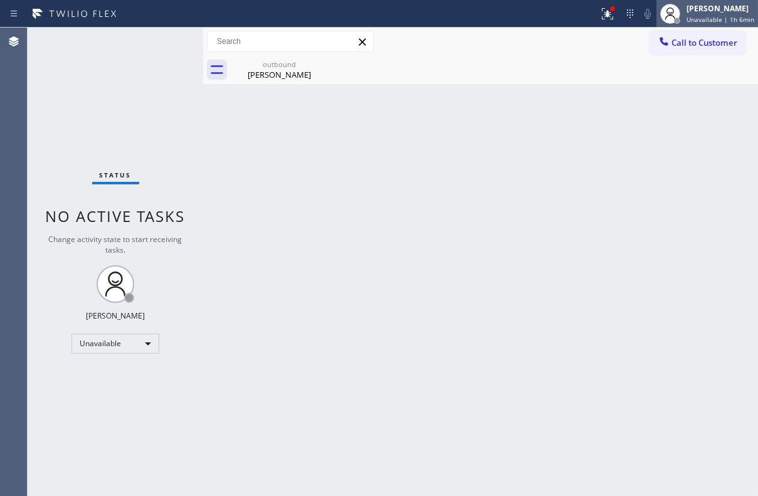
click at [719, 20] on span "Unavailable | 1h 6min" at bounding box center [720, 19] width 68 height 9
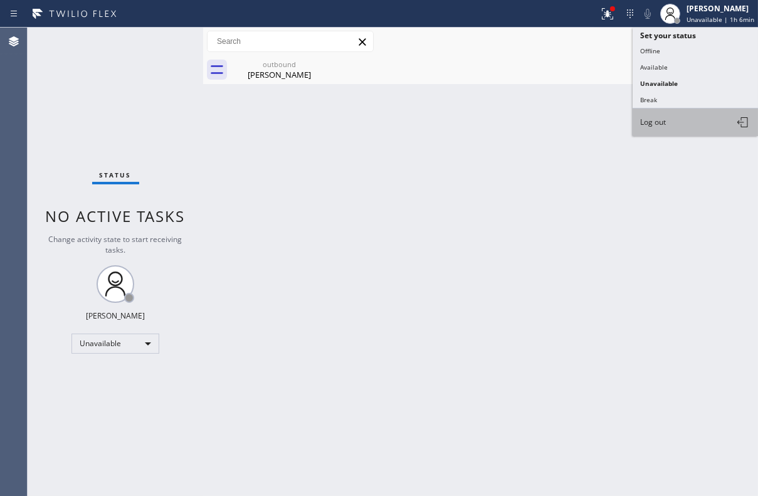
click at [664, 125] on button "Log out" at bounding box center [694, 122] width 125 height 28
